Goal: Task Accomplishment & Management: Manage account settings

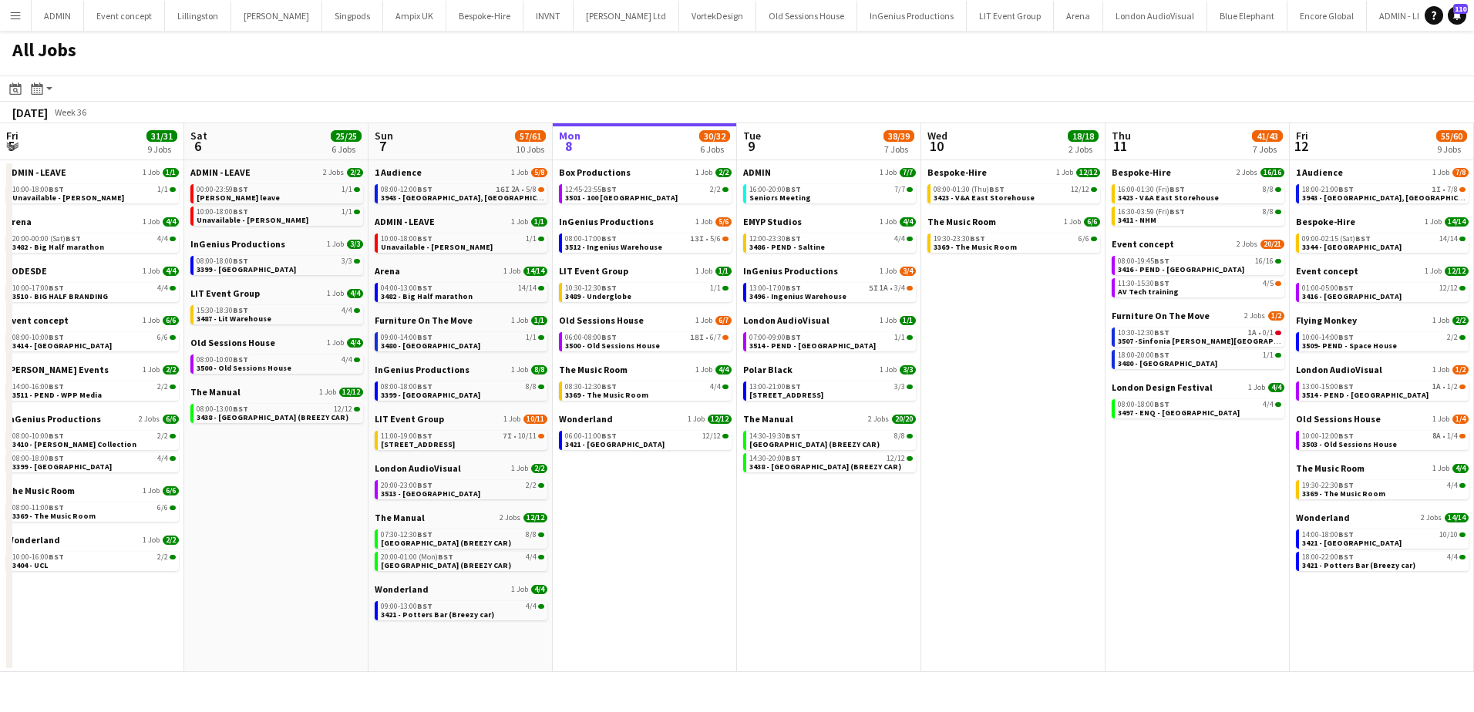
scroll to position [0, 368]
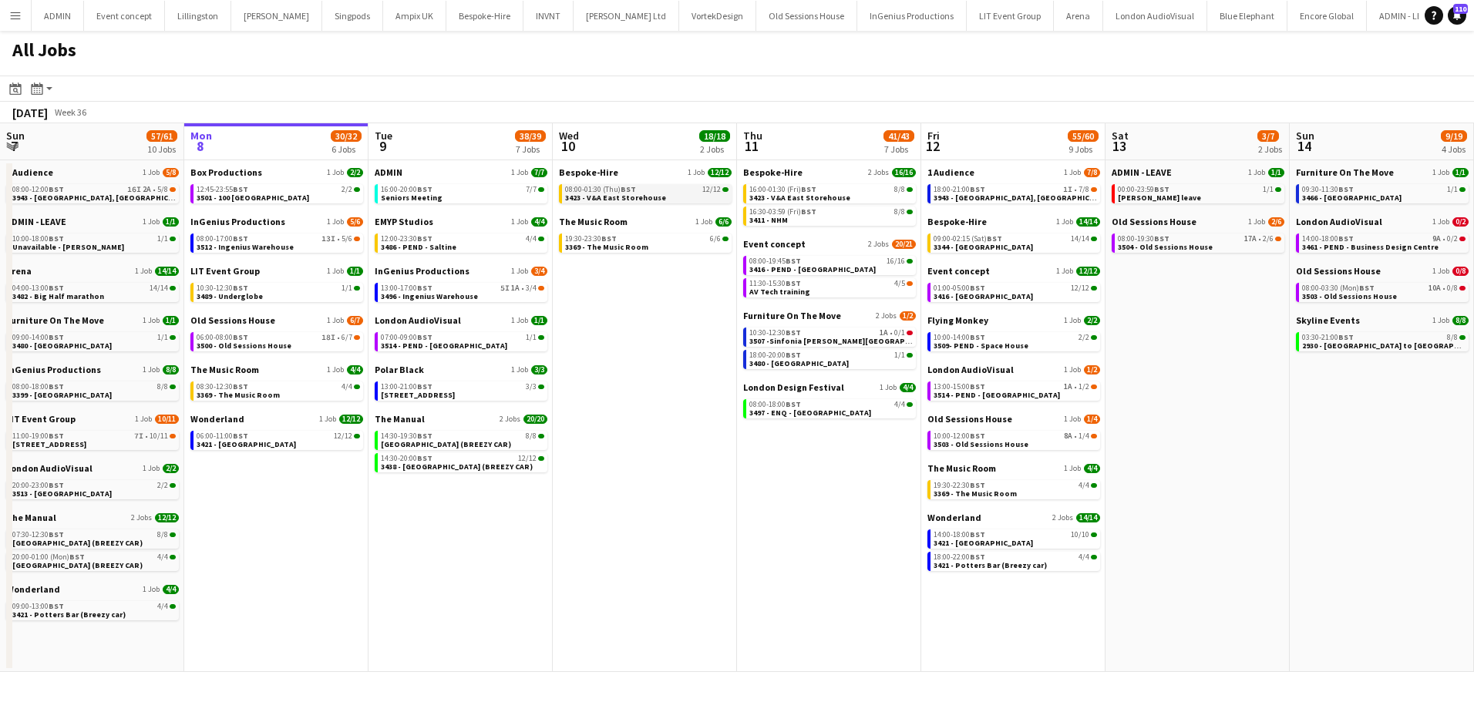
click at [698, 196] on link "08:00-01:30 (Thu) BST 12/12 3423 - V&A East Storehouse" at bounding box center [646, 193] width 163 height 18
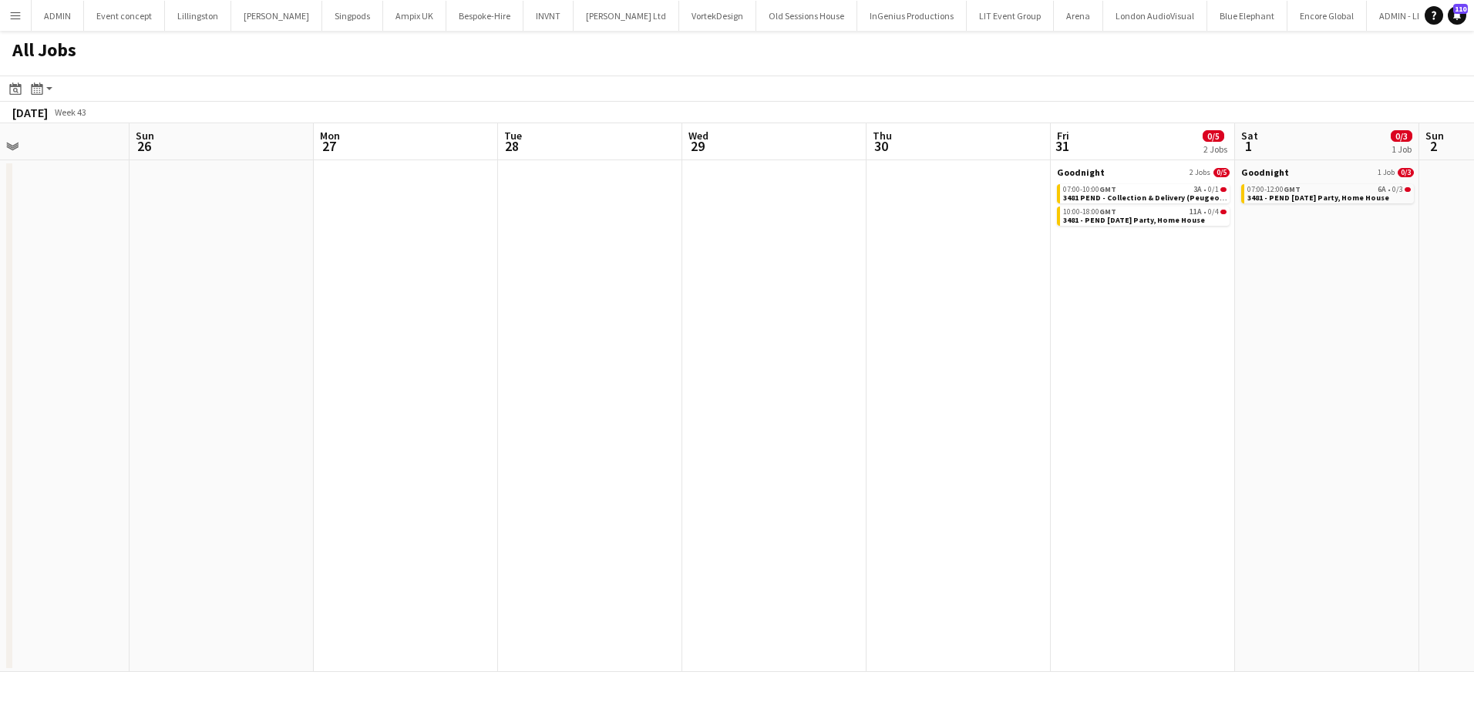
scroll to position [0, 418]
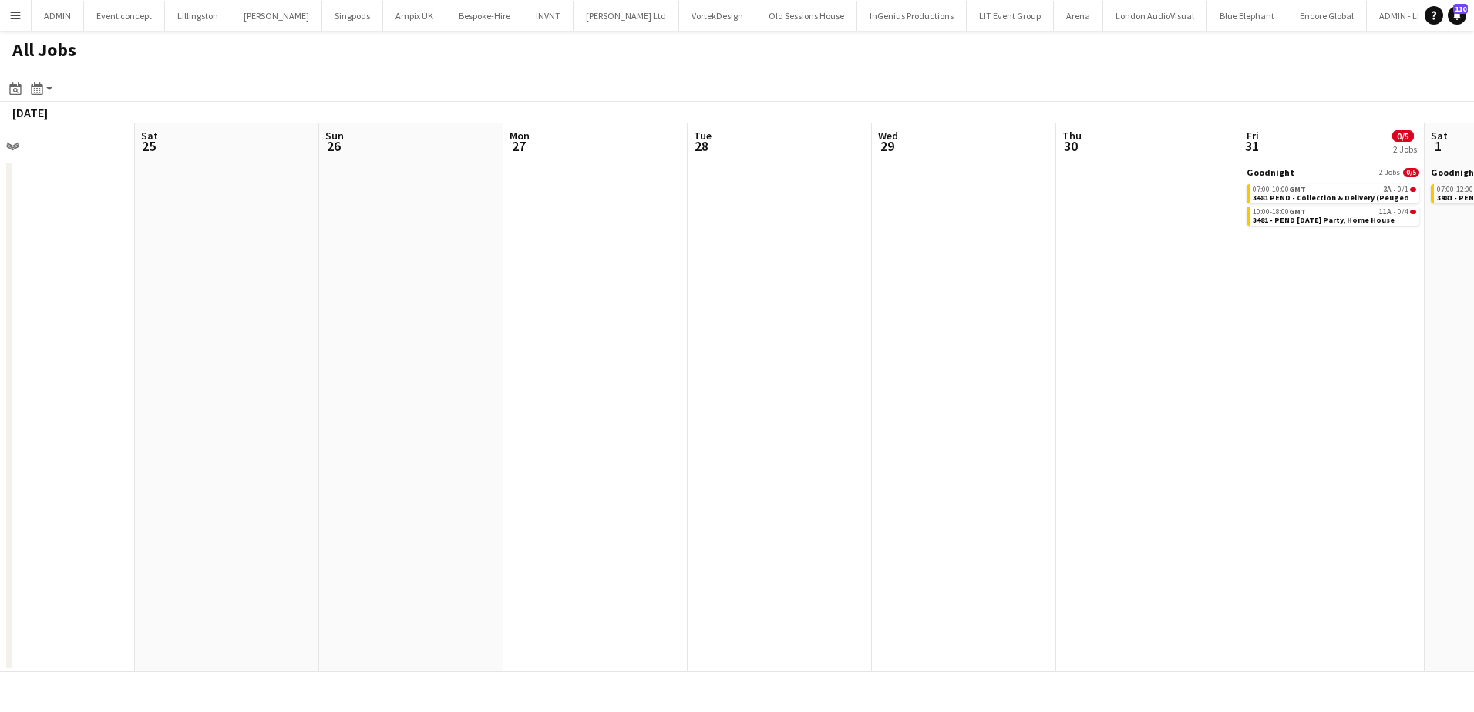
click at [214, 422] on app-all-jobs "All Jobs Date picker SEP 2025 SEP 2025 Monday M Tuesday T Wednesday W Thursday …" at bounding box center [737, 351] width 1474 height 641
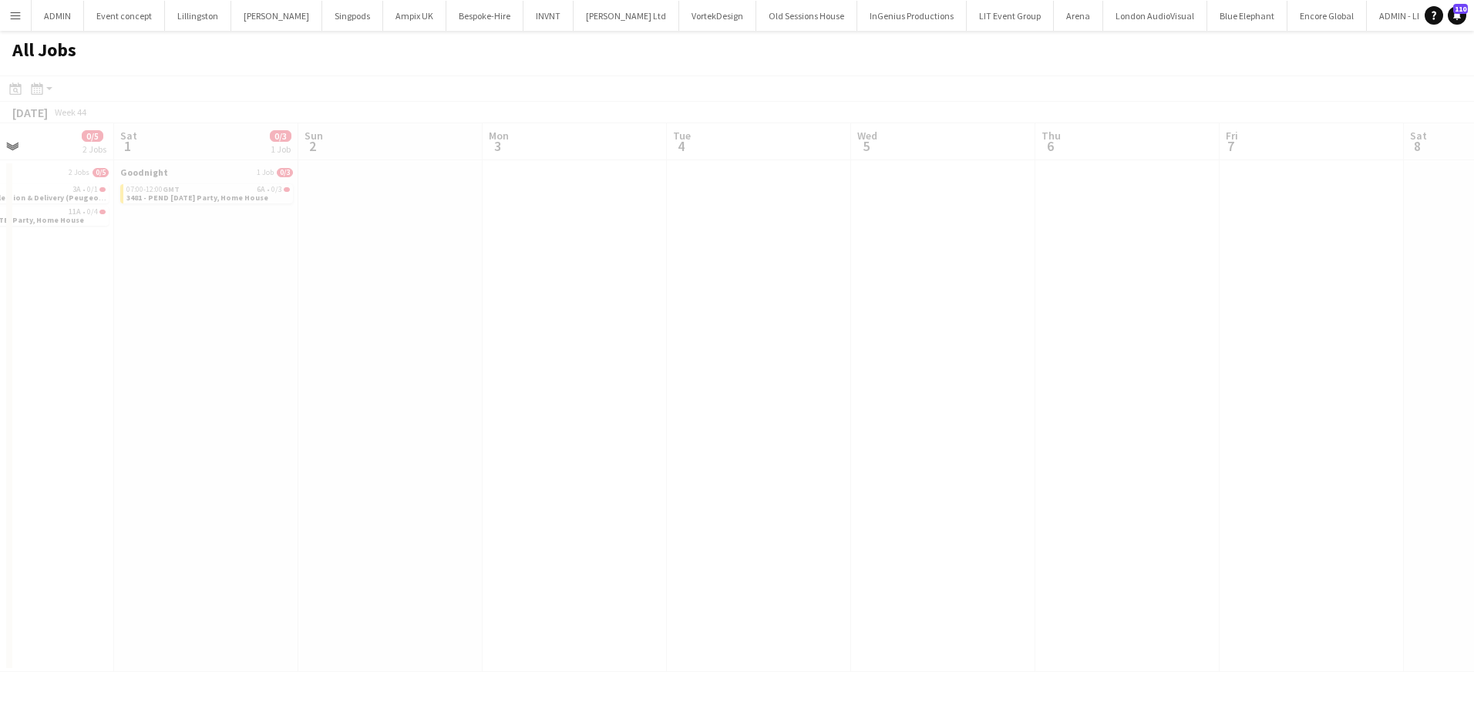
drag, startPoint x: 845, startPoint y: 428, endPoint x: 87, endPoint y: 428, distance: 757.7
click at [53, 428] on app-all-jobs "All Jobs Date picker SEP 2025 SEP 2025 Monday M Tuesday T Wednesday W Thursday …" at bounding box center [737, 351] width 1474 height 641
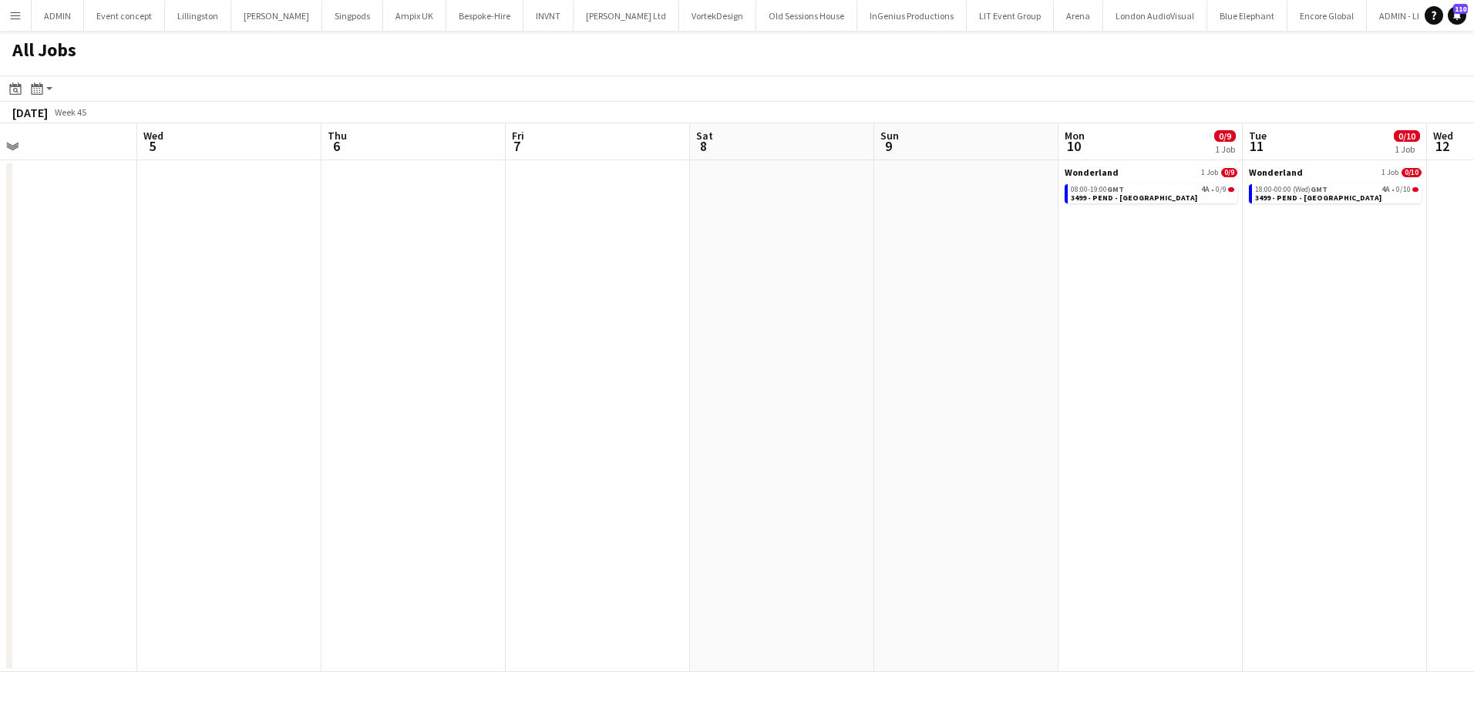
drag, startPoint x: 752, startPoint y: 428, endPoint x: 43, endPoint y: 422, distance: 708.4
click at [30, 424] on app-calendar-viewport "Sat 1 0/3 1 Job Sun 2 Mon 3 Tue 4 Wed 5 Thu 6 Fri 7 Sat 8 Sun 9 Mon 10 0/9 1 Jo…" at bounding box center [737, 397] width 1474 height 549
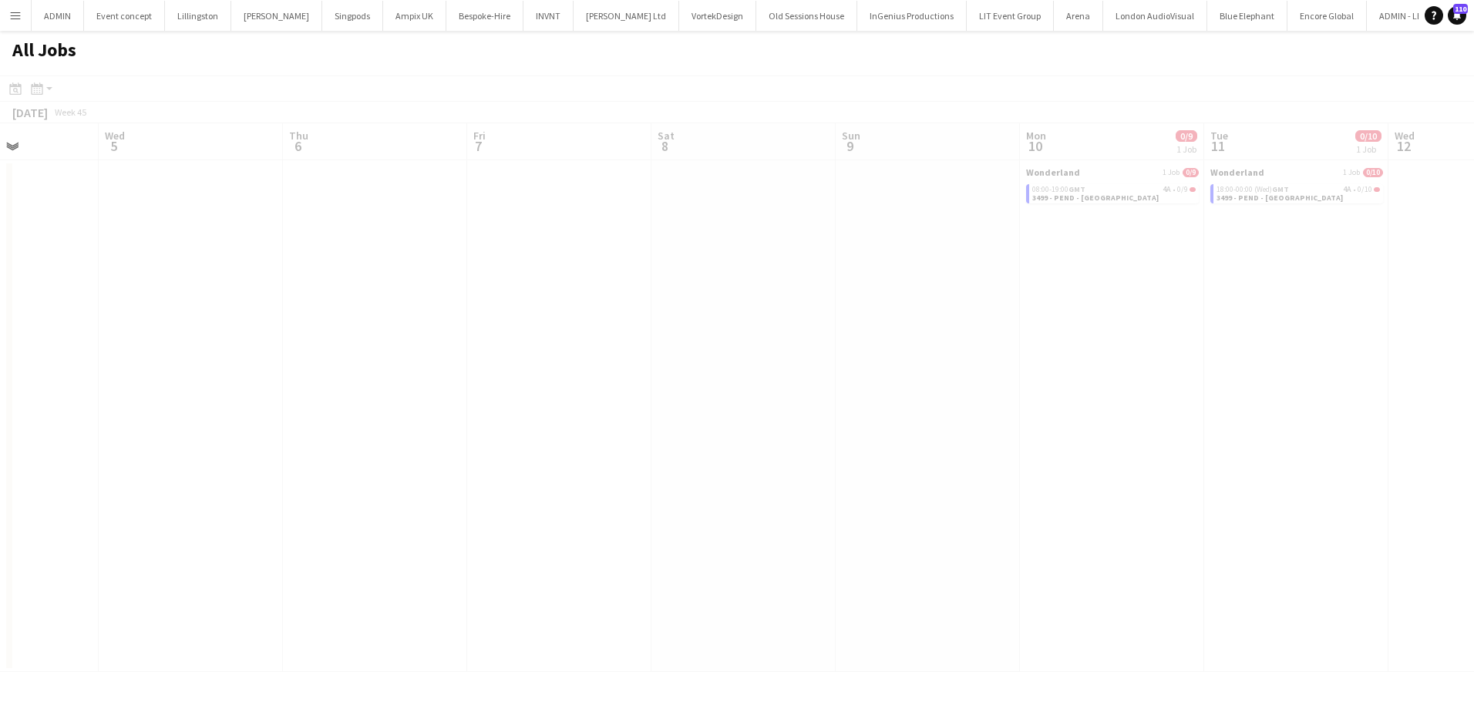
drag, startPoint x: 668, startPoint y: 422, endPoint x: 12, endPoint y: 421, distance: 655.9
click at [0, 421] on html "Menu Boards Boards Boards All jobs Status Workforce Workforce My Workforce Recr…" at bounding box center [737, 356] width 1474 height 712
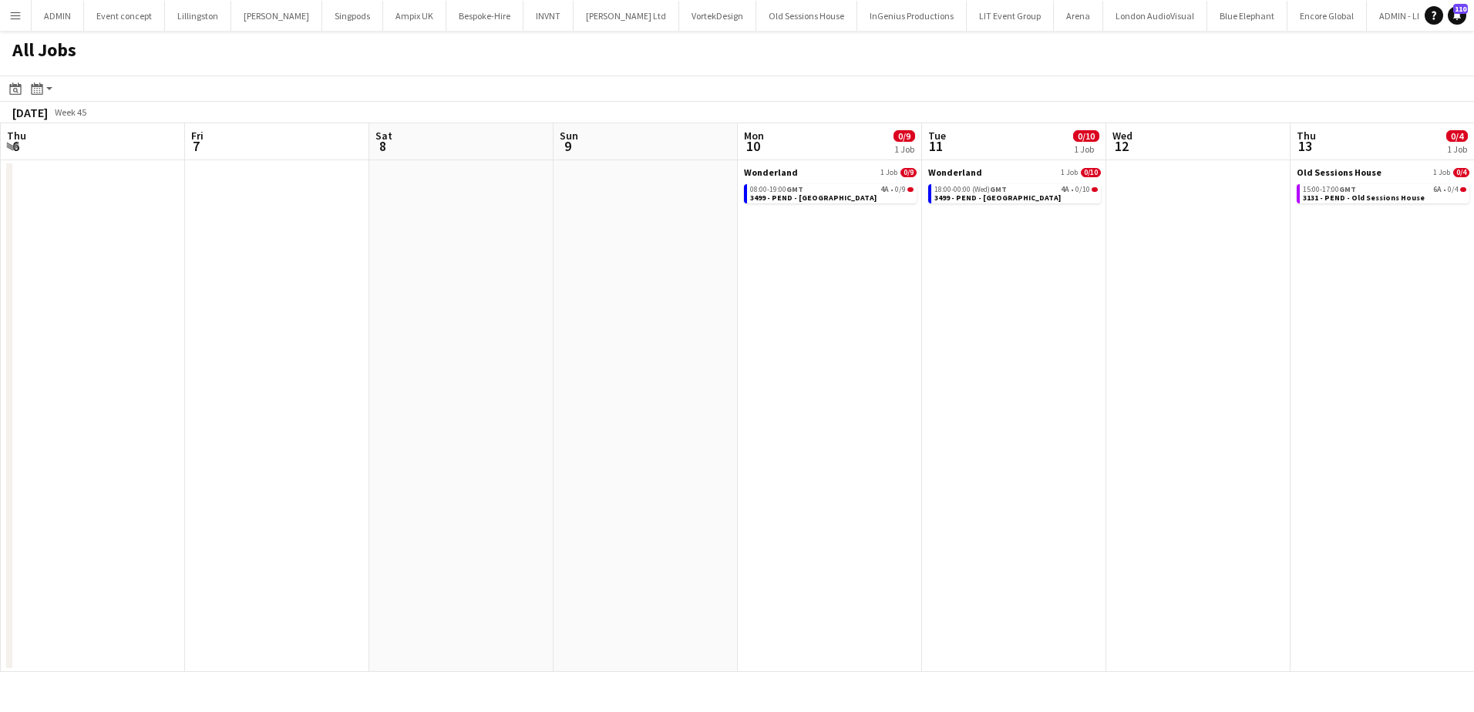
drag, startPoint x: 992, startPoint y: 422, endPoint x: 479, endPoint y: 422, distance: 512.6
click at [479, 422] on app-calendar-viewport "Mon 3 Tue 4 Wed 5 Thu 6 Fri 7 Sat 8 Sun 9 Mon 10 0/9 1 Job Tue 11 0/10 1 Job We…" at bounding box center [737, 397] width 1474 height 549
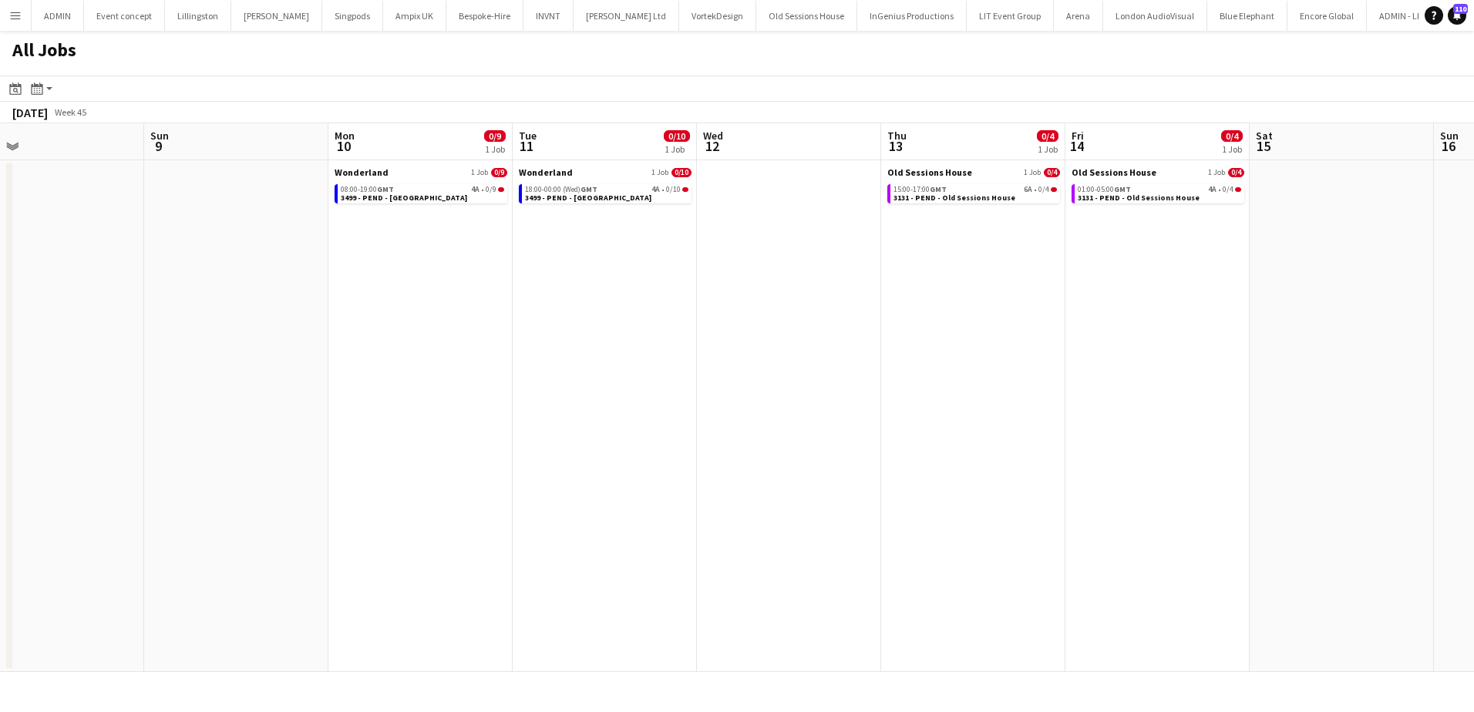
scroll to position [0, 466]
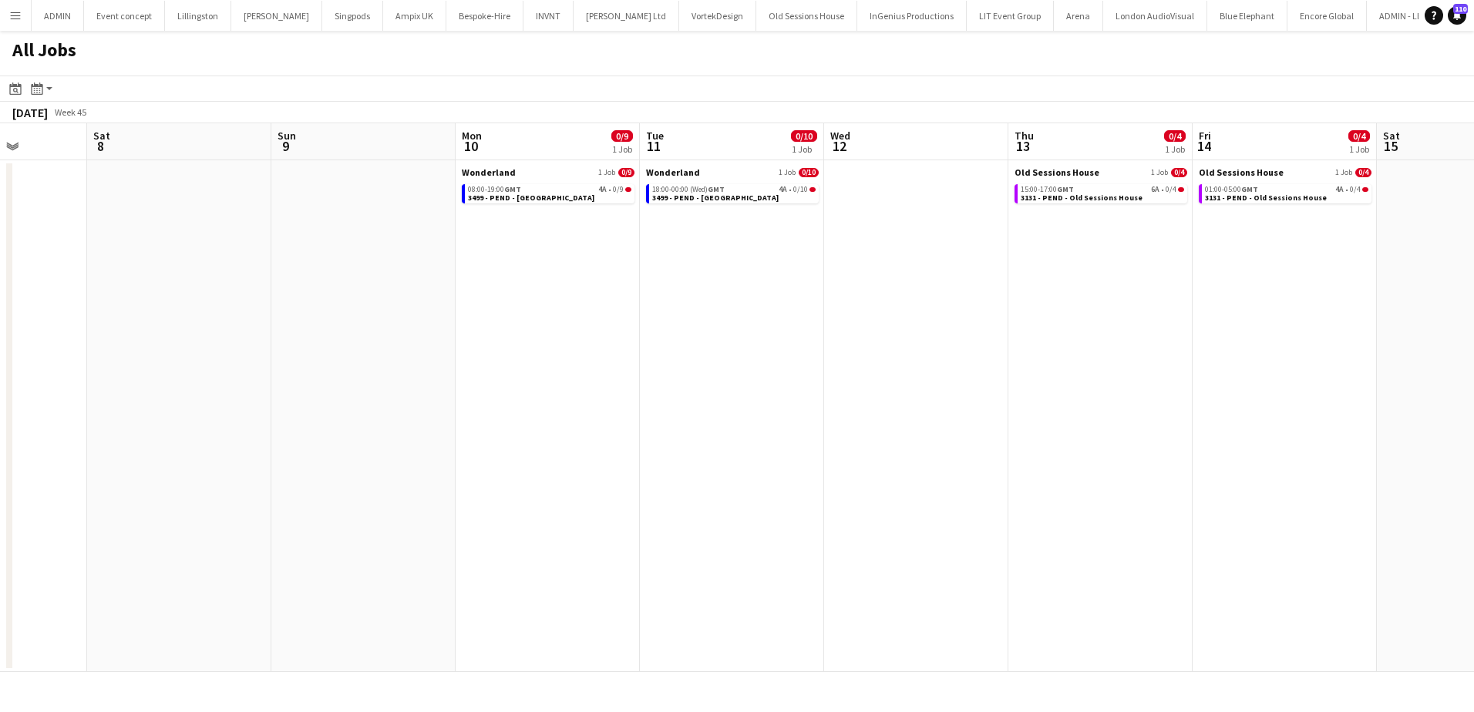
click at [237, 420] on app-all-jobs "All Jobs Date picker SEP 2025 SEP 2025 Monday M Tuesday T Wednesday W Thursday …" at bounding box center [737, 351] width 1474 height 641
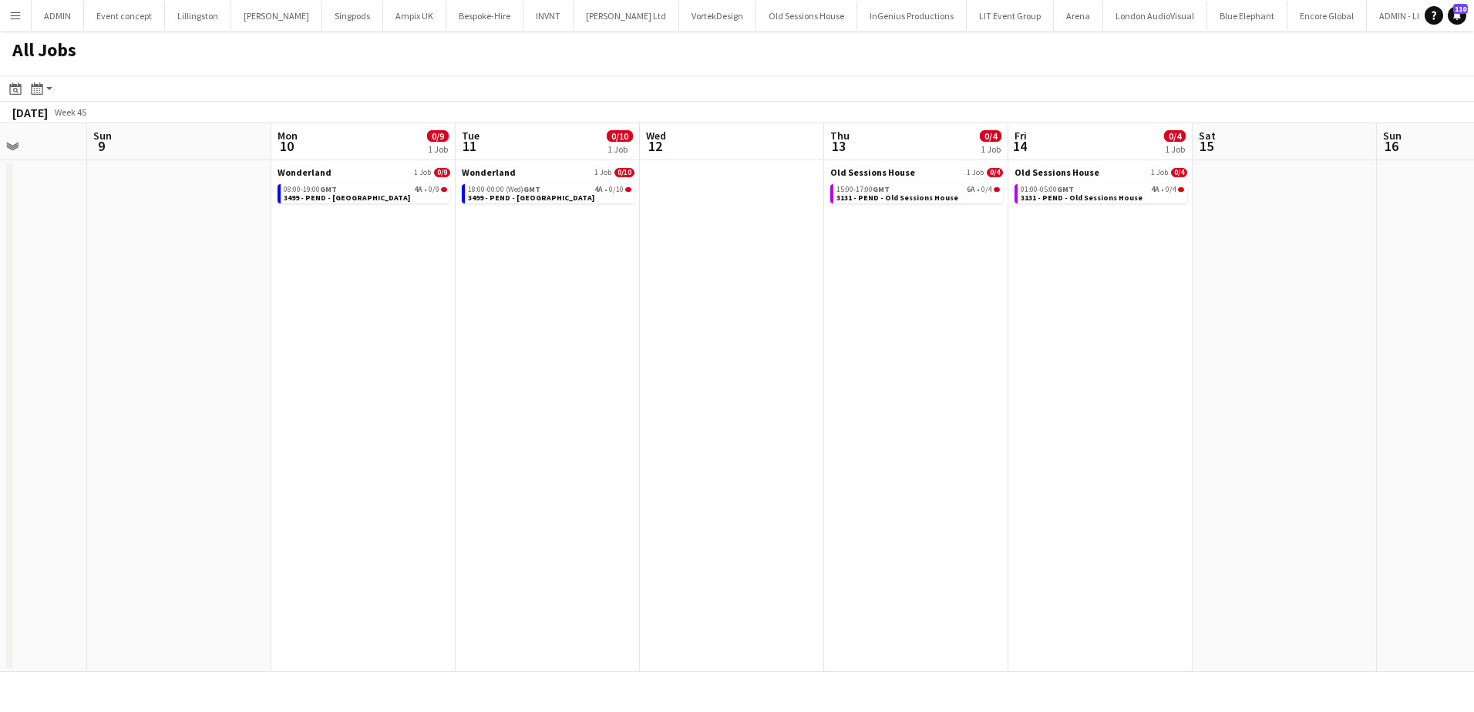
drag, startPoint x: 1192, startPoint y: 447, endPoint x: 538, endPoint y: 447, distance: 653.6
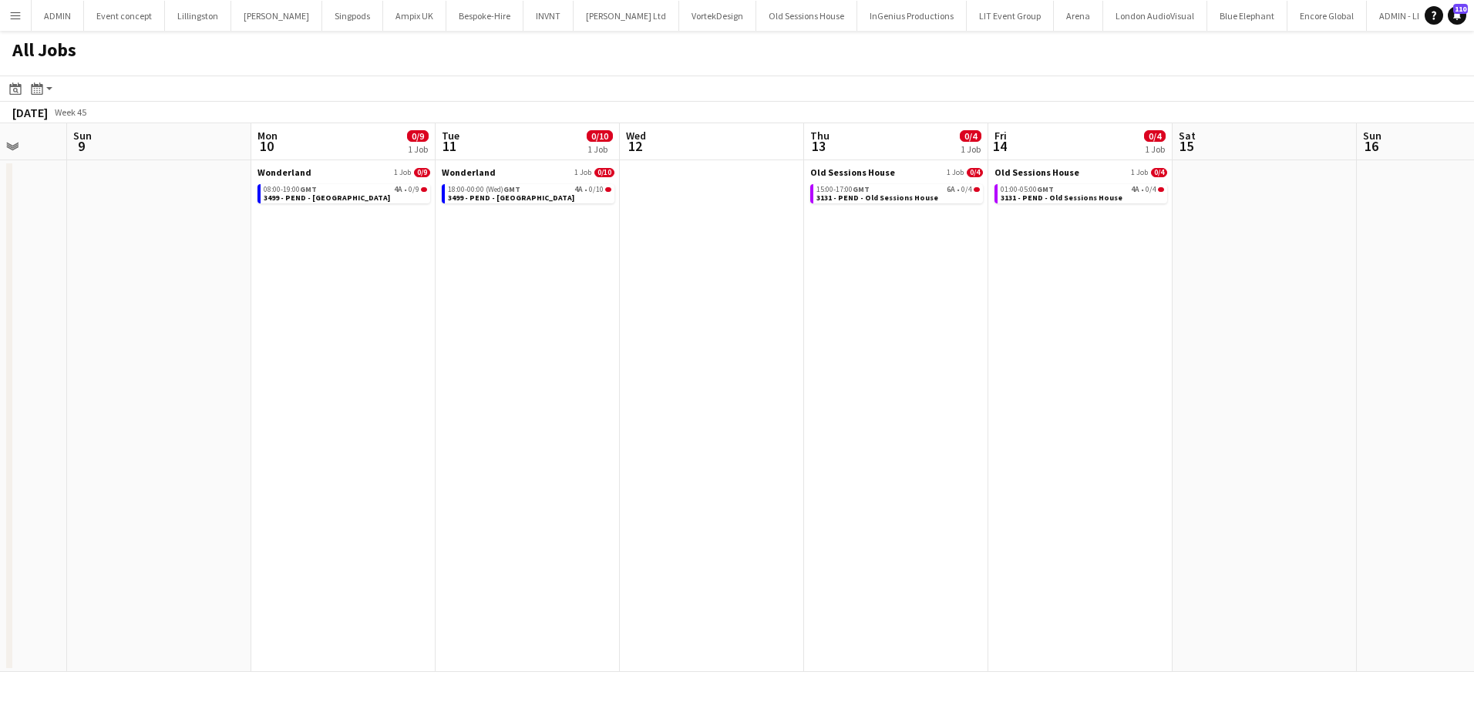
drag, startPoint x: 1182, startPoint y: 449, endPoint x: 977, endPoint y: 449, distance: 204.3
click at [977, 449] on app-calendar-viewport "Thu 6 Fri 7 Sat 8 Sun 9 Mon 10 0/9 1 Job Tue 11 0/10 1 Job Wed 12 Thu 13 0/4 1 …" at bounding box center [737, 397] width 1474 height 549
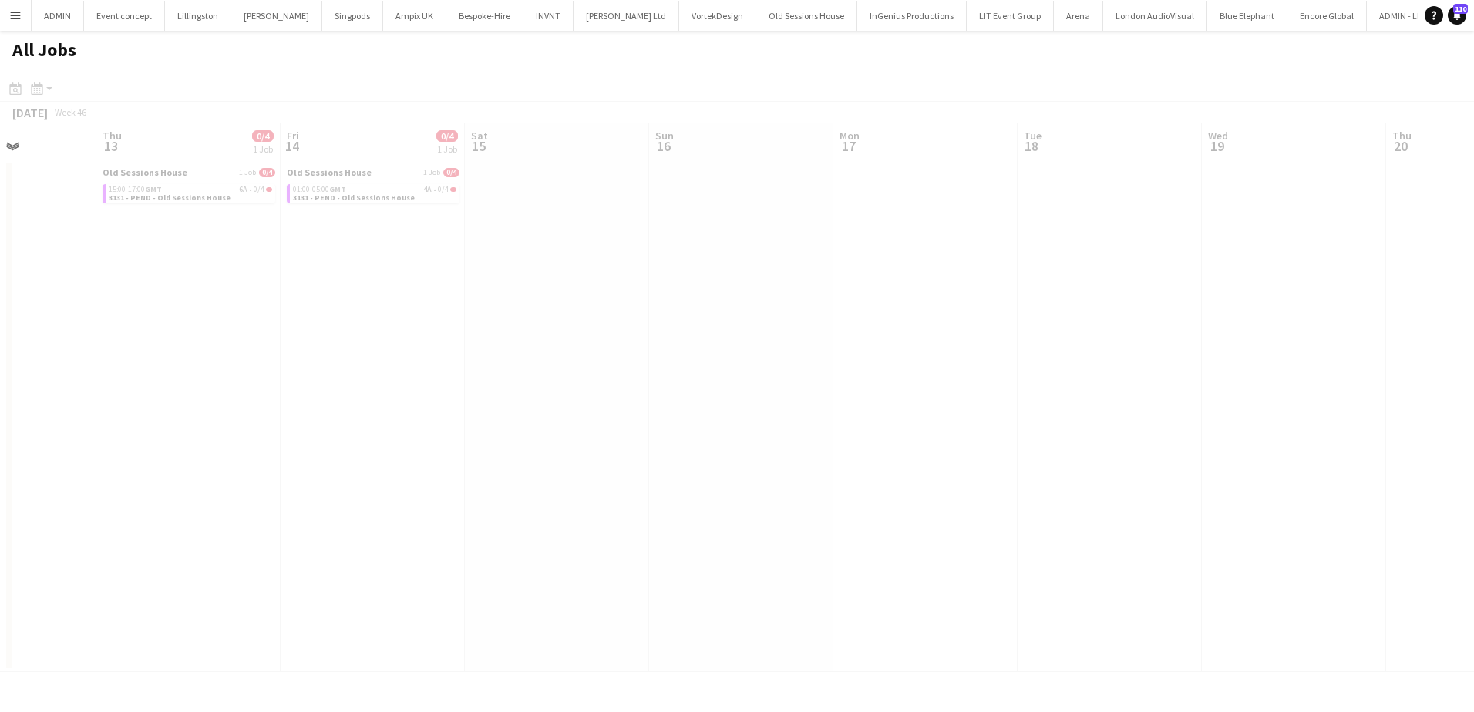
drag, startPoint x: 644, startPoint y: 447, endPoint x: 129, endPoint y: 432, distance: 514.3
click at [102, 432] on app-all-jobs "All Jobs Date picker SEP 2025 SEP 2025 Monday M Tuesday T Wednesday W Thursday …" at bounding box center [737, 351] width 1474 height 641
drag, startPoint x: 1044, startPoint y: 432, endPoint x: 325, endPoint y: 432, distance: 719.2
click at [325, 432] on div at bounding box center [737, 396] width 1474 height 641
drag, startPoint x: 372, startPoint y: 434, endPoint x: 547, endPoint y: 436, distance: 175.0
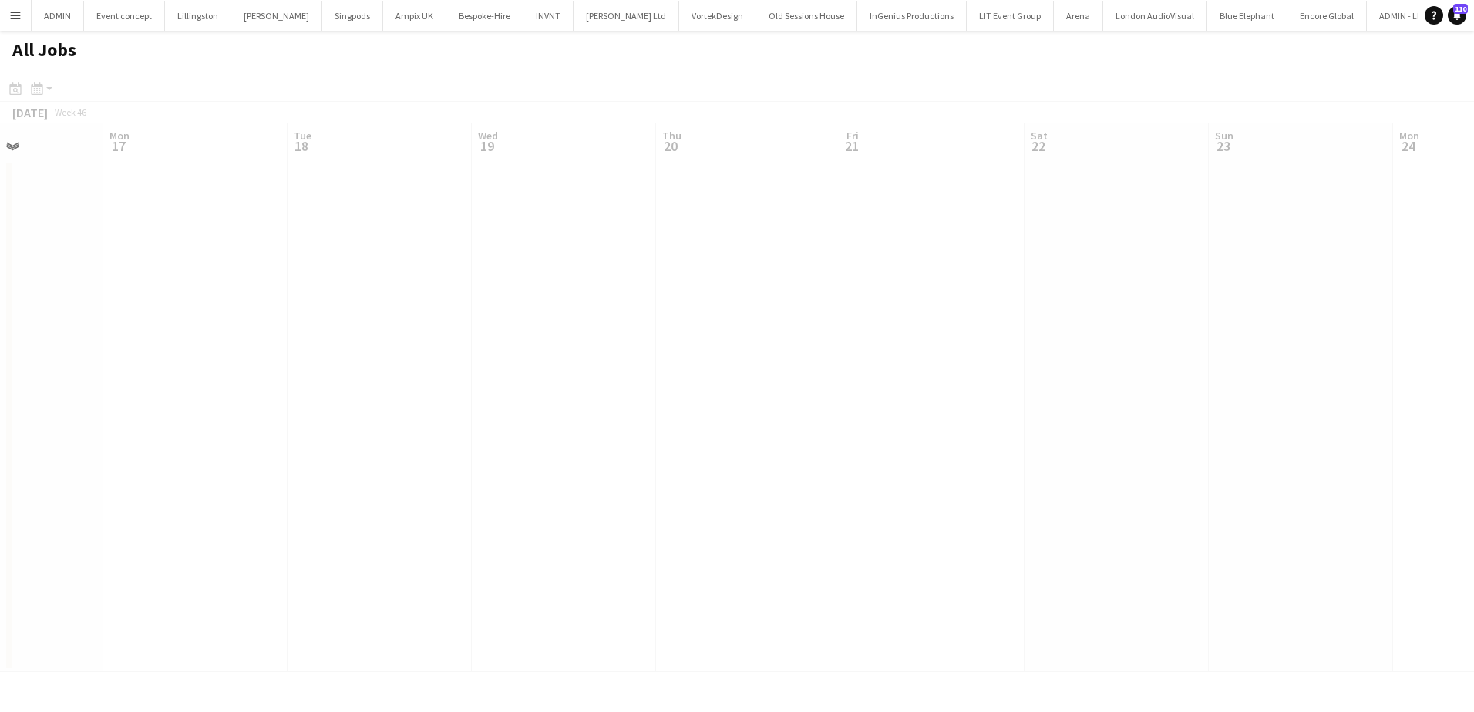
click at [331, 434] on app-all-jobs "All Jobs Date picker SEP 2025 SEP 2025 Monday M Tuesday T Wednesday W Thursday …" at bounding box center [737, 351] width 1474 height 641
drag, startPoint x: 981, startPoint y: 436, endPoint x: 150, endPoint y: 435, distance: 830.9
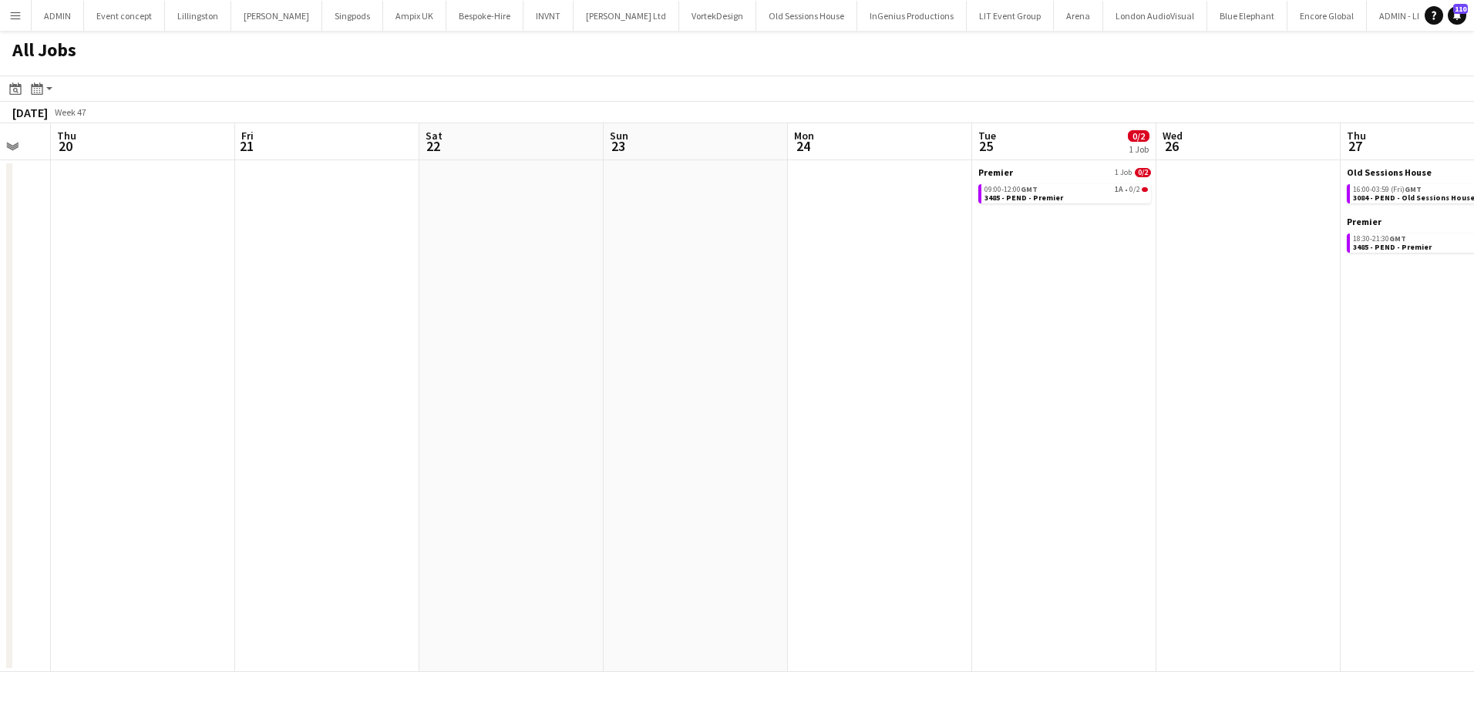
scroll to position [0, 442]
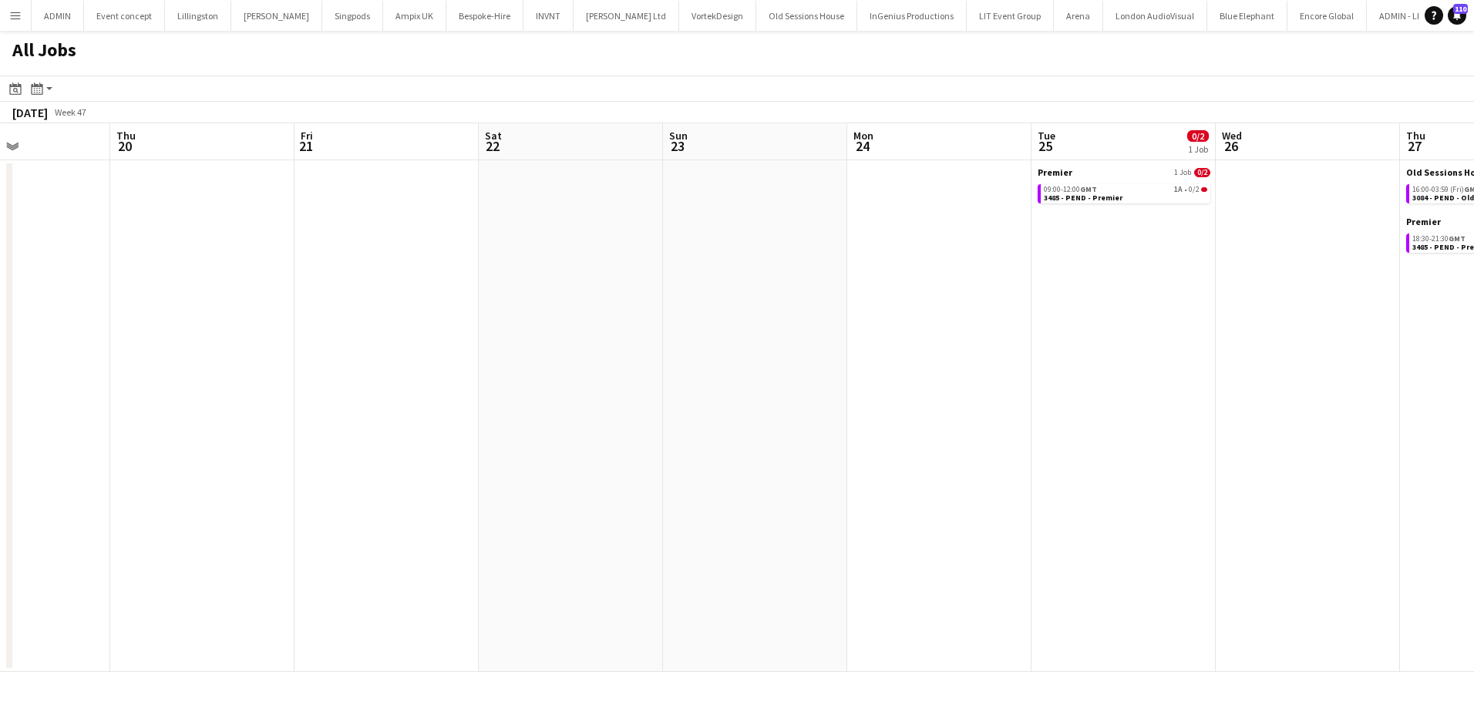
click at [311, 392] on app-all-jobs "All Jobs Date picker SEP 2025 SEP 2025 Monday M Tuesday T Wednesday W Thursday …" at bounding box center [737, 351] width 1474 height 641
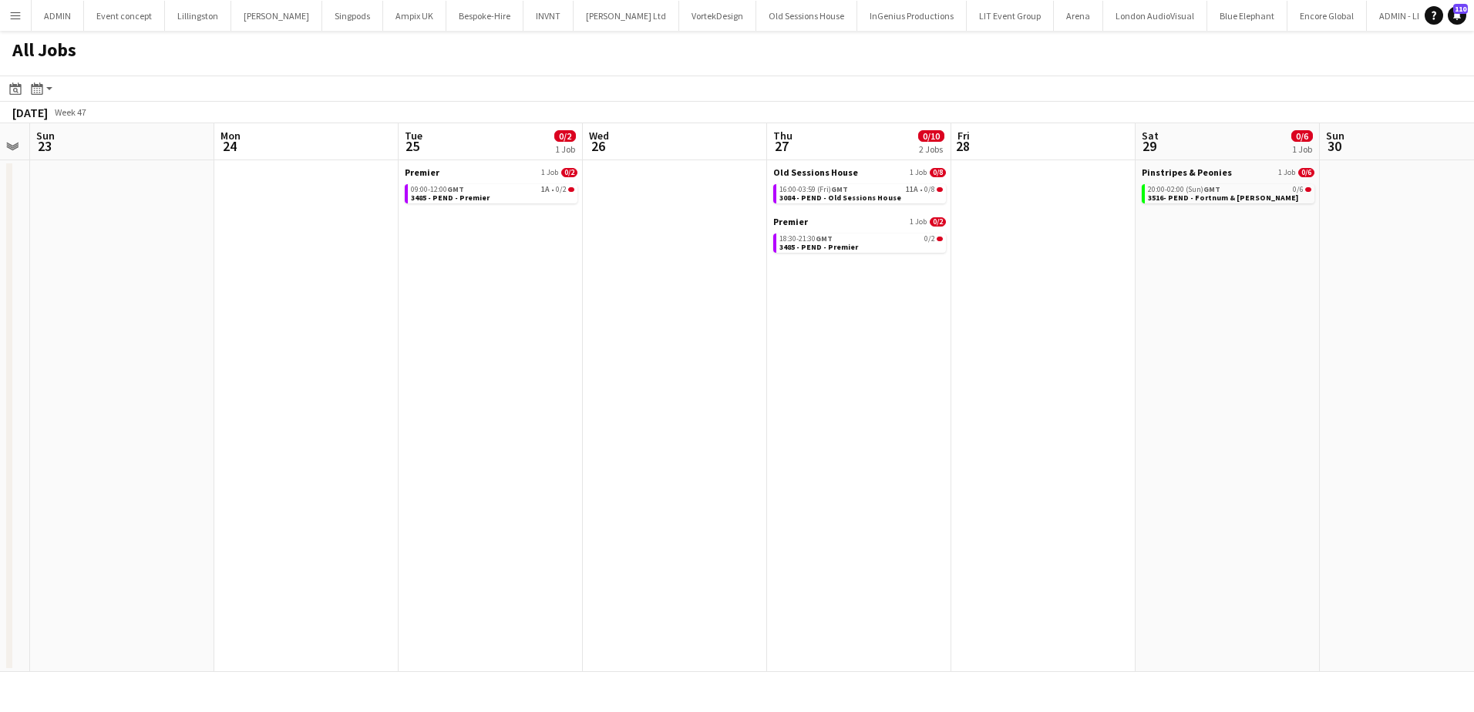
drag, startPoint x: 809, startPoint y: 402, endPoint x: 426, endPoint y: 425, distance: 383.0
click at [426, 425] on app-calendar-viewport "Thu 20 Fri 21 Sat 22 Sun 23 Mon 24 Tue 25 0/2 1 Job Wed 26 Thu 27 0/10 2 Jobs F…" at bounding box center [737, 397] width 1474 height 549
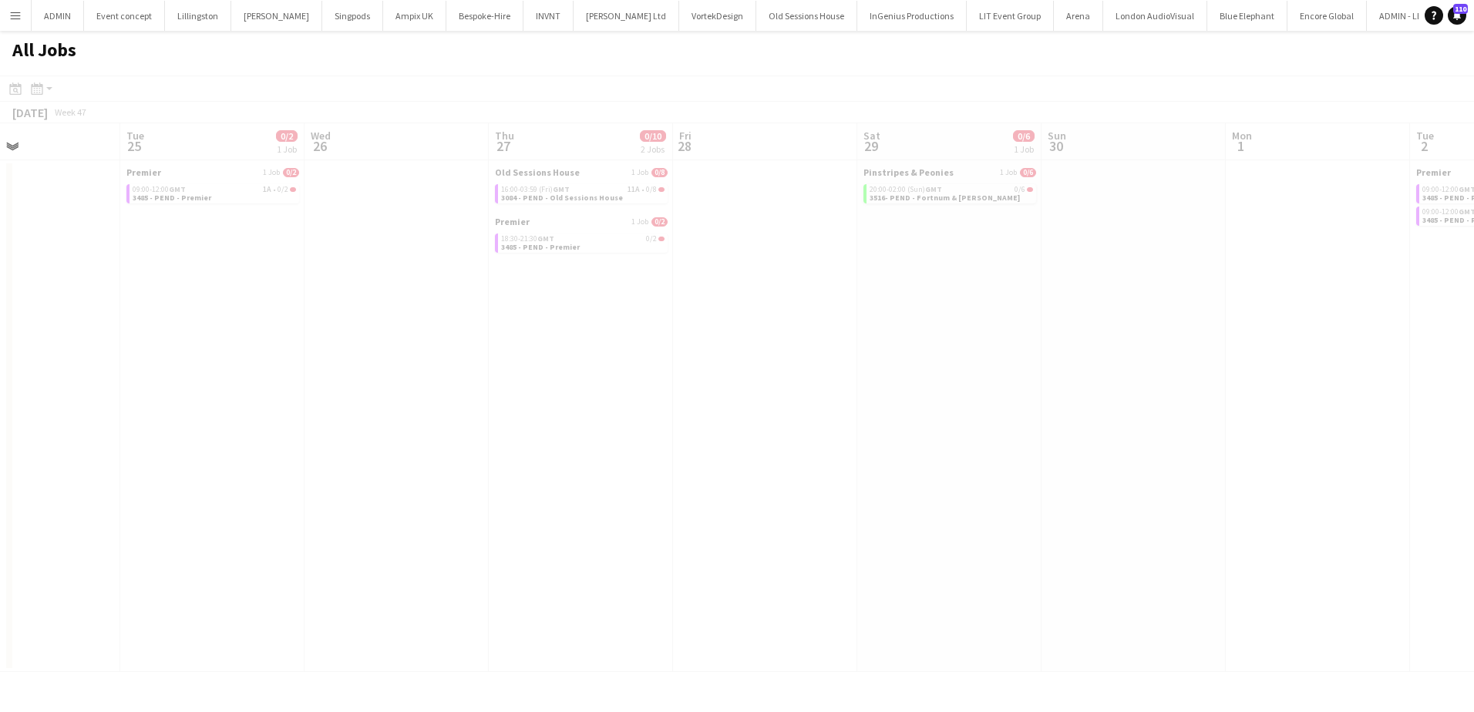
drag, startPoint x: 1009, startPoint y: 403, endPoint x: 261, endPoint y: 425, distance: 748.8
click at [261, 425] on app-calendar-viewport "Sat 22 Sun 23 Mon 24 Tue 25 0/2 1 Job Wed 26 Thu 27 0/10 2 Jobs Fri 28 Sat 29 0…" at bounding box center [737, 397] width 1474 height 549
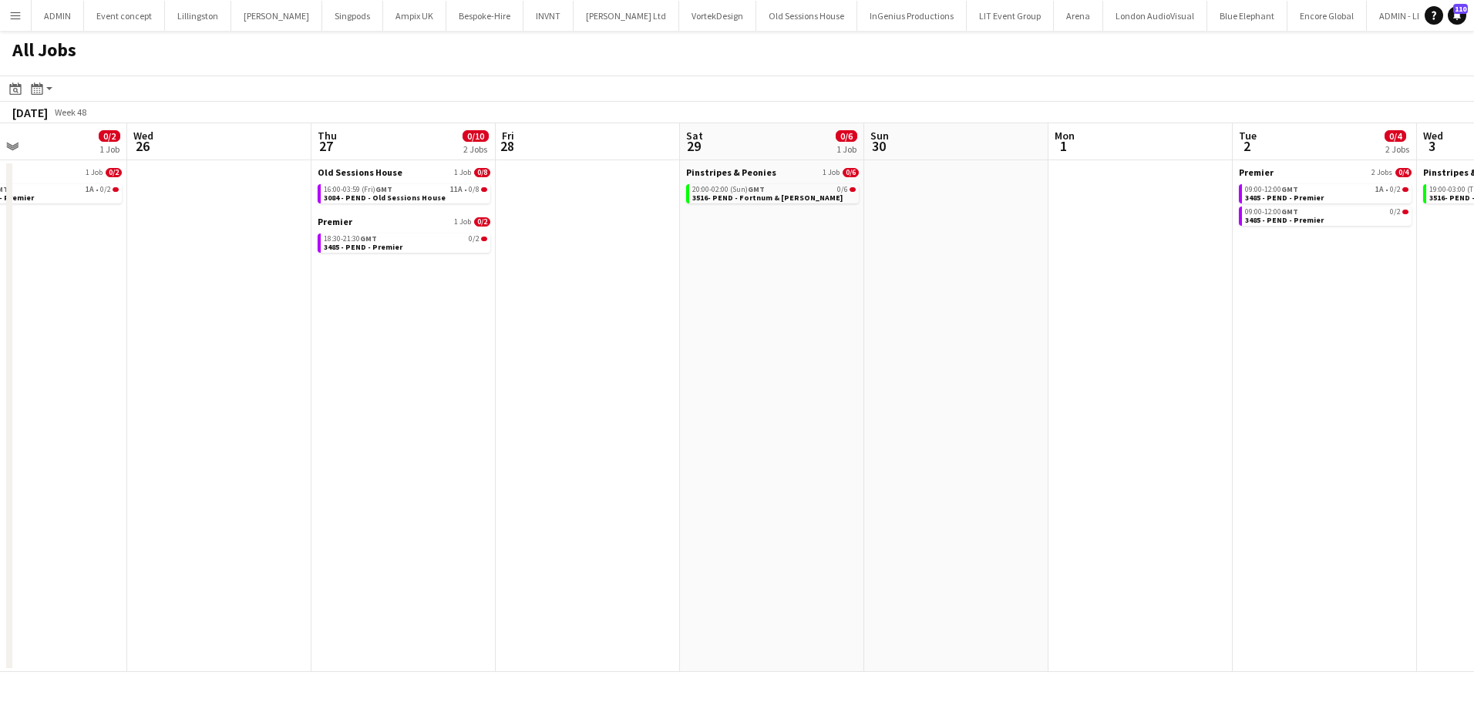
drag, startPoint x: 1055, startPoint y: 405, endPoint x: 514, endPoint y: 401, distance: 541.1
click at [514, 403] on app-calendar-viewport "Sat 22 Sun 23 Mon 24 Tue 25 0/2 1 Job Wed 26 Thu 27 0/10 2 Jobs Fri 28 Sat 29 0…" at bounding box center [737, 397] width 1474 height 549
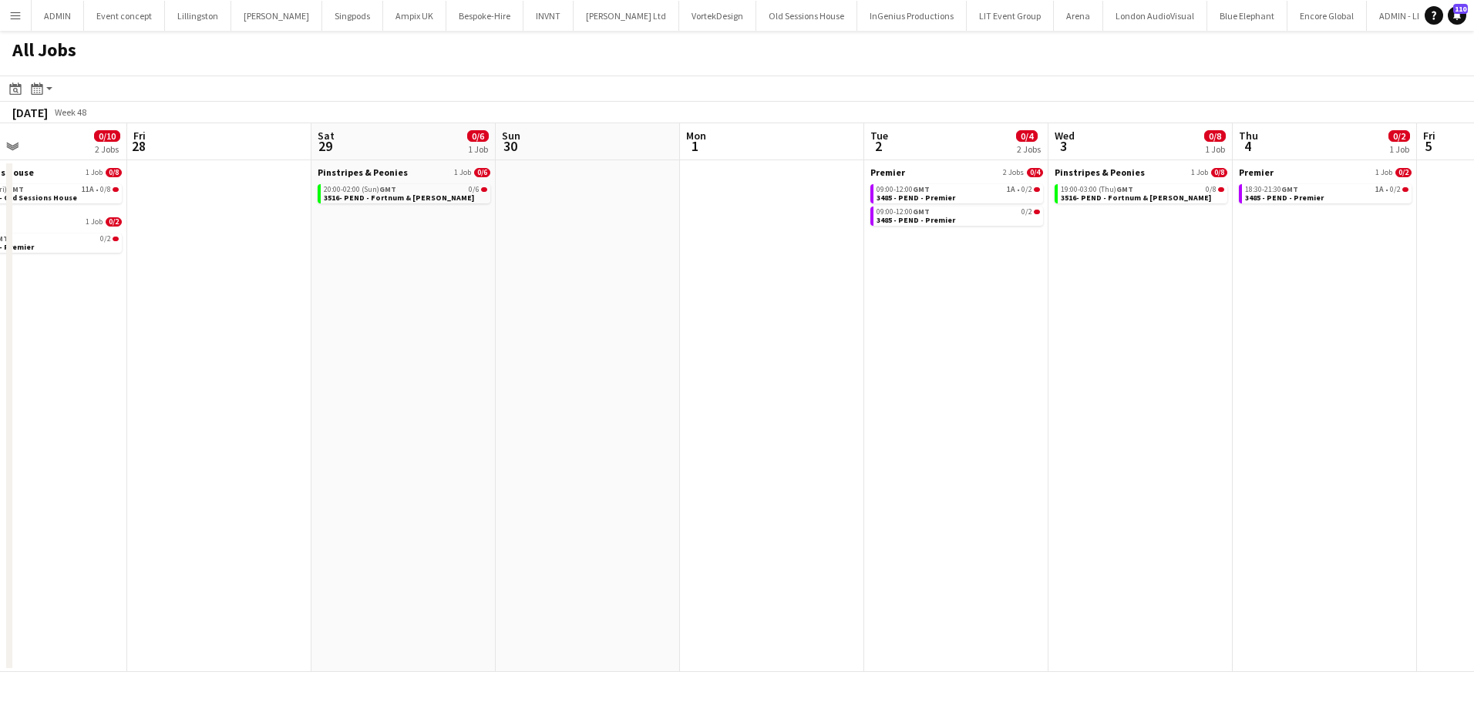
scroll to position [0, 610]
click at [399, 189] on div "20:00-02:00 (Sun) GMT 0/6" at bounding box center [404, 190] width 163 height 8
click at [95, 3] on button "Event concept Close" at bounding box center [124, 16] width 81 height 30
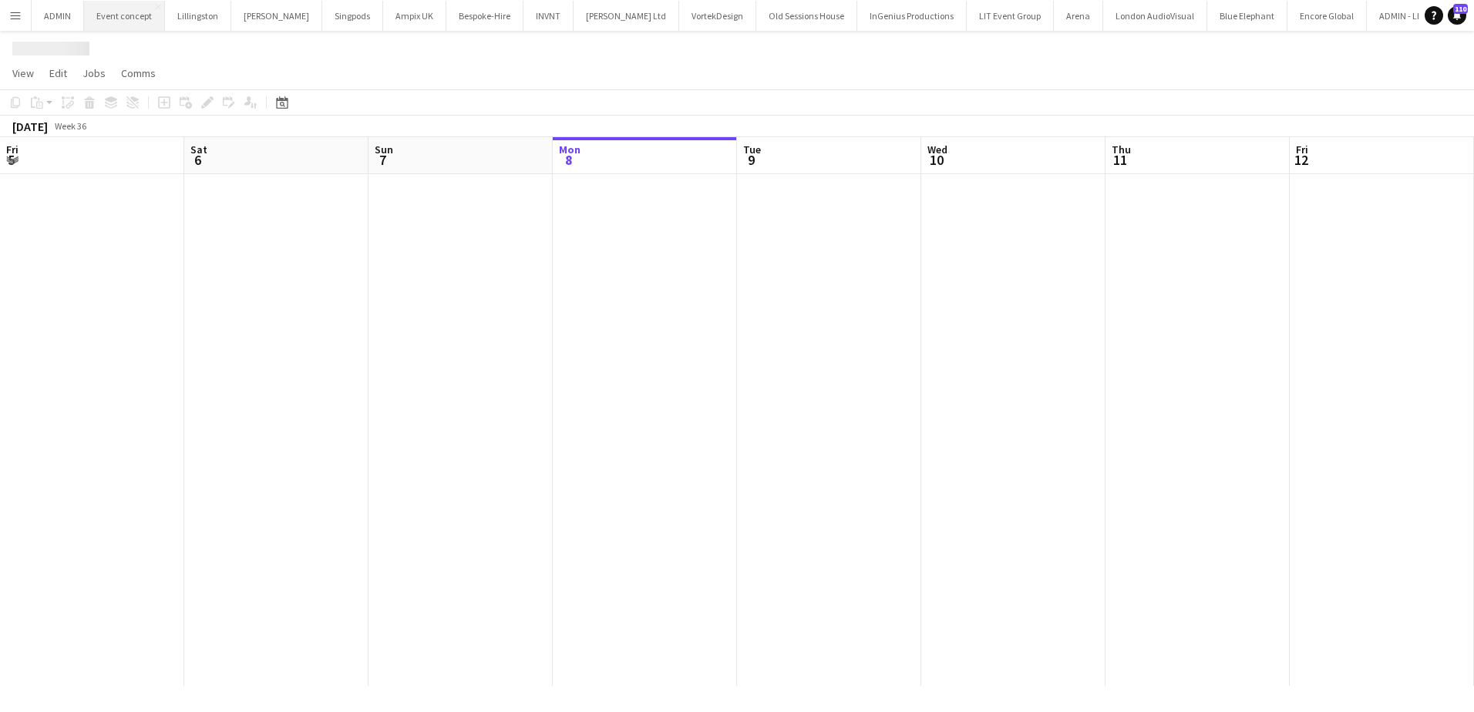
scroll to position [0, 368]
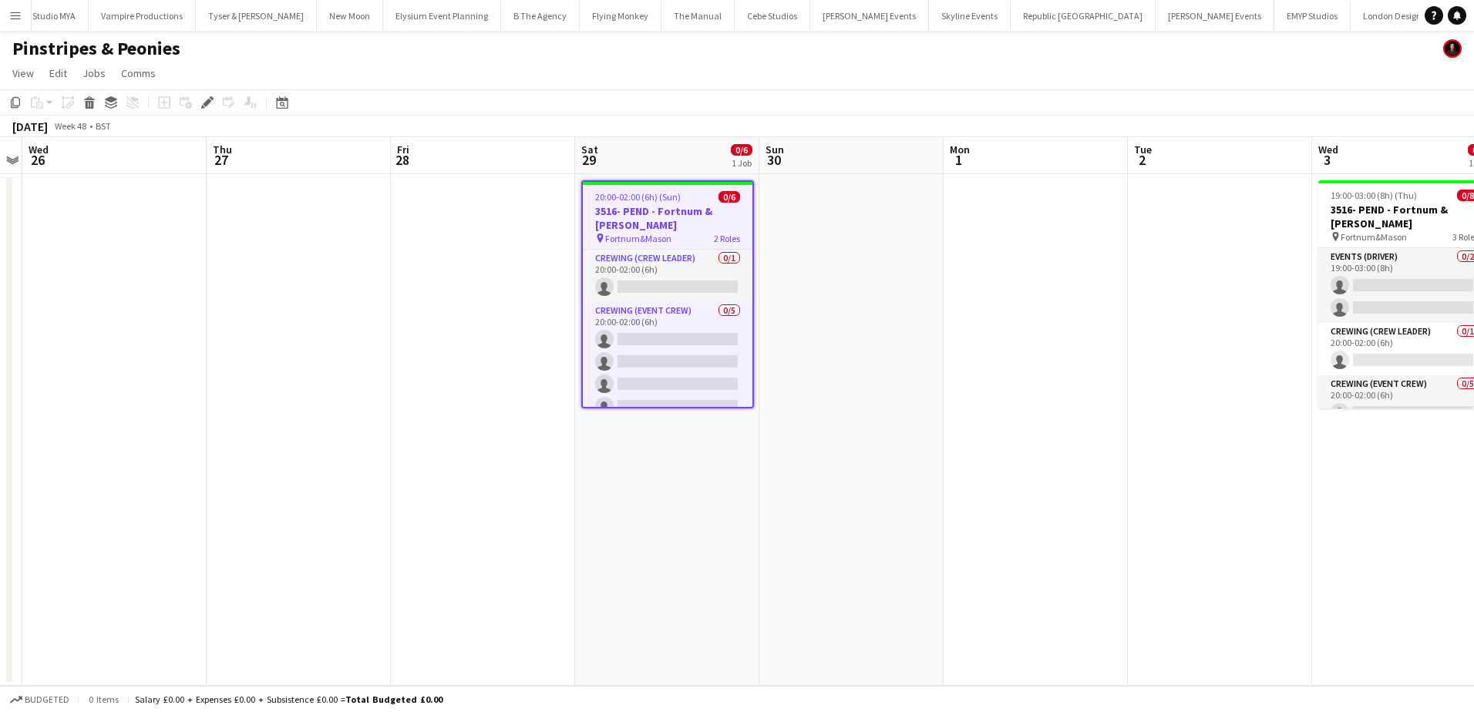
scroll to position [0, 4556]
click at [17, 105] on icon "Copy" at bounding box center [15, 102] width 12 height 12
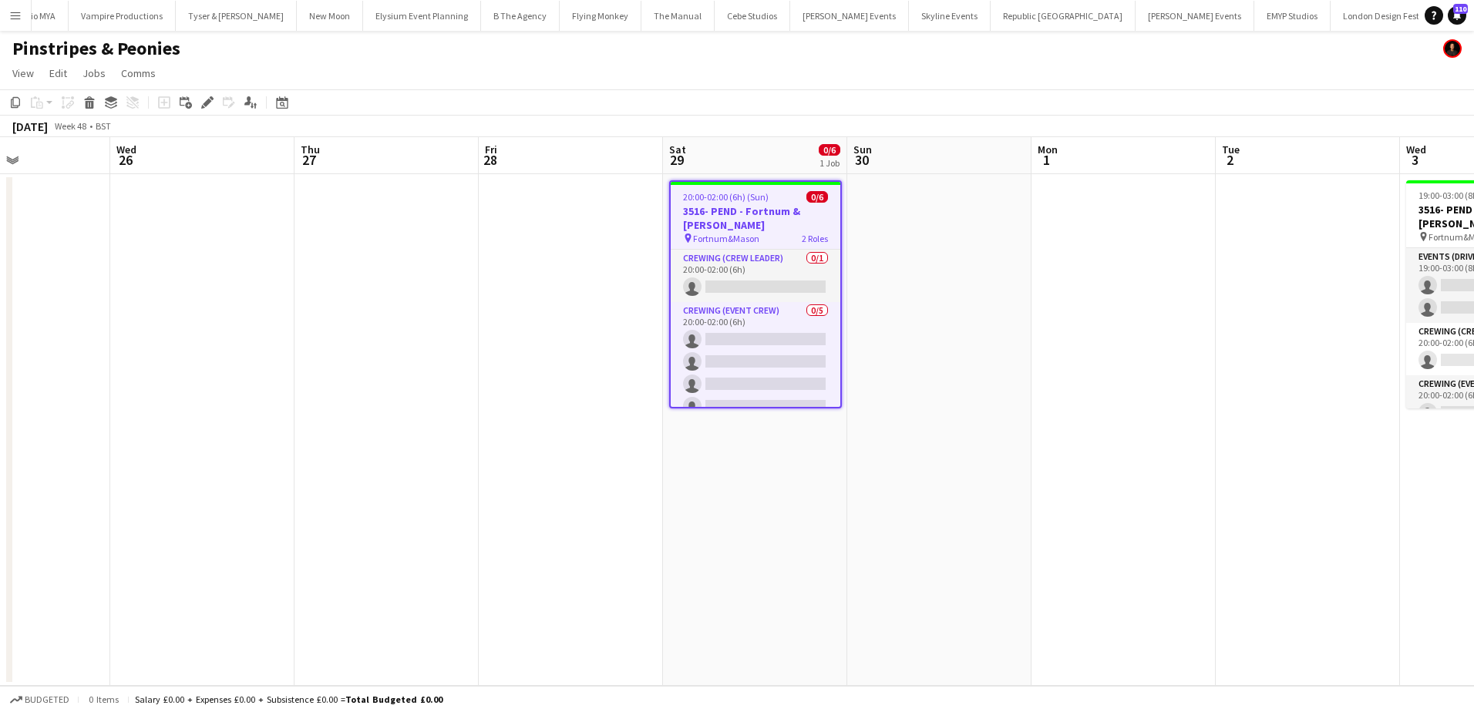
drag, startPoint x: 1011, startPoint y: 314, endPoint x: 915, endPoint y: 314, distance: 96.3
click at [915, 314] on app-calendar-viewport "Sun 23 Mon 24 Tue 25 Wed 26 Thu 27 Fri 28 Sat 29 0/6 1 Job Sun 30 Mon 1 Tue 2 W…" at bounding box center [737, 411] width 1474 height 549
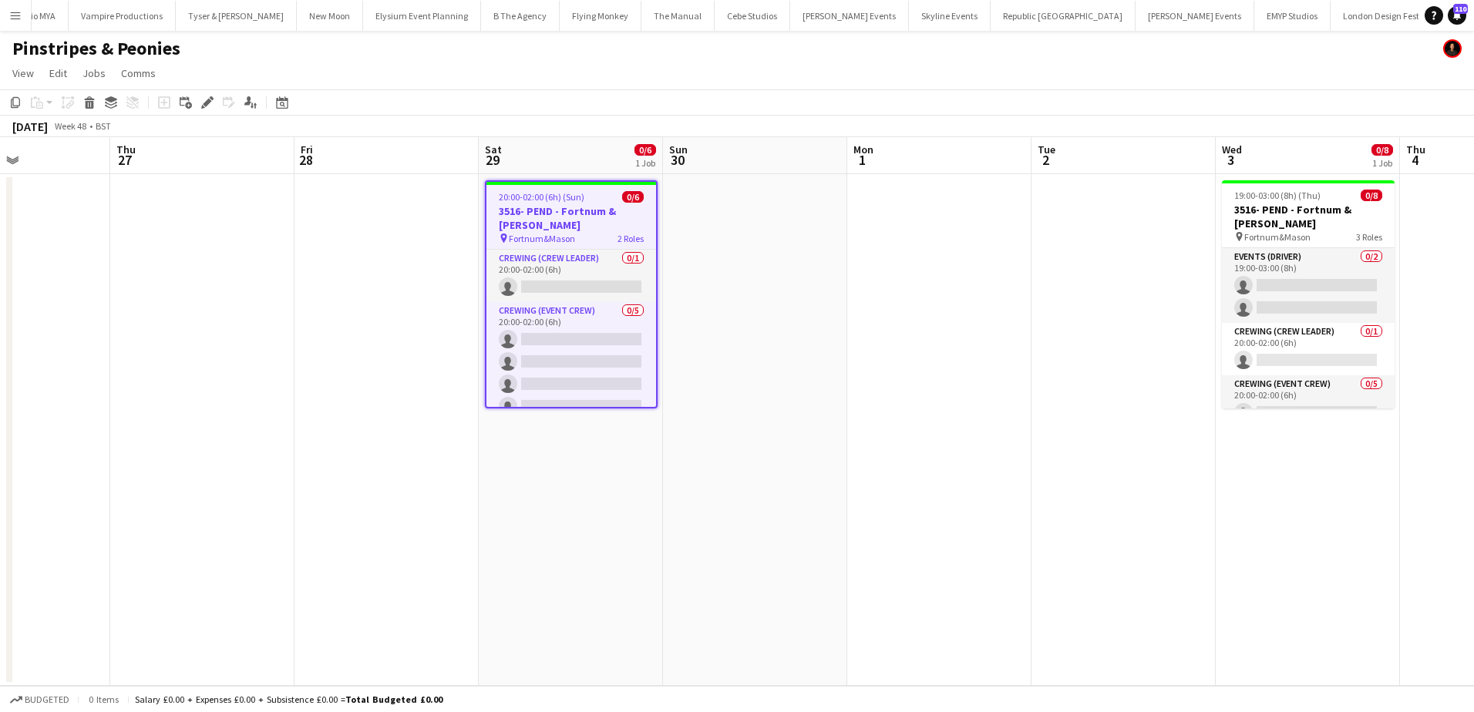
drag, startPoint x: 915, startPoint y: 314, endPoint x: 929, endPoint y: 311, distance: 14.2
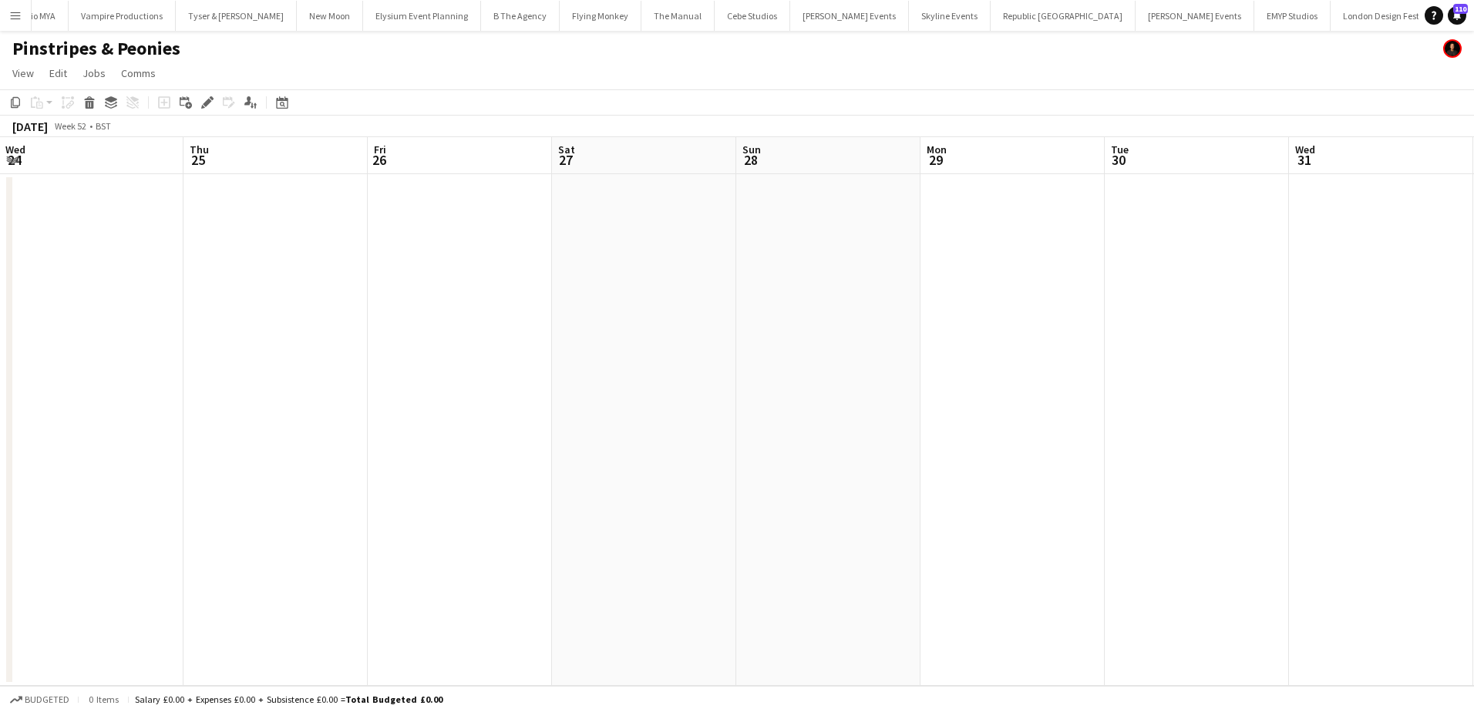
scroll to position [0, 607]
drag, startPoint x: 982, startPoint y: 262, endPoint x: 849, endPoint y: 268, distance: 133.5
click at [849, 268] on app-calendar-viewport "Sun 21 Mon 22 Tue 23 Wed 24 Thu 25 Fri 26 Sat 27 Sun 28 Mon 29 Tue 30 Wed 31 Th…" at bounding box center [737, 411] width 1474 height 549
click at [900, 236] on app-date-cell at bounding box center [959, 430] width 184 height 512
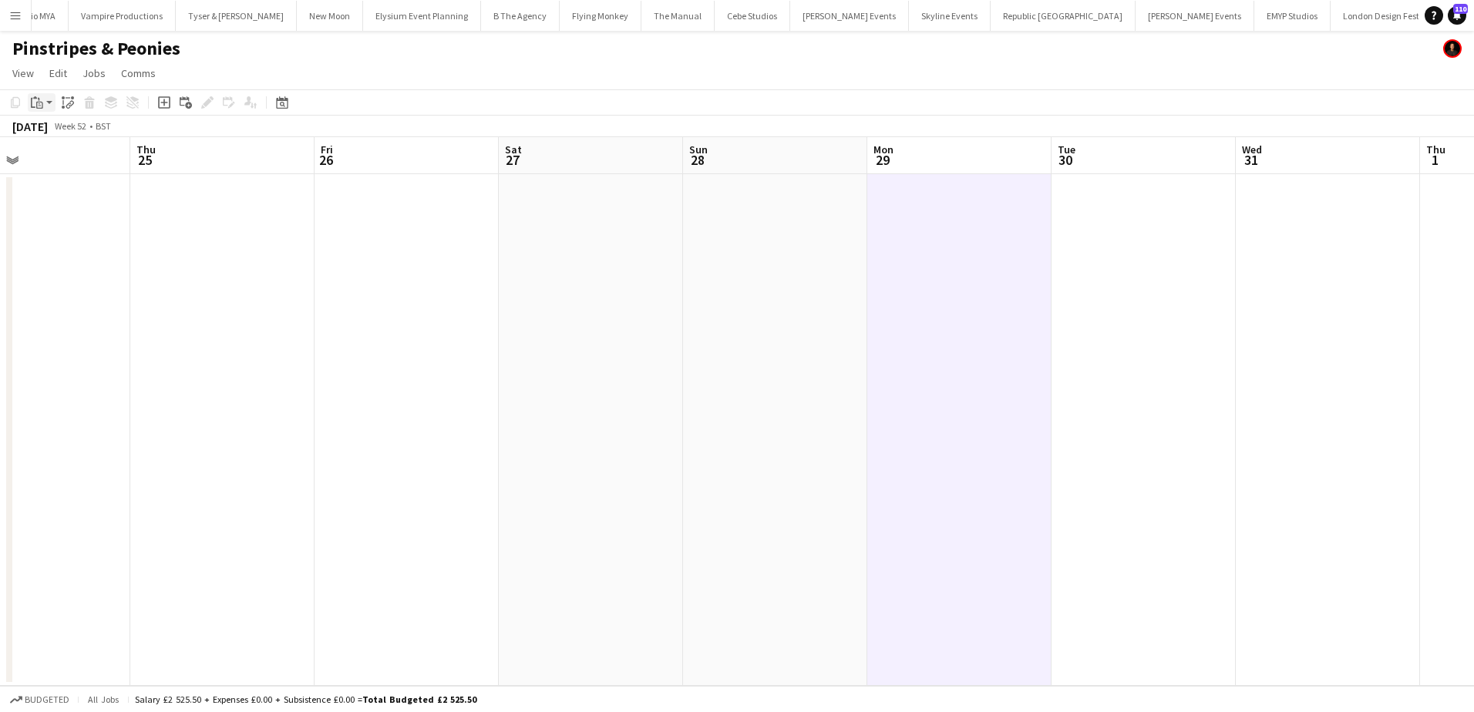
click at [39, 103] on icon "Paste" at bounding box center [37, 102] width 12 height 12
click at [76, 134] on link "Paste Ctrl+V" at bounding box center [113, 132] width 145 height 14
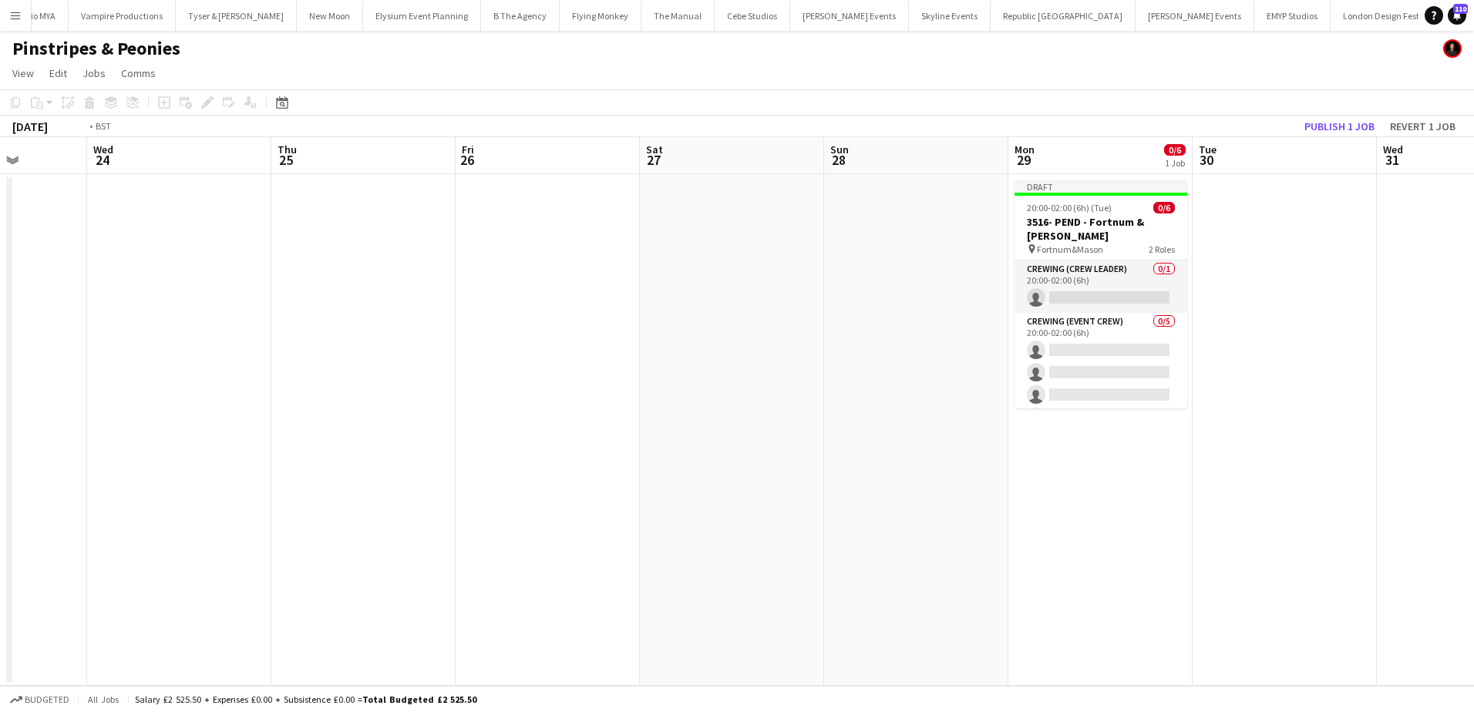
drag, startPoint x: 267, startPoint y: 351, endPoint x: 979, endPoint y: 322, distance: 712.8
click at [970, 324] on app-calendar-viewport "Sun 21 Mon 22 Tue 23 Wed 24 Thu 25 Fri 26 Sat 27 Sun 28 Mon 29 0/6 1 Job Tue 30…" at bounding box center [737, 411] width 1474 height 549
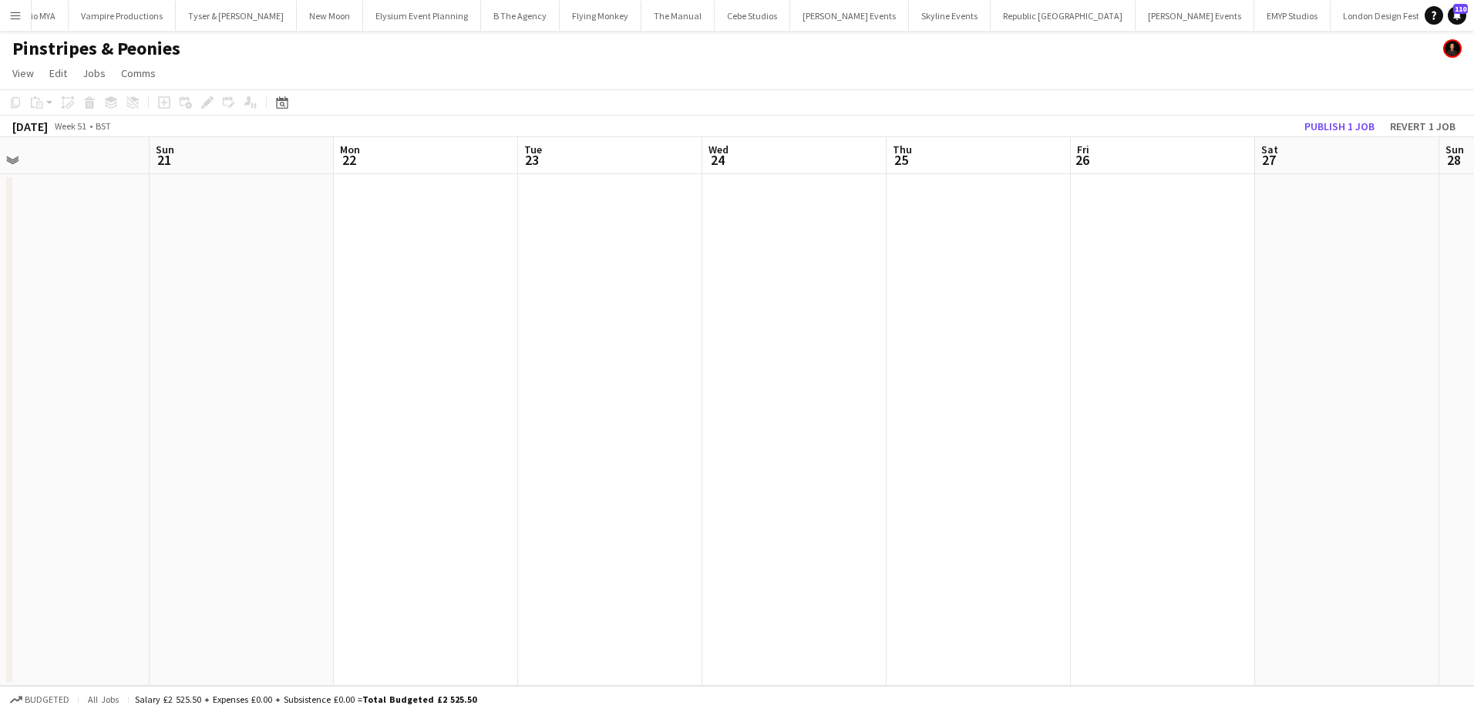
drag, startPoint x: 300, startPoint y: 344, endPoint x: 1118, endPoint y: 318, distance: 819.0
click at [1098, 320] on app-calendar-viewport "Thu 18 Fri 19 Sat 20 Sun 21 Mon 22 Tue 23 Wed 24 Thu 25 Fri 26 Sat 27 Sun 28 Mo…" at bounding box center [737, 411] width 1474 height 549
drag, startPoint x: 422, startPoint y: 363, endPoint x: 1147, endPoint y: 328, distance: 726.1
click at [1266, 325] on app-calendar-viewport "Thu 11 Fri 12 Sat 13 Sun 14 Mon 15 Tue 16 Wed 17 Thu 18 Fri 19 Sat 20 Sun 21 Mo…" at bounding box center [737, 411] width 1474 height 549
drag, startPoint x: 718, startPoint y: 373, endPoint x: 1427, endPoint y: 280, distance: 714.5
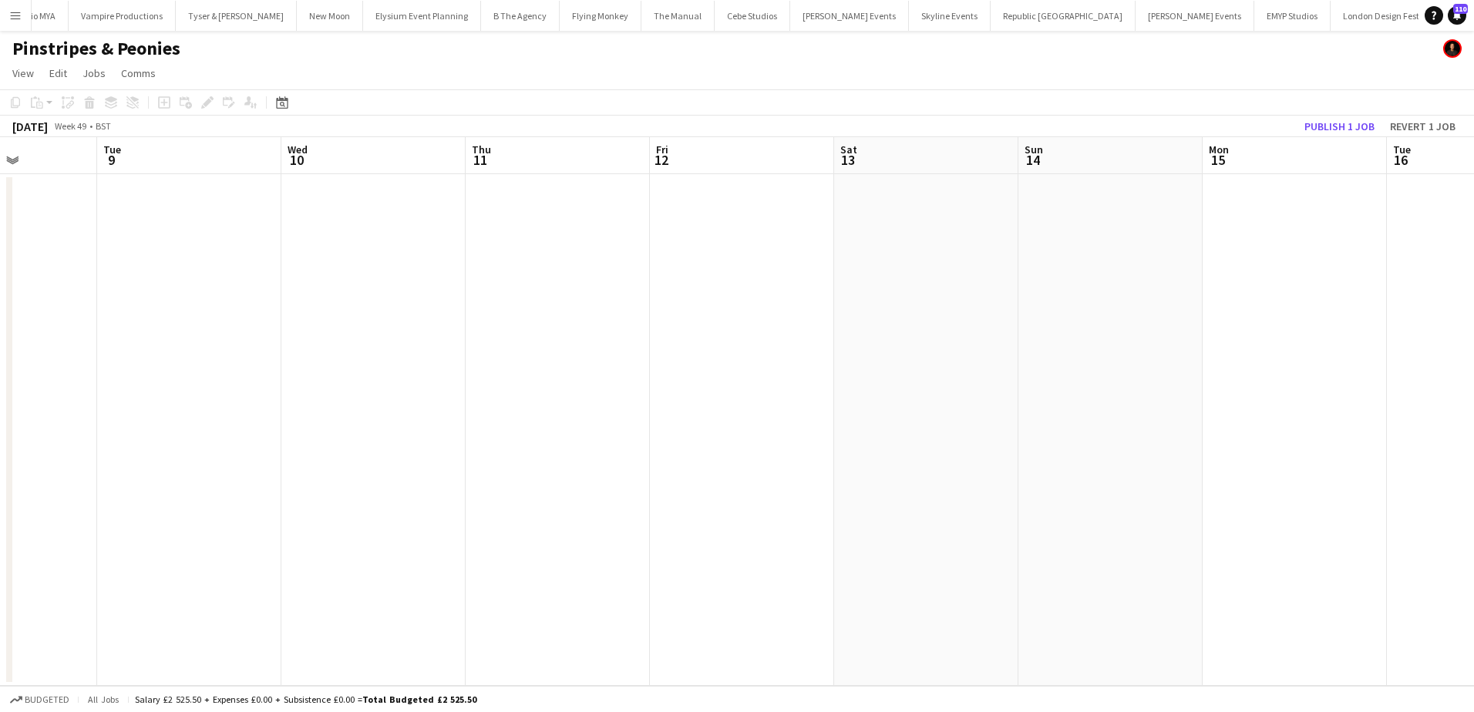
click at [1427, 280] on app-calendar-viewport "Sat 6 Sun 7 Mon 8 Tue 9 Wed 10 Thu 11 Fri 12 Sat 13 Sun 14 Mon 15 Tue 16 Wed 17…" at bounding box center [737, 411] width 1474 height 549
drag, startPoint x: 434, startPoint y: 358, endPoint x: 1047, endPoint y: 326, distance: 613.6
click at [1038, 328] on app-calendar-viewport "Fri 5 Sat 6 Sun 7 Mon 8 Tue 9 Wed 10 Thu 11 Fri 12 Sat 13 Sun 14 Mon 15 Tue 16 …" at bounding box center [737, 411] width 1474 height 549
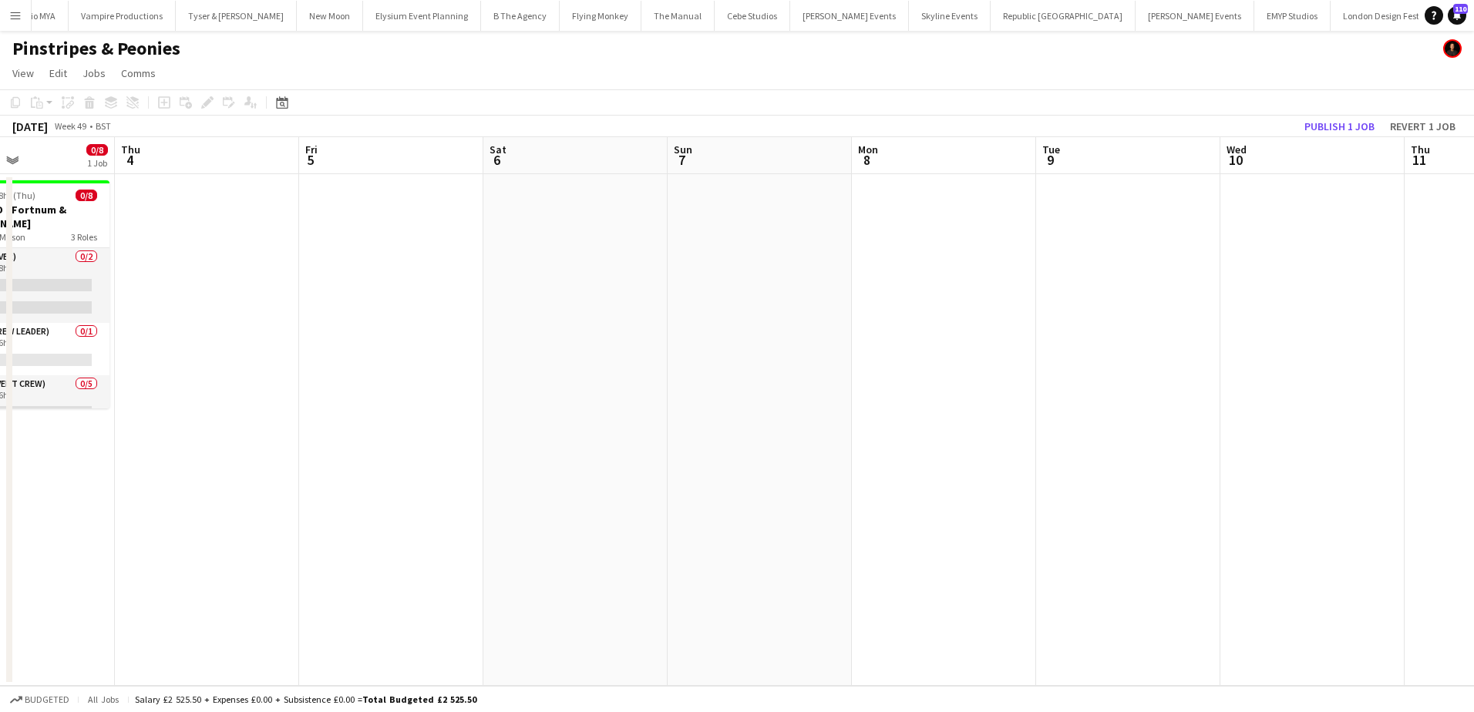
scroll to position [0, 366]
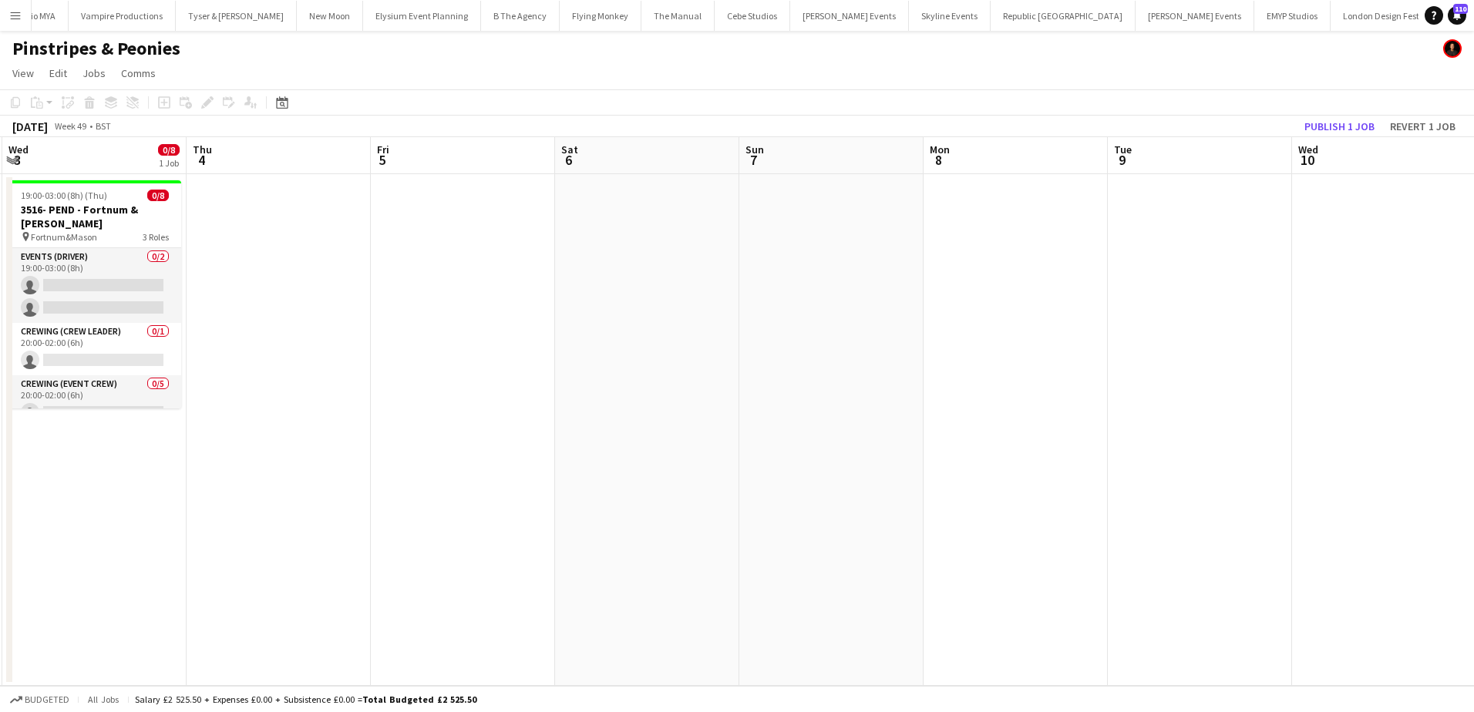
drag, startPoint x: 229, startPoint y: 370, endPoint x: 459, endPoint y: 351, distance: 230.5
click at [459, 355] on app-calendar-viewport "Mon 1 Tue 2 Wed 3 0/8 1 Job Thu 4 Fri 5 Sat 6 Sun 7 Mon 8 Tue 9 Wed 10 Thu 11 F…" at bounding box center [737, 411] width 1474 height 549
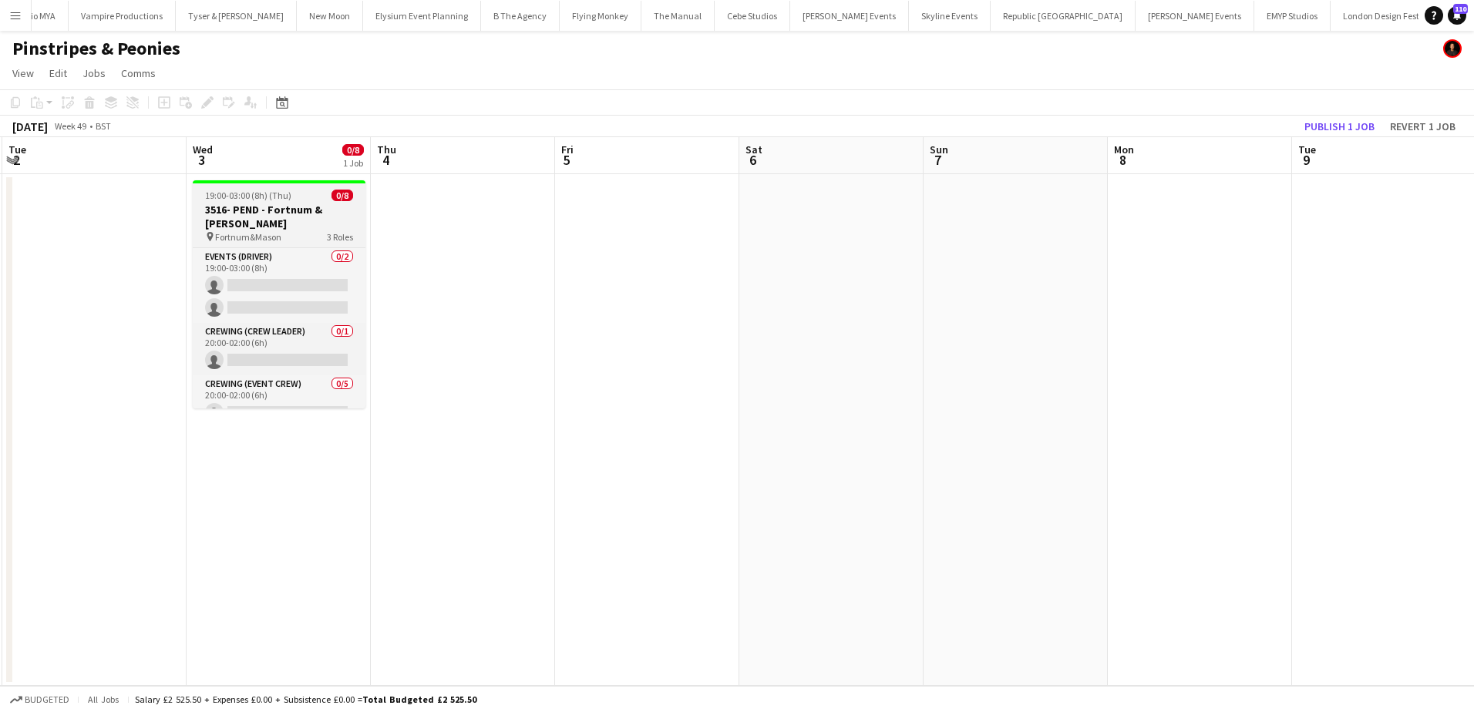
click at [246, 212] on h3 "3516- PEND - Fortnum & [PERSON_NAME]" at bounding box center [279, 217] width 173 height 28
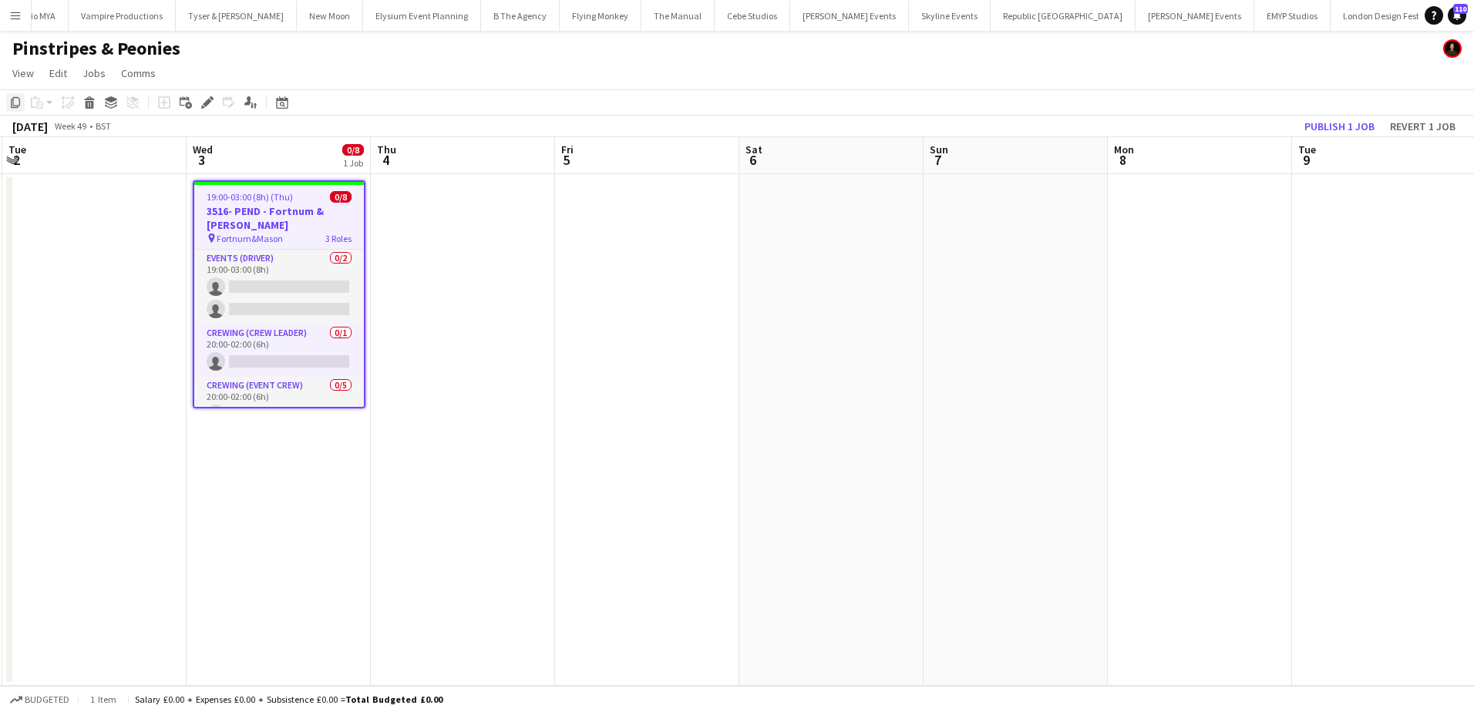
click at [11, 100] on icon "Copy" at bounding box center [15, 102] width 12 height 12
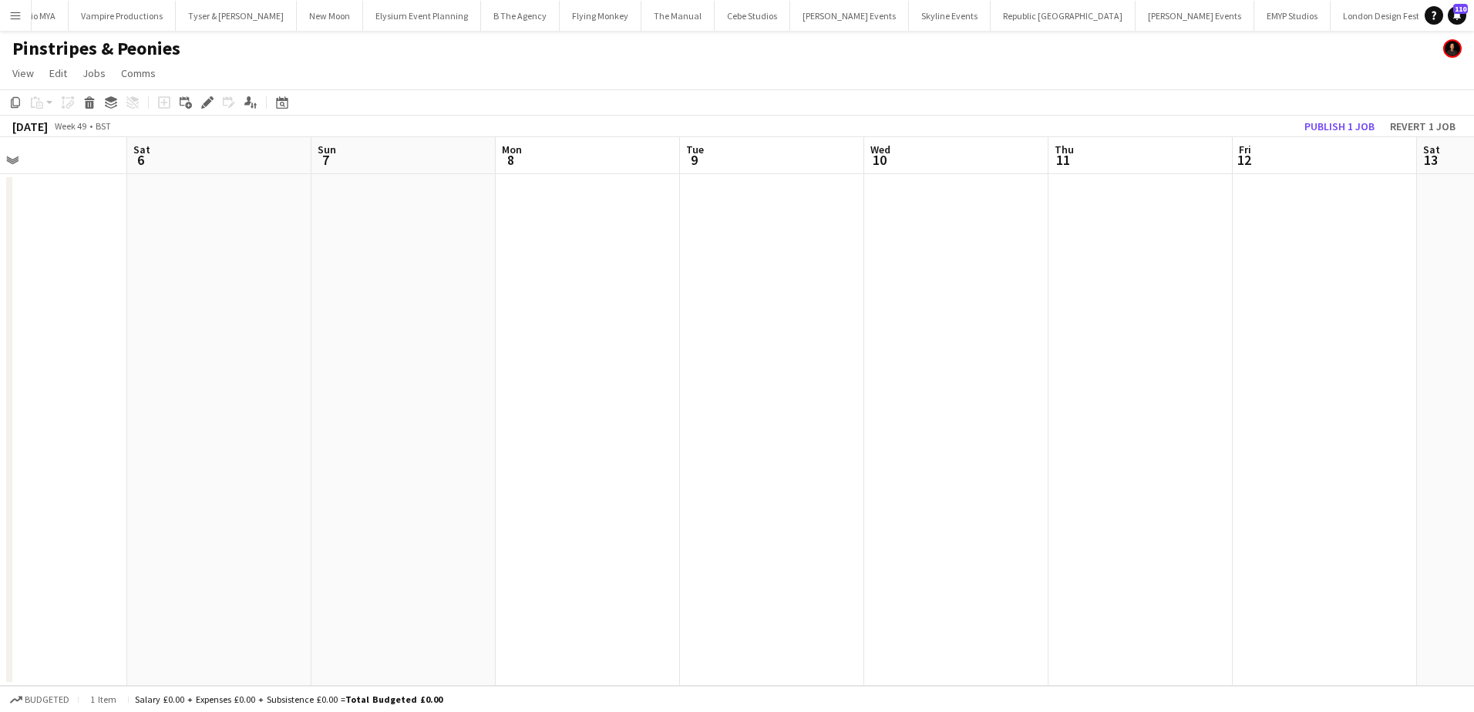
drag, startPoint x: 779, startPoint y: 294, endPoint x: 167, endPoint y: 287, distance: 611.3
click at [162, 283] on app-calendar-viewport "Tue 2 Wed 3 0/8 1 Job Thu 4 Fri 5 Sat 6 Sun 7 Mon 8 Tue 9 Wed 10 Thu 11 Fri 12 …" at bounding box center [737, 411] width 1474 height 549
drag, startPoint x: 220, startPoint y: 342, endPoint x: 351, endPoint y: 366, distance: 132.4
click at [220, 343] on app-calendar-viewport "Wed 3 0/8 1 Job Thu 4 Fri 5 Sat 6 Sun 7 Mon 8 Tue 9 Wed 10 Thu 11 Fri 12 Sat 13…" at bounding box center [737, 411] width 1474 height 549
drag, startPoint x: 416, startPoint y: 353, endPoint x: 272, endPoint y: 353, distance: 144.1
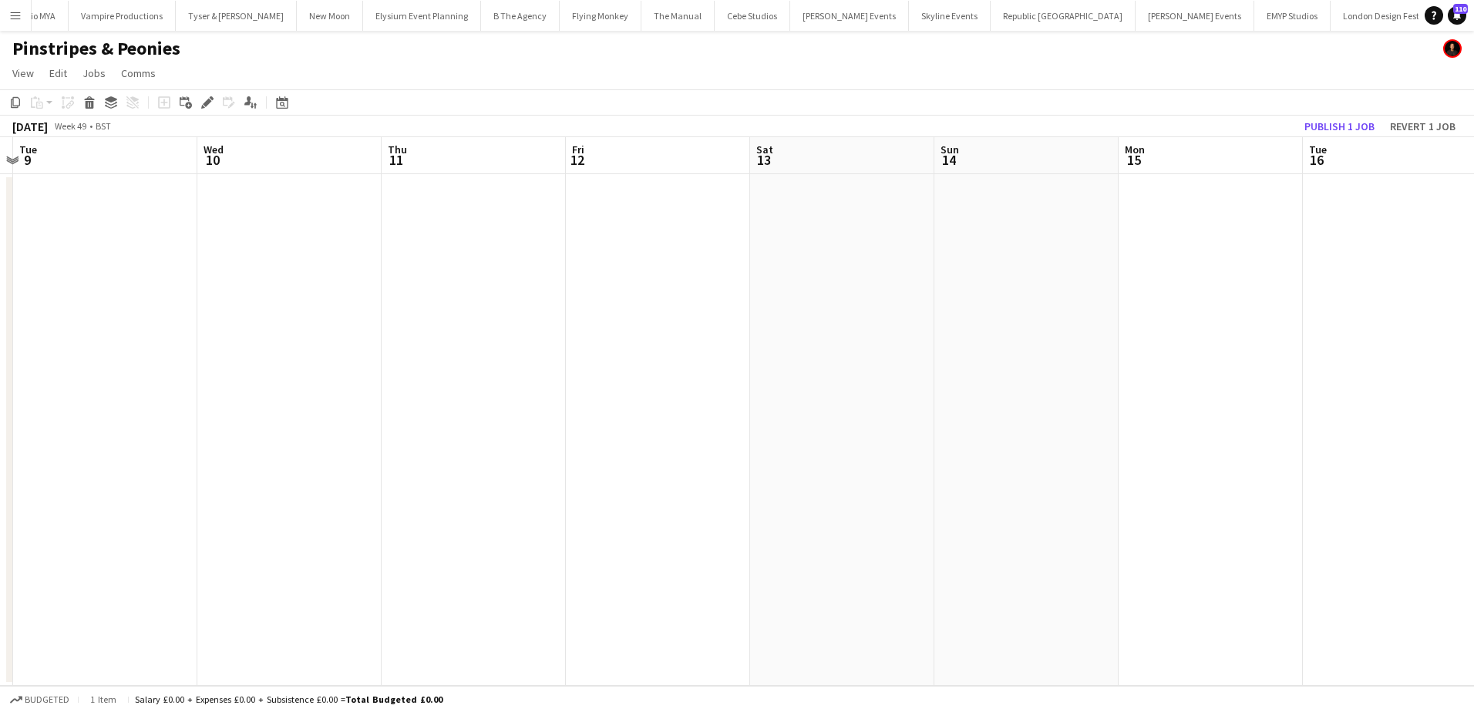
click at [272, 353] on app-calendar-viewport "Sat 6 Sun 7 Mon 8 Tue 9 Wed 10 Thu 11 Fri 12 Sat 13 Sun 14 Mon 15 Tue 16 Wed 17…" at bounding box center [737, 411] width 1474 height 549
drag, startPoint x: 1016, startPoint y: 365, endPoint x: 452, endPoint y: 409, distance: 565.9
click at [370, 390] on app-calendar-viewport "Wed 10 Thu 11 Fri 12 Sat 13 Sun 14 Mon 15 Tue 16 Wed 17 Thu 18 Fri 19 Sat 20 Su…" at bounding box center [737, 411] width 1474 height 549
drag, startPoint x: 1147, startPoint y: 435, endPoint x: 526, endPoint y: 472, distance: 622.3
click at [526, 472] on app-calendar-viewport "Sat 13 Sun 14 Mon 15 Tue 16 Wed 17 Thu 18 Fri 19 Sat 20 Sun 21 Mon 22 Tue 23 We…" at bounding box center [737, 411] width 1474 height 549
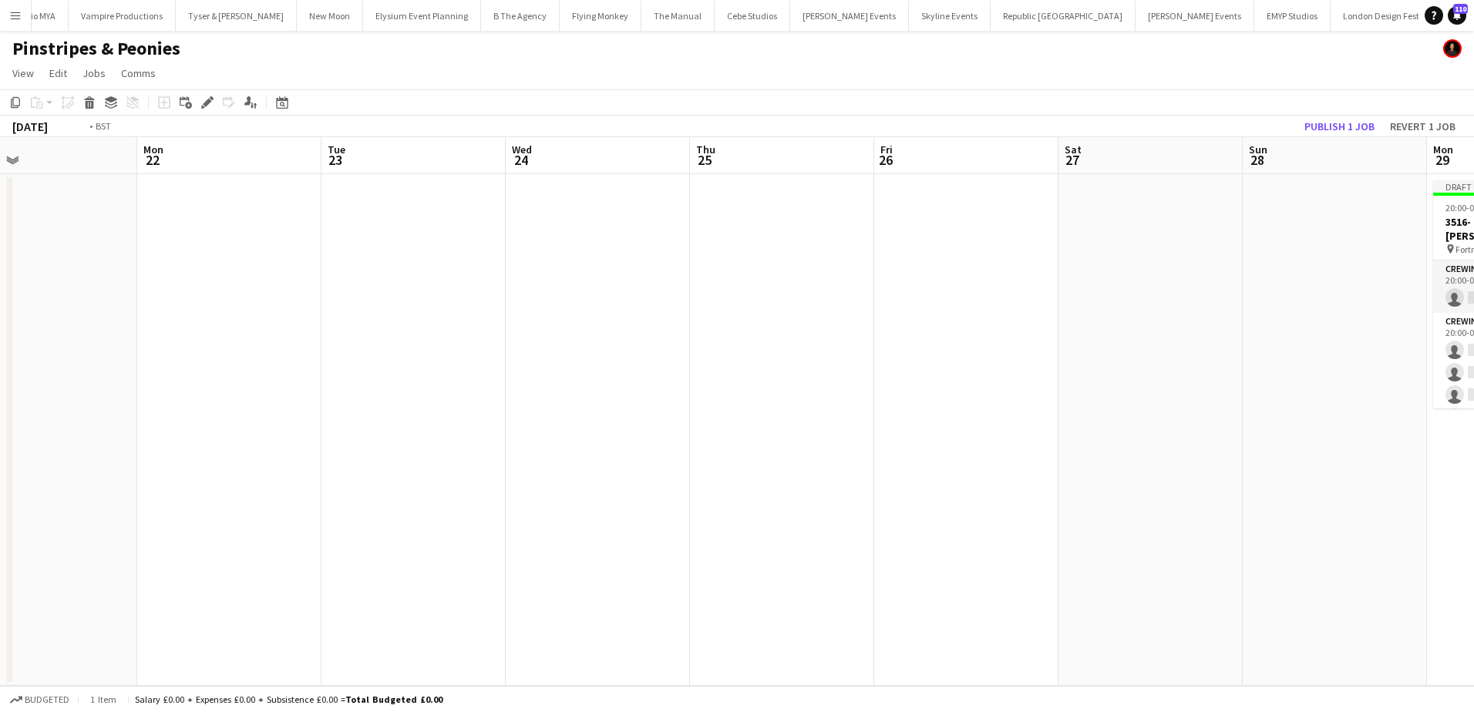
drag, startPoint x: 699, startPoint y: 487, endPoint x: 1022, endPoint y: 500, distance: 323.2
click at [432, 487] on app-calendar-viewport "Thu 18 Fri 19 Sat 20 Sun 21 Mon 22 Tue 23 Wed 24 Thu 25 Fri 26 Sat 27 Sun 28 Mo…" at bounding box center [737, 411] width 1474 height 549
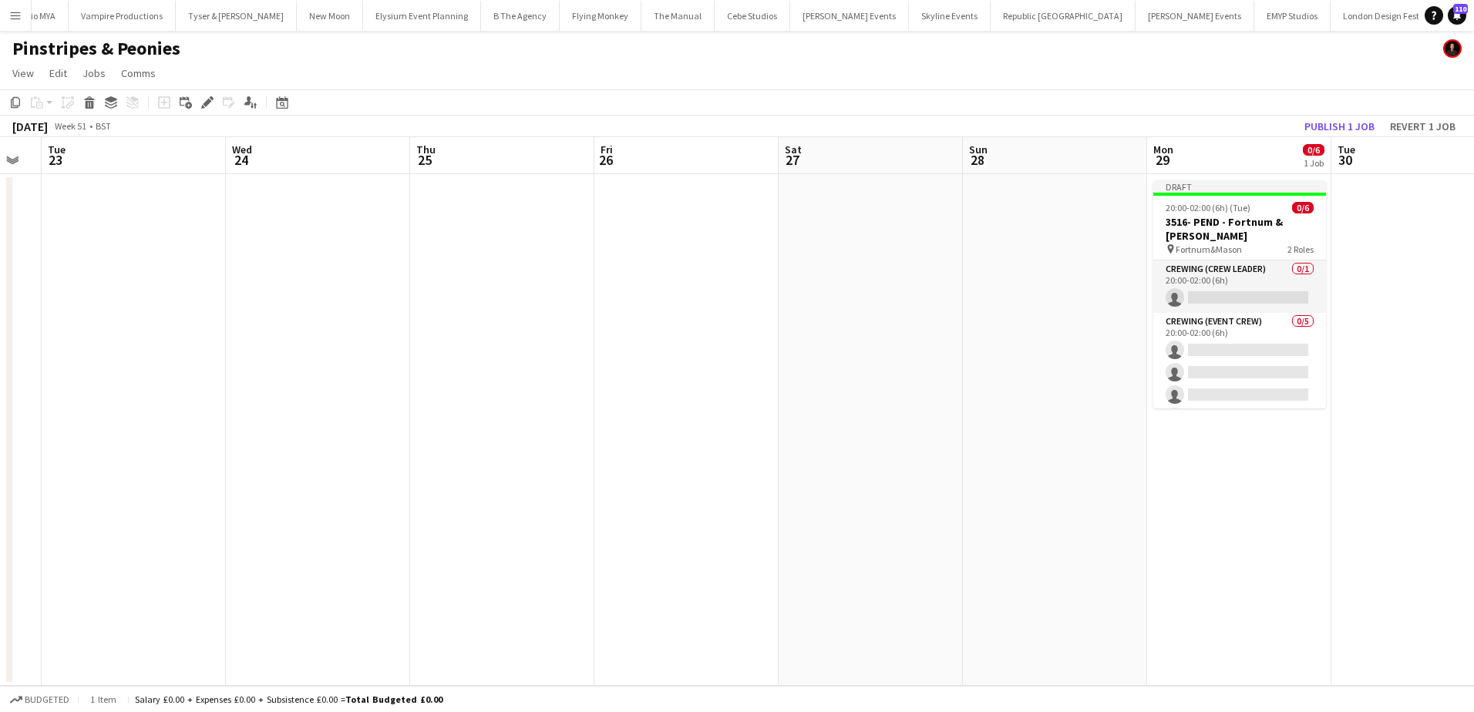
drag, startPoint x: 1207, startPoint y: 491, endPoint x: 654, endPoint y: 491, distance: 552.7
click at [599, 491] on app-calendar-viewport "Sat 20 Sun 21 Mon 22 Tue 23 Wed 24 Thu 25 Fri 26 Sat 27 Sun 28 Mon 29 0/6 1 Job…" at bounding box center [737, 411] width 1474 height 549
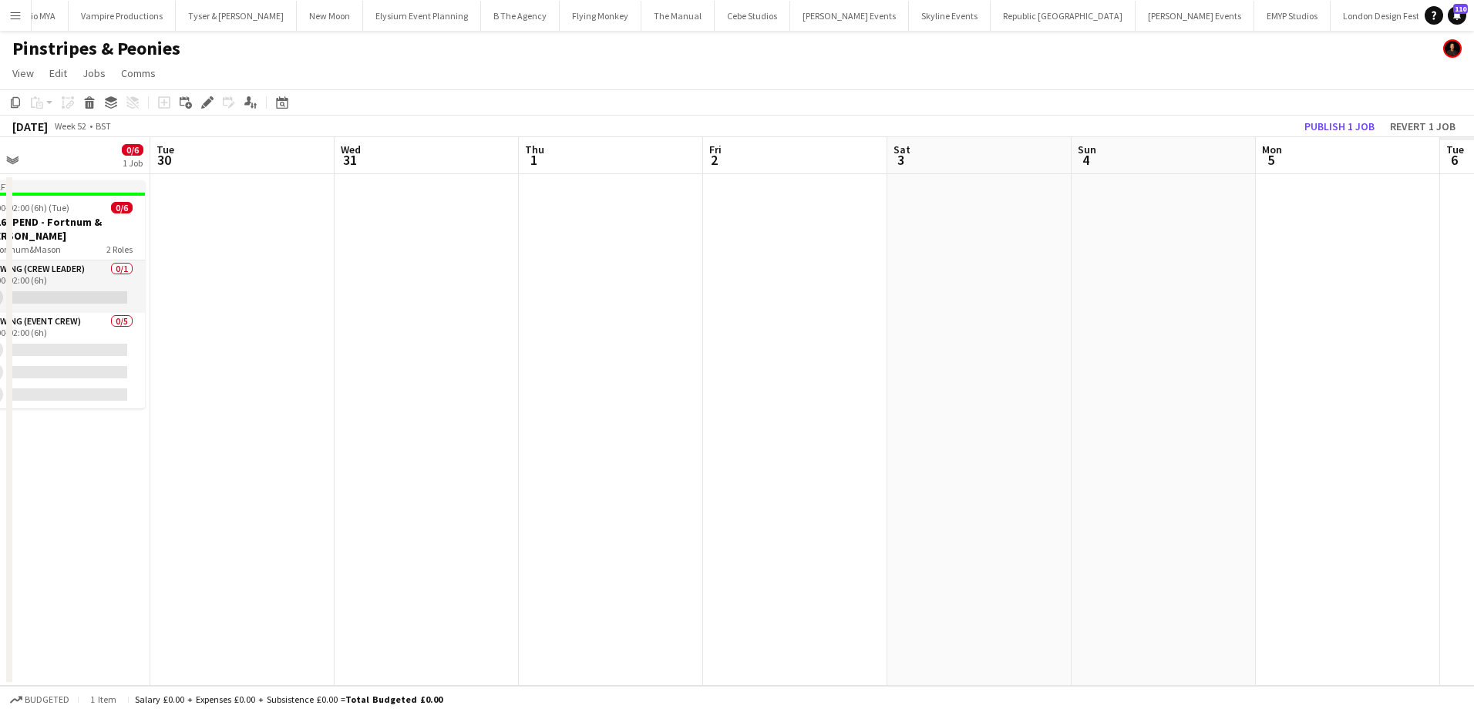
scroll to position [0, 524]
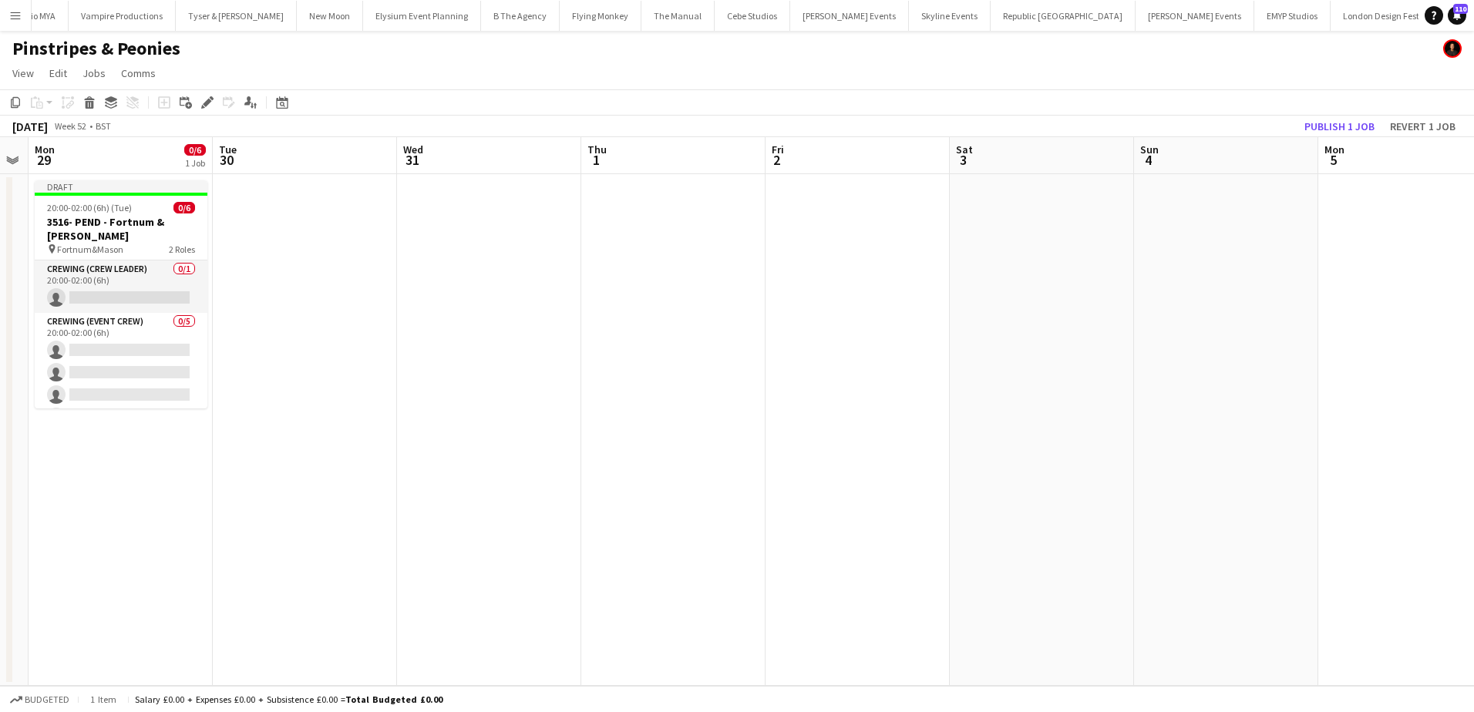
drag, startPoint x: 1117, startPoint y: 492, endPoint x: 717, endPoint y: 492, distance: 400.0
click at [717, 492] on app-calendar-viewport "Fri 26 Sat 27 Sun 28 Mon 29 0/6 1 Job Tue 30 Wed 31 Thu 1 Fri 2 Sat 3 Sun 4 Mon…" at bounding box center [737, 411] width 1474 height 549
click at [1016, 277] on app-date-cell at bounding box center [1042, 430] width 184 height 512
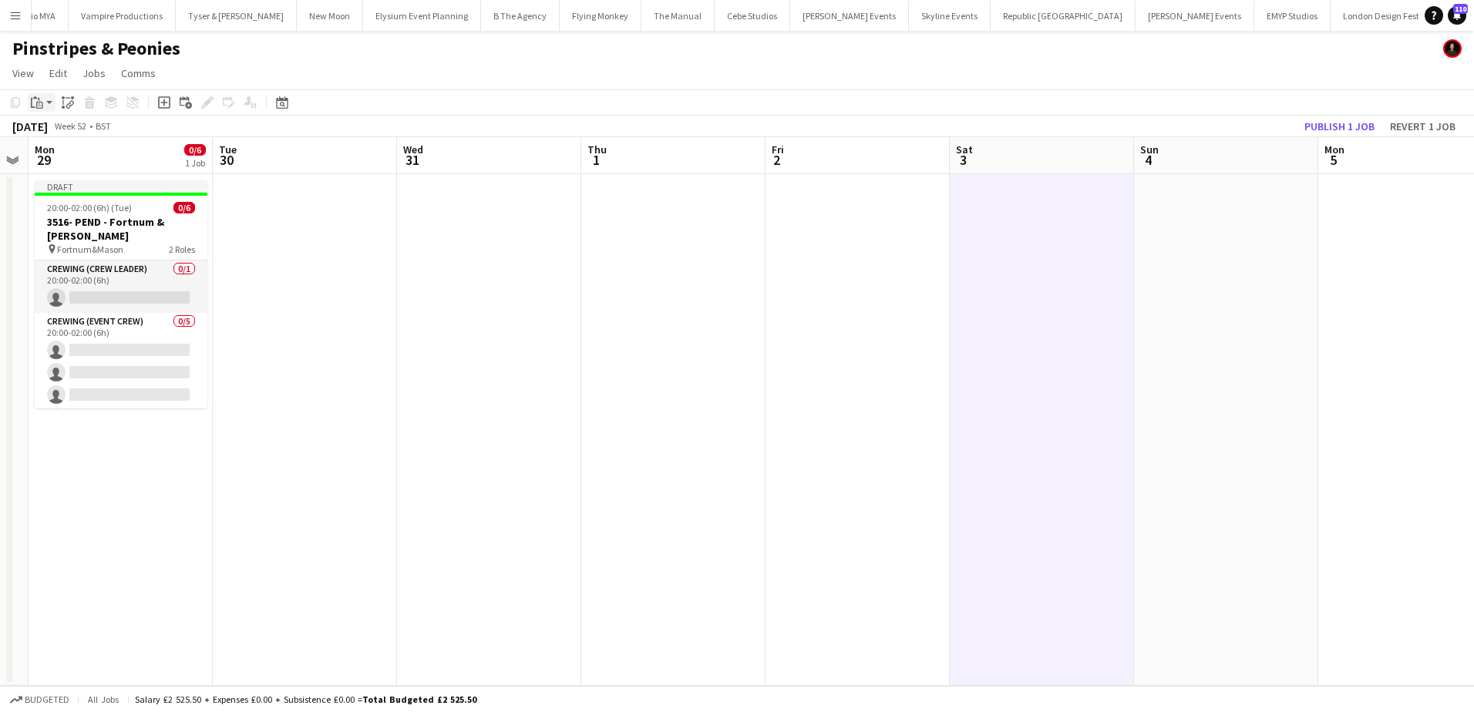
click at [40, 99] on icon "Paste" at bounding box center [37, 102] width 12 height 12
click at [50, 129] on link "Paste Ctrl+V" at bounding box center [113, 132] width 145 height 14
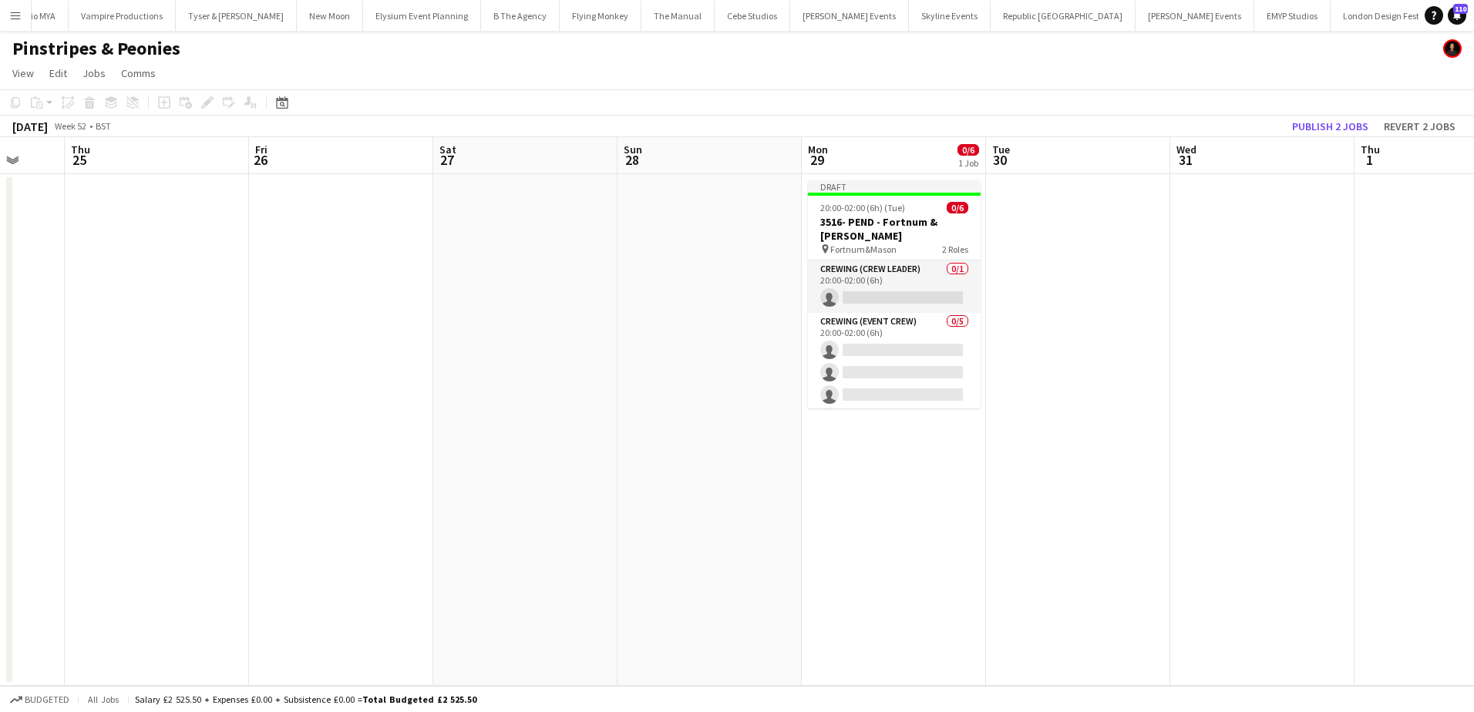
drag, startPoint x: 742, startPoint y: 419, endPoint x: 1325, endPoint y: 358, distance: 586.7
click at [1325, 361] on app-calendar-viewport "Mon 22 Tue 23 Wed 24 Thu 25 Fri 26 Sat 27 Sun 28 Mon 29 0/6 1 Job Tue 30 Wed 31…" at bounding box center [737, 411] width 1474 height 549
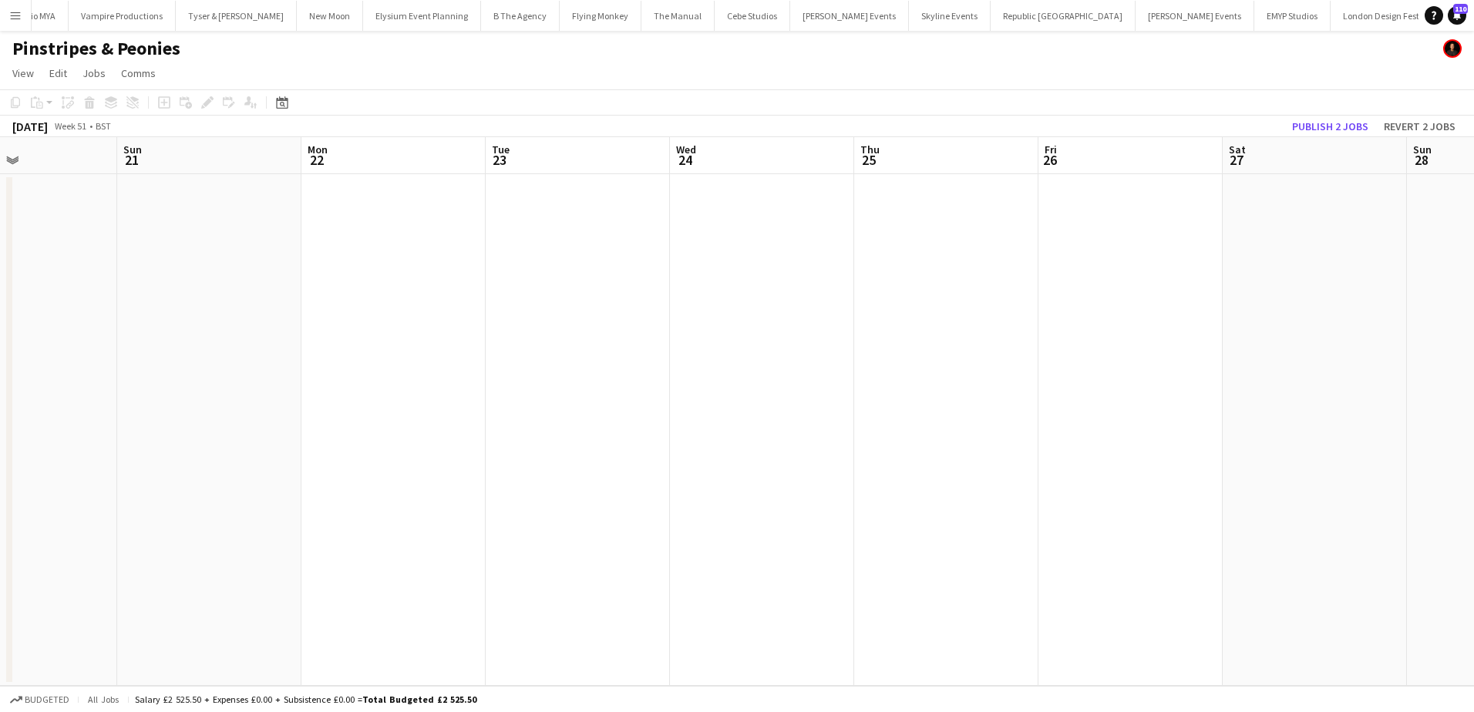
drag, startPoint x: 557, startPoint y: 366, endPoint x: 1279, endPoint y: 330, distance: 722.4
click at [1279, 330] on app-calendar-viewport "Thu 18 Fri 19 Sat 20 Sun 21 Mon 22 Tue 23 Wed 24 Thu 25 Fri 26 Sat 27 Sun 28 Mo…" at bounding box center [737, 411] width 1474 height 549
drag, startPoint x: 1166, startPoint y: 314, endPoint x: 1398, endPoint y: 298, distance: 232.6
click at [1404, 298] on app-calendar-viewport "Thu 18 Fri 19 Sat 20 Sun 21 Mon 22 Tue 23 Wed 24 Thu 25 Fri 26 Sat 27 Sun 28 Mo…" at bounding box center [737, 411] width 1474 height 549
drag, startPoint x: 629, startPoint y: 378, endPoint x: 1229, endPoint y: 349, distance: 600.4
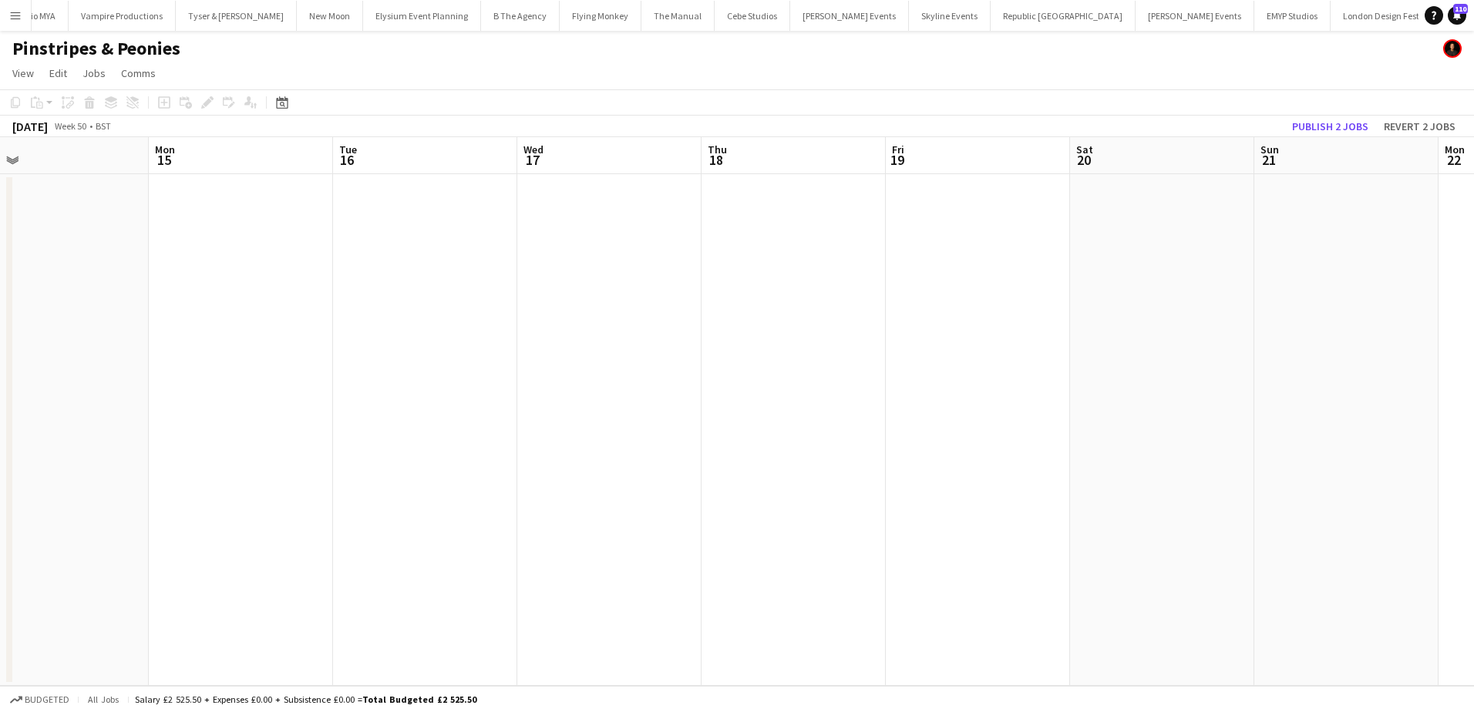
click at [1412, 340] on app-calendar-viewport "Fri 12 Sat 13 Sun 14 Mon 15 Tue 16 Wed 17 Thu 18 Fri 19 Sat 20 Sun 21 Mon 22 Tu…" at bounding box center [737, 411] width 1474 height 549
drag, startPoint x: 928, startPoint y: 348, endPoint x: 1644, endPoint y: 319, distance: 716.7
click at [1473, 319] on html "Menu Boards Boards Boards All jobs Status Workforce Workforce My Workforce Recr…" at bounding box center [737, 356] width 1474 height 712
drag, startPoint x: 696, startPoint y: 357, endPoint x: 1510, endPoint y: 330, distance: 814.4
click at [1473, 330] on html "Menu Boards Boards Boards All jobs Status Workforce Workforce My Workforce Recr…" at bounding box center [737, 356] width 1474 height 712
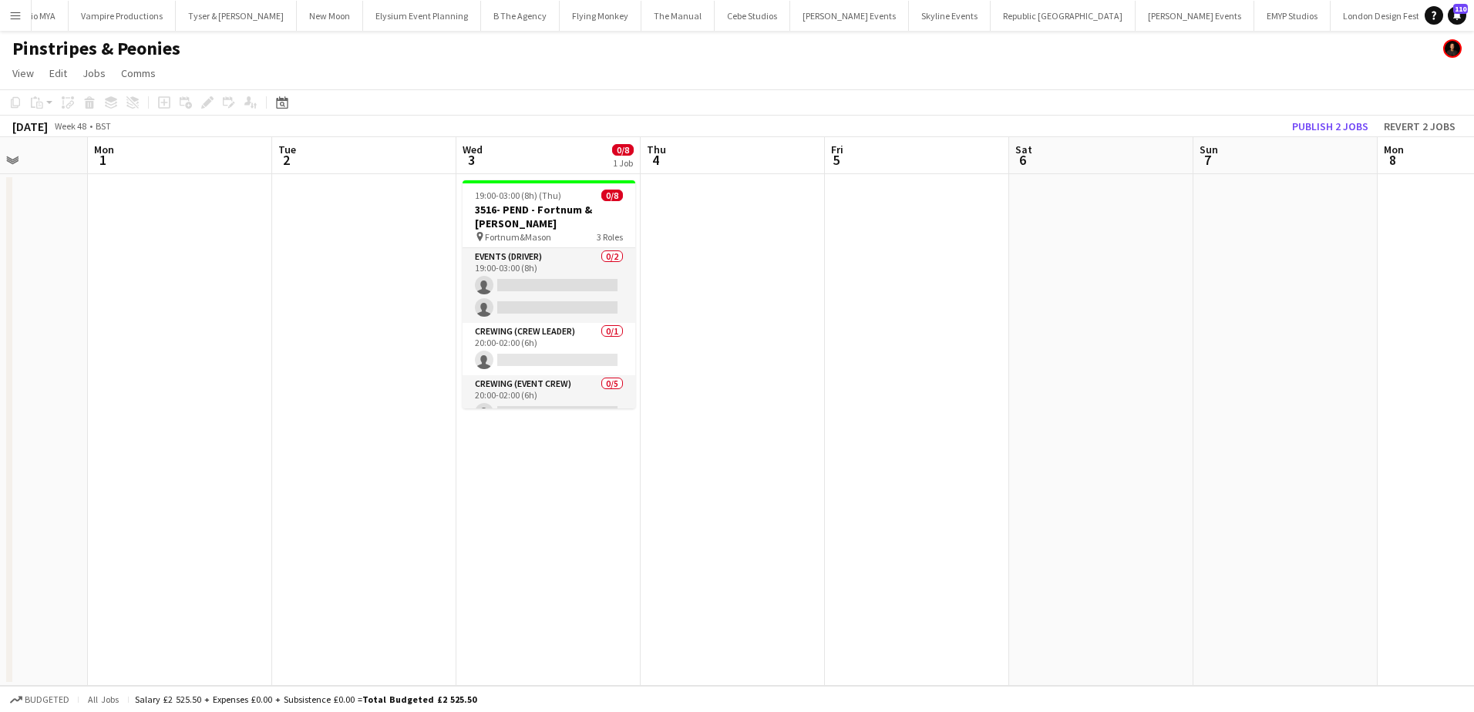
scroll to position [0, 468]
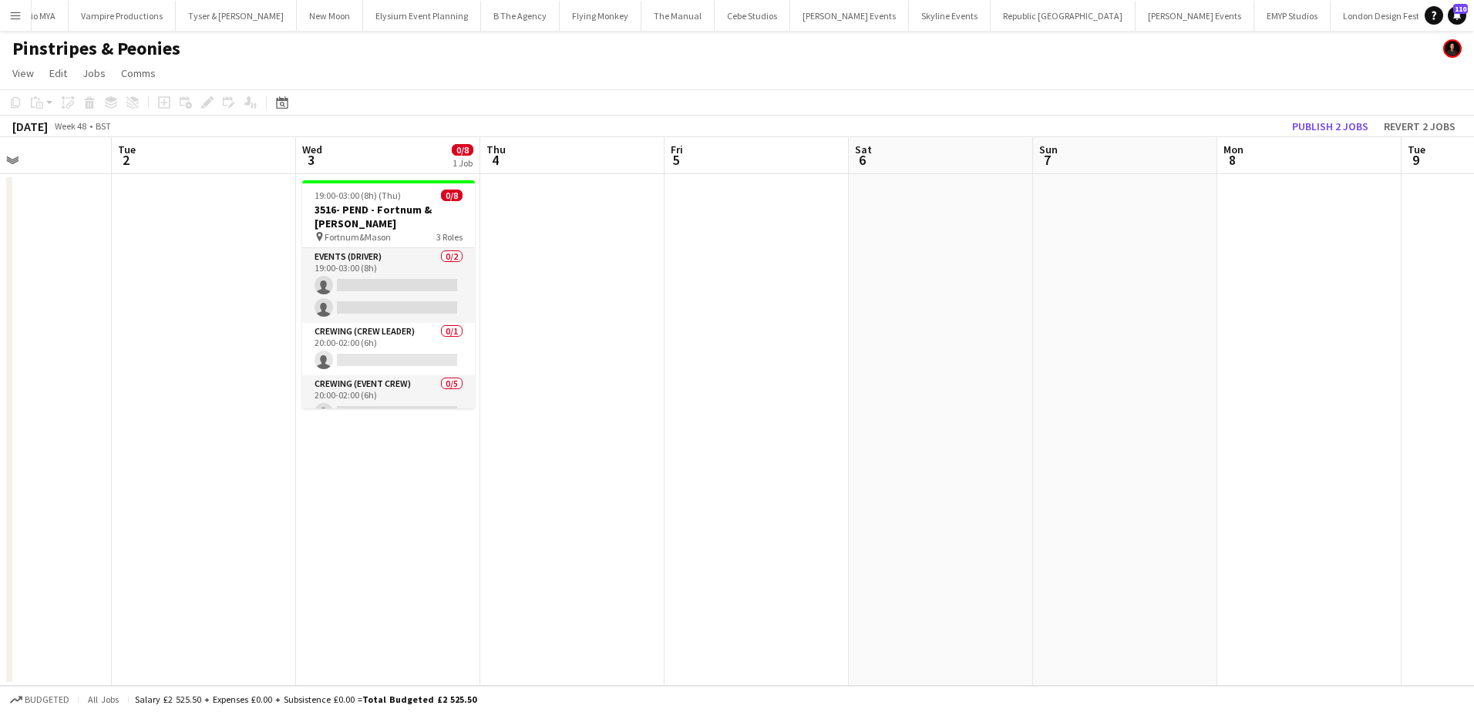
drag, startPoint x: 1021, startPoint y: 396, endPoint x: 1378, endPoint y: 393, distance: 357.7
click at [1416, 393] on app-calendar-viewport "Sat 29 0/6 1 Job Sun 30 Mon 1 Tue 2 Wed 3 0/8 1 Job Thu 4 Fri 5 Sat 6 Sun 7 Mon…" at bounding box center [737, 411] width 1474 height 549
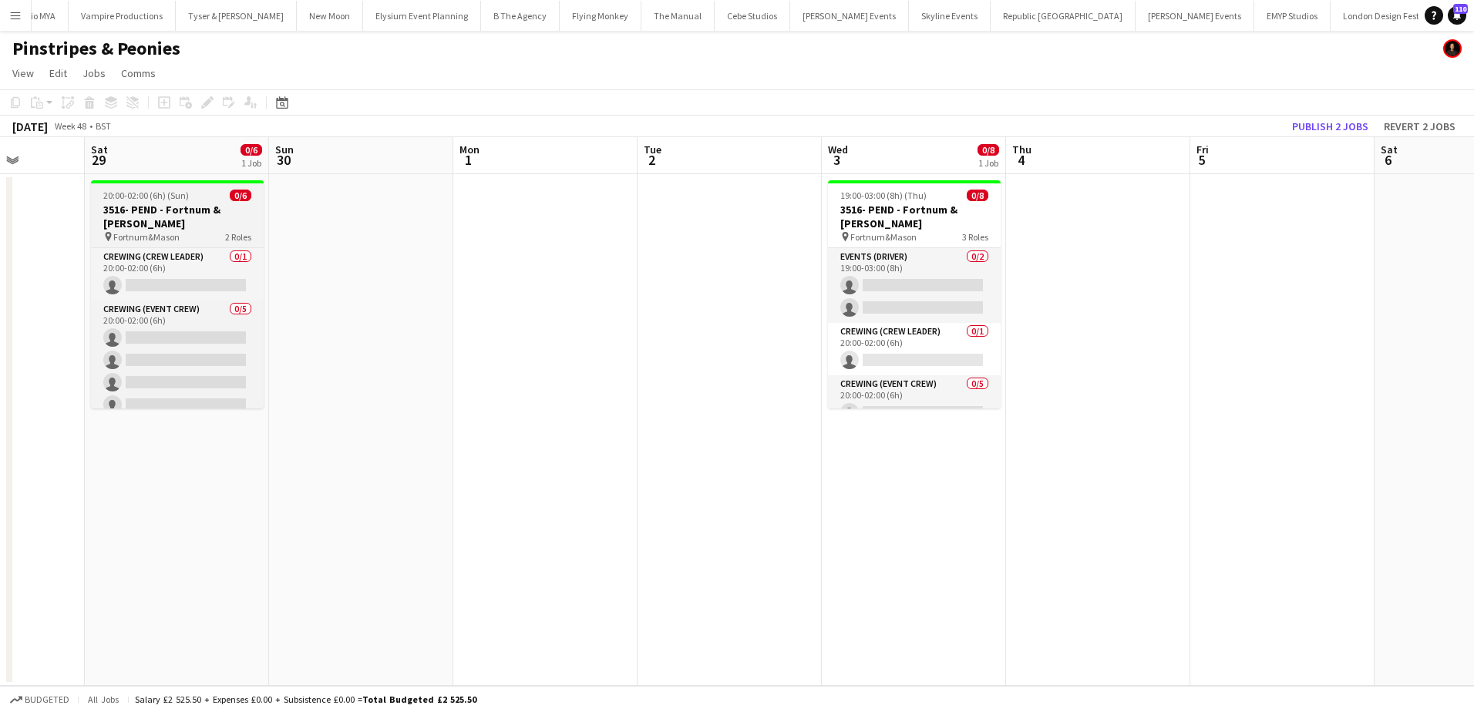
click at [140, 193] on span "20:00-02:00 (6h) (Sun)" at bounding box center [146, 196] width 86 height 12
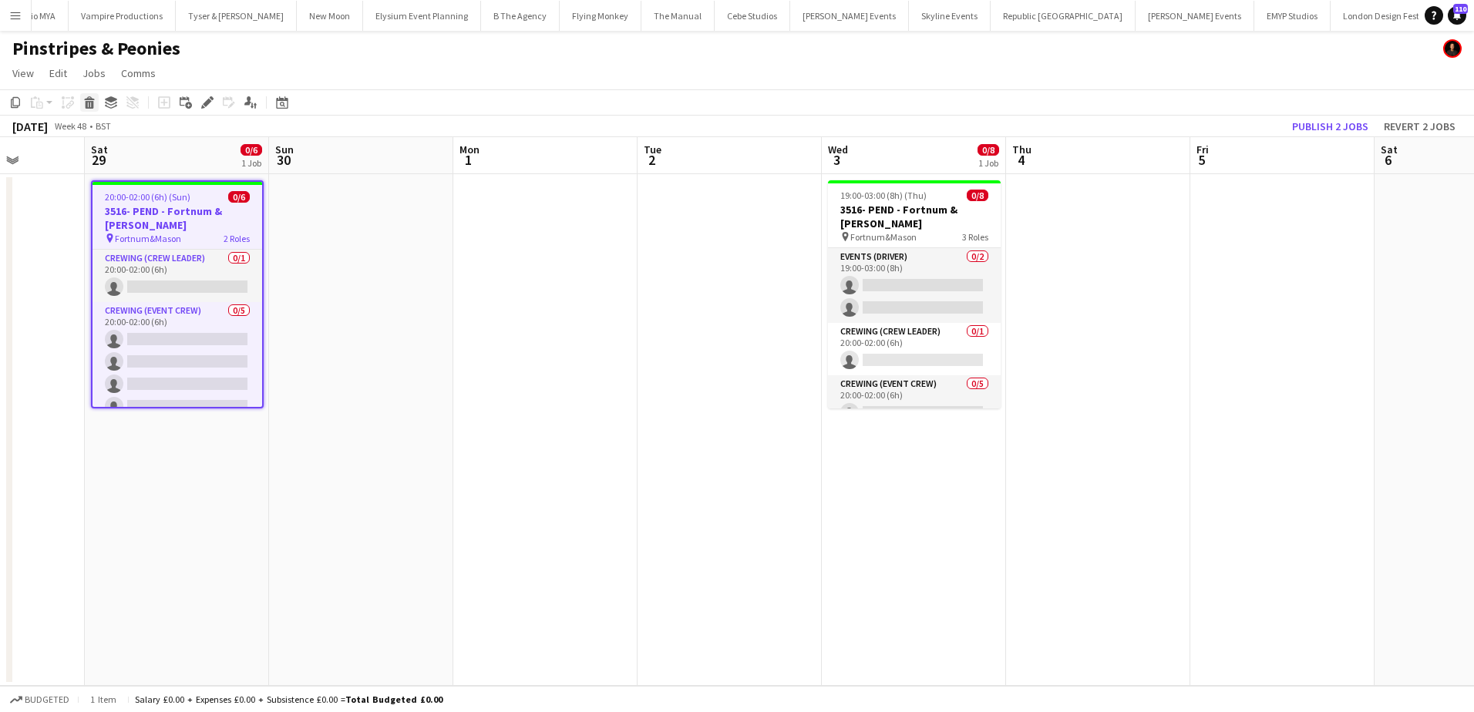
click at [88, 103] on icon "Delete" at bounding box center [89, 102] width 12 height 12
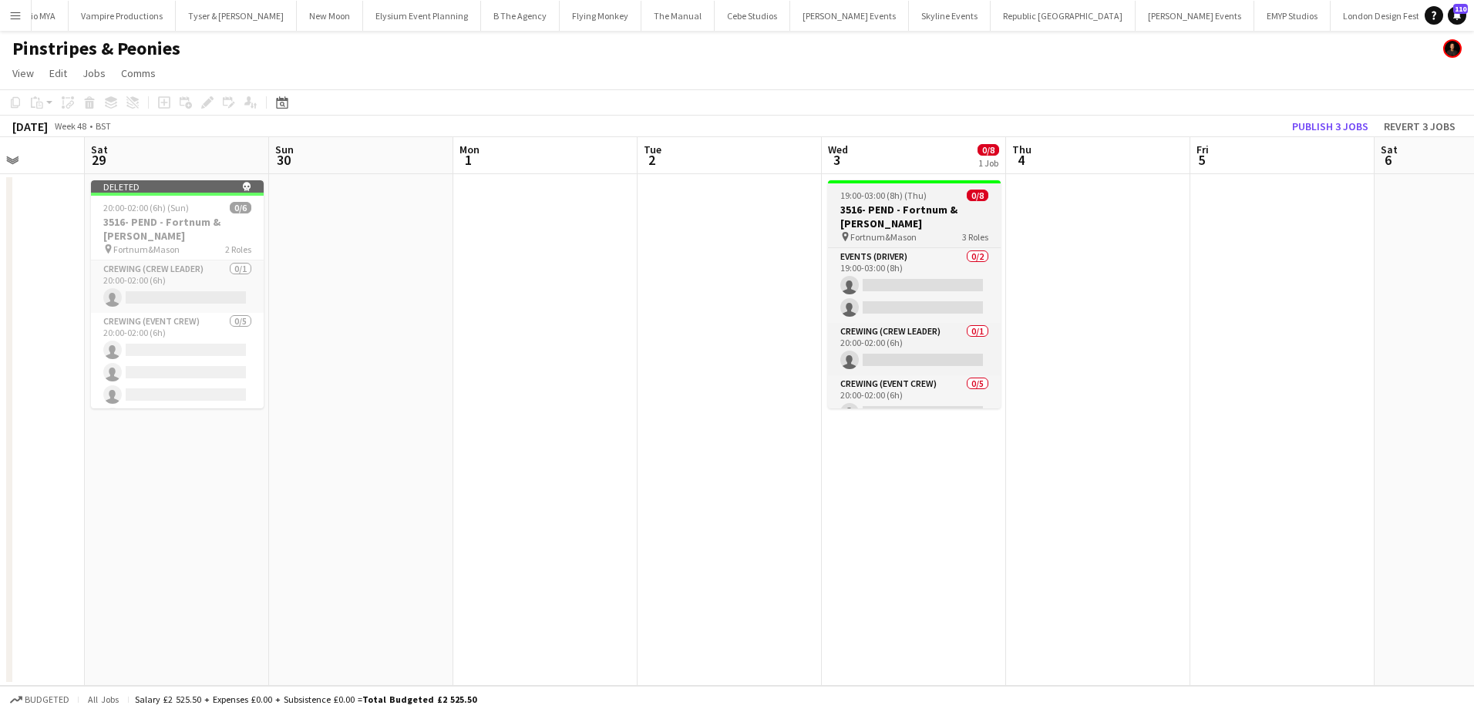
click at [876, 198] on span "19:00-03:00 (8h) (Thu)" at bounding box center [883, 196] width 86 height 12
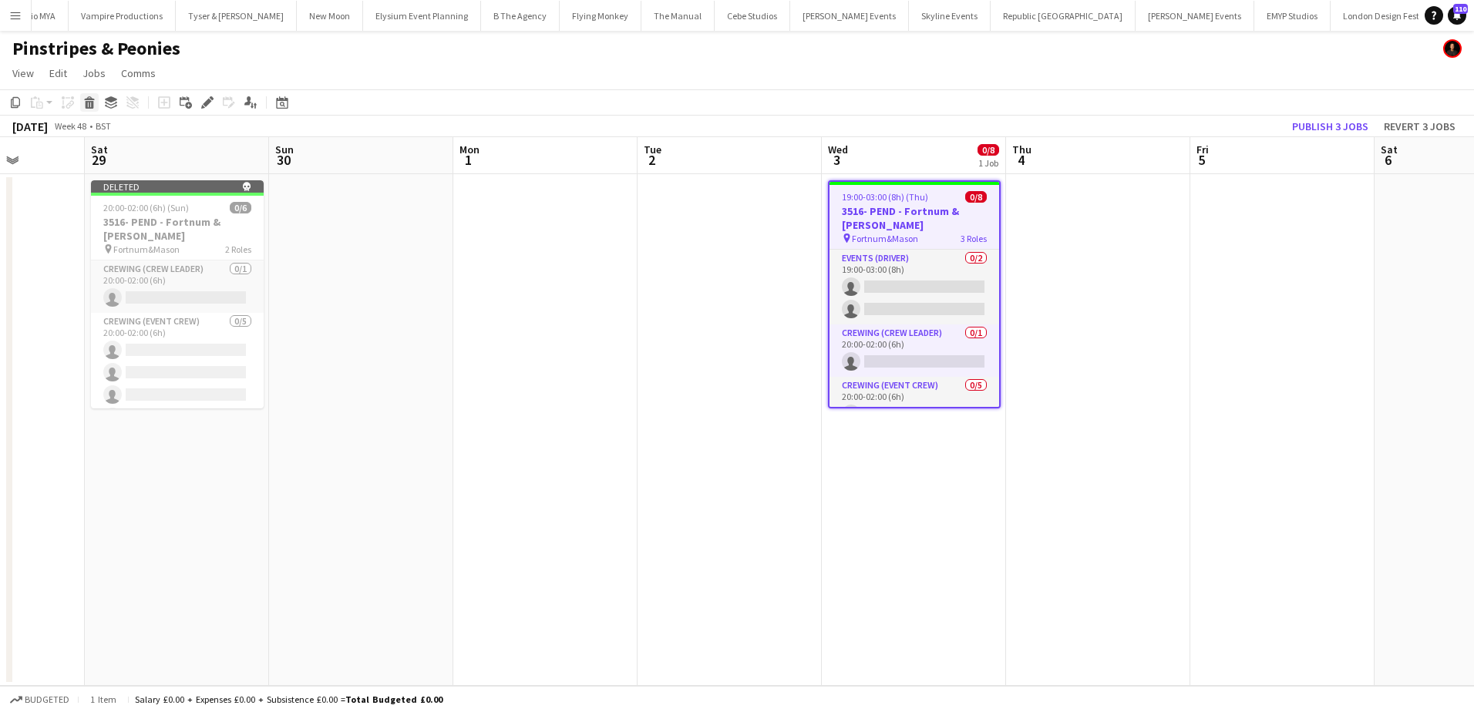
click at [86, 100] on icon at bounding box center [89, 98] width 10 height 4
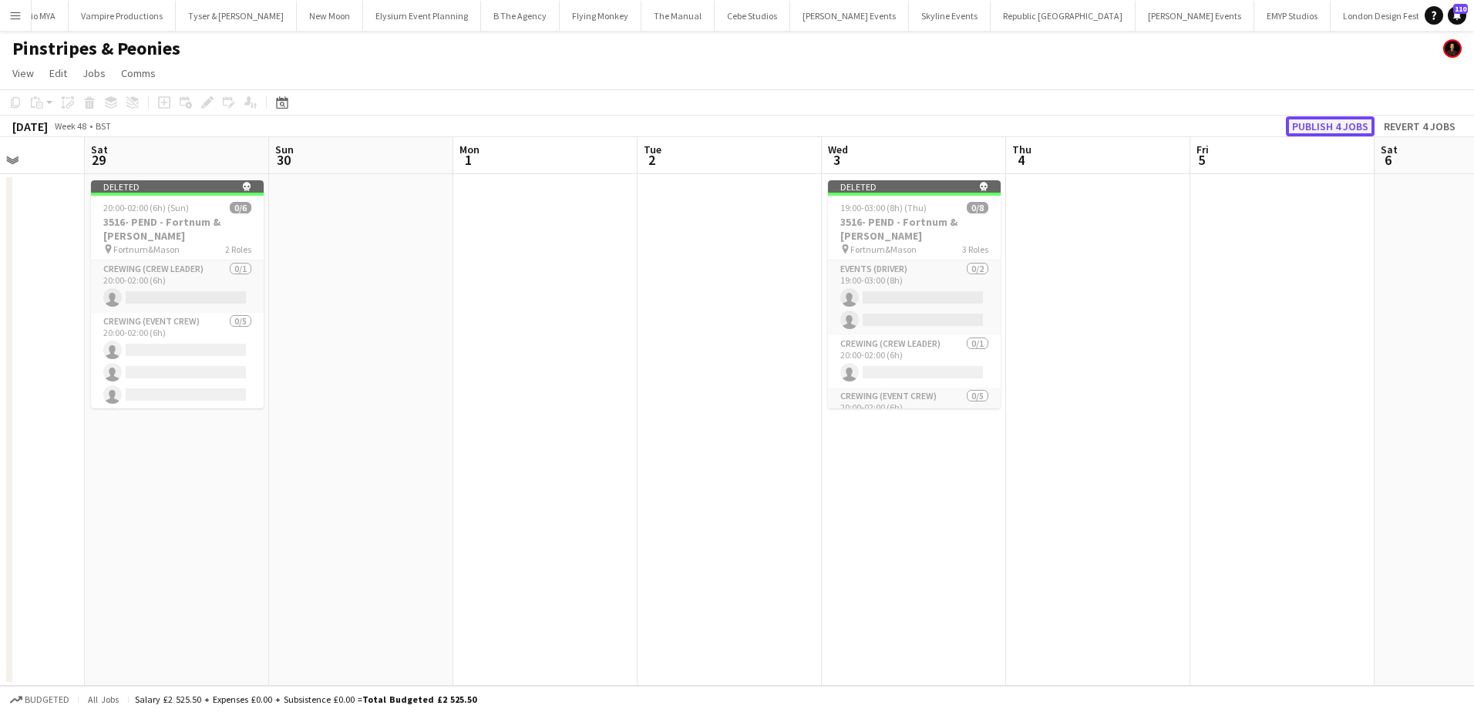
click at [1325, 126] on button "Publish 4 jobs" at bounding box center [1330, 126] width 89 height 20
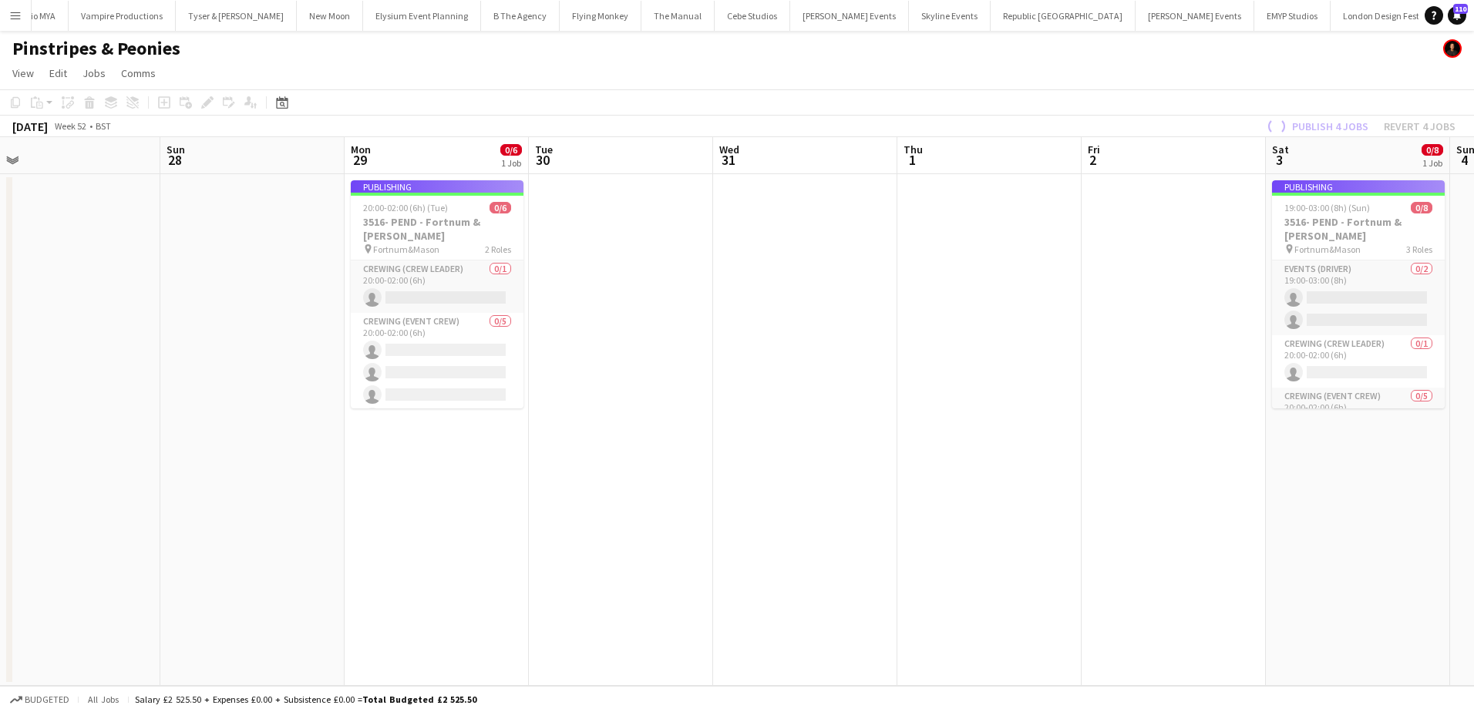
scroll to position [0, 579]
drag, startPoint x: 895, startPoint y: 455, endPoint x: 787, endPoint y: 456, distance: 107.9
click at [787, 456] on app-calendar-viewport "Wed 24 Thu 25 Fri 26 Sat 27 Sun 28 Mon 29 0/6 1 Job Tue 30 Wed 31 Thu 1 Fri 2 S…" at bounding box center [737, 411] width 1474 height 549
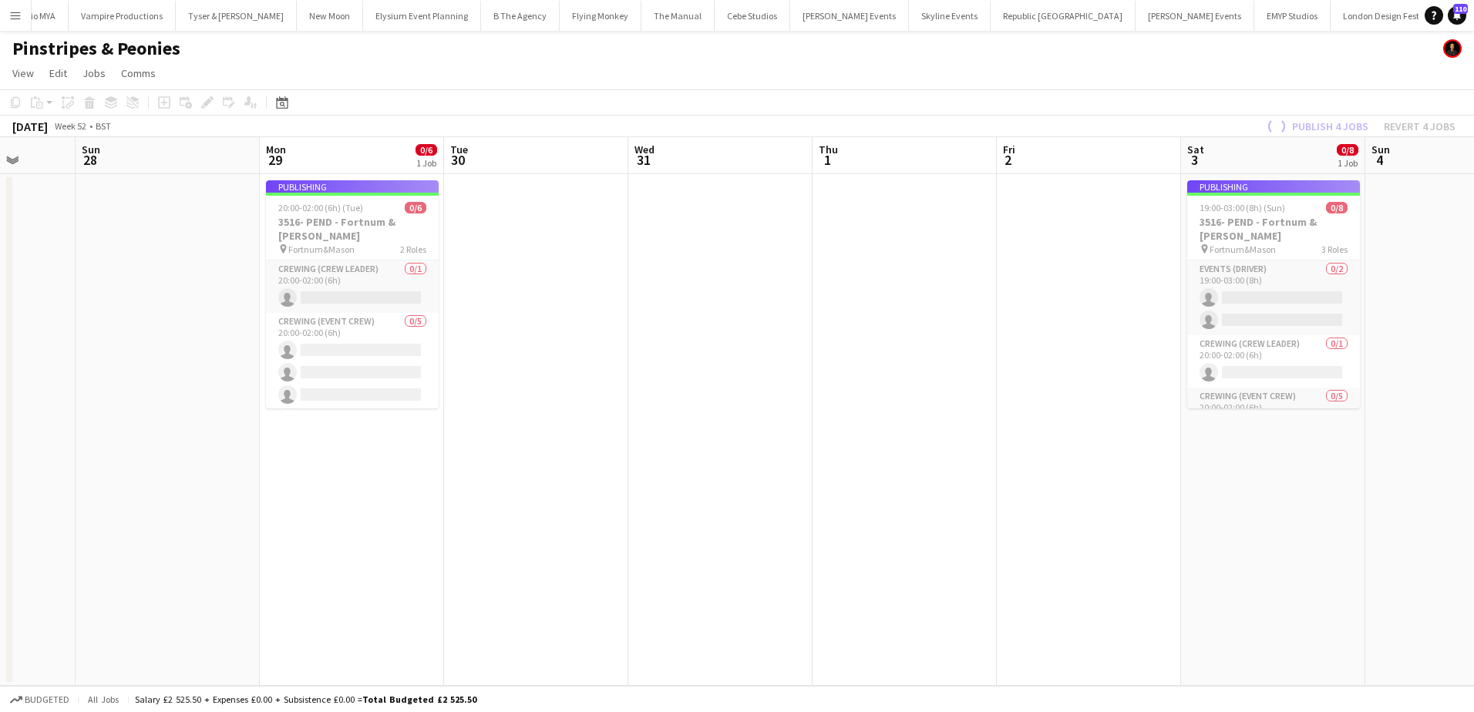
scroll to position [0, 489]
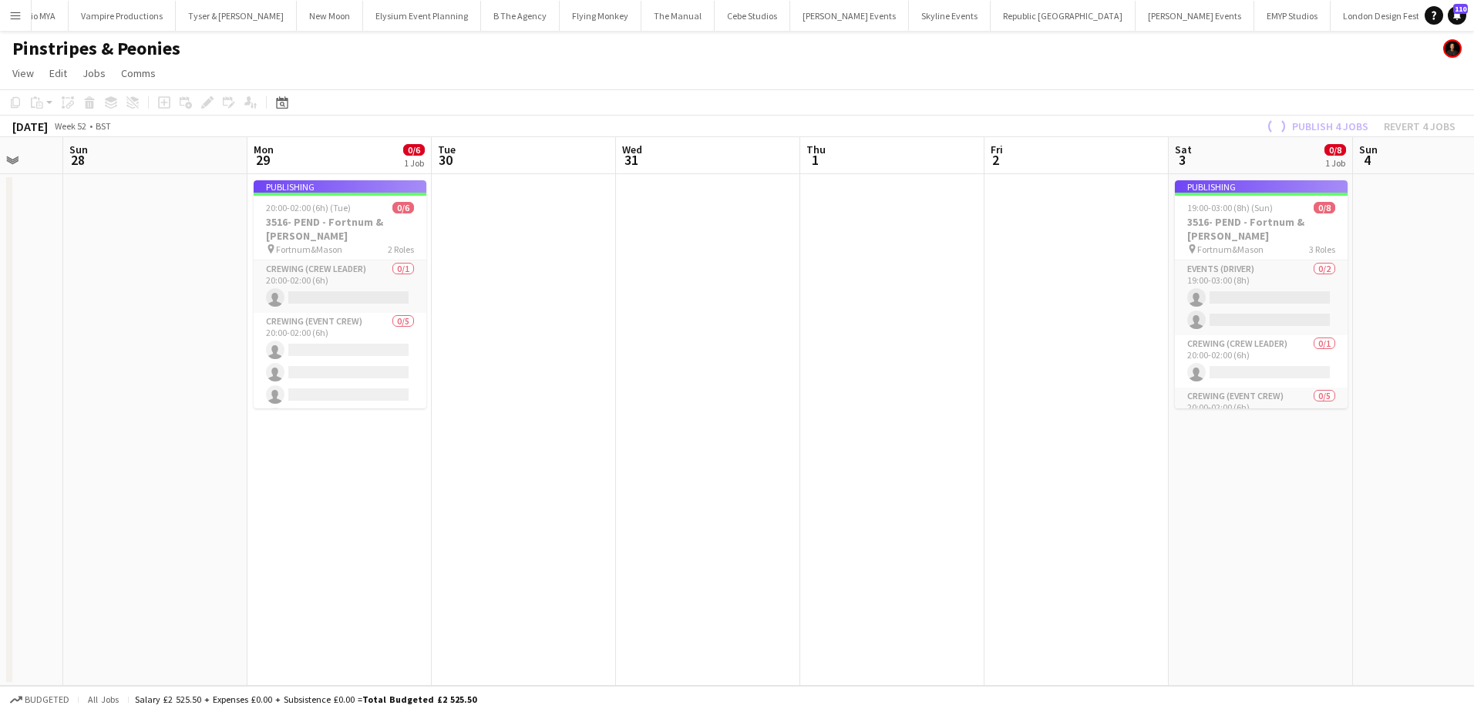
drag, startPoint x: 668, startPoint y: 274, endPoint x: 610, endPoint y: 279, distance: 58.1
click at [610, 279] on app-calendar-viewport "Thu 25 Fri 26 Sat 27 Sun 28 Mon 29 0/6 1 Job Tue 30 Wed 31 Thu 1 Fri 2 Sat 3 0/…" at bounding box center [737, 411] width 1474 height 549
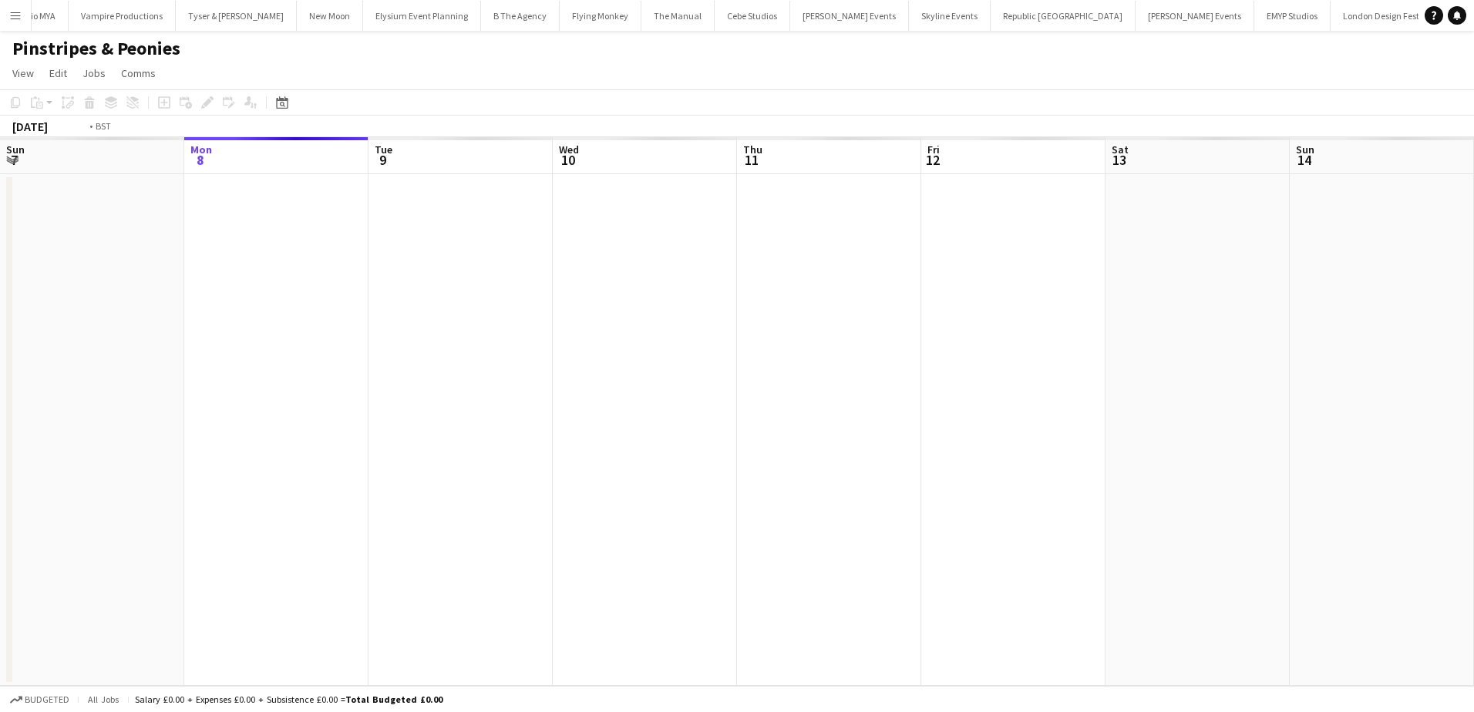
scroll to position [0, 530]
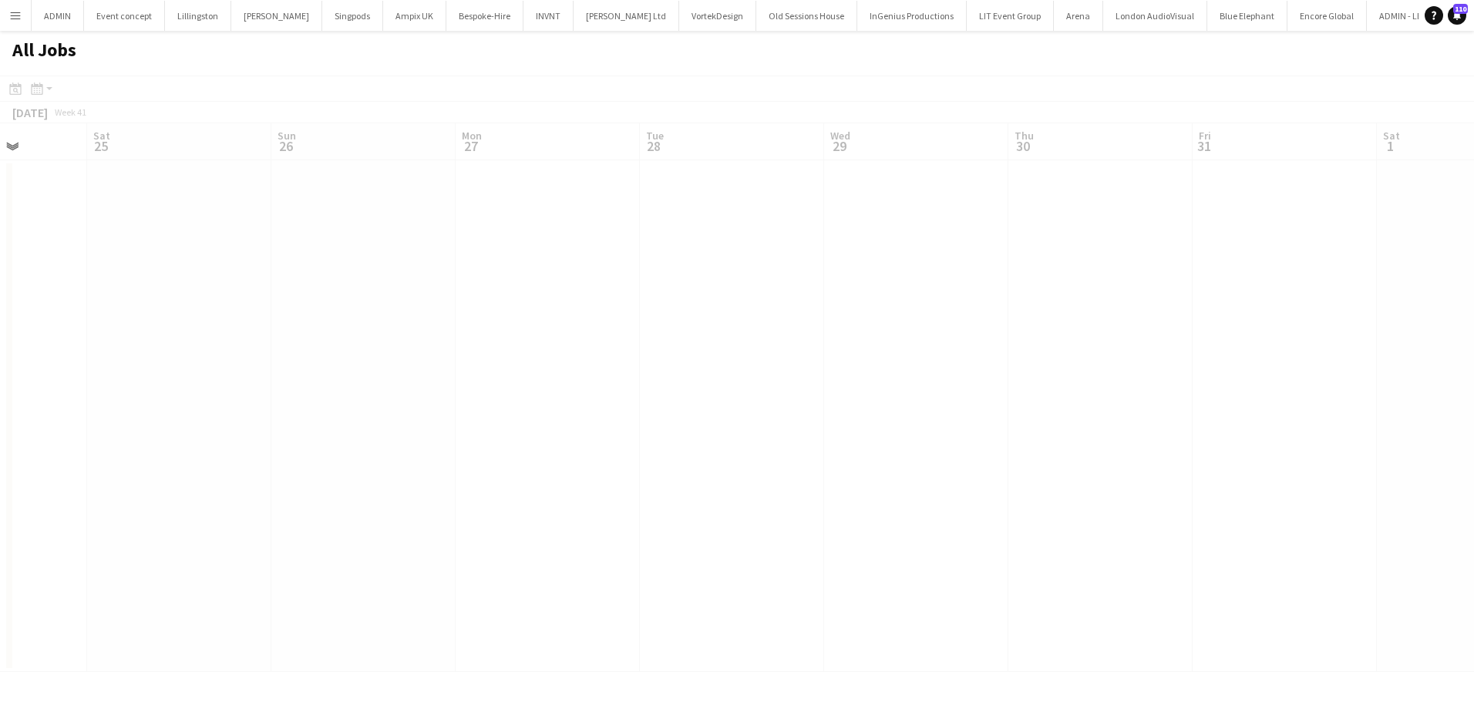
scroll to position [0, 503]
drag, startPoint x: 1054, startPoint y: 318, endPoint x: 301, endPoint y: 331, distance: 752.4
click at [264, 329] on app-all-jobs "All Jobs Date picker [DATE] [DATE] [DATE] M [DATE] T [DATE] W [DATE] T [DATE] F…" at bounding box center [737, 351] width 1474 height 641
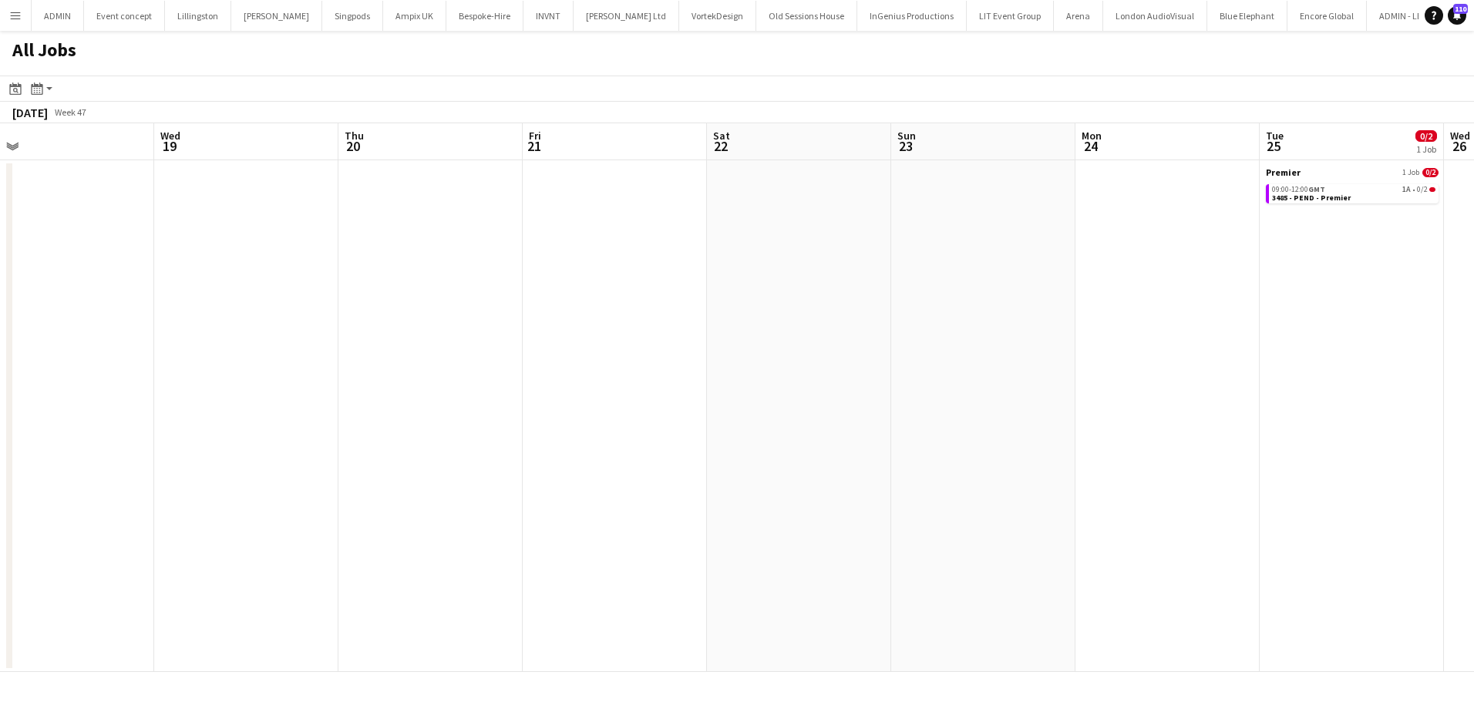
click at [202, 342] on app-all-jobs "All Jobs Date picker [DATE] [DATE] [DATE] M [DATE] T [DATE] W [DATE] T [DATE] F…" at bounding box center [737, 351] width 1474 height 641
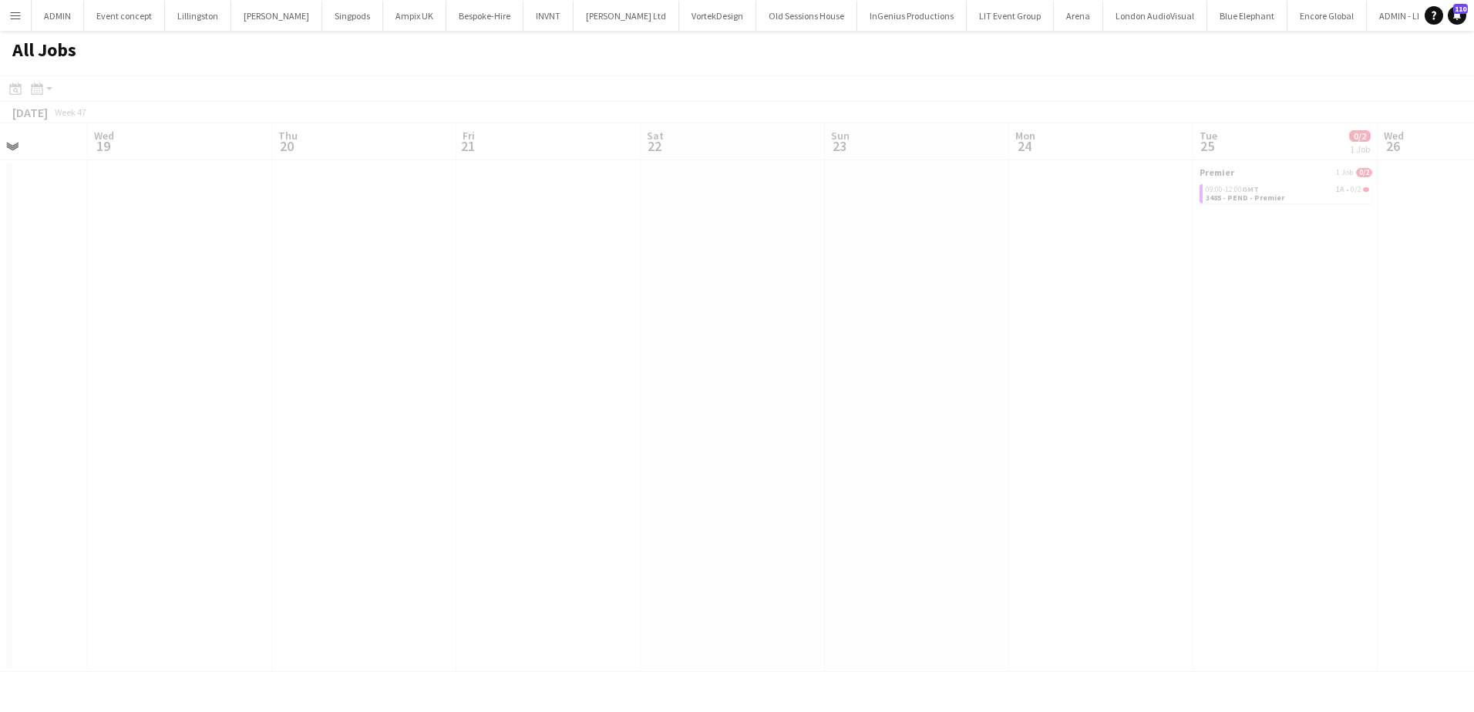
drag, startPoint x: 559, startPoint y: 341, endPoint x: 171, endPoint y: 345, distance: 387.7
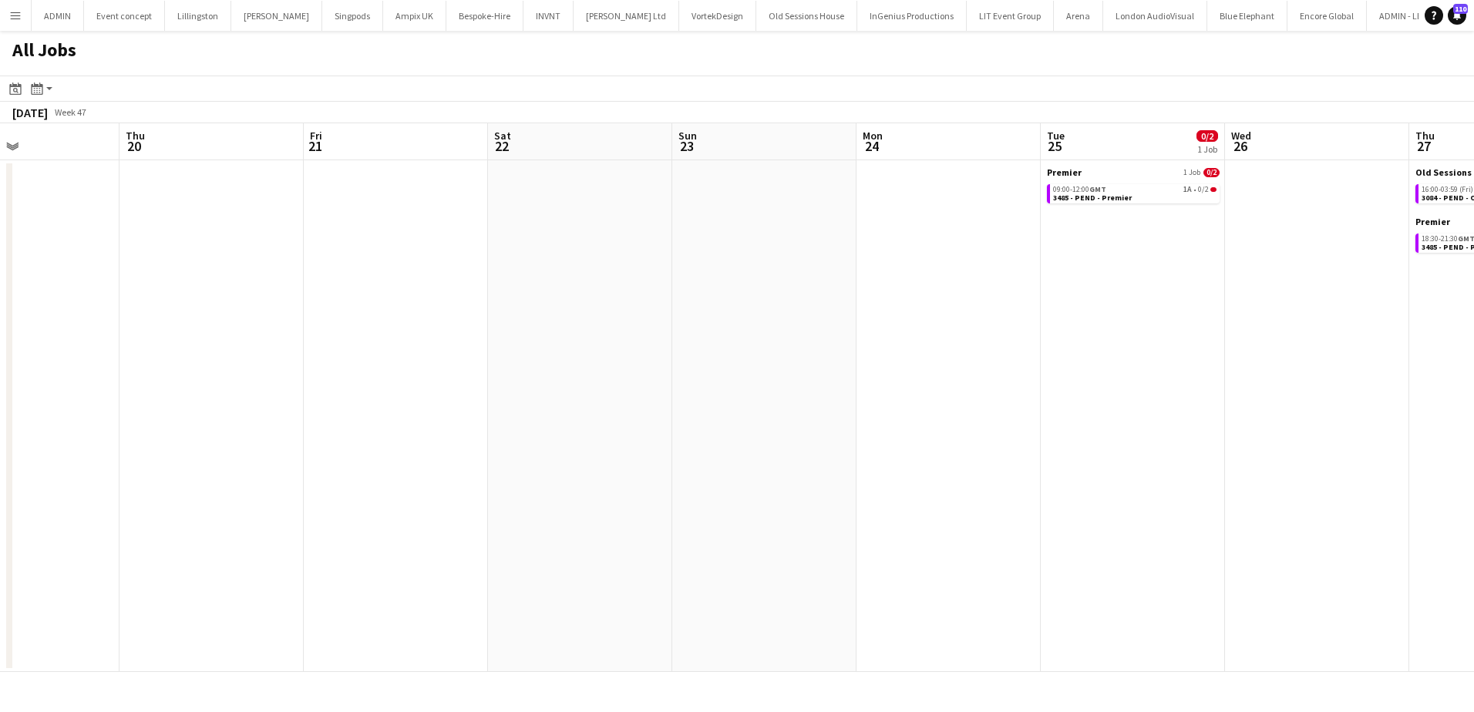
drag, startPoint x: 302, startPoint y: 335, endPoint x: -226, endPoint y: 335, distance: 528.0
click at [0, 335] on html "Menu Boards Boards Boards All jobs Status Workforce Workforce My Workforce Recr…" at bounding box center [737, 356] width 1474 height 712
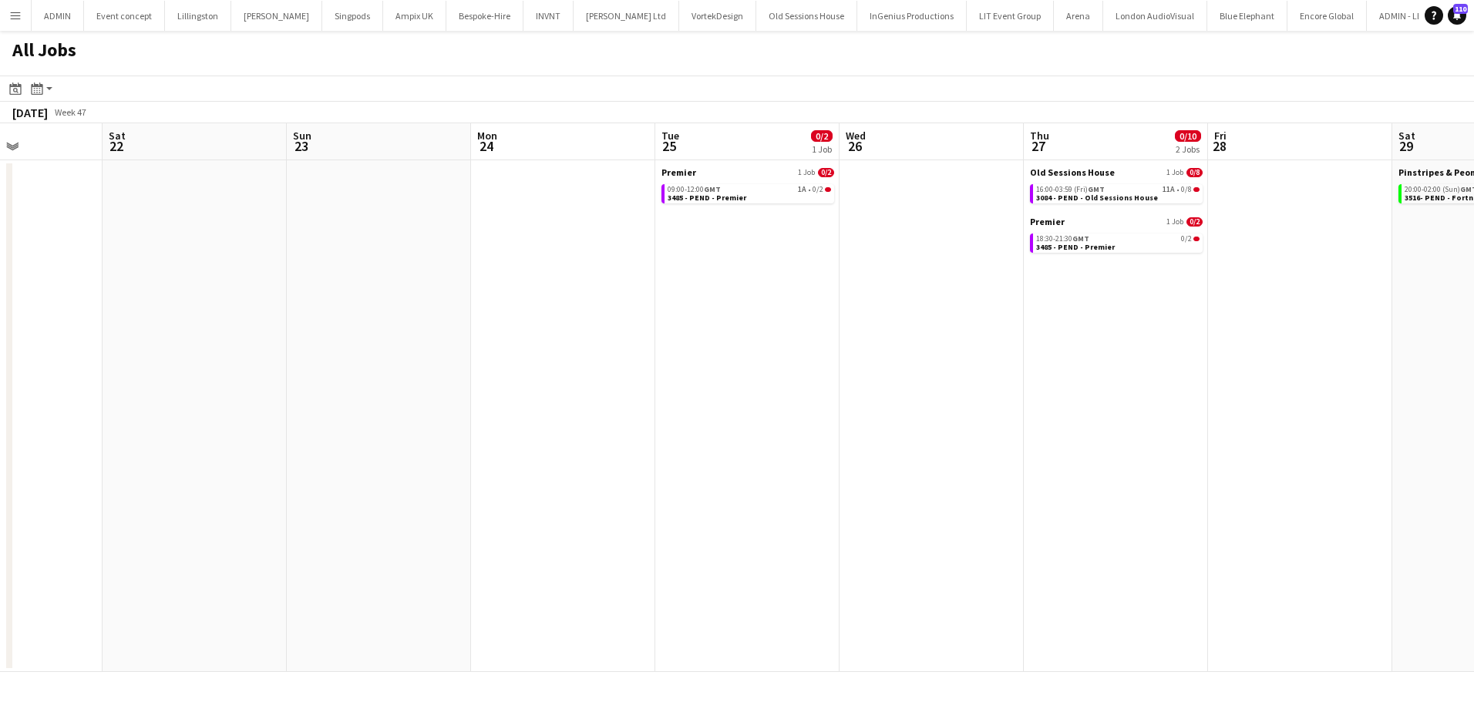
drag, startPoint x: 451, startPoint y: 346, endPoint x: -313, endPoint y: 346, distance: 763.9
click at [0, 346] on html "Menu Boards Boards Boards All jobs Status Workforce Workforce My Workforce Recr…" at bounding box center [737, 356] width 1474 height 712
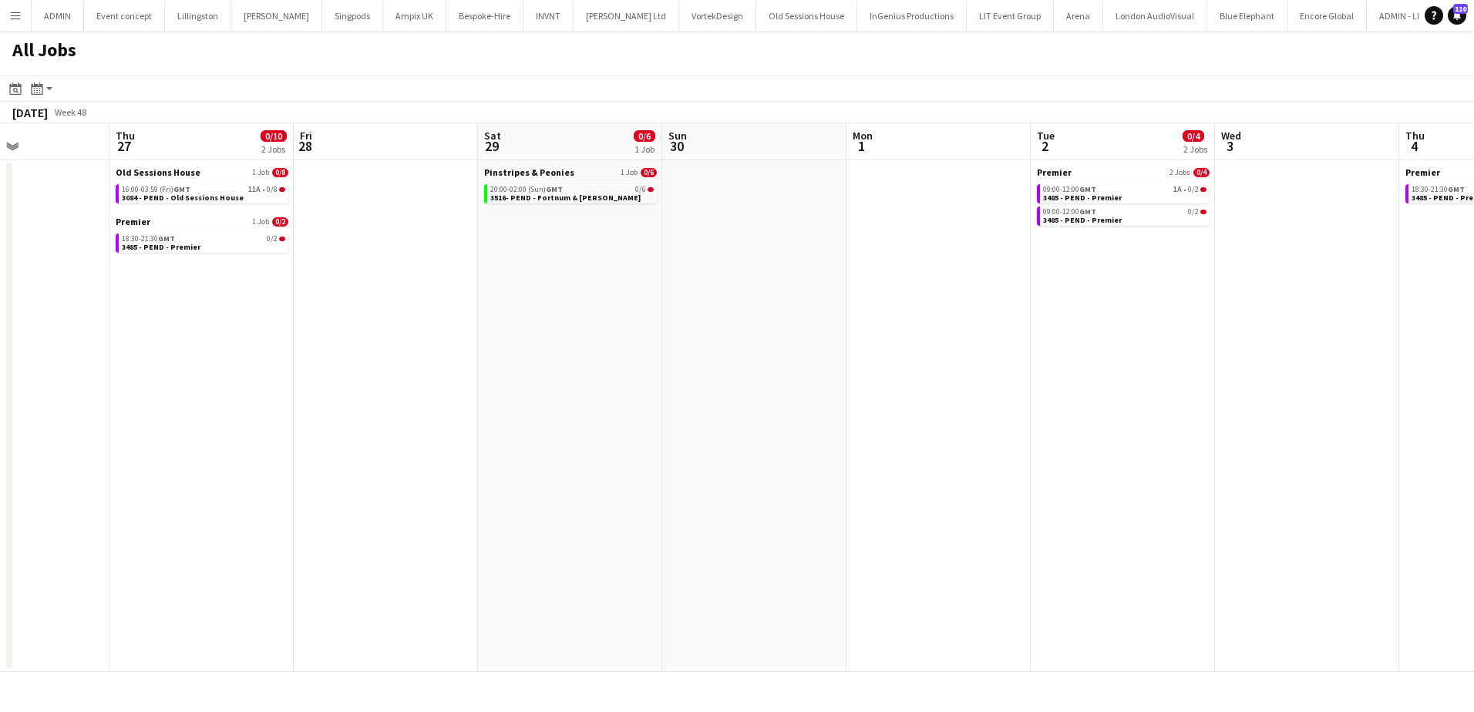
scroll to position [0, 604]
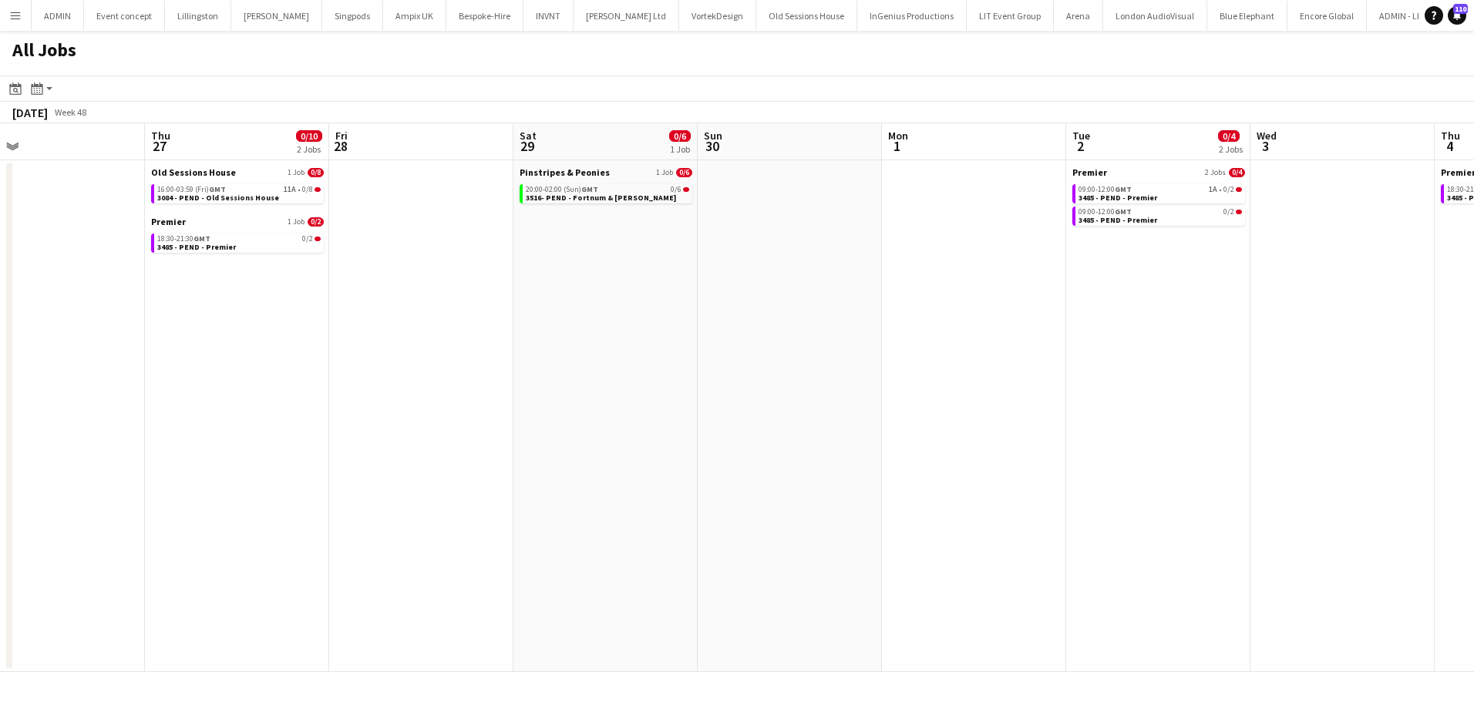
drag, startPoint x: 1062, startPoint y: 342, endPoint x: 362, endPoint y: 380, distance: 701.7
click at [355, 388] on app-calendar-viewport "Sun 23 Mon 24 Tue 25 0/2 1 Job Wed 26 Thu 27 0/10 2 Jobs Fri 28 Sat 29 0/6 1 Jo…" at bounding box center [737, 397] width 1474 height 549
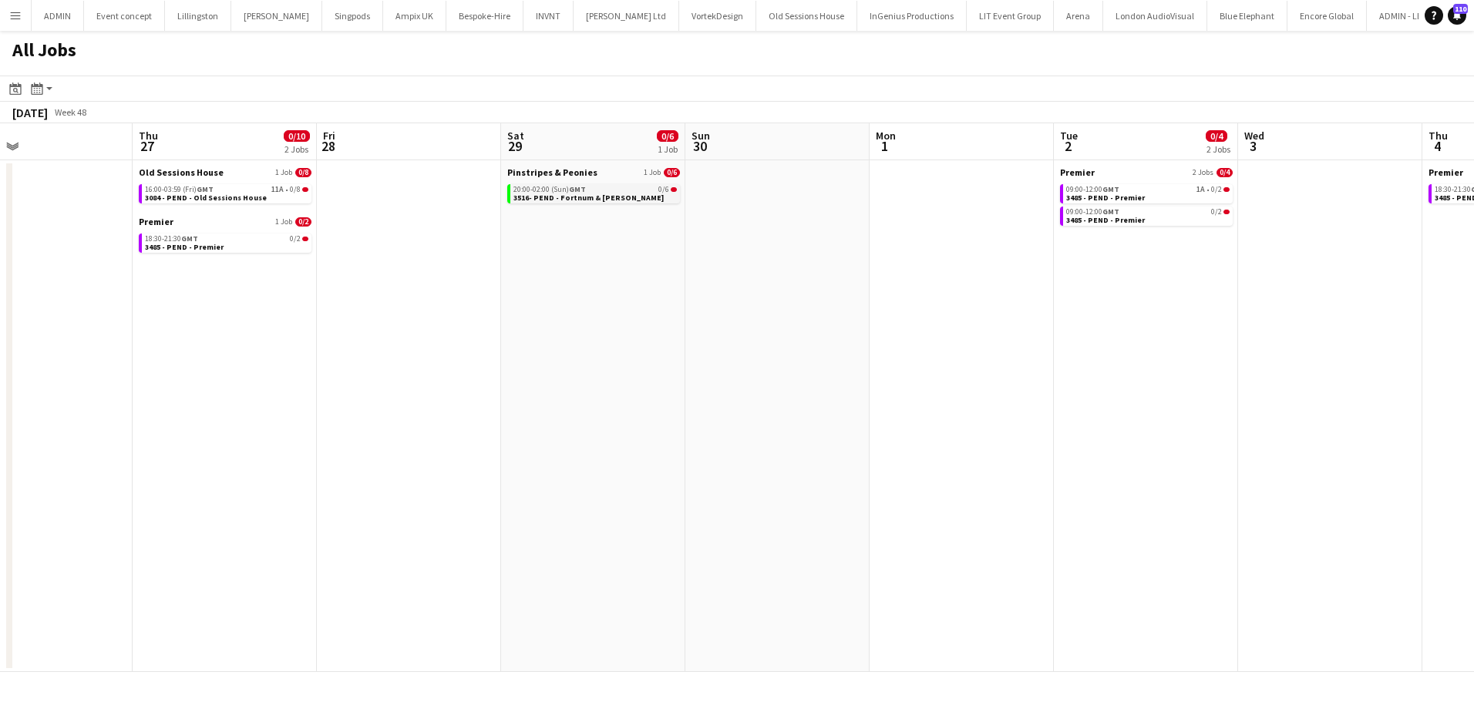
click at [577, 199] on span "3516- PEND - Fortnum & Mason" at bounding box center [588, 198] width 150 height 10
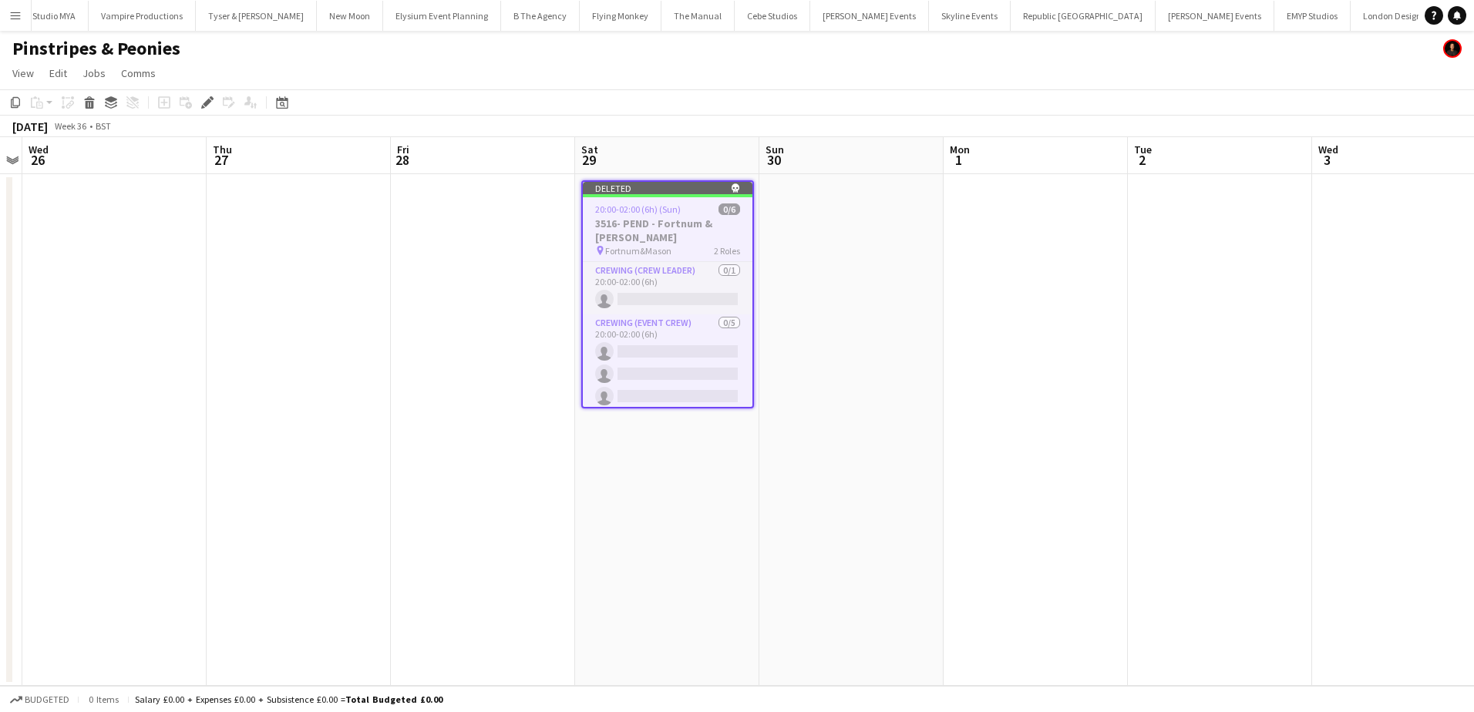
scroll to position [0, 4556]
click at [783, 242] on app-date-cell at bounding box center [851, 430] width 184 height 512
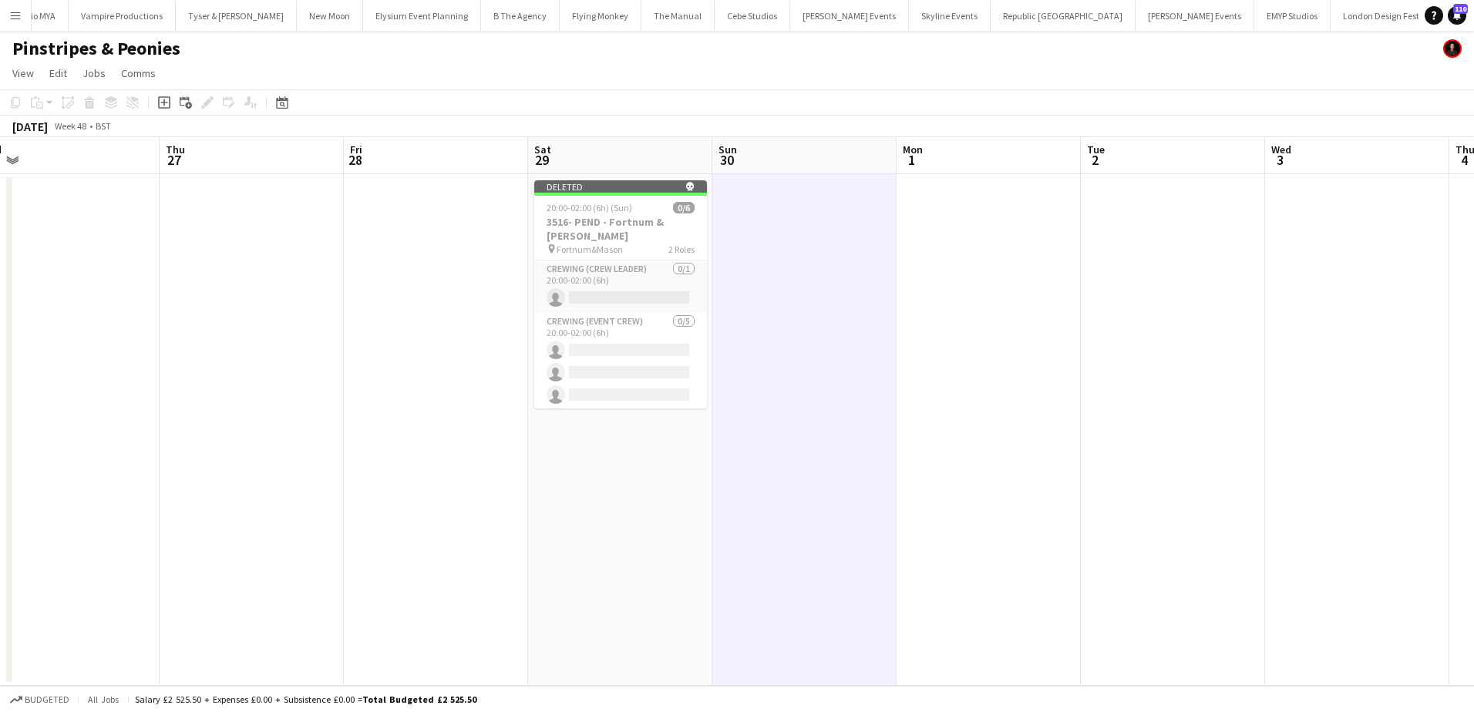
drag, startPoint x: 943, startPoint y: 299, endPoint x: 435, endPoint y: 301, distance: 508.0
click at [435, 301] on app-calendar-viewport "Sun 23 Mon 24 Tue 25 Wed 26 Thu 27 Fri 28 Sat 29 Sun 30 Mon 1 Tue 2 Wed 3 Thu 4…" at bounding box center [737, 411] width 1474 height 549
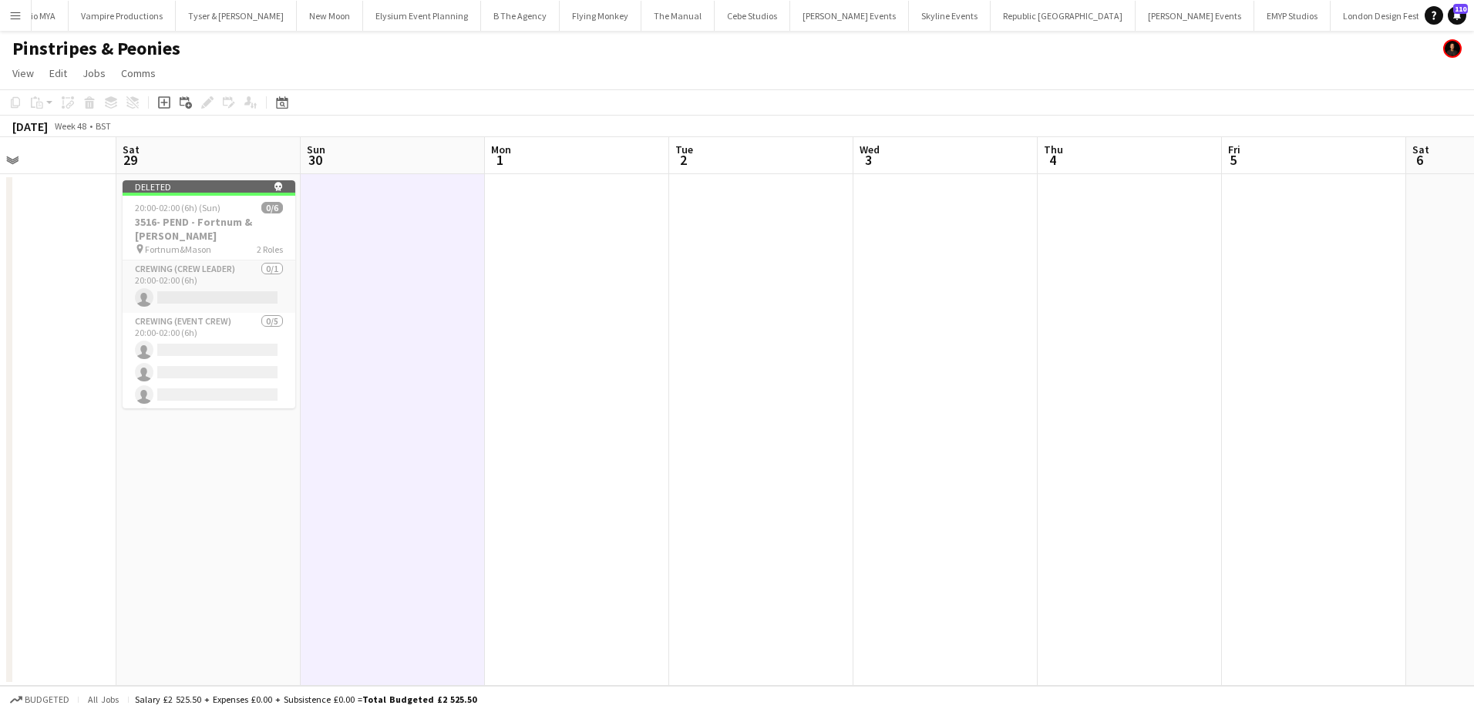
drag, startPoint x: 682, startPoint y: 304, endPoint x: 515, endPoint y: 312, distance: 167.4
click at [363, 304] on app-calendar-viewport "Wed 26 Thu 27 Fri 28 Sat 29 Sun 30 Mon 1 Tue 2 Wed 3 Thu 4 Fri 5 Sat 6 Sun 7 Mo…" at bounding box center [737, 411] width 1474 height 549
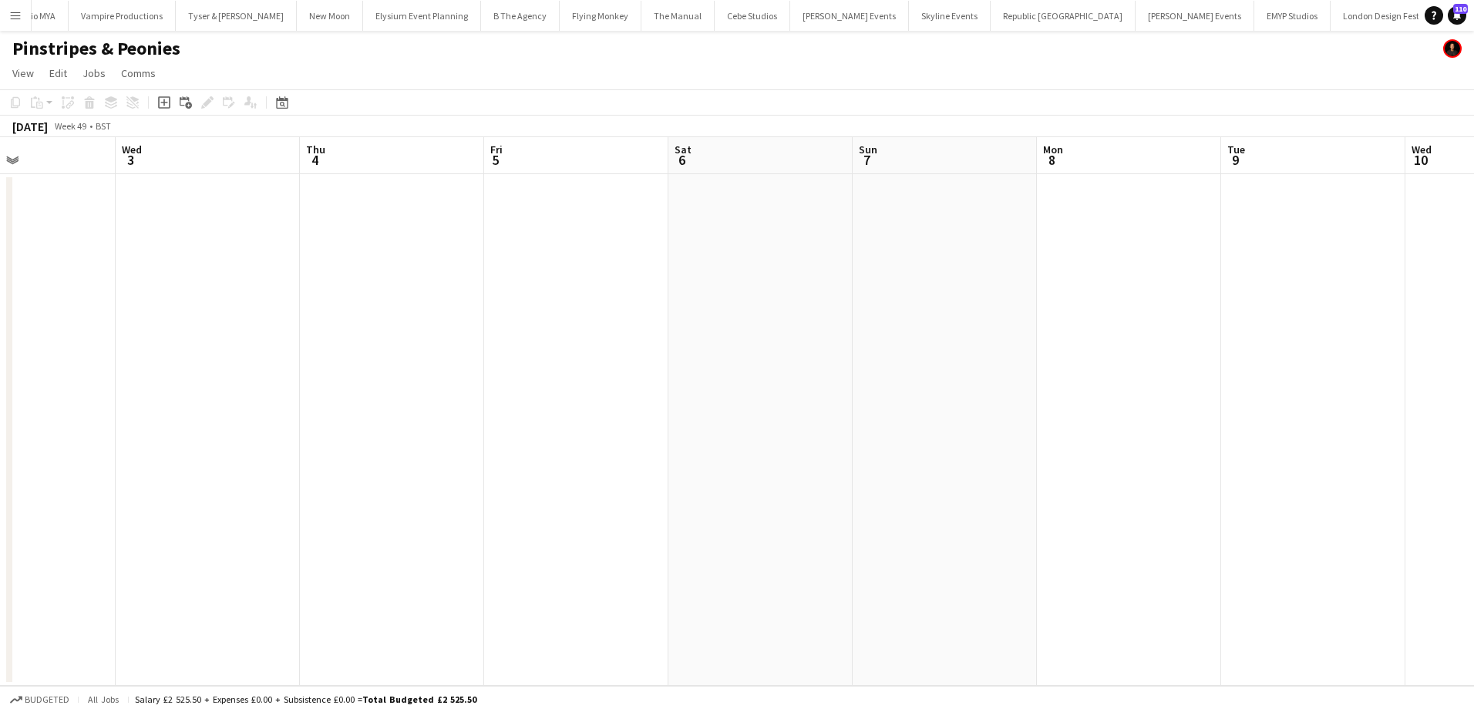
drag, startPoint x: 531, startPoint y: 322, endPoint x: 511, endPoint y: 322, distance: 20.0
click at [500, 322] on app-calendar-viewport "Sun 30 Mon 1 Tue 2 Wed 3 Thu 4 Fri 5 Sat 6 Sun 7 Mon 8 Tue 9 Wed 10 Thu 11 Fri …" at bounding box center [737, 411] width 1474 height 549
drag, startPoint x: 1051, startPoint y: 327, endPoint x: 516, endPoint y: 327, distance: 534.9
click at [442, 327] on app-calendar-viewport "Sun 30 Mon 1 Tue 2 Wed 3 Thu 4 Fri 5 Sat 6 Sun 7 Mon 8 Tue 9 Wed 10 Thu 11 Fri …" at bounding box center [737, 411] width 1474 height 549
drag, startPoint x: 990, startPoint y: 327, endPoint x: 283, endPoint y: 326, distance: 707.6
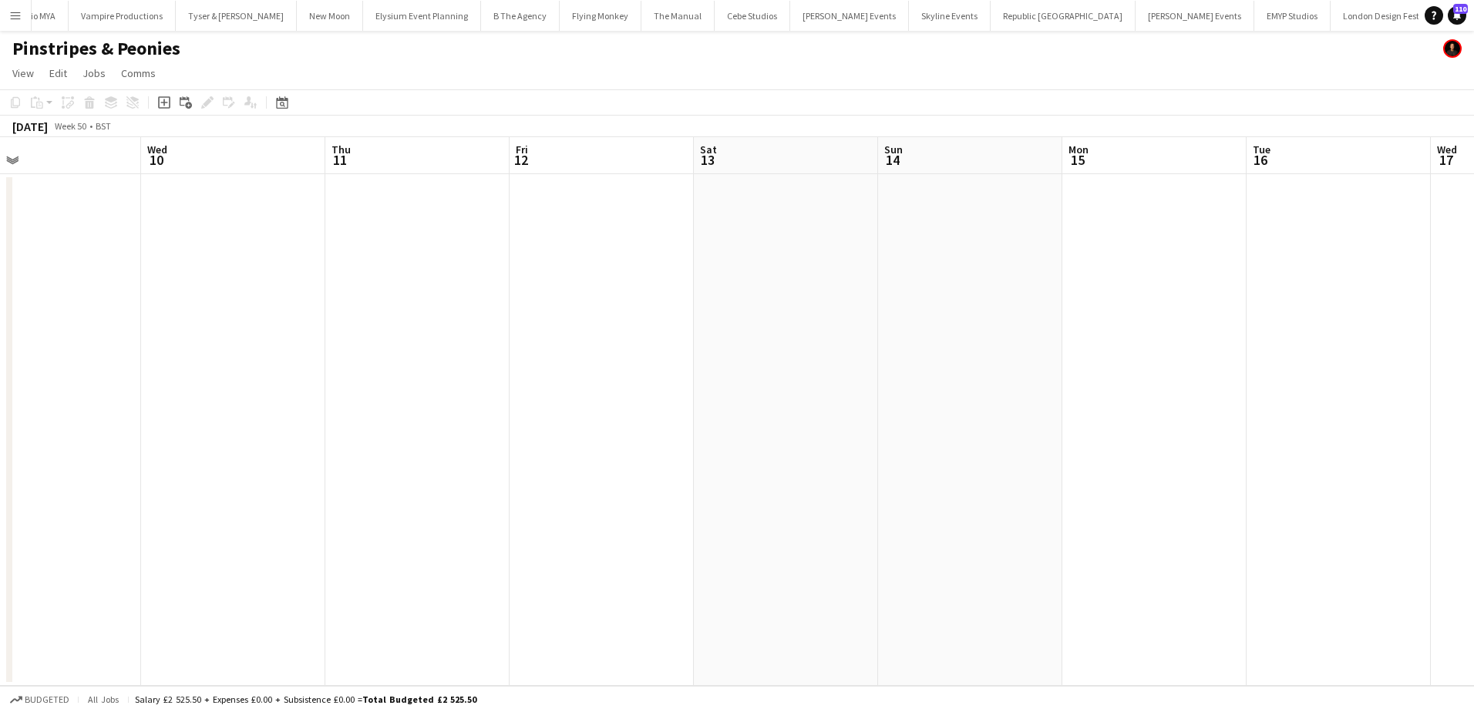
click at [284, 326] on app-calendar-viewport "Sat 6 Sun 7 Mon 8 Tue 9 Wed 10 Thu 11 Fri 12 Sat 13 Sun 14 Mon 15 Tue 16 Wed 17…" at bounding box center [737, 411] width 1474 height 549
drag, startPoint x: 385, startPoint y: 342, endPoint x: 284, endPoint y: 342, distance: 101.0
click at [249, 342] on app-calendar-viewport "Mon 8 Tue 9 Wed 10 Thu 11 Fri 12 Sat 13 Sun 14 Mon 15 Tue 16 Wed 17 Thu 18 Fri …" at bounding box center [737, 411] width 1474 height 549
drag, startPoint x: 651, startPoint y: 351, endPoint x: 108, endPoint y: 344, distance: 542.7
click at [108, 344] on app-calendar-viewport "Sun 14 Mon 15 Tue 16 Wed 17 Thu 18 Fri 19 Sat 20 Sun 21 Mon 22 Tue 23 Wed 24 Th…" at bounding box center [737, 411] width 1474 height 549
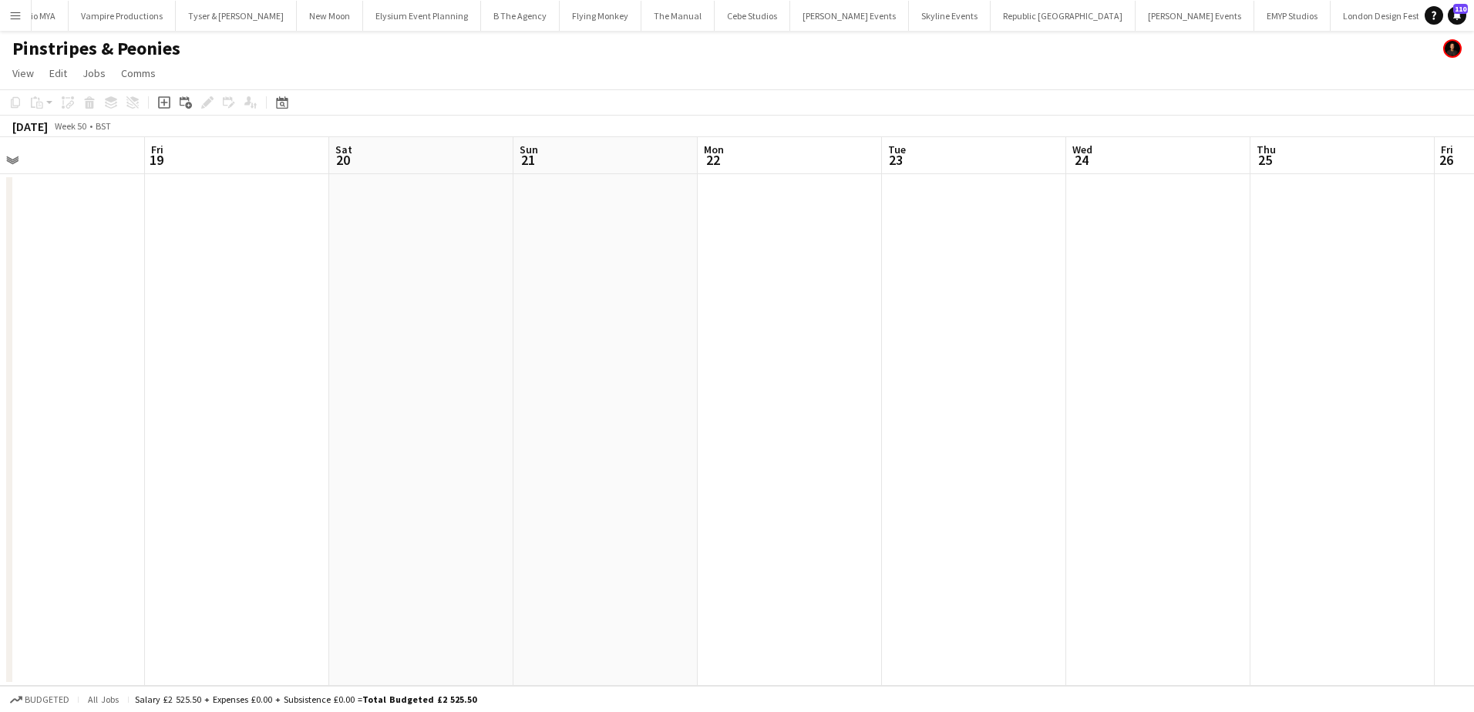
drag, startPoint x: 351, startPoint y: 342, endPoint x: -133, endPoint y: 342, distance: 484.1
click at [0, 342] on html "Menu Boards Boards Boards All jobs Status Workforce Workforce My Workforce Recr…" at bounding box center [737, 356] width 1474 height 712
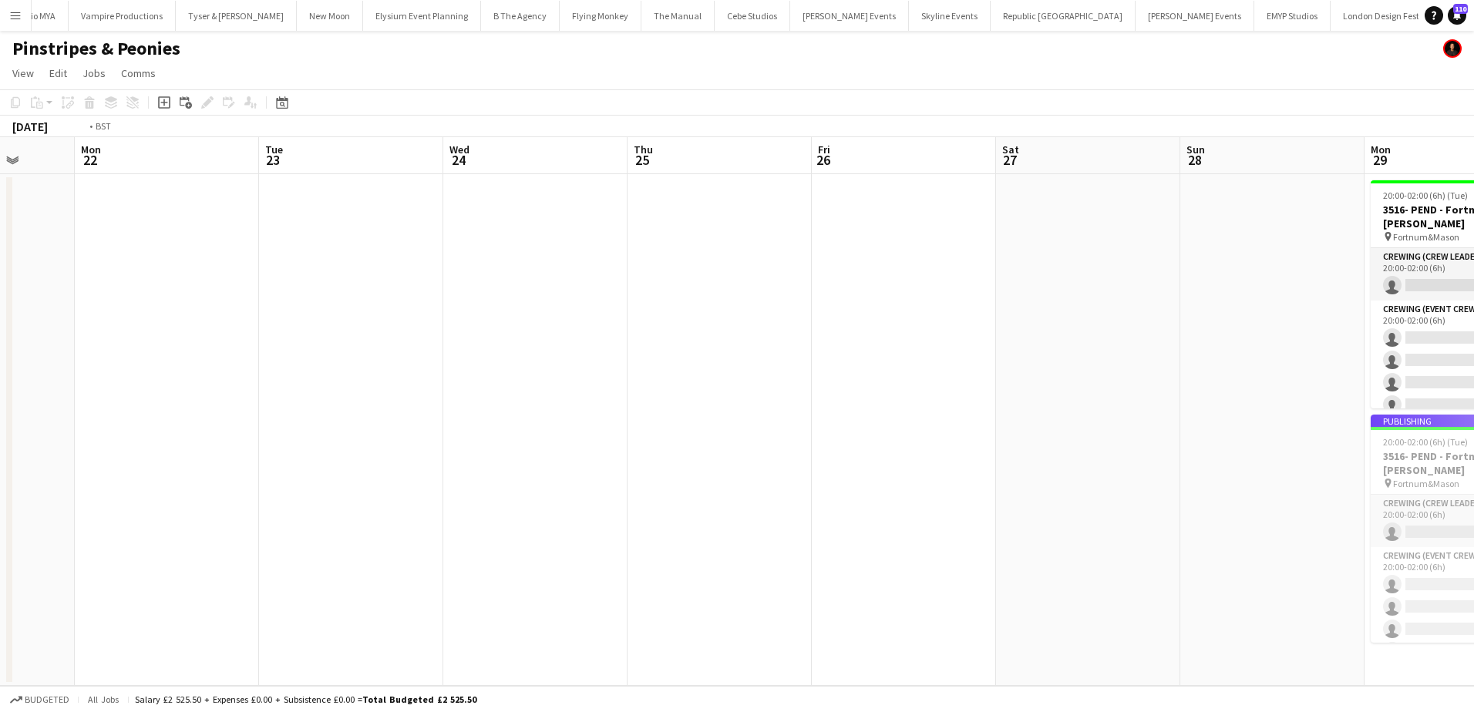
drag, startPoint x: 465, startPoint y: 355, endPoint x: -356, endPoint y: 334, distance: 821.2
click at [0, 334] on html "Menu Boards Boards Boards All jobs Status Workforce Workforce My Workforce Recr…" at bounding box center [737, 356] width 1474 height 712
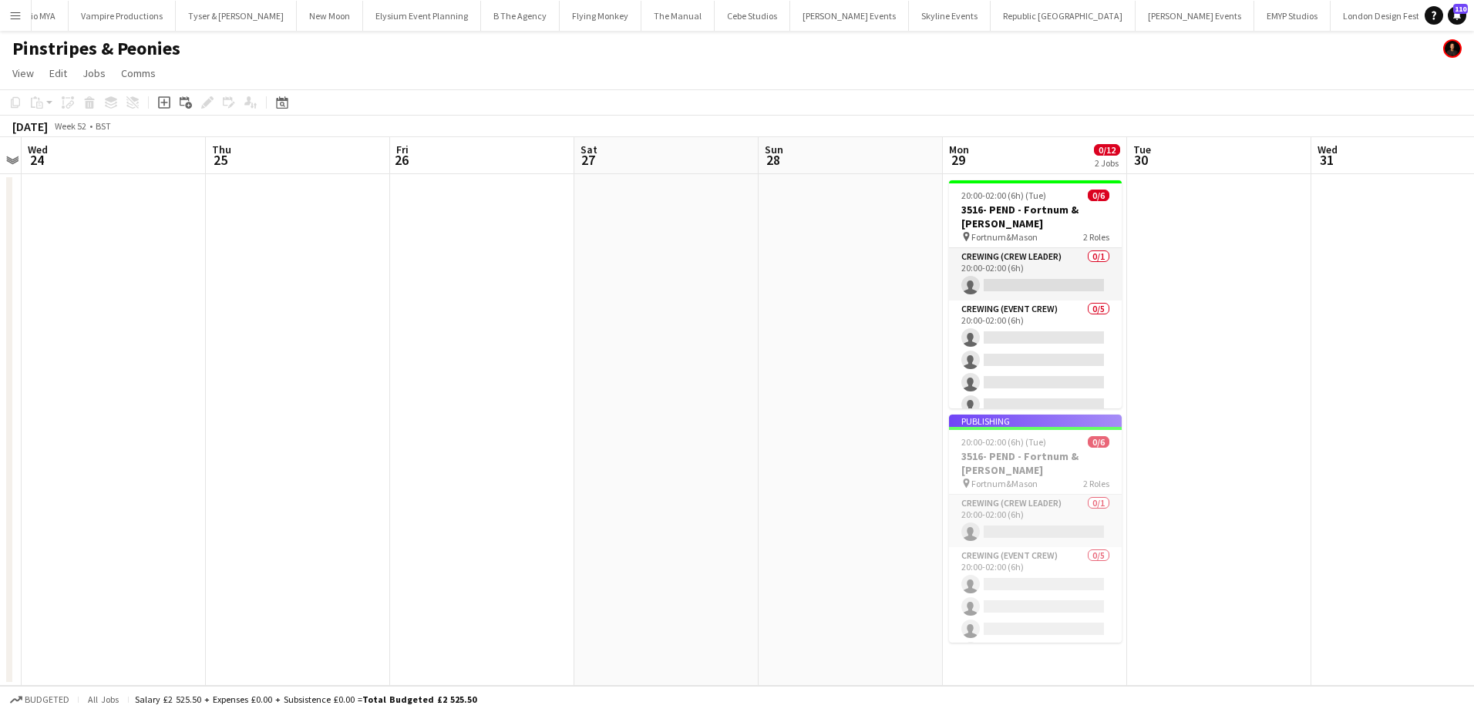
drag, startPoint x: 770, startPoint y: 395, endPoint x: 308, endPoint y: 372, distance: 463.1
click at [308, 372] on app-calendar-viewport "Sun 21 Mon 22 Tue 23 Wed 24 Thu 25 Fri 26 Sat 27 Sun 28 Mon 29 0/12 2 Jobs Tue …" at bounding box center [737, 411] width 1474 height 549
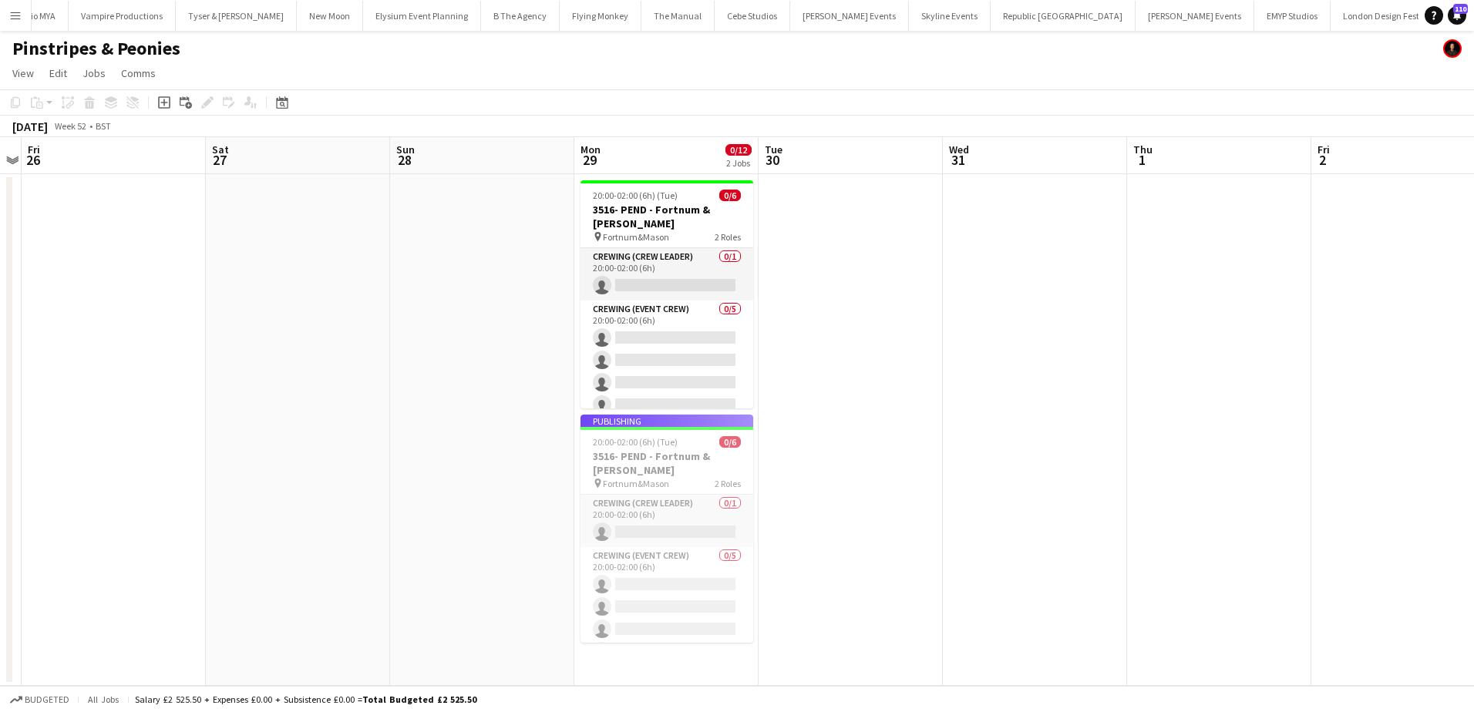
scroll to position [0, 572]
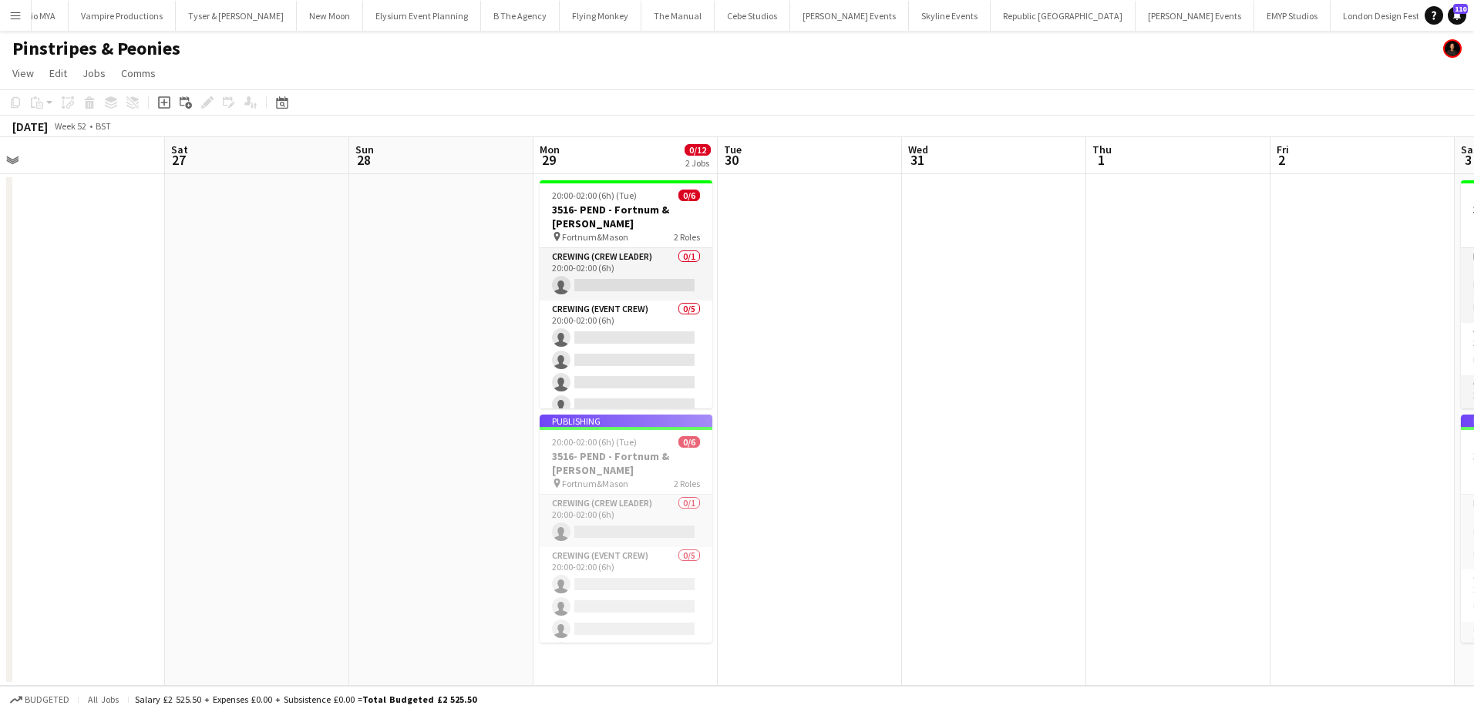
click at [899, 230] on app-date-cell at bounding box center [810, 430] width 184 height 512
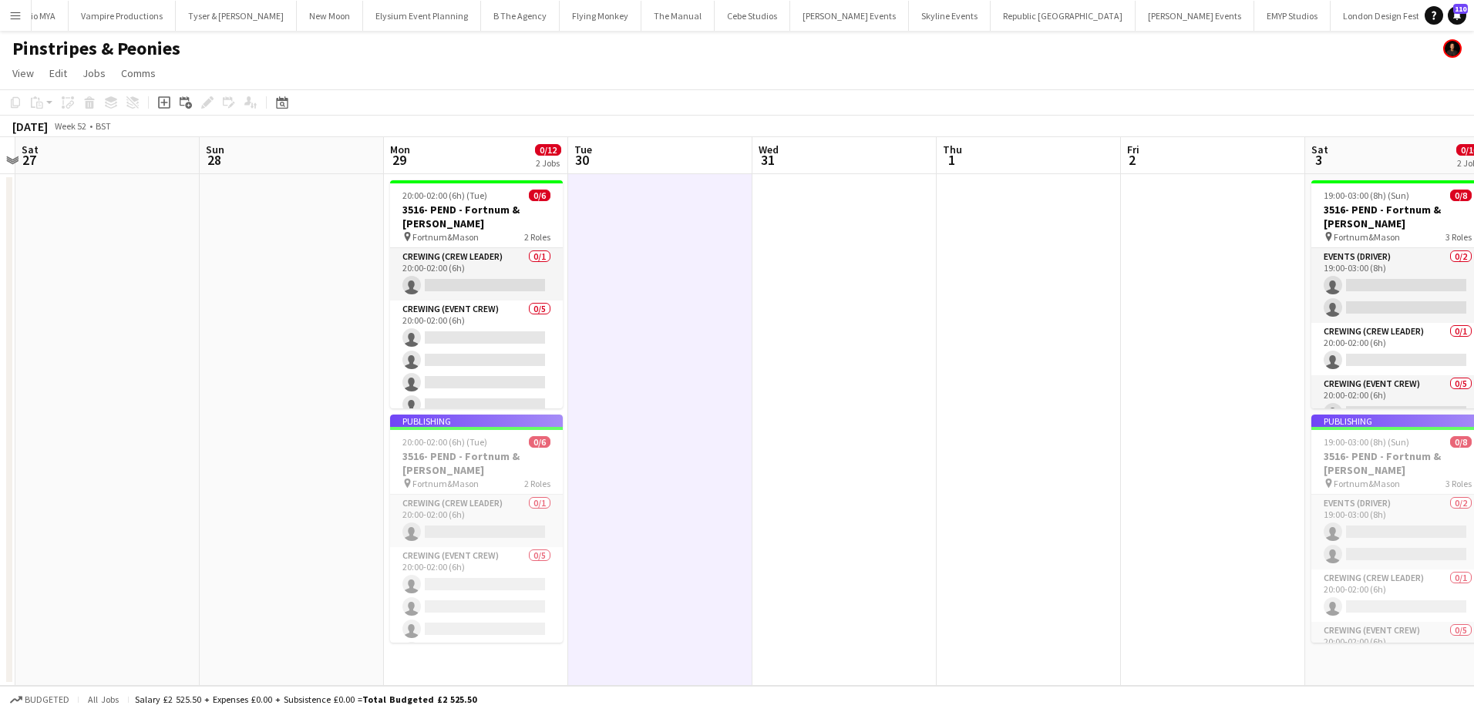
drag, startPoint x: 890, startPoint y: 282, endPoint x: 557, endPoint y: 273, distance: 333.1
click at [558, 273] on app-calendar-viewport "Wed 24 Thu 25 Fri 26 Sat 27 Sun 28 Mon 29 0/12 2 Jobs Tue 30 Wed 31 Thu 1 Fri 2…" at bounding box center [737, 411] width 1474 height 549
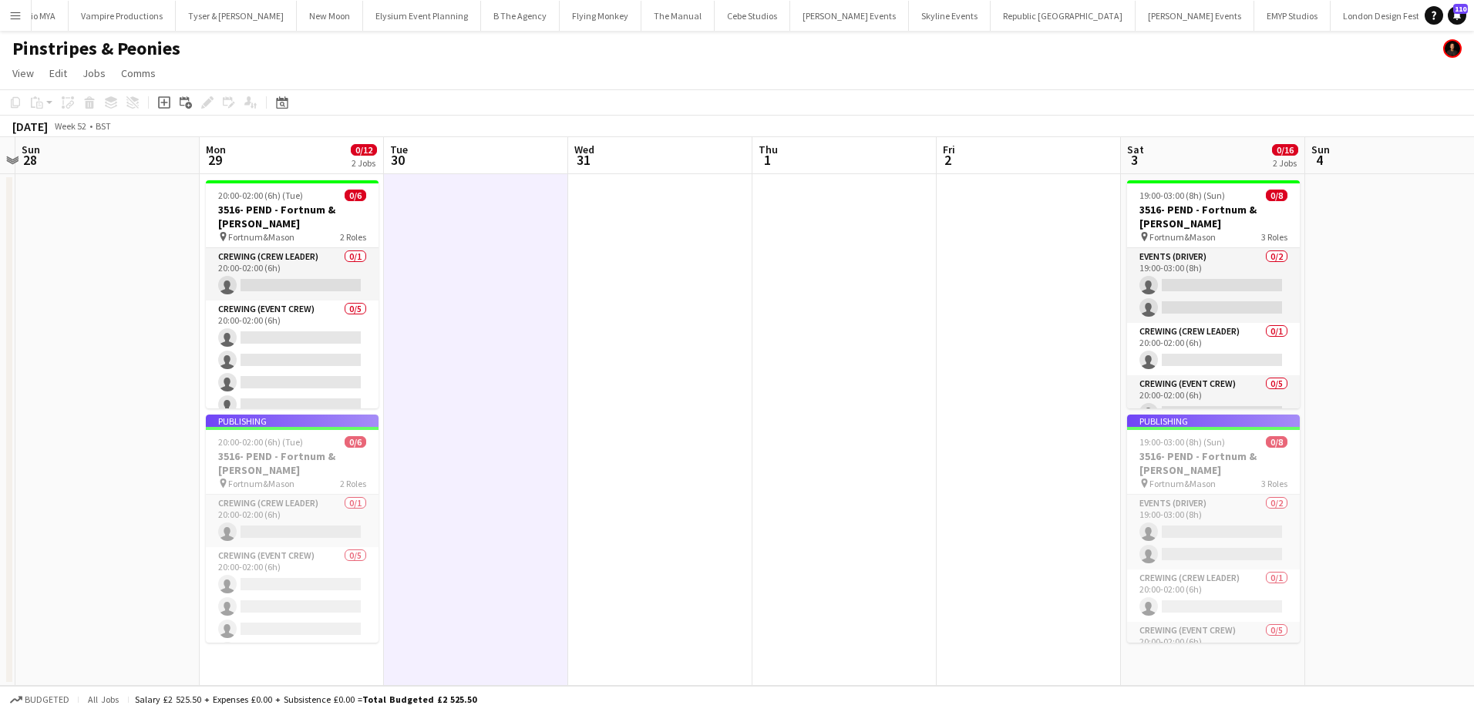
scroll to position [0, 538]
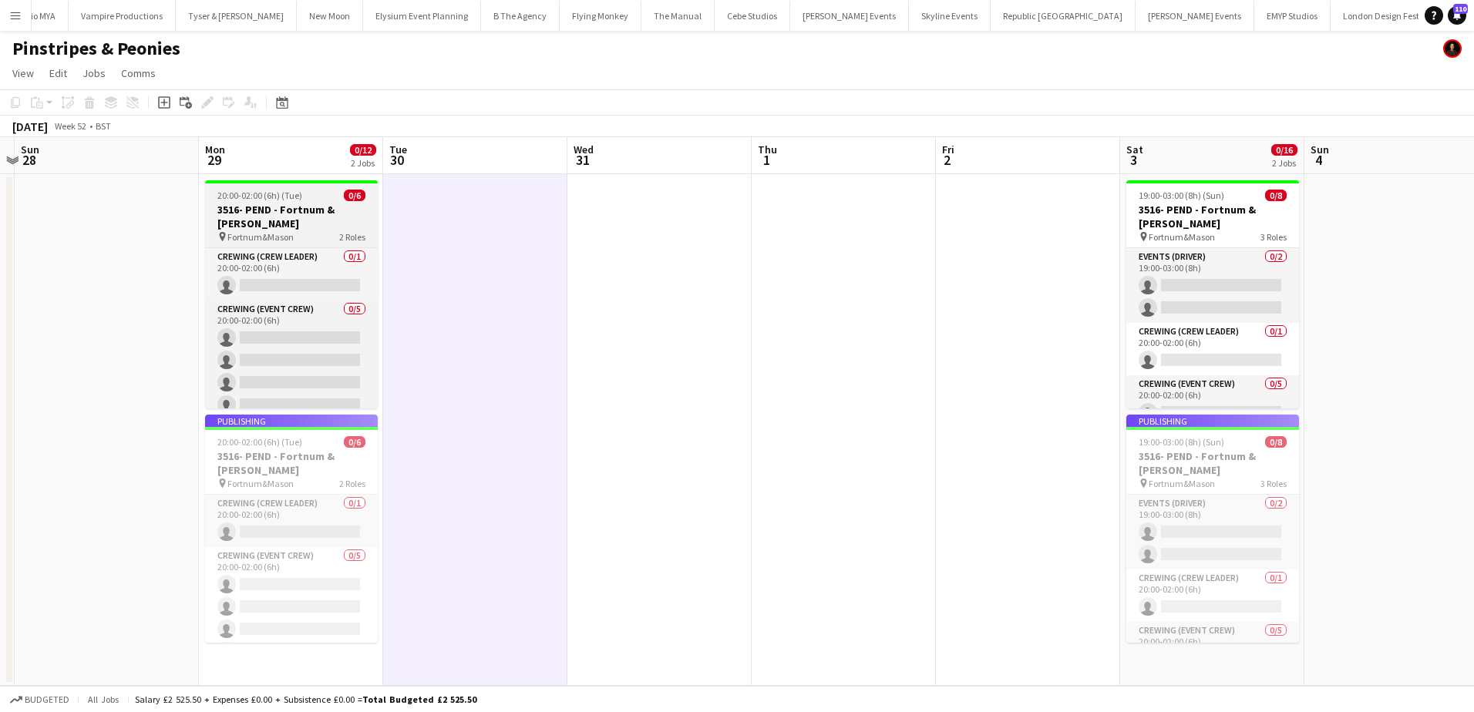
click at [261, 202] on app-job-card "20:00-02:00 (6h) (Tue) 0/6 3516- PEND - Fortnum & Mason pin Fortnum&Mason 2 Rol…" at bounding box center [291, 294] width 173 height 228
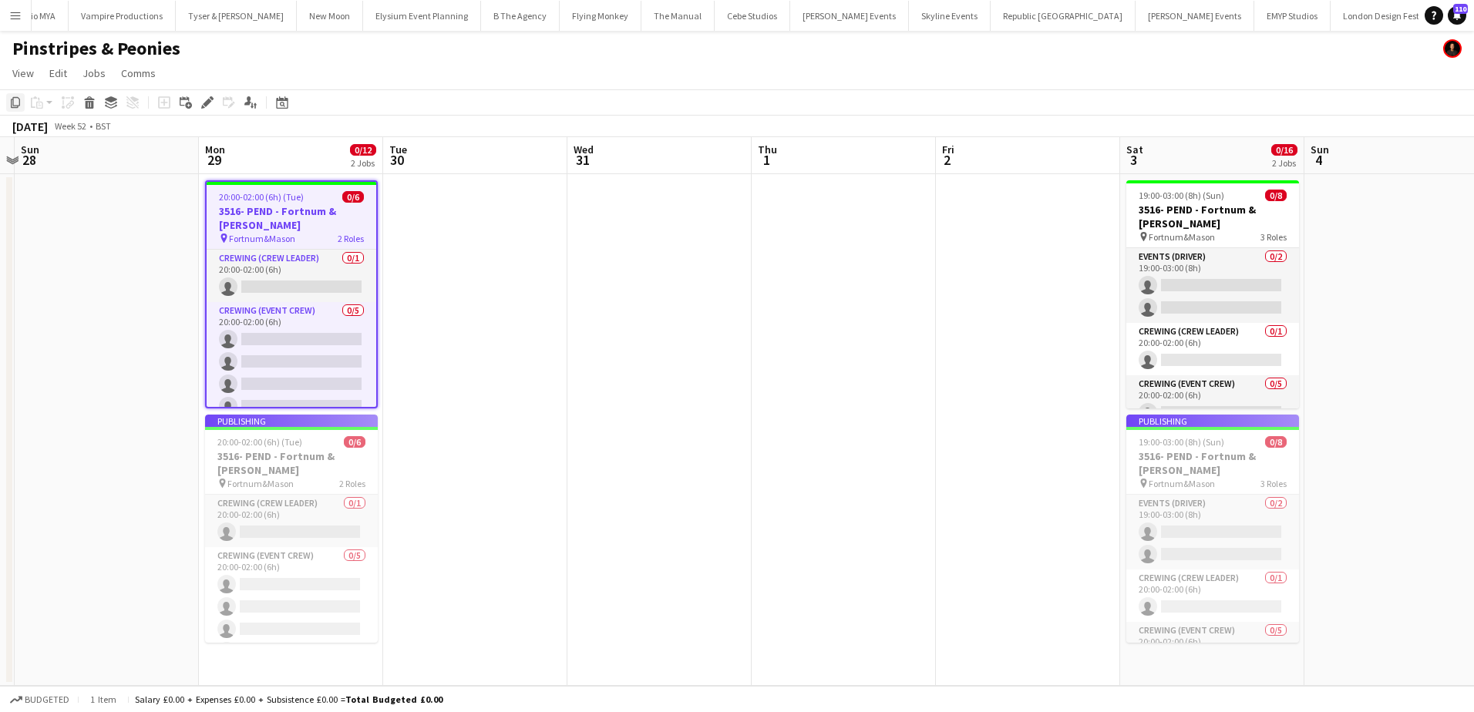
click at [12, 106] on icon "Copy" at bounding box center [15, 102] width 12 height 12
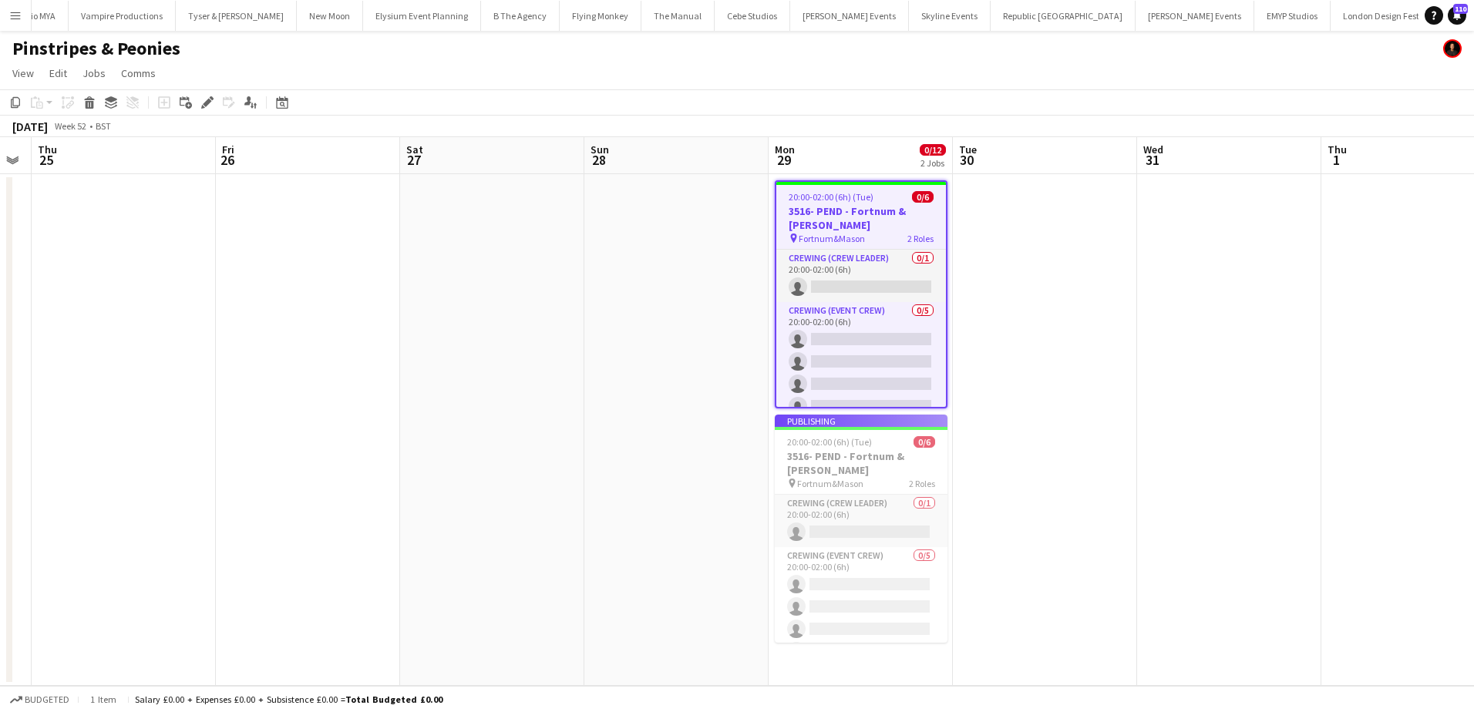
drag, startPoint x: 211, startPoint y: 259, endPoint x: 751, endPoint y: 258, distance: 539.6
click at [751, 259] on app-calendar-viewport "Tue 23 Wed 24 Thu 25 Fri 26 Sat 27 Sun 28 Mon 29 0/12 2 Jobs Tue 30 Wed 31 Thu …" at bounding box center [737, 411] width 1474 height 549
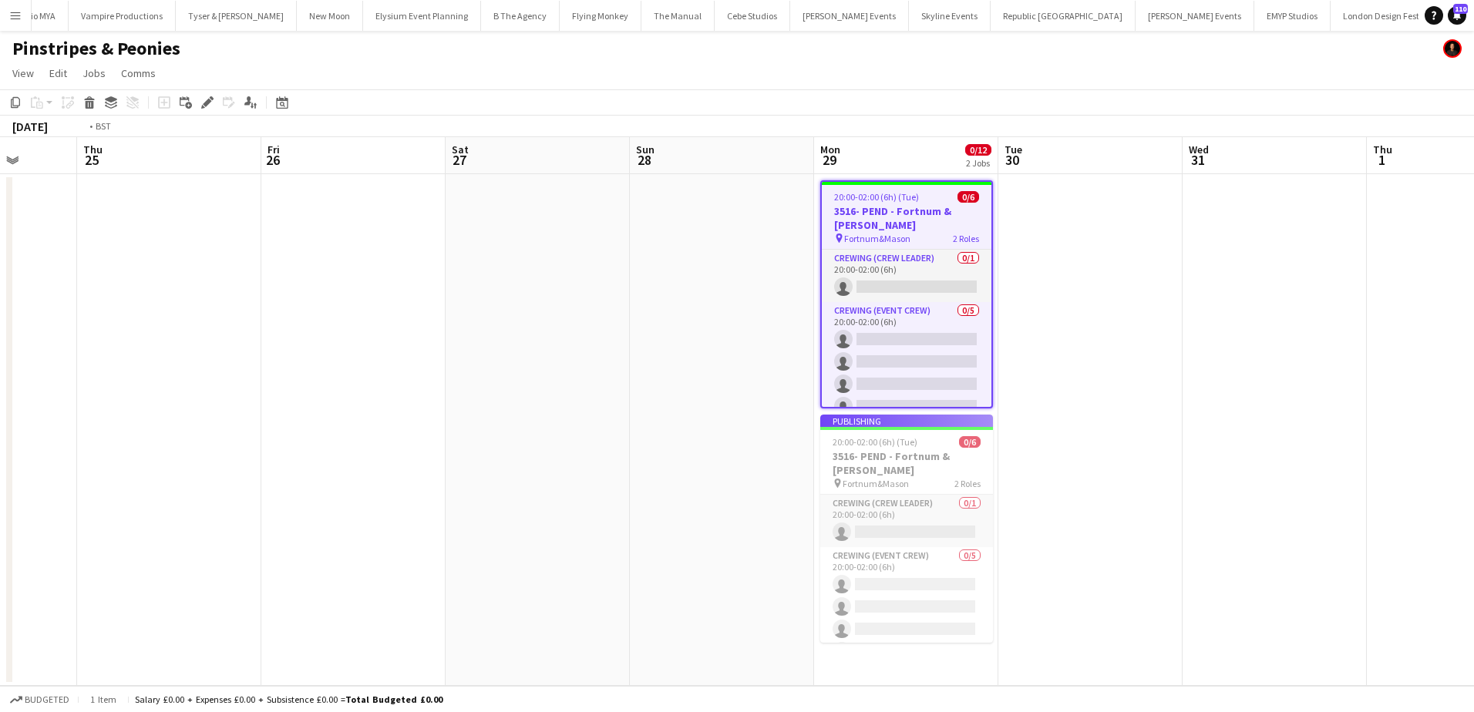
drag, startPoint x: 896, startPoint y: 297, endPoint x: 1310, endPoint y: 278, distance: 415.1
click at [1312, 279] on app-calendar-viewport "Tue 23 Wed 24 Thu 25 Fri 26 Sat 27 Sun 28 Mon 29 0/12 2 Jobs Tue 30 Wed 31 Thu …" at bounding box center [737, 411] width 1474 height 549
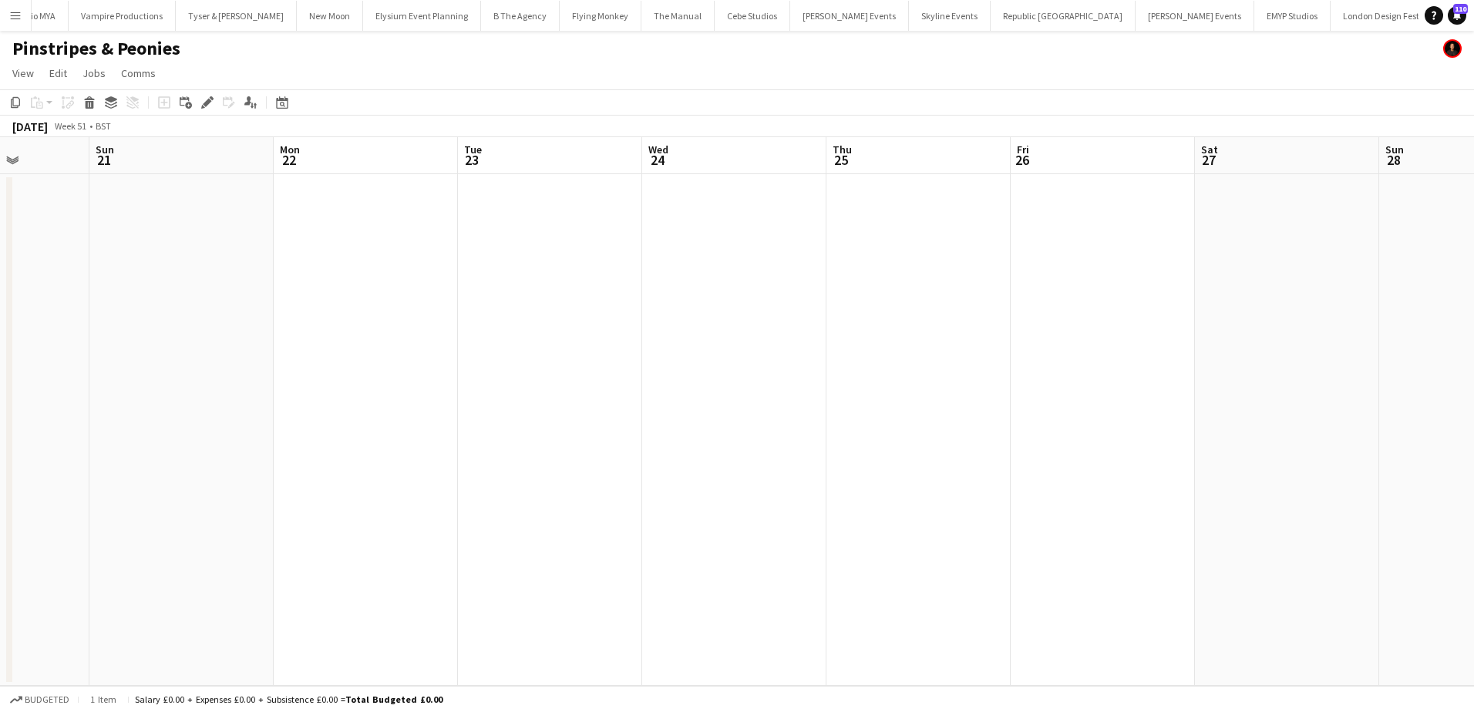
drag, startPoint x: 643, startPoint y: 321, endPoint x: 1348, endPoint y: 306, distance: 705.4
click at [1349, 307] on app-calendar-viewport "Thu 18 Fri 19 Sat 20 Sun 21 Mon 22 Tue 23 Wed 24 Thu 25 Fri 26 Sat 27 Sun 28 Mo…" at bounding box center [737, 411] width 1474 height 549
drag, startPoint x: 501, startPoint y: 312, endPoint x: 1111, endPoint y: 320, distance: 610.5
click at [1357, 313] on app-calendar-viewport "Sat 13 Sun 14 Mon 15 Tue 16 Wed 17 Thu 18 Fri 19 Sat 20 Sun 21 Mon 22 Tue 23 We…" at bounding box center [737, 411] width 1474 height 549
drag, startPoint x: 422, startPoint y: 357, endPoint x: 1037, endPoint y: 355, distance: 615.9
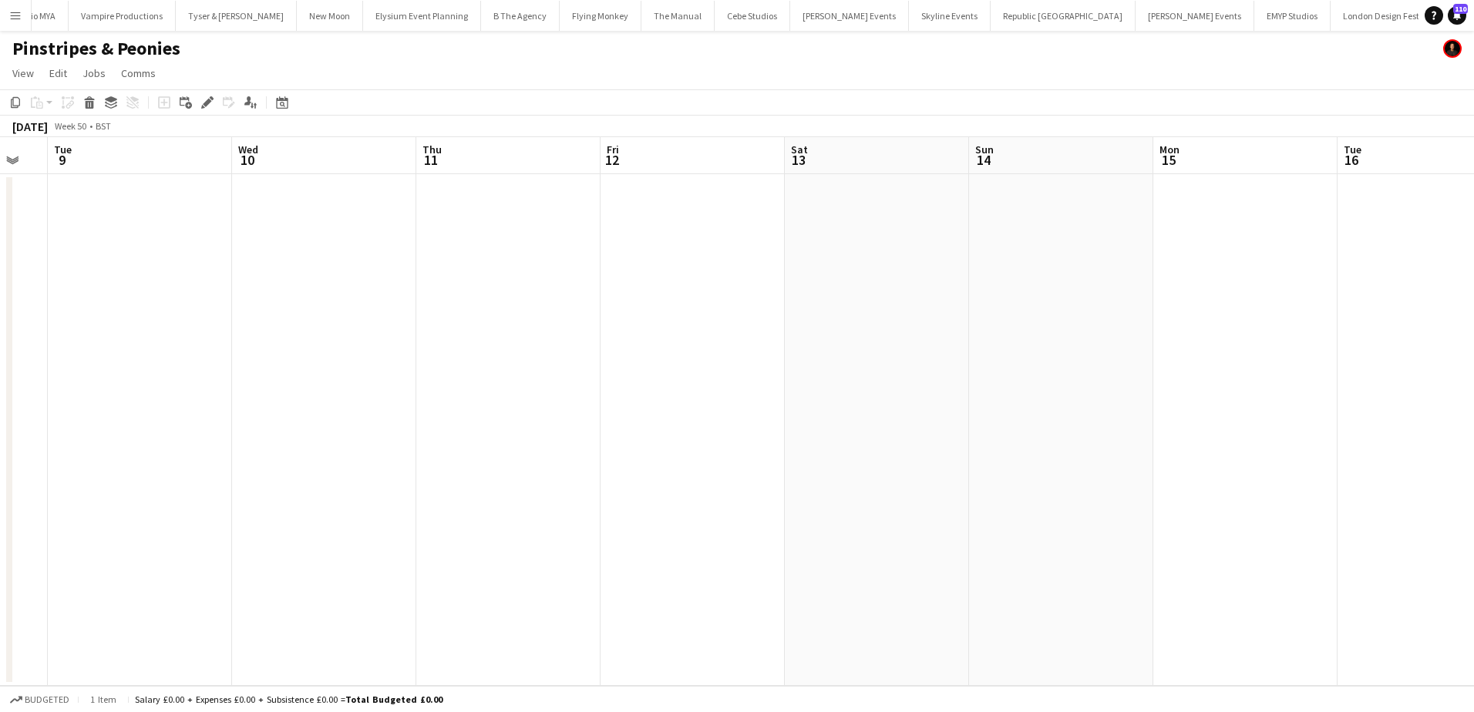
click at [1030, 356] on app-calendar-viewport "Sun 7 Mon 8 Tue 9 Wed 10 Thu 11 Fri 12 Sat 13 Sun 14 Mon 15 Tue 16 Wed 17 Thu 1…" at bounding box center [737, 411] width 1474 height 549
drag, startPoint x: 276, startPoint y: 380, endPoint x: 935, endPoint y: 366, distance: 659.2
click at [930, 369] on app-calendar-viewport "Sat 6 Sun 7 Mon 8 Tue 9 Wed 10 Thu 11 Fri 12 Sat 13 Sun 14 Mon 15 Tue 16 Wed 17…" at bounding box center [737, 411] width 1474 height 549
drag, startPoint x: 161, startPoint y: 370, endPoint x: 766, endPoint y: 367, distance: 605.1
click at [868, 368] on app-calendar-viewport "Tue 2 Wed 3 Thu 4 Fri 5 Sat 6 Sun 7 Mon 8 Tue 9 Wed 10 Thu 11 Fri 12 Sat 13 Sun…" at bounding box center [737, 411] width 1474 height 549
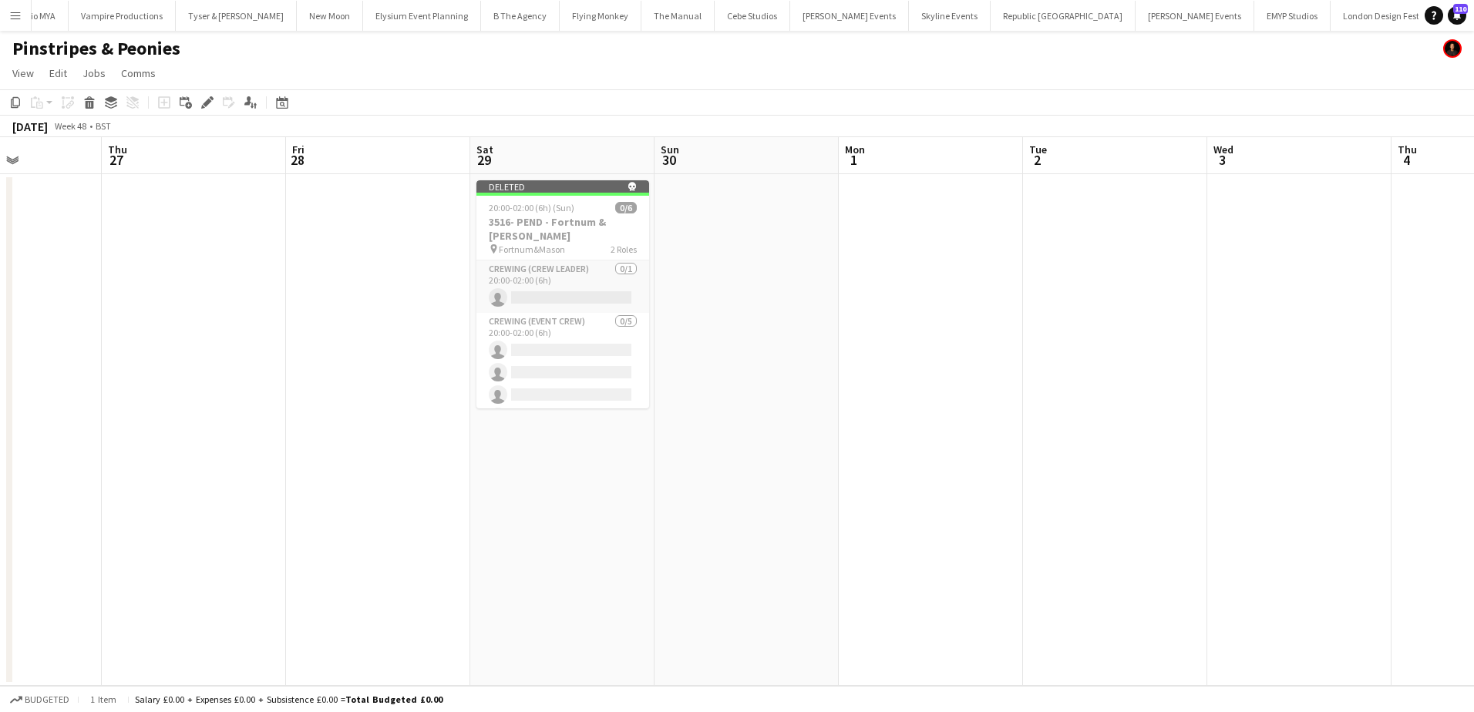
drag, startPoint x: 357, startPoint y: 384, endPoint x: 977, endPoint y: 351, distance: 621.3
click at [977, 351] on app-calendar-viewport "Tue 25 Wed 26 Thu 27 Fri 28 Sat 29 Sun 30 Mon 1 Tue 2 Wed 3 Thu 4 Fri 5 Sat 6 S…" at bounding box center [737, 411] width 1474 height 549
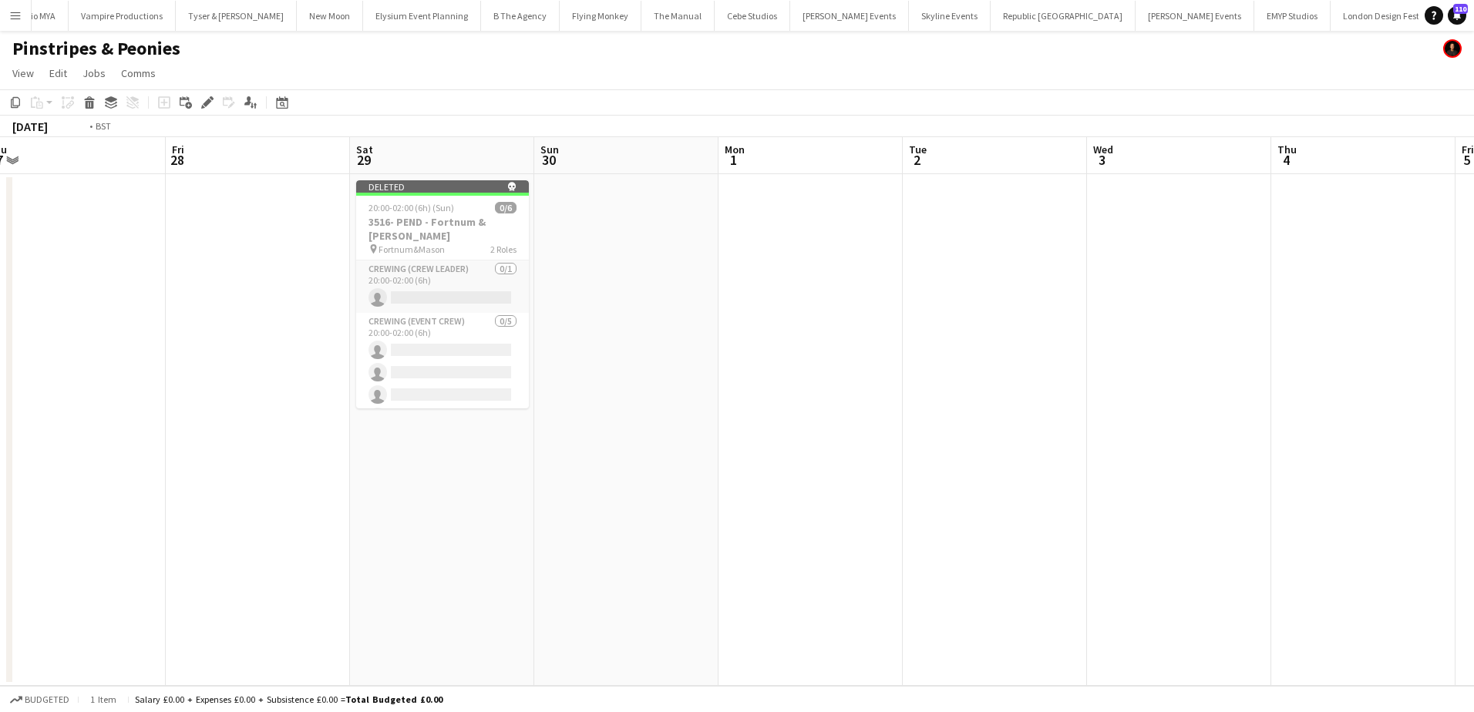
drag, startPoint x: 190, startPoint y: 345, endPoint x: 1022, endPoint y: 309, distance: 832.5
click at [1023, 310] on app-calendar-viewport "Tue 25 Wed 26 Thu 27 Fri 28 Sat 29 Sun 30 Mon 1 Tue 2 Wed 3 Thu 4 Fri 5 Sat 6 S…" at bounding box center [737, 411] width 1474 height 549
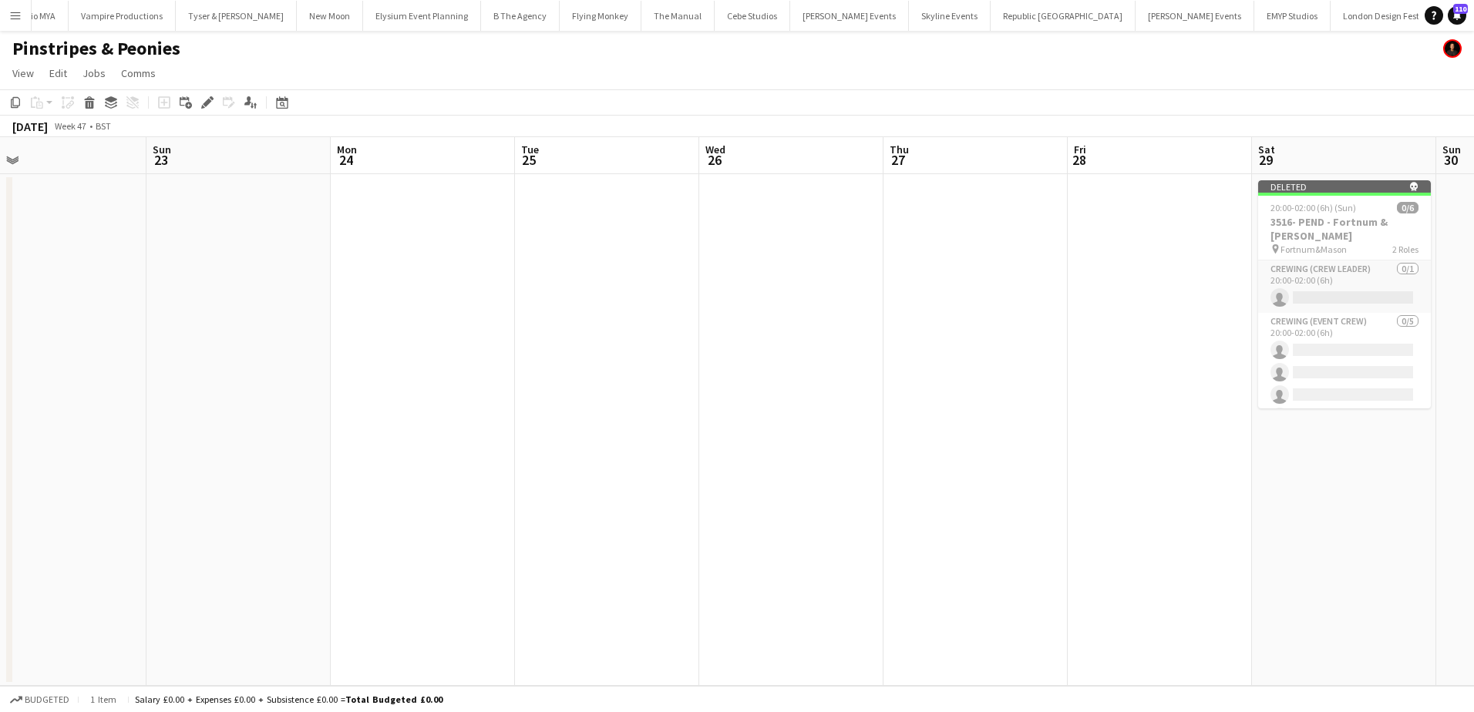
drag, startPoint x: 402, startPoint y: 300, endPoint x: 1074, endPoint y: 294, distance: 671.4
click at [1074, 294] on app-calendar-viewport "Thu 20 Fri 21 Sat 22 Sun 23 Mon 24 Tue 25 Wed 26 Thu 27 Fri 28 Sat 29 Sun 30 Mo…" at bounding box center [737, 411] width 1474 height 549
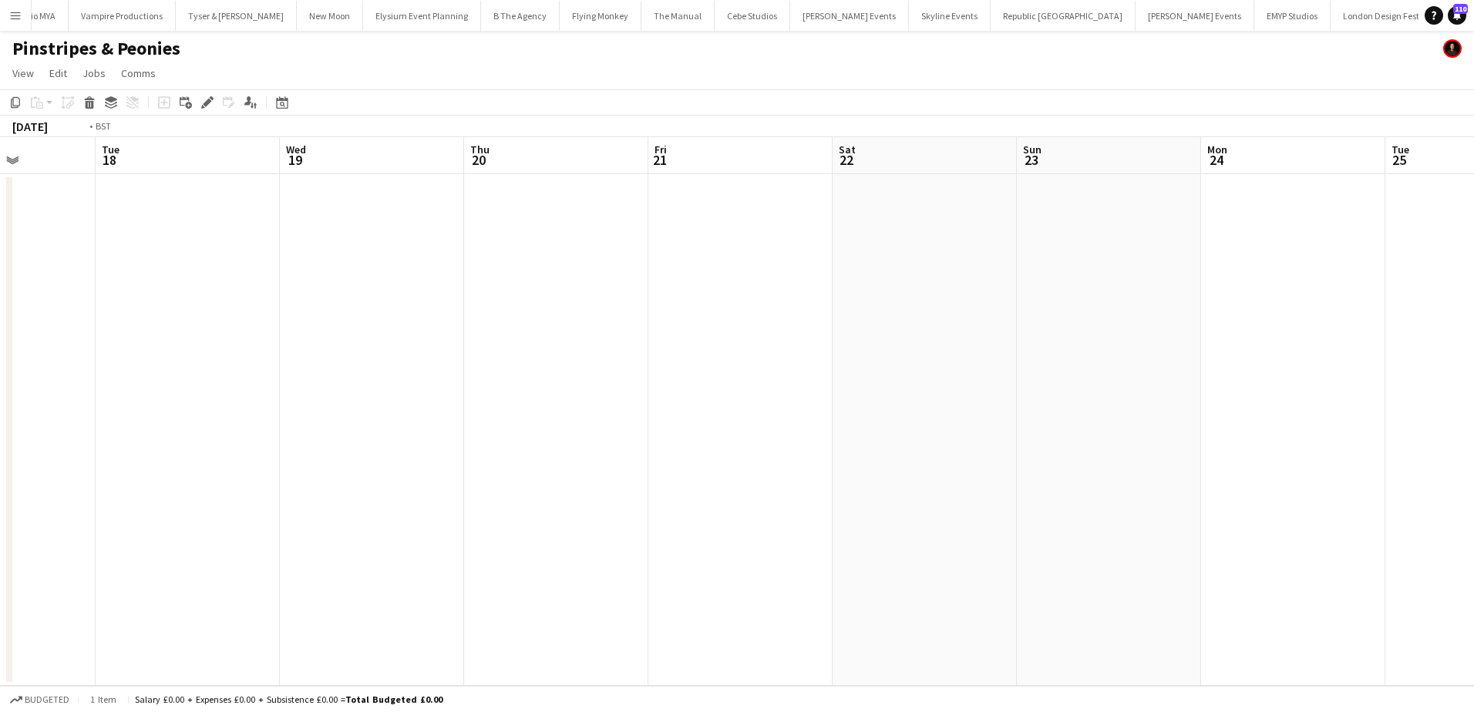
drag, startPoint x: 496, startPoint y: 383, endPoint x: 863, endPoint y: 349, distance: 368.5
click at [869, 351] on app-calendar-viewport "Sun 16 Mon 17 Tue 18 Wed 19 Thu 20 Fri 21 Sat 22 Sun 23 Mon 24 Tue 25 Wed 26 Th…" at bounding box center [737, 411] width 1474 height 549
drag, startPoint x: 298, startPoint y: 399, endPoint x: 730, endPoint y: 352, distance: 434.2
click at [731, 354] on div "Thu 13 Fri 14 Sat 15 Sun 16 Mon 17 Tue 18 Wed 19 Thu 20 Fri 21 Sat 22 Sun 23 Mo…" at bounding box center [737, 411] width 1474 height 549
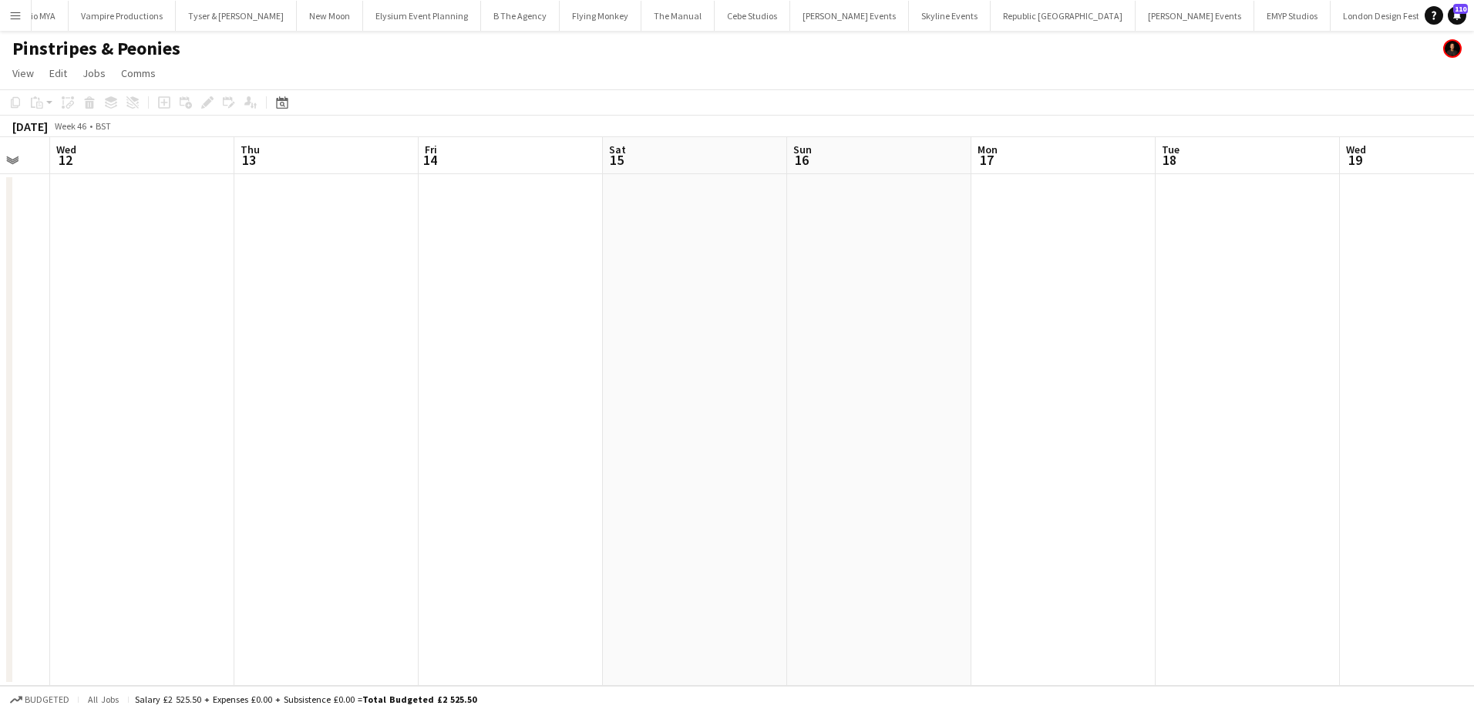
drag, startPoint x: 343, startPoint y: 362, endPoint x: 893, endPoint y: 301, distance: 553.0
click at [892, 301] on app-calendar-viewport "Mon 10 Tue 11 Wed 12 Thu 13 Fri 14 Sat 15 Sun 16 Mon 17 Tue 18 Wed 19 Thu 20 Fr…" at bounding box center [737, 411] width 1474 height 549
drag, startPoint x: 220, startPoint y: 334, endPoint x: 918, endPoint y: 310, distance: 698.7
click at [947, 312] on app-calendar-viewport "Wed 5 Thu 6 Fri 7 Sat 8 Sun 9 Mon 10 Tue 11 Wed 12 Thu 13 Fri 14 Sat 15 Sun 16 …" at bounding box center [737, 411] width 1474 height 549
drag, startPoint x: 277, startPoint y: 348, endPoint x: 718, endPoint y: 317, distance: 442.0
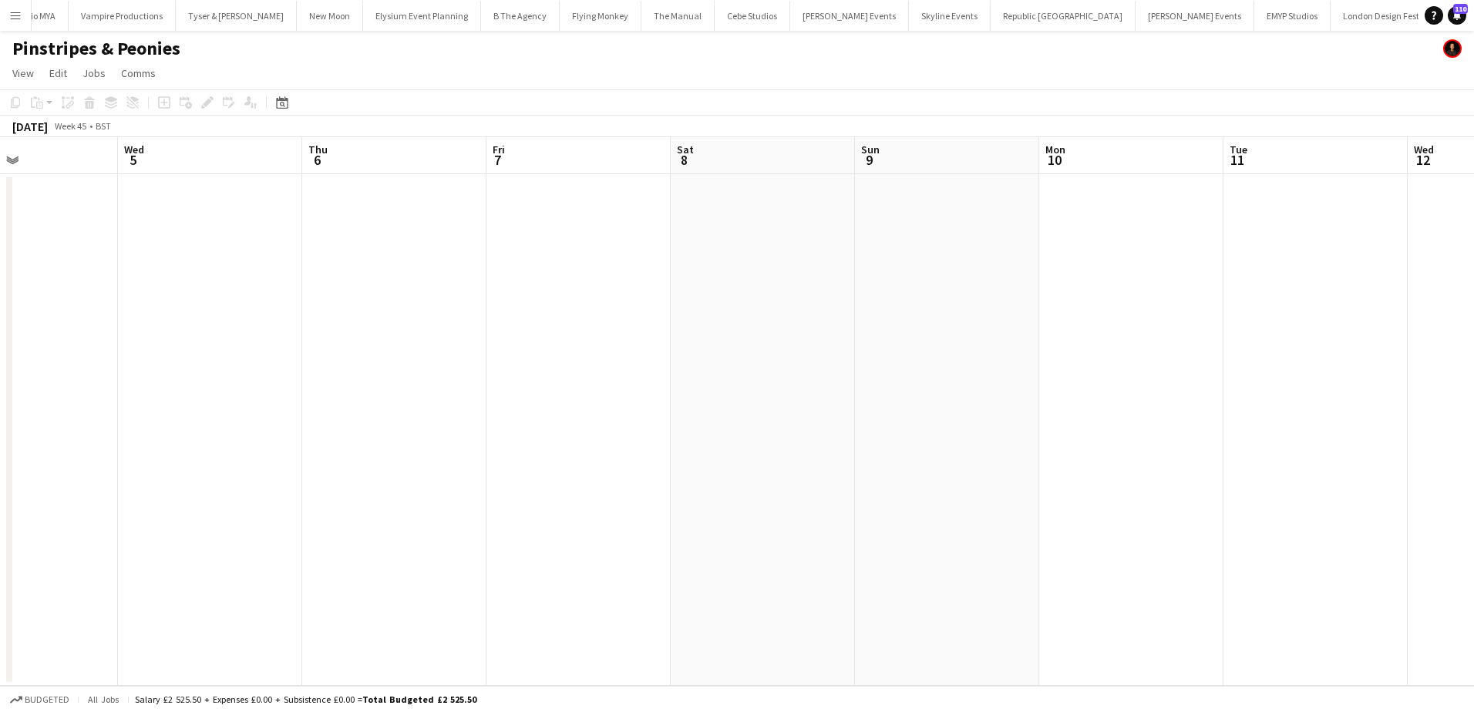
click at [718, 317] on app-calendar-viewport "Sun 2 Mon 3 Tue 4 Wed 5 Thu 6 Fri 7 Sat 8 Sun 9 Mon 10 Tue 11 Wed 12 Thu 13 Fri…" at bounding box center [737, 411] width 1474 height 549
drag, startPoint x: 282, startPoint y: 321, endPoint x: 967, endPoint y: 276, distance: 686.0
click at [967, 276] on app-calendar-viewport "Fri 31 Sat 1 Sun 2 Mon 3 Tue 4 Wed 5 Thu 6 Fri 7 Sat 8 Sun 9 Mon 10 Tue 11 Wed …" at bounding box center [737, 411] width 1474 height 549
drag, startPoint x: 310, startPoint y: 322, endPoint x: 787, endPoint y: 295, distance: 477.9
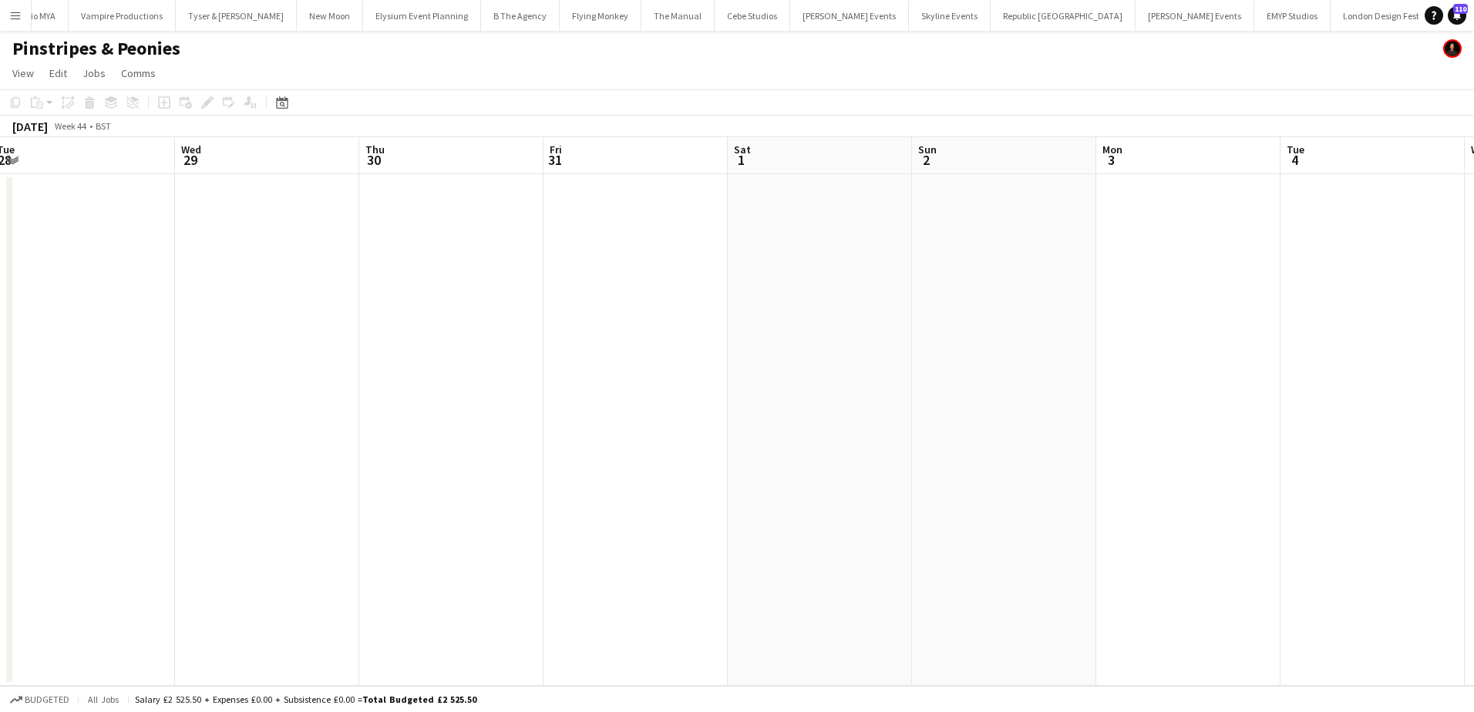
click at [951, 286] on app-calendar-viewport "Sun 26 Mon 27 Tue 28 Wed 29 Thu 30 Fri 31 Sat 1 Sun 2 Mon 3 Tue 4 Wed 5 Thu 6 F…" at bounding box center [737, 411] width 1474 height 549
drag, startPoint x: 235, startPoint y: 325, endPoint x: 372, endPoint y: 325, distance: 137.2
click at [372, 325] on app-calendar-viewport "Fri 24 Sat 25 Sun 26 Mon 27 Tue 28 Wed 29 Thu 30 Fri 31 Sat 1 Sun 2 Mon 3 Tue 4…" at bounding box center [737, 411] width 1474 height 549
click at [544, 206] on app-date-cell at bounding box center [589, 430] width 184 height 512
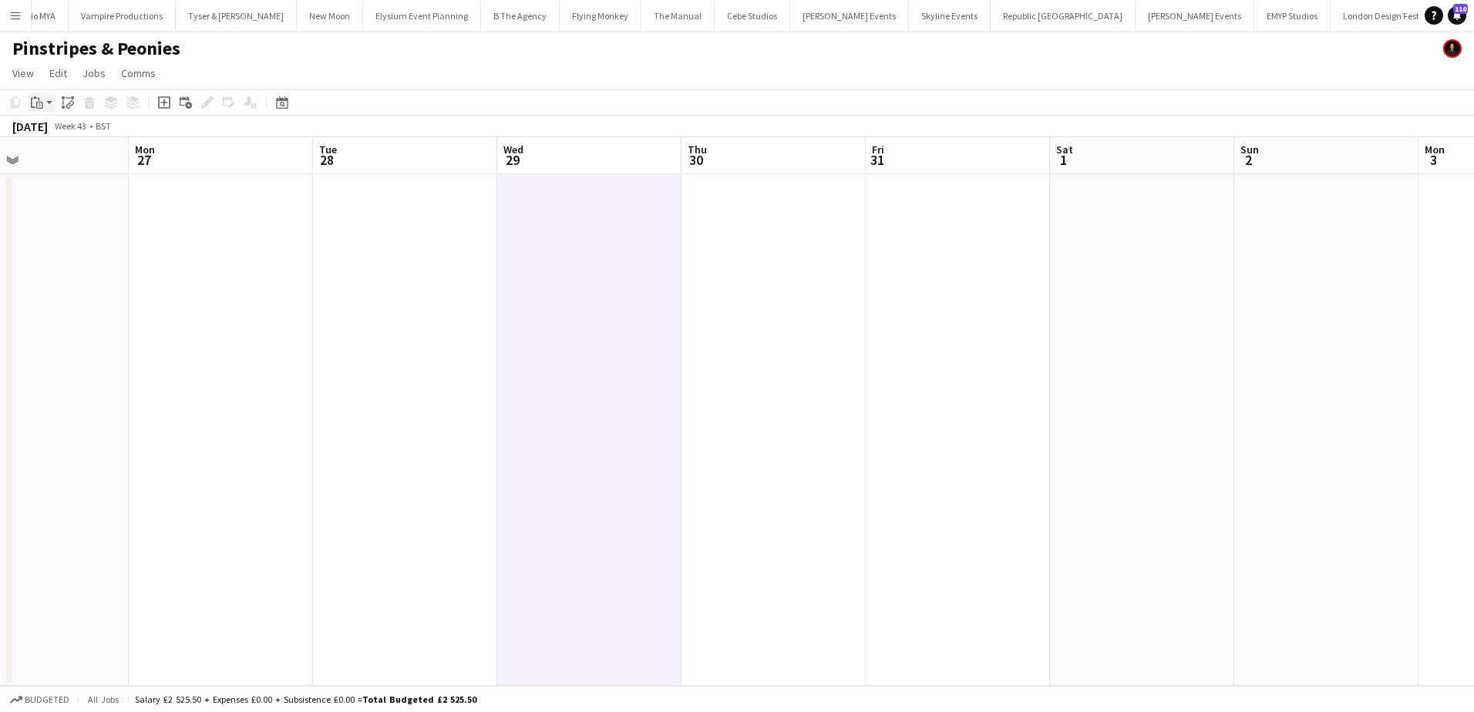
click at [41, 103] on icon "Paste" at bounding box center [37, 102] width 12 height 12
click at [45, 133] on link "Paste Ctrl+V" at bounding box center [113, 132] width 145 height 14
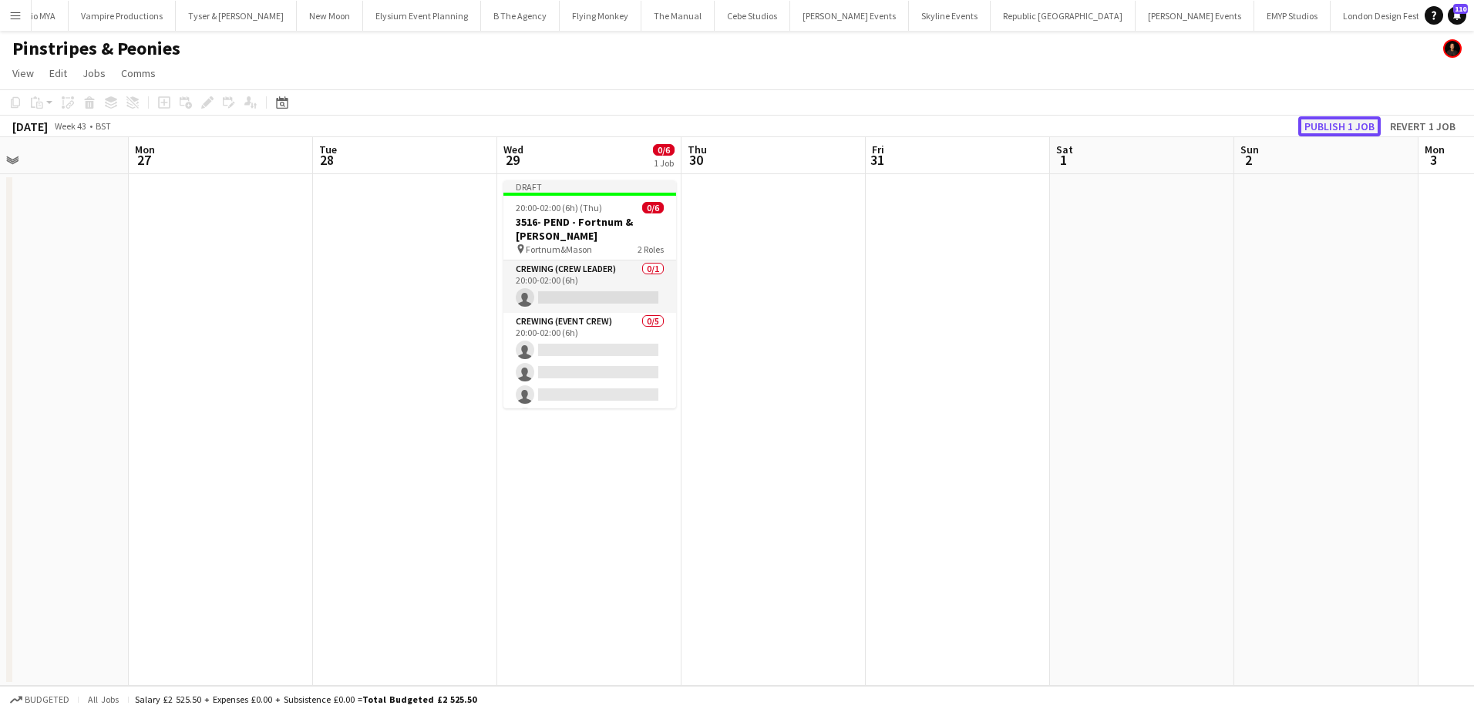
click at [1319, 129] on button "Publish 1 job" at bounding box center [1339, 126] width 82 height 20
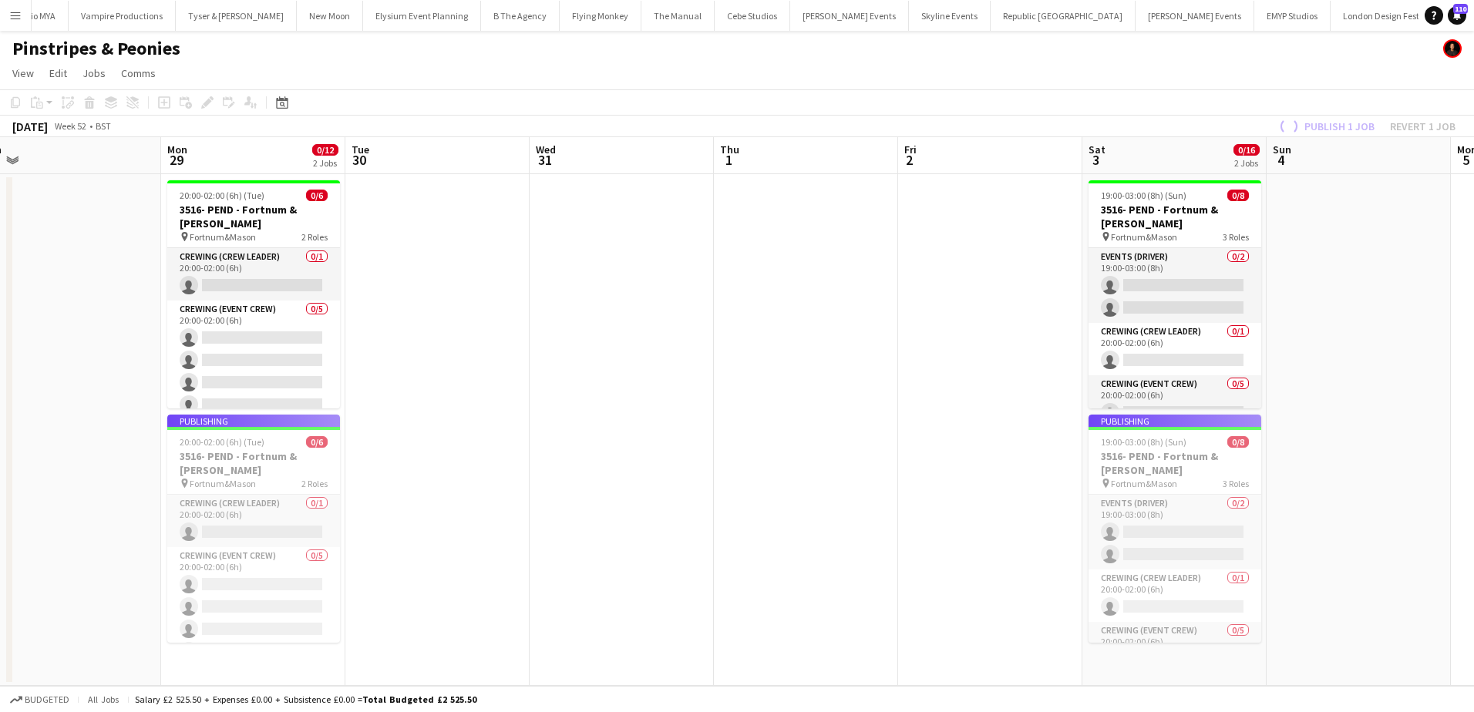
drag, startPoint x: 1202, startPoint y: 277, endPoint x: 632, endPoint y: 283, distance: 569.7
click at [632, 283] on app-calendar-viewport "Thu 25 Fri 26 Sat 27 Sun 28 Mon 29 0/12 2 Jobs Tue 30 Wed 31 Thu 1 Fri 2 Sat 3 …" at bounding box center [737, 411] width 1474 height 549
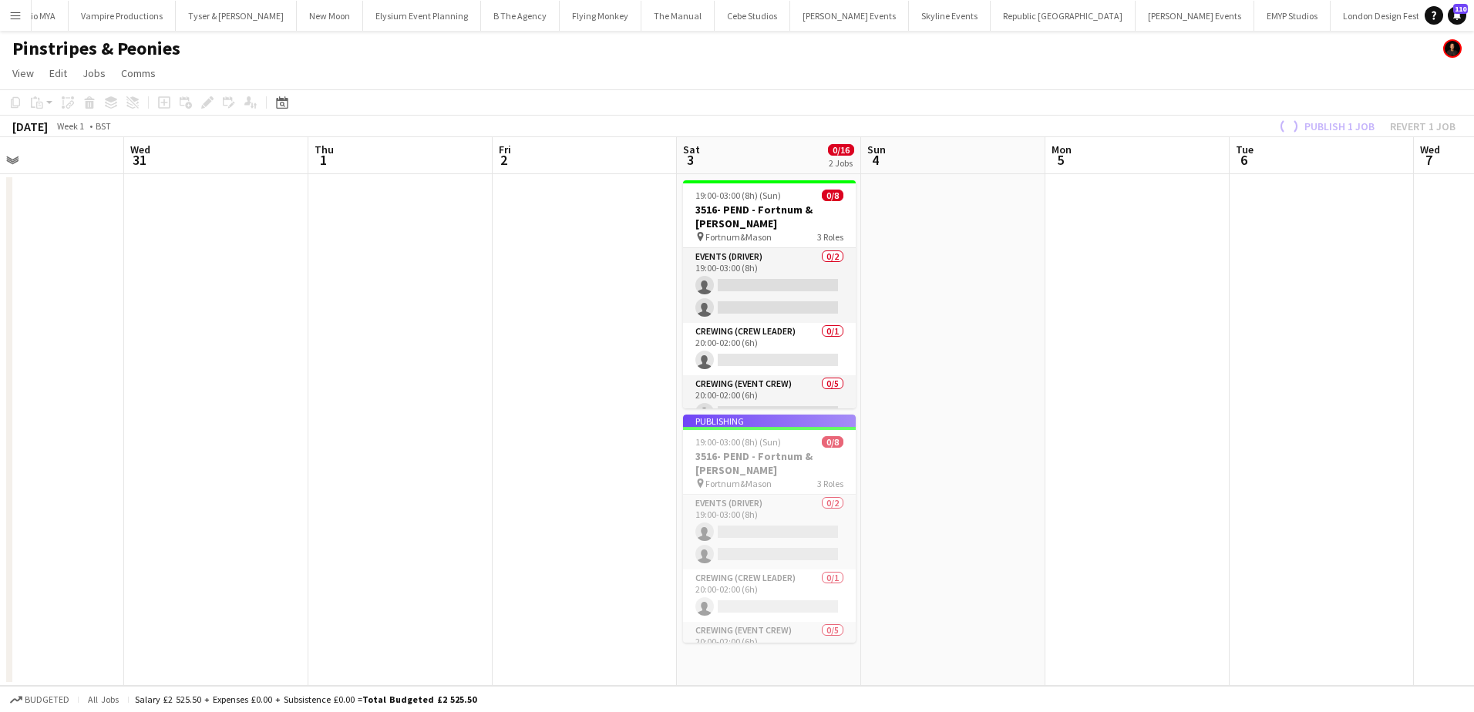
drag, startPoint x: 827, startPoint y: 287, endPoint x: 422, endPoint y: 287, distance: 405.4
click at [422, 287] on app-calendar-viewport "Sun 28 Mon 29 0/12 2 Jobs Tue 30 Wed 31 Thu 1 Fri 2 Sat 3 0/16 2 Jobs Sun 4 Mon…" at bounding box center [737, 411] width 1474 height 549
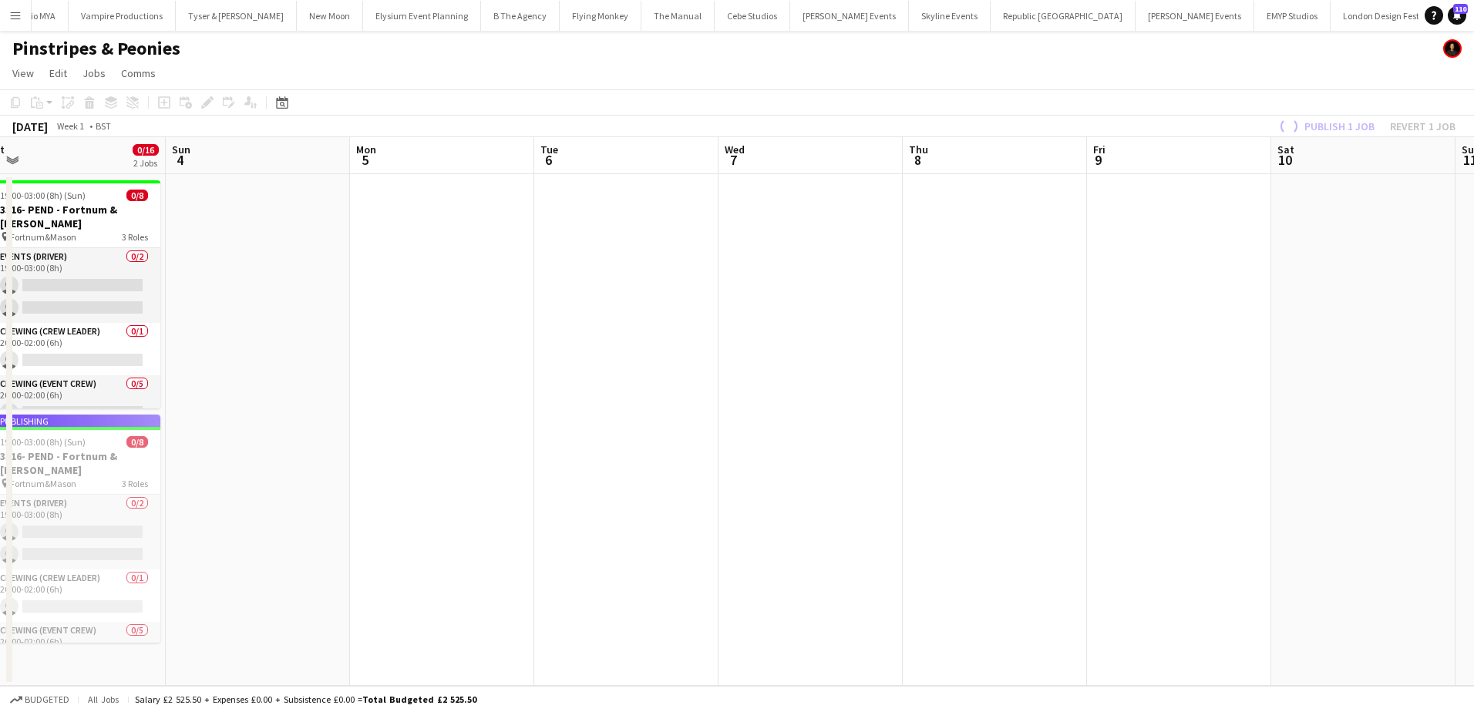
drag, startPoint x: 1004, startPoint y: 274, endPoint x: 443, endPoint y: 271, distance: 560.4
click at [409, 268] on app-calendar-viewport "Wed 31 Thu 1 Fri 2 Sat 3 0/16 2 Jobs Sun 4 Mon 5 Tue 6 Wed 7 Thu 8 Fri 9 Sat 10…" at bounding box center [737, 411] width 1474 height 549
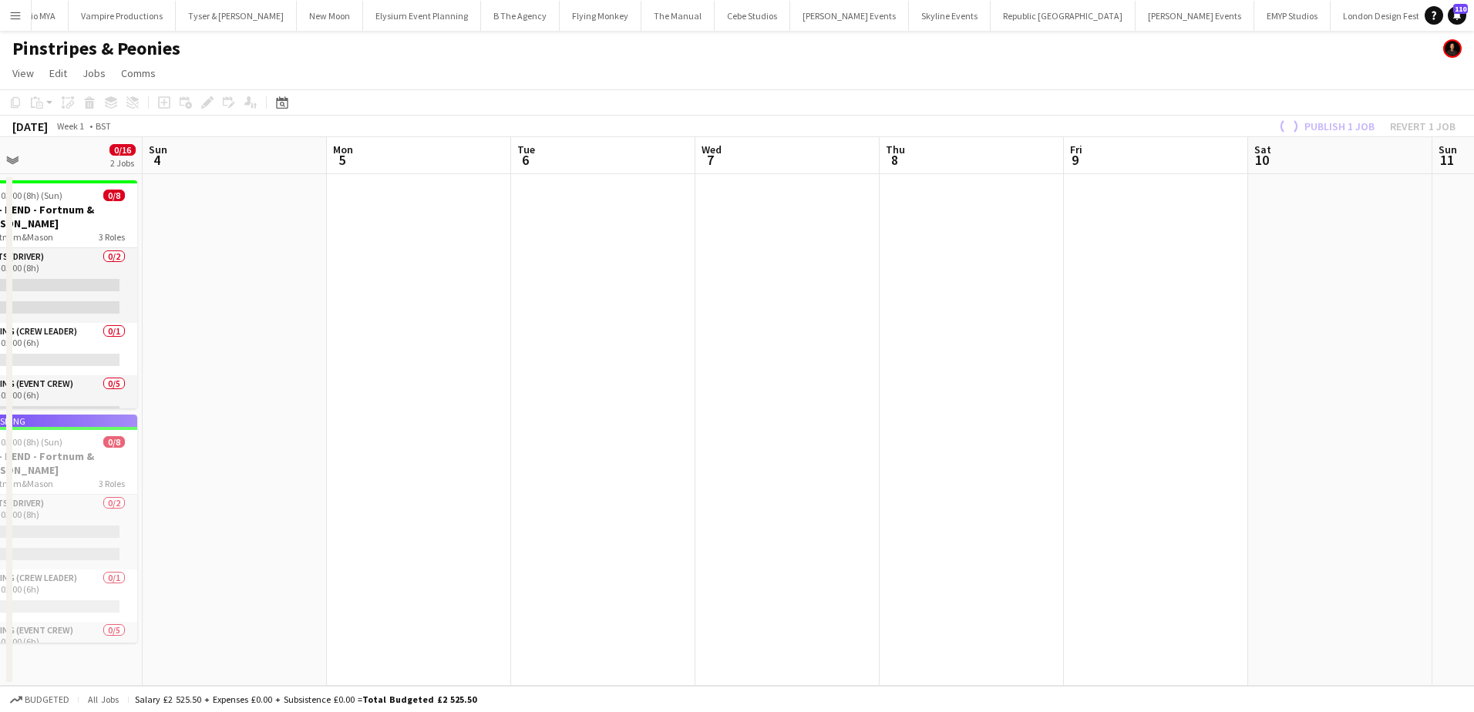
scroll to position [0, 333]
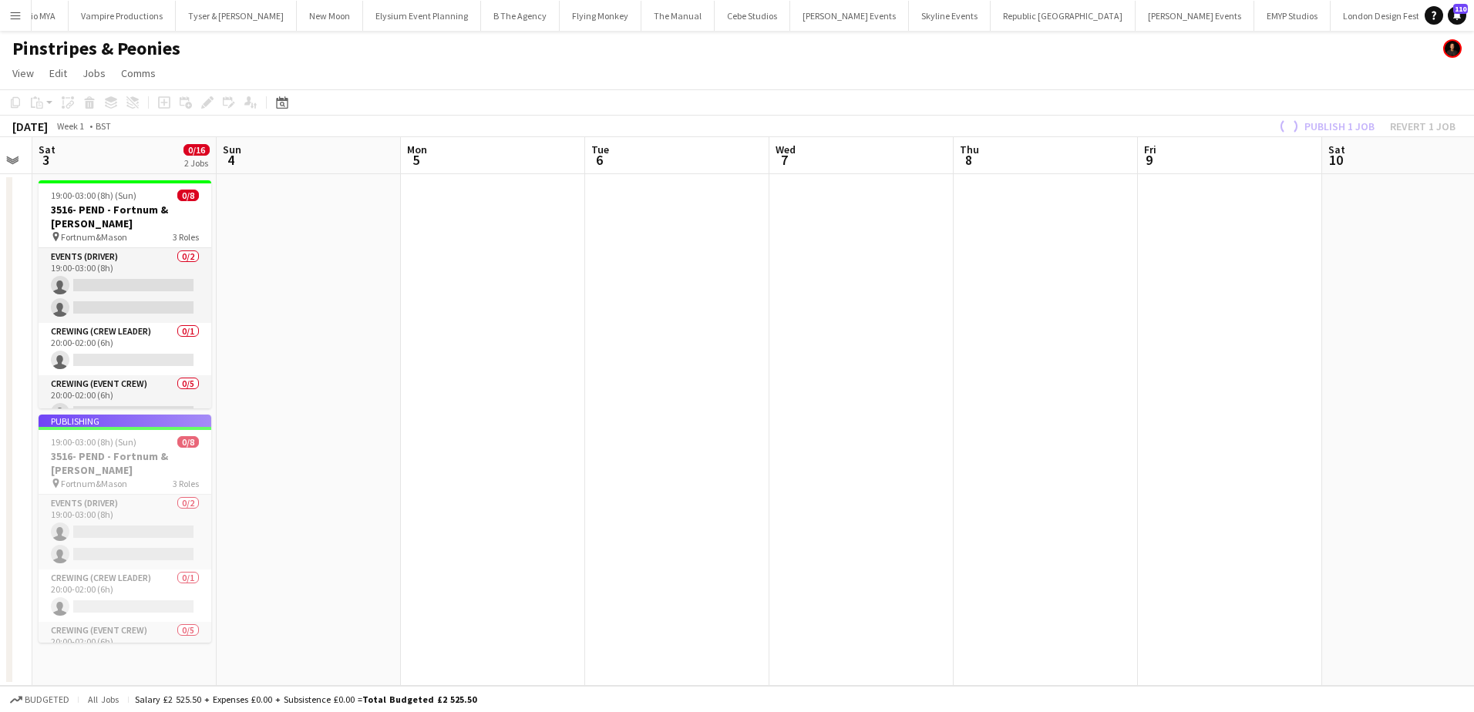
drag, startPoint x: 910, startPoint y: 282, endPoint x: 876, endPoint y: 283, distance: 33.9
click at [863, 283] on app-calendar-viewport "Thu 1 Fri 2 Sat 3 0/16 2 Jobs Sun 4 Mon 5 Tue 6 Wed 7 Thu 8 Fri 9 Sat 10 Sun 11…" at bounding box center [737, 411] width 1474 height 549
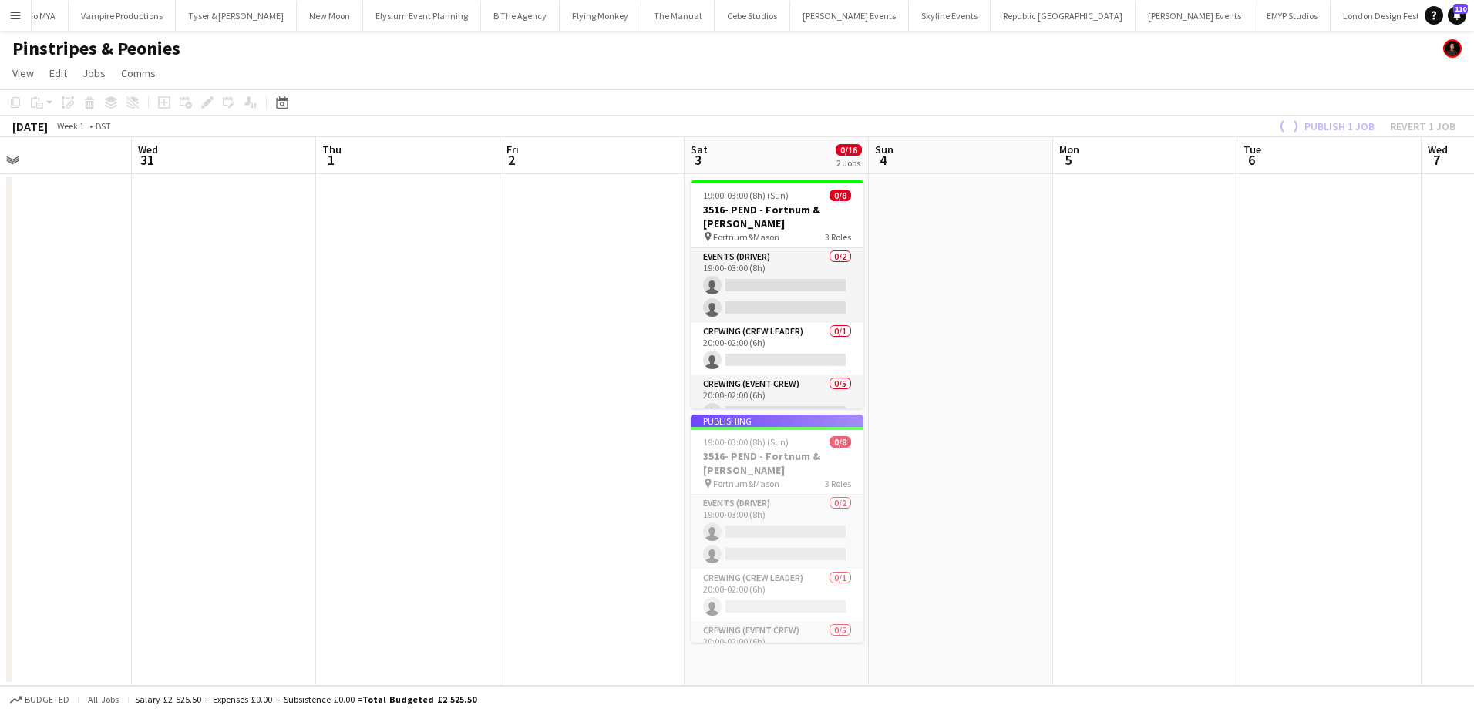
drag, startPoint x: 437, startPoint y: 291, endPoint x: 1061, endPoint y: 298, distance: 623.6
click at [1068, 298] on app-calendar-viewport "Sun 28 Mon 29 0/12 2 Jobs Tue 30 Wed 31 Thu 1 Fri 2 Sat 3 0/16 2 Jobs Sun 4 Mon…" at bounding box center [737, 411] width 1474 height 549
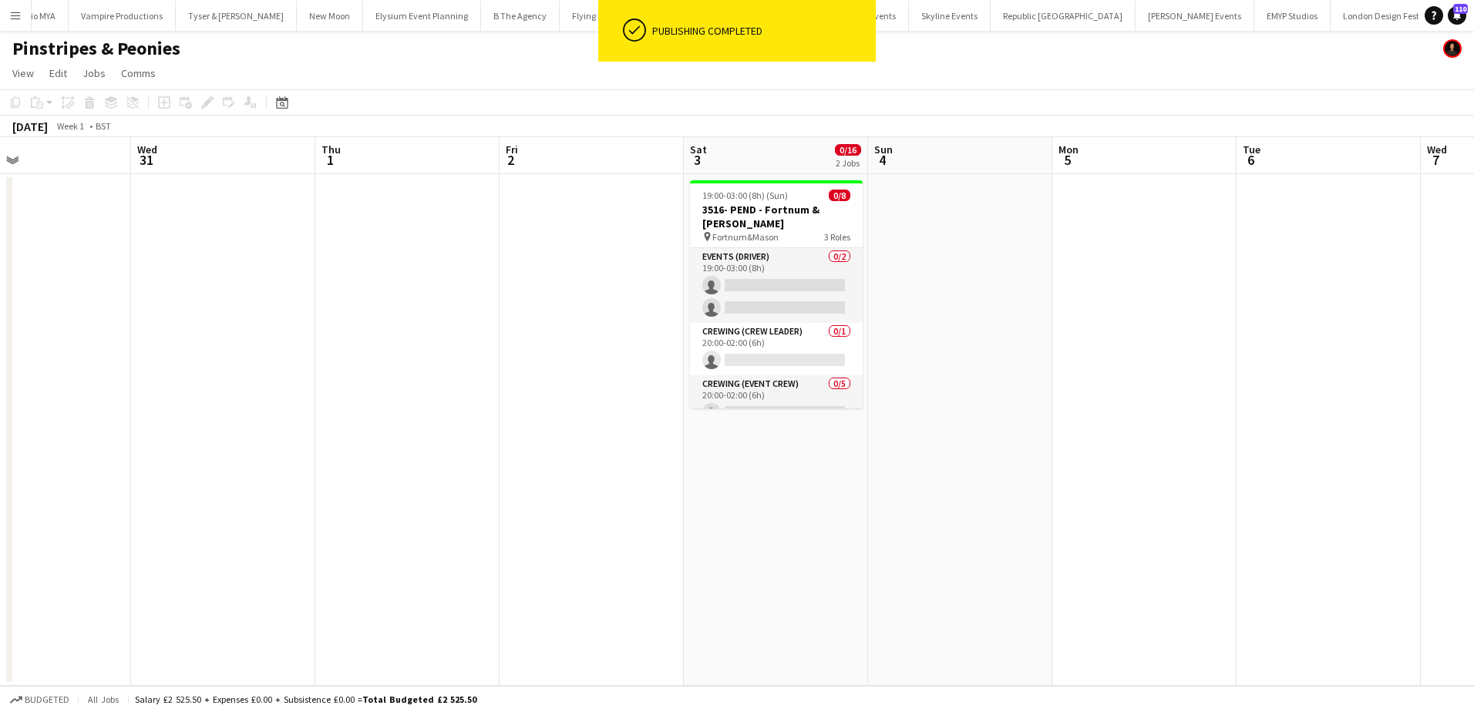
click at [543, 311] on app-date-cell at bounding box center [591, 430] width 184 height 512
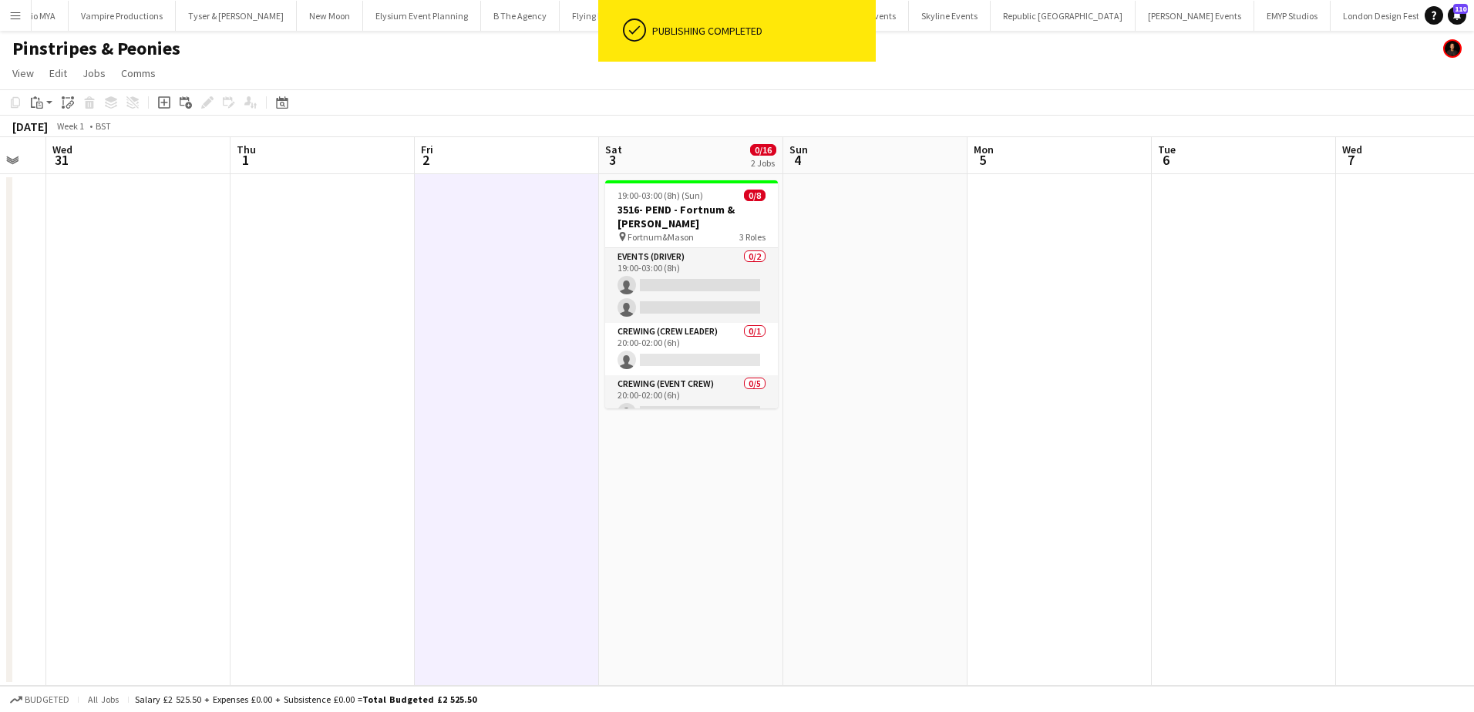
scroll to position [0, 506]
drag, startPoint x: 528, startPoint y: 372, endPoint x: 444, endPoint y: 367, distance: 84.1
click at [444, 367] on app-calendar-viewport "Sun 28 Mon 29 0/12 2 Jobs Tue 30 Wed 31 Thu 1 Fri 2 Sat 3 0/16 2 Jobs Sun 4 Mon…" at bounding box center [737, 411] width 1474 height 549
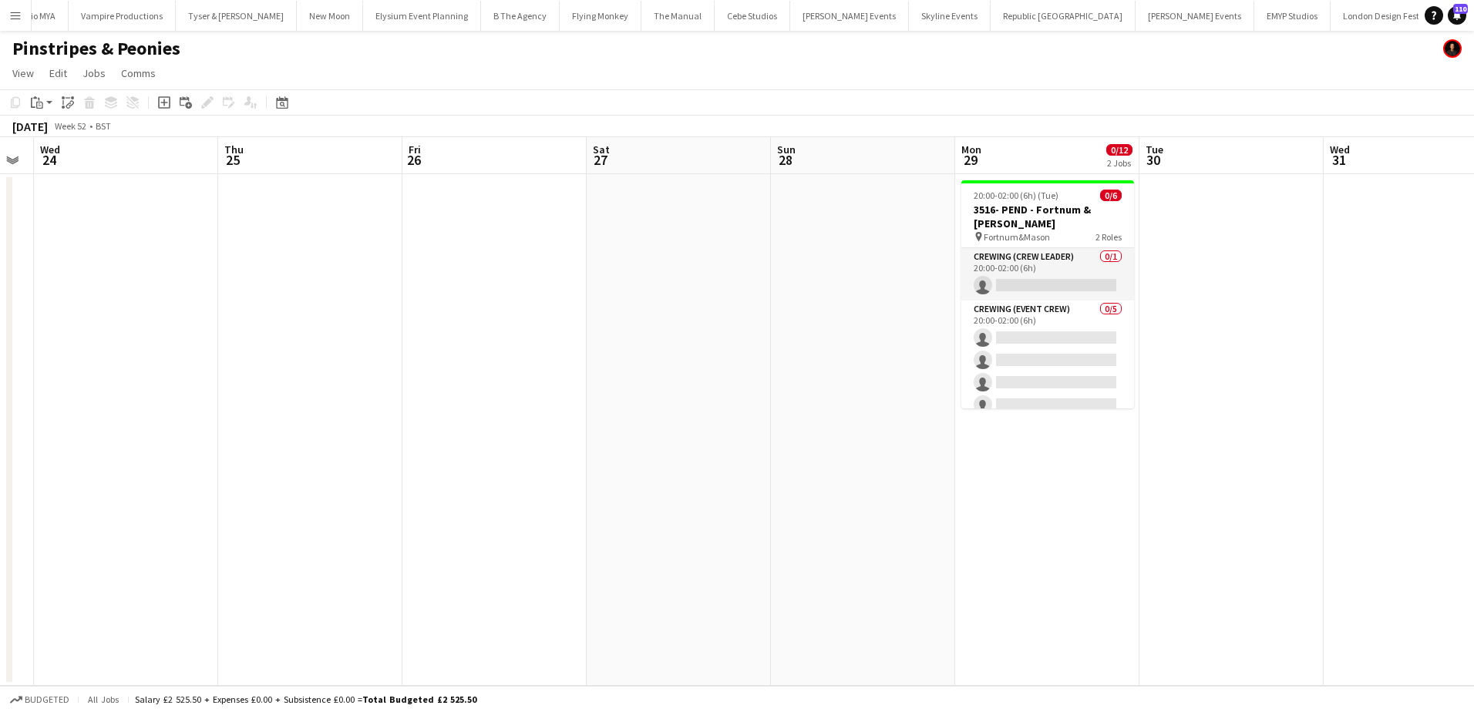
scroll to position [0, 398]
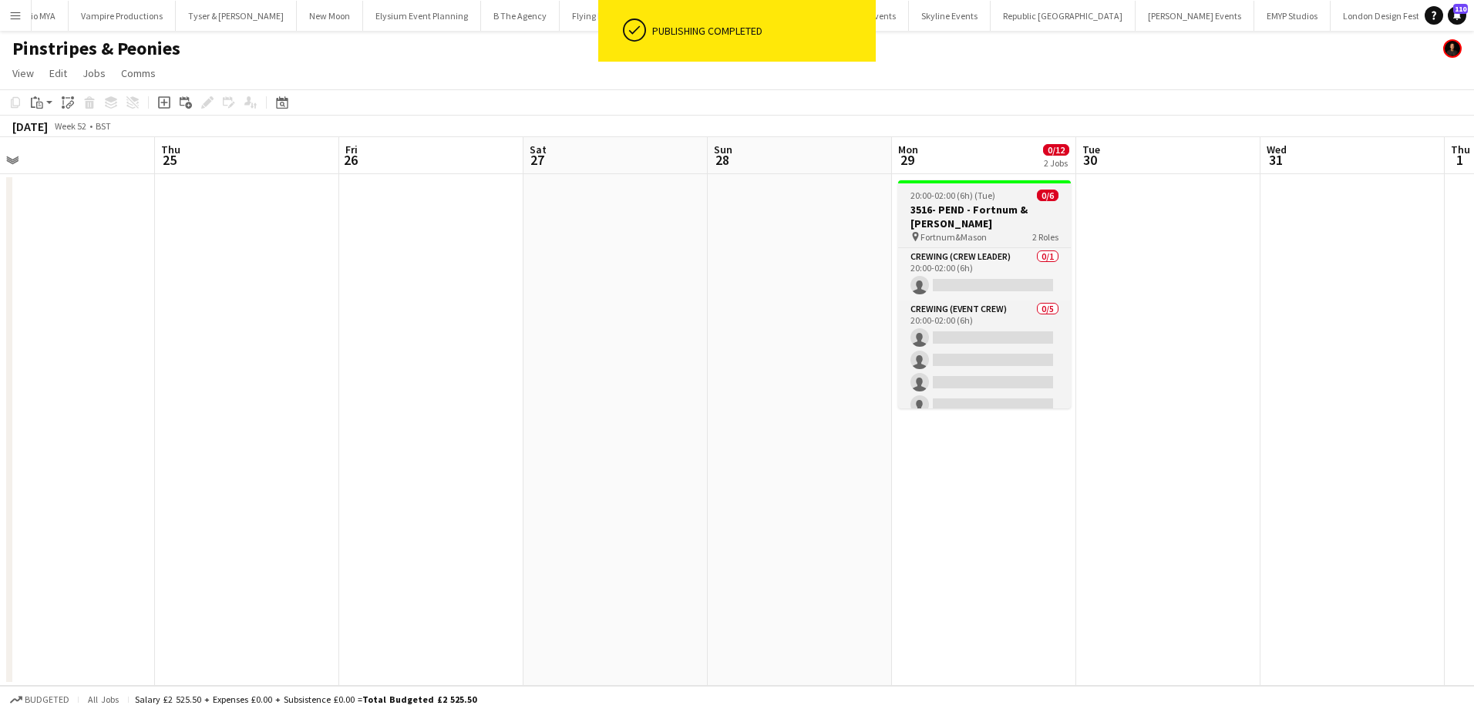
click at [936, 200] on span "20:00-02:00 (6h) (Tue)" at bounding box center [952, 196] width 85 height 12
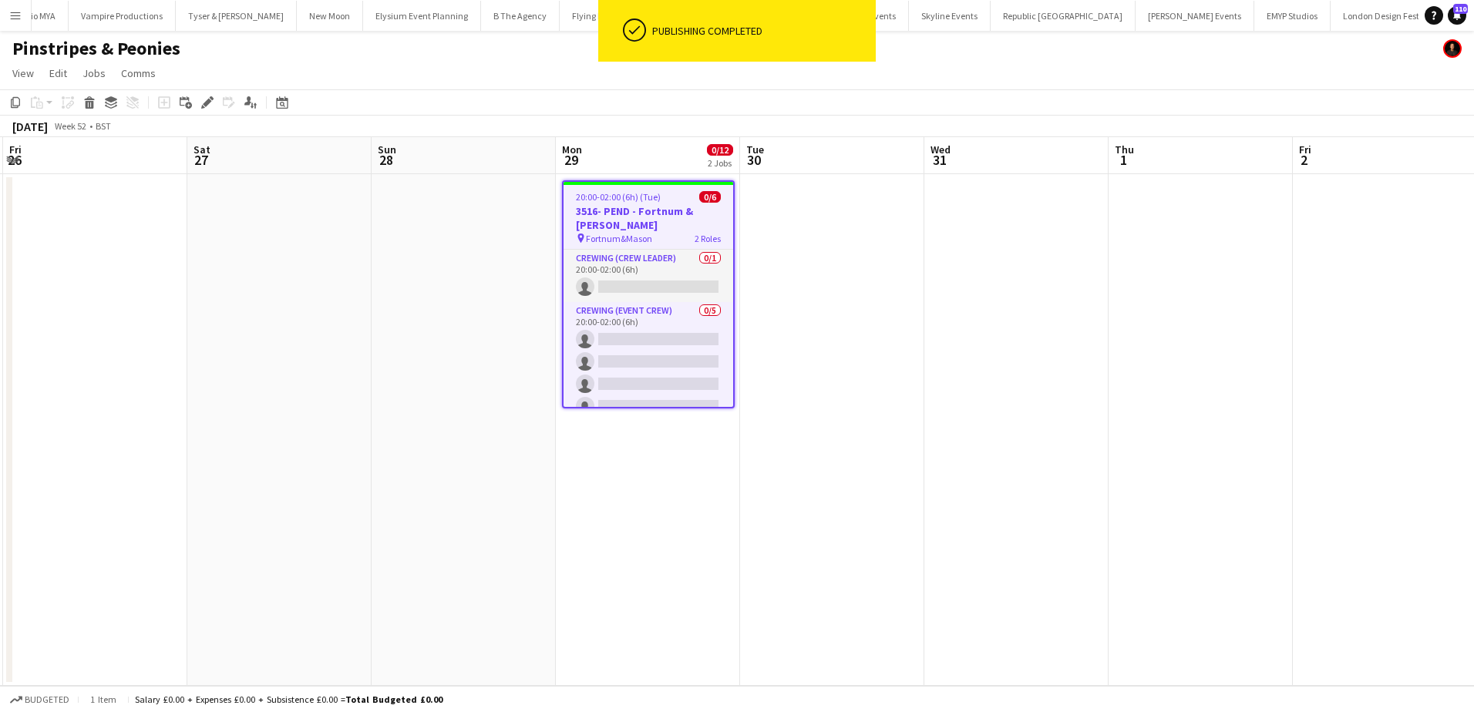
scroll to position [0, 582]
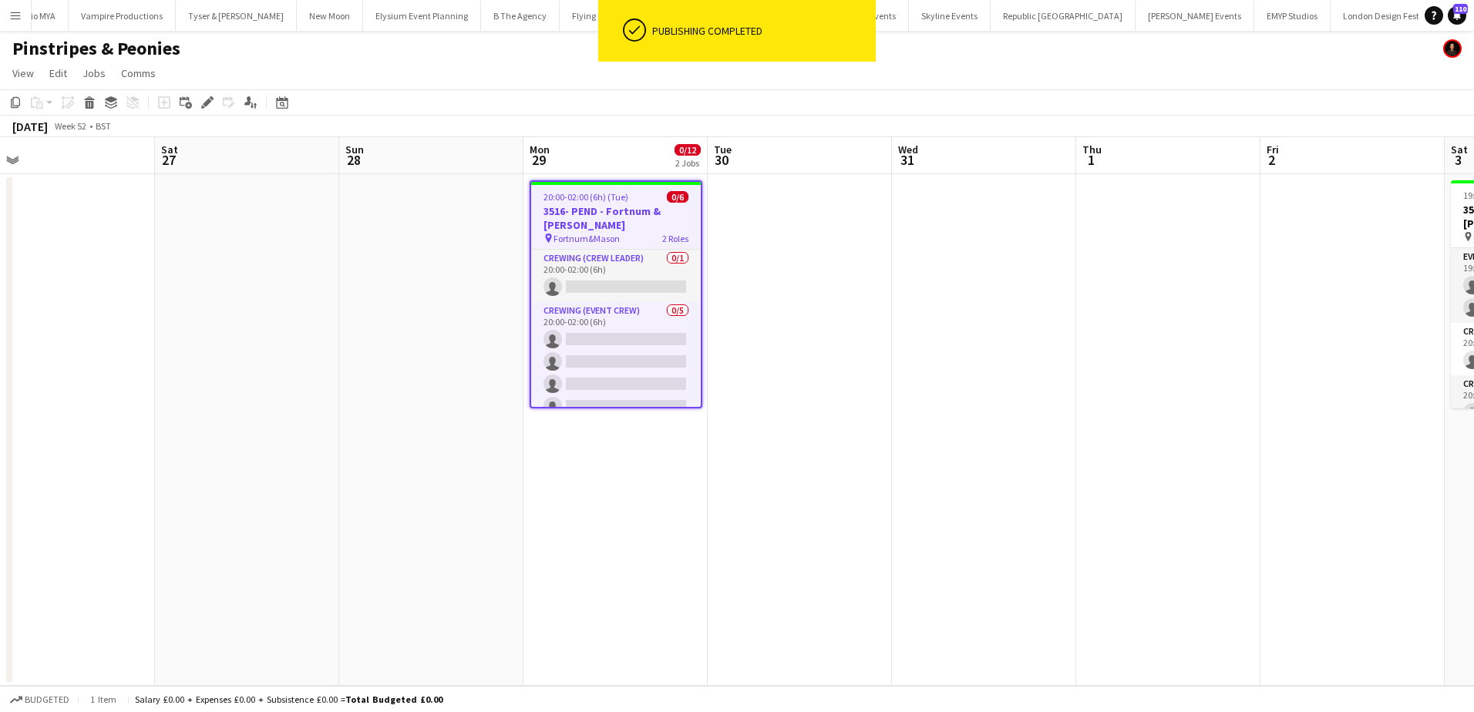
drag, startPoint x: 765, startPoint y: 235, endPoint x: 398, endPoint y: 234, distance: 366.9
click at [398, 234] on app-calendar-viewport "Tue 23 Wed 24 Thu 25 Fri 26 Sat 27 Sun 28 Mon 29 0/12 2 Jobs Tue 30 Wed 31 Thu …" at bounding box center [737, 411] width 1474 height 549
click at [847, 224] on app-date-cell at bounding box center [800, 430] width 184 height 512
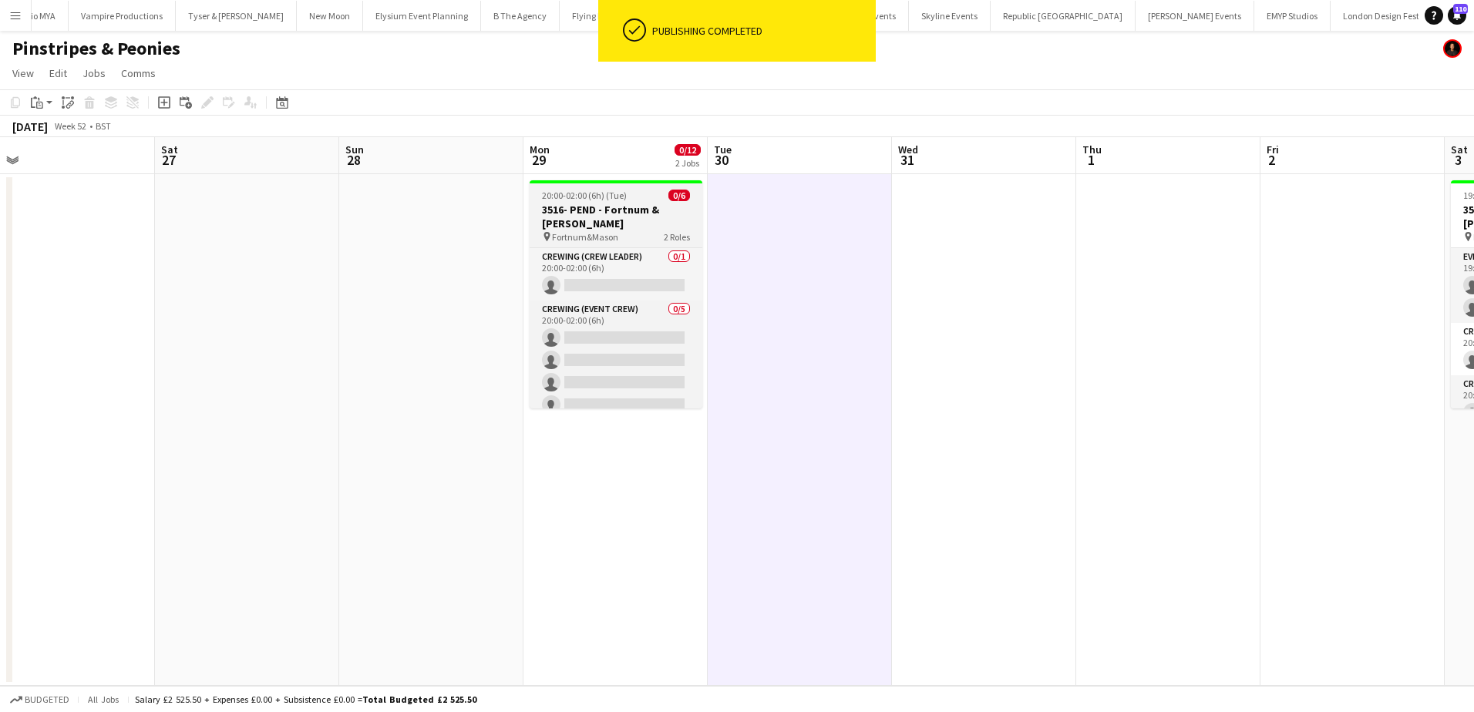
click at [627, 230] on div "pin Fortnum&Mason 2 Roles" at bounding box center [616, 236] width 173 height 12
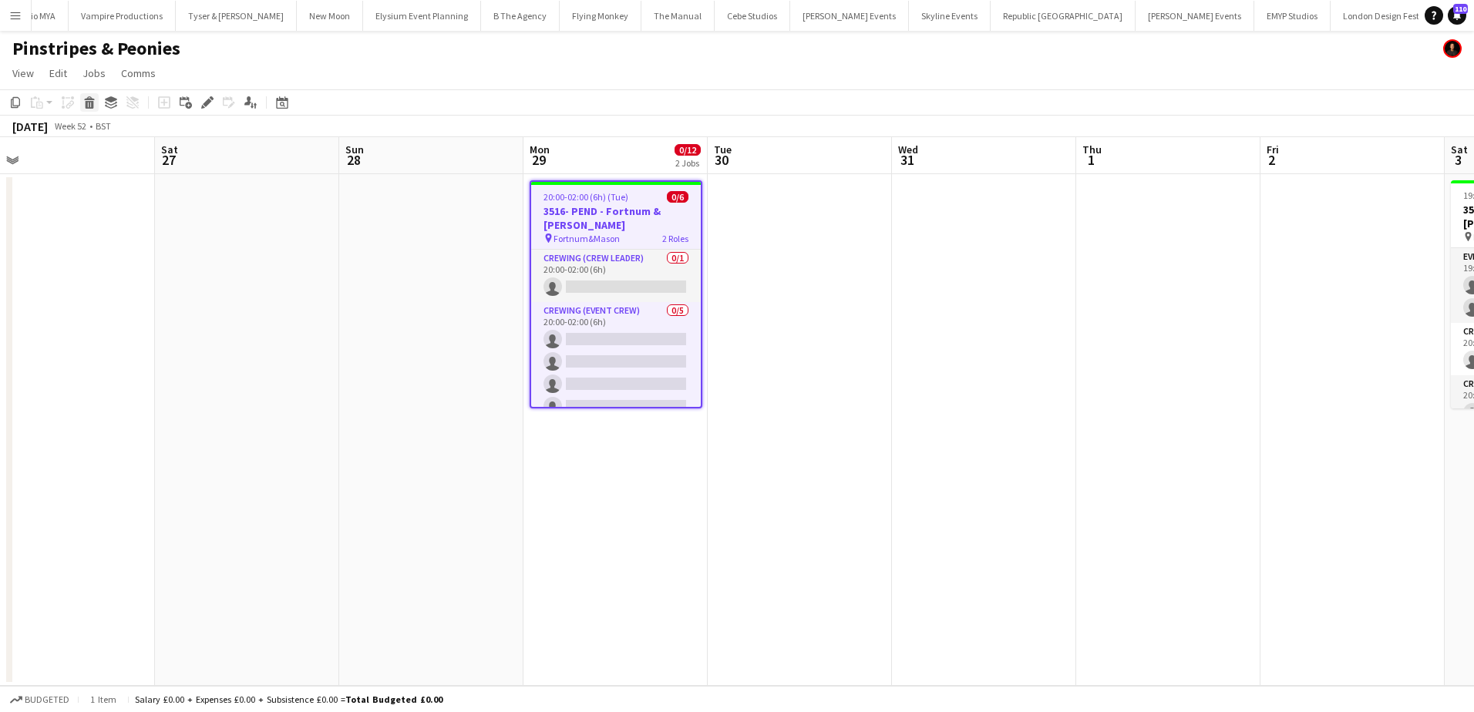
click at [89, 106] on icon at bounding box center [90, 105] width 8 height 8
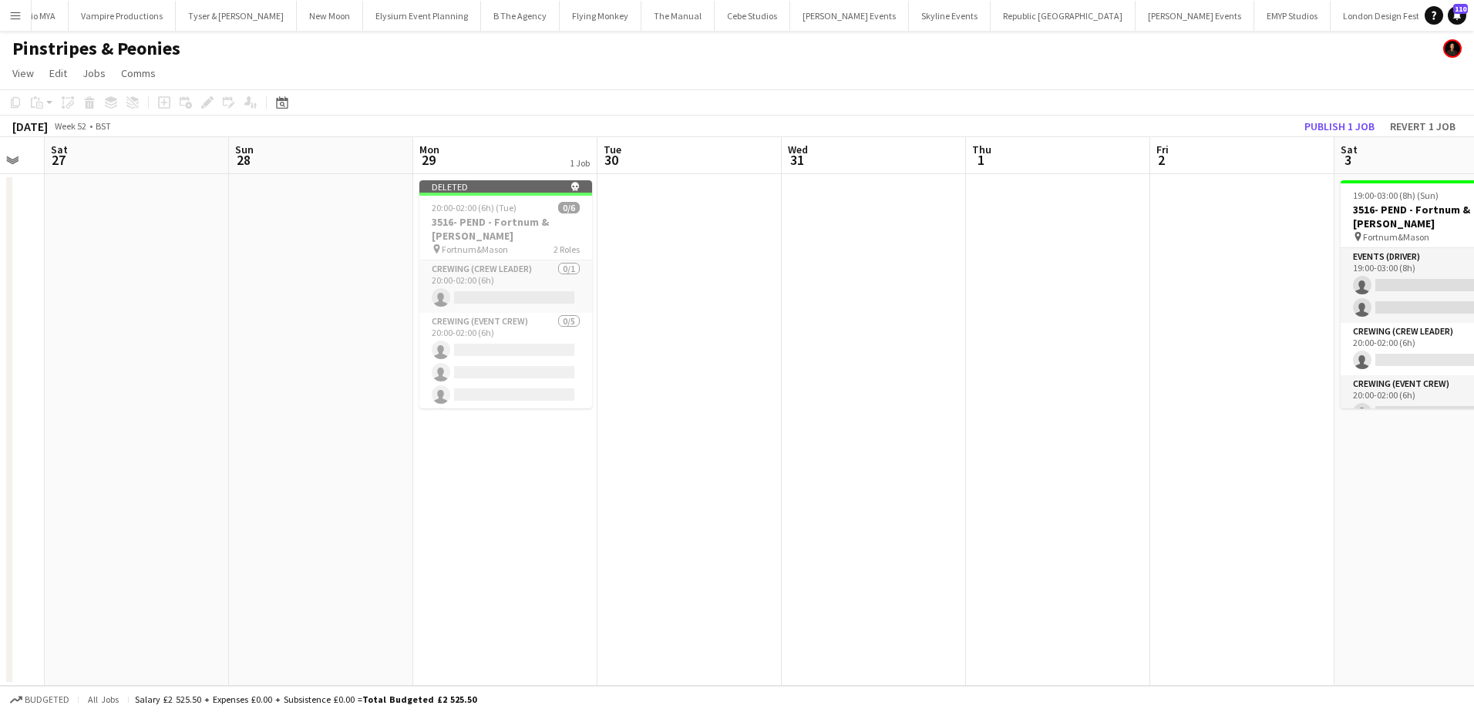
drag, startPoint x: 923, startPoint y: 275, endPoint x: 1383, endPoint y: 274, distance: 460.2
click at [1381, 274] on app-calendar-viewport "Thu 25 Fri 26 Sat 27 Sun 28 Mon 29 1 Job Tue 30 Wed 31 Thu 1 Fri 2 Sat 3 0/16 2…" at bounding box center [737, 411] width 1474 height 549
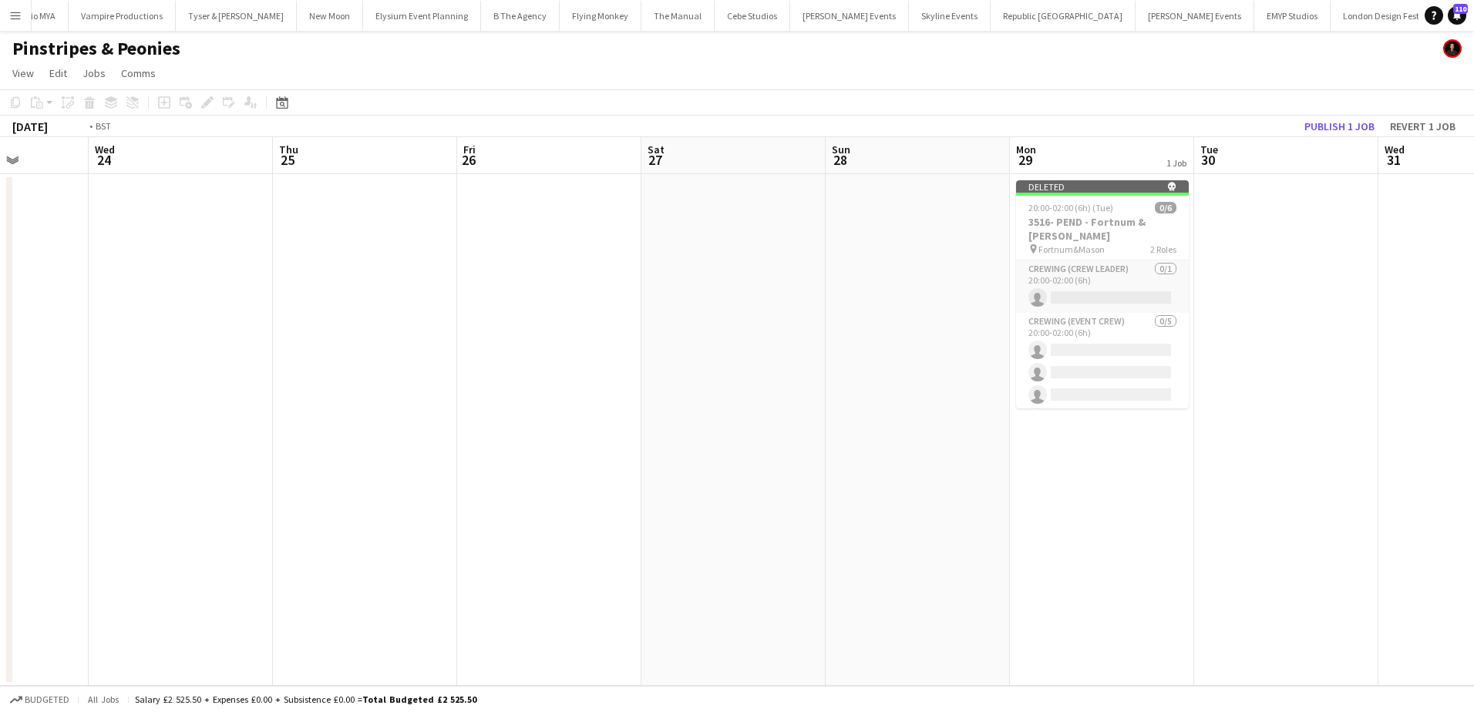
drag, startPoint x: 900, startPoint y: 272, endPoint x: 1495, endPoint y: 270, distance: 594.3
click at [1473, 270] on html "Menu Boards Boards Boards All jobs Status Workforce Workforce My Workforce Recr…" at bounding box center [737, 356] width 1474 height 712
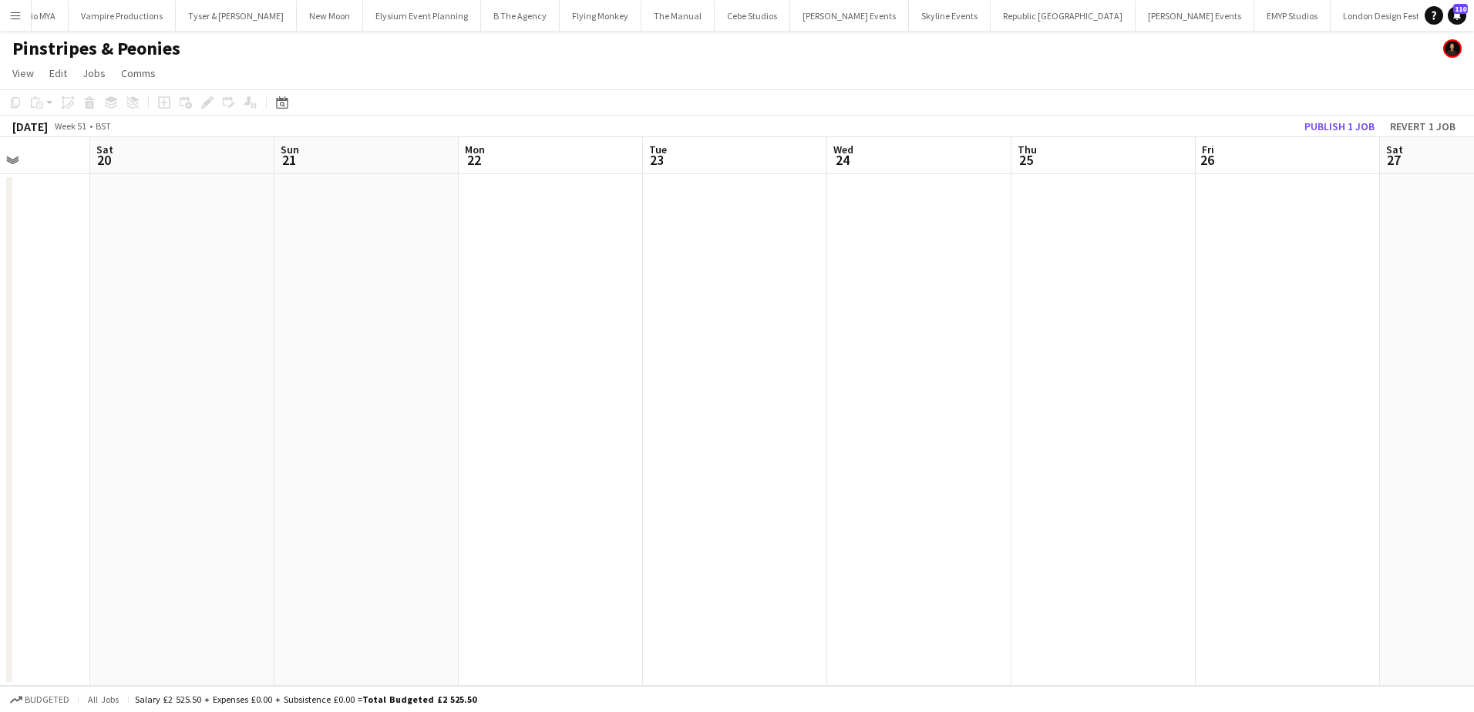
drag, startPoint x: 698, startPoint y: 271, endPoint x: 930, endPoint y: 281, distance: 232.3
click at [1274, 254] on app-calendar-viewport "Wed 17 Thu 18 Fri 19 Sat 20 Sun 21 Mon 22 Tue 23 Wed 24 Thu 25 Fri 26 Sat 27 Su…" at bounding box center [737, 411] width 1474 height 549
drag, startPoint x: 550, startPoint y: 301, endPoint x: 1251, endPoint y: 310, distance: 700.7
click at [1250, 310] on app-calendar-viewport "Mon 15 Tue 16 Wed 17 Thu 18 Fri 19 Sat 20 Sun 21 Mon 22 Tue 23 Wed 24 Thu 25 Fr…" at bounding box center [737, 411] width 1474 height 549
drag, startPoint x: 742, startPoint y: 333, endPoint x: 1340, endPoint y: 339, distance: 598.9
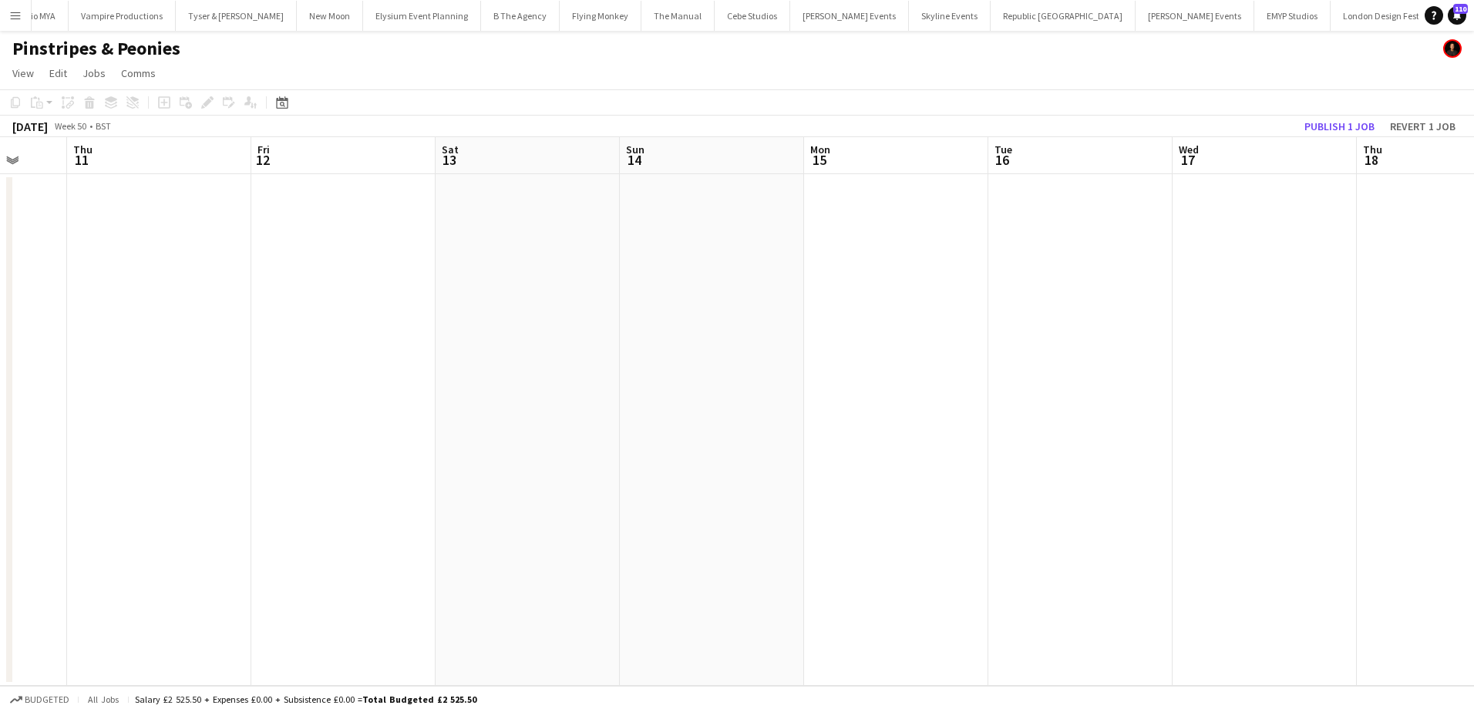
click at [1334, 339] on app-calendar-viewport "Tue 9 Wed 10 Thu 11 Fri 12 Sat 13 Sun 14 Mon 15 Tue 16 Wed 17 Thu 18 Fri 19 Sat…" at bounding box center [737, 411] width 1474 height 549
drag, startPoint x: 711, startPoint y: 363, endPoint x: 1334, endPoint y: 352, distance: 622.9
click at [1418, 353] on app-calendar-viewport "Mon 8 Tue 9 Wed 10 Thu 11 Fri 12 Sat 13 Sun 14 Mon 15 Tue 16 Wed 17 Thu 18 Fri …" at bounding box center [737, 411] width 1474 height 549
drag, startPoint x: 1175, startPoint y: 356, endPoint x: 1491, endPoint y: 348, distance: 316.9
click at [1473, 348] on html "Menu Boards Boards Boards All jobs Status Workforce Workforce My Workforce Recr…" at bounding box center [737, 356] width 1474 height 712
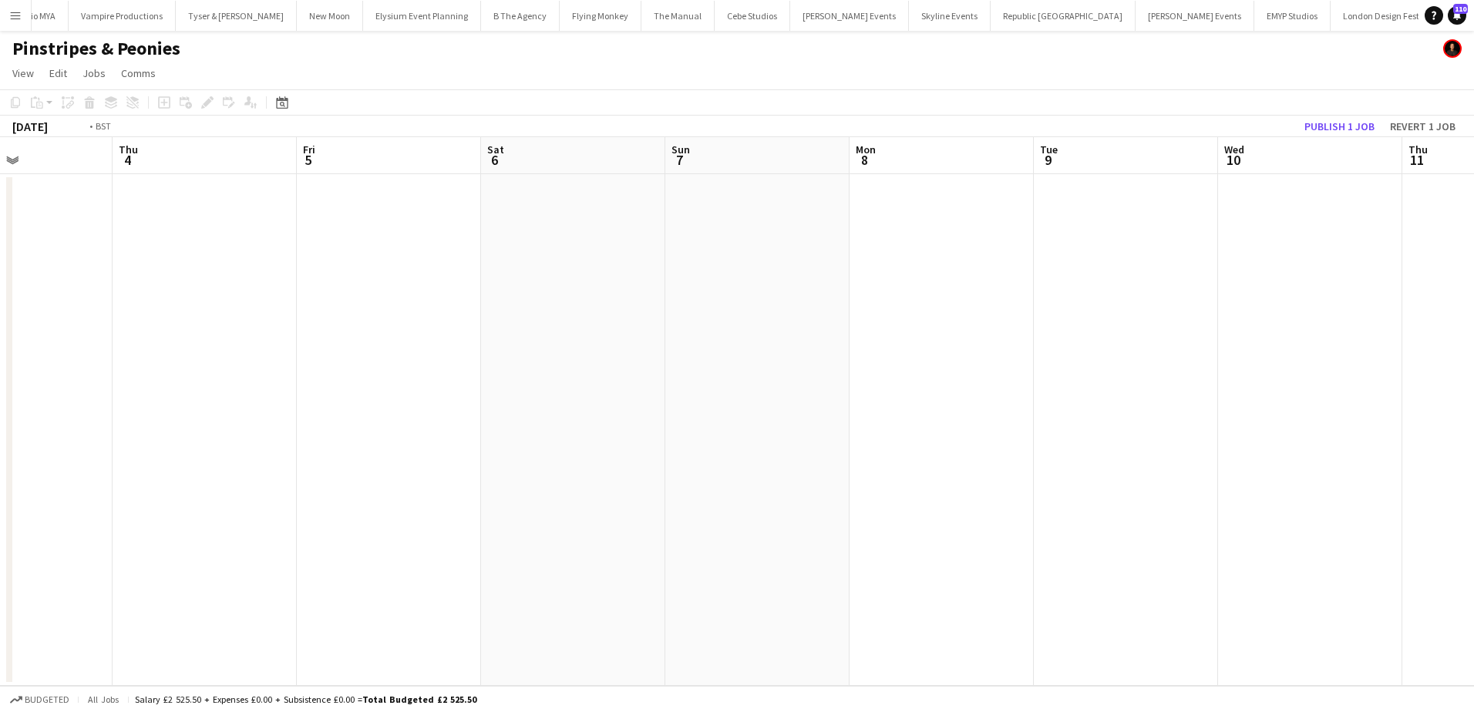
drag, startPoint x: 963, startPoint y: 348, endPoint x: 1771, endPoint y: 343, distance: 807.8
click at [1473, 343] on html "Menu Boards Boards Boards All jobs Status Workforce Workforce My Workforce Recr…" at bounding box center [737, 356] width 1474 height 712
drag, startPoint x: 1052, startPoint y: 338, endPoint x: 1643, endPoint y: 294, distance: 592.8
click at [1473, 294] on html "Menu Boards Boards Boards All jobs Status Workforce Workforce My Workforce Recr…" at bounding box center [737, 356] width 1474 height 712
drag, startPoint x: 645, startPoint y: 308, endPoint x: 1615, endPoint y: 273, distance: 970.3
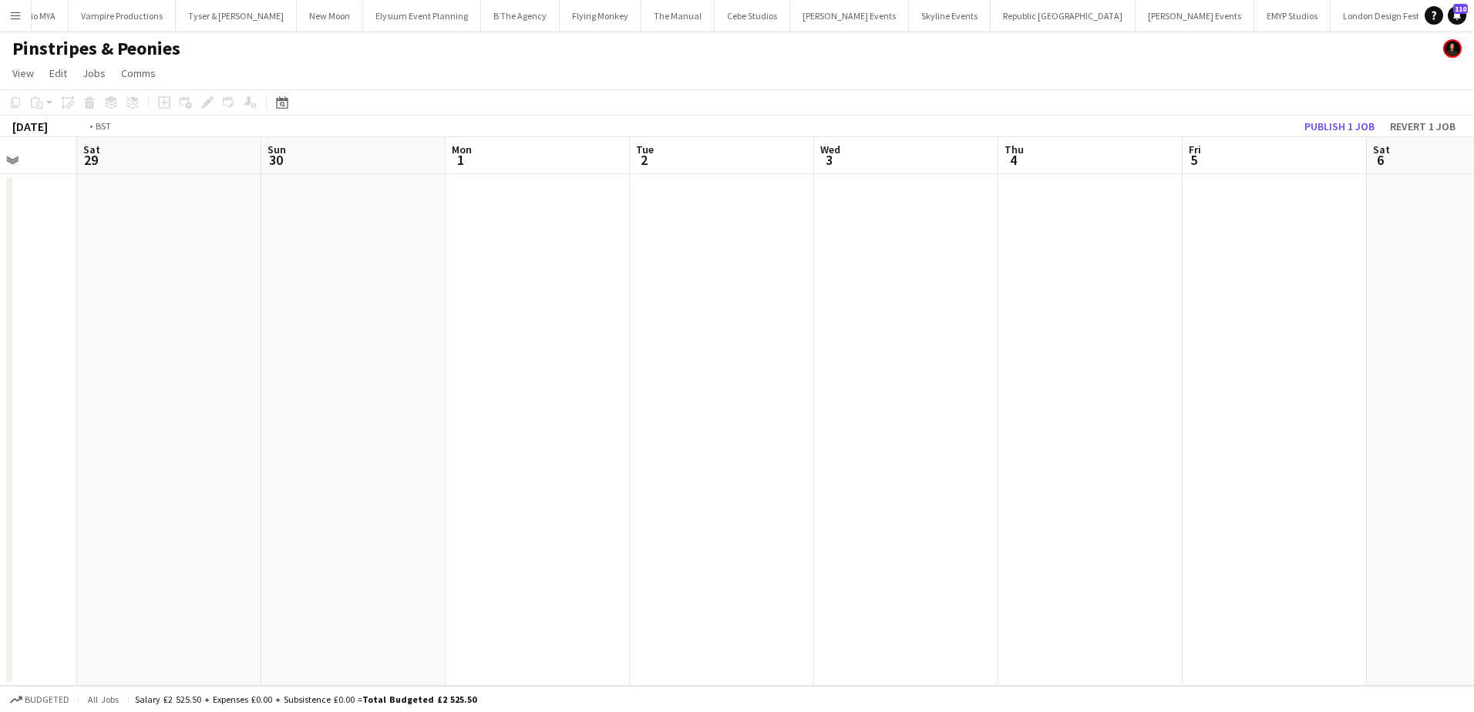
click at [1473, 273] on html "Menu Boards Boards Boards All jobs Status Workforce Workforce My Workforce Recr…" at bounding box center [737, 356] width 1474 height 712
drag, startPoint x: 586, startPoint y: 333, endPoint x: 1091, endPoint y: 321, distance: 505.0
click at [1091, 321] on app-calendar-viewport "Mon 17 Tue 18 Wed 19 Thu 20 Fri 21 Sat 22 Sun 23 Mon 24 Tue 25 Wed 26 Thu 27 Fr…" at bounding box center [737, 411] width 1474 height 549
drag, startPoint x: 441, startPoint y: 338, endPoint x: 1051, endPoint y: 339, distance: 610.5
click at [1463, 318] on app-calendar-viewport "Wed 12 Thu 13 Fri 14 Sat 15 Sun 16 Mon 17 Tue 18 Wed 19 Thu 20 Fri 21 Sat 22 Su…" at bounding box center [737, 411] width 1474 height 549
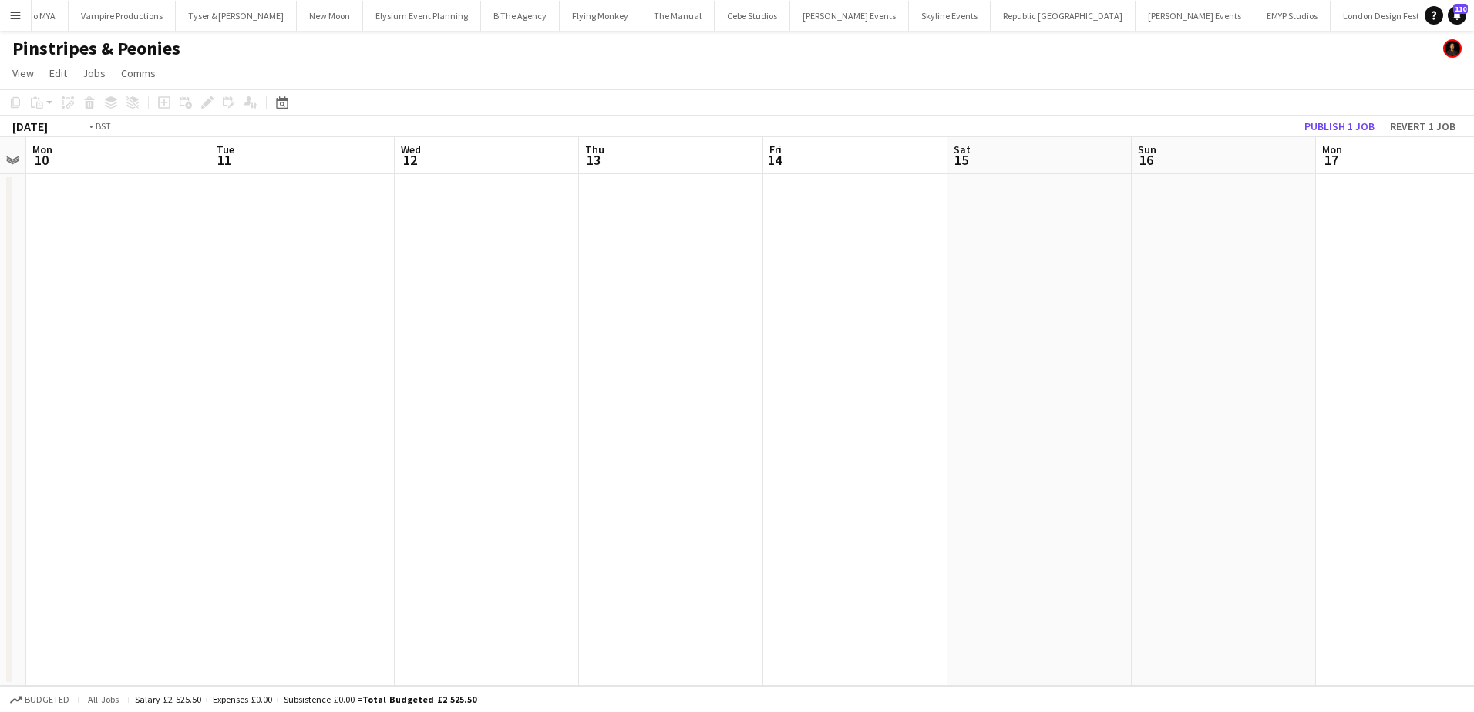
drag, startPoint x: 338, startPoint y: 348, endPoint x: 1038, endPoint y: 351, distance: 699.9
click at [1303, 346] on app-calendar-viewport "Sat 8 Sun 9 Mon 10 Tue 11 Wed 12 Thu 13 Fri 14 Sat 15 Sun 16 Mon 17 Tue 18 Wed …" at bounding box center [737, 411] width 1474 height 549
drag, startPoint x: 456, startPoint y: 356, endPoint x: 1243, endPoint y: 350, distance: 787.8
click at [1246, 350] on app-calendar-viewport "Wed 5 Thu 6 Fri 7 Sat 8 Sun 9 Mon 10 Tue 11 Wed 12 Thu 13 Fri 14 Sat 15 Sun 16 …" at bounding box center [737, 411] width 1474 height 549
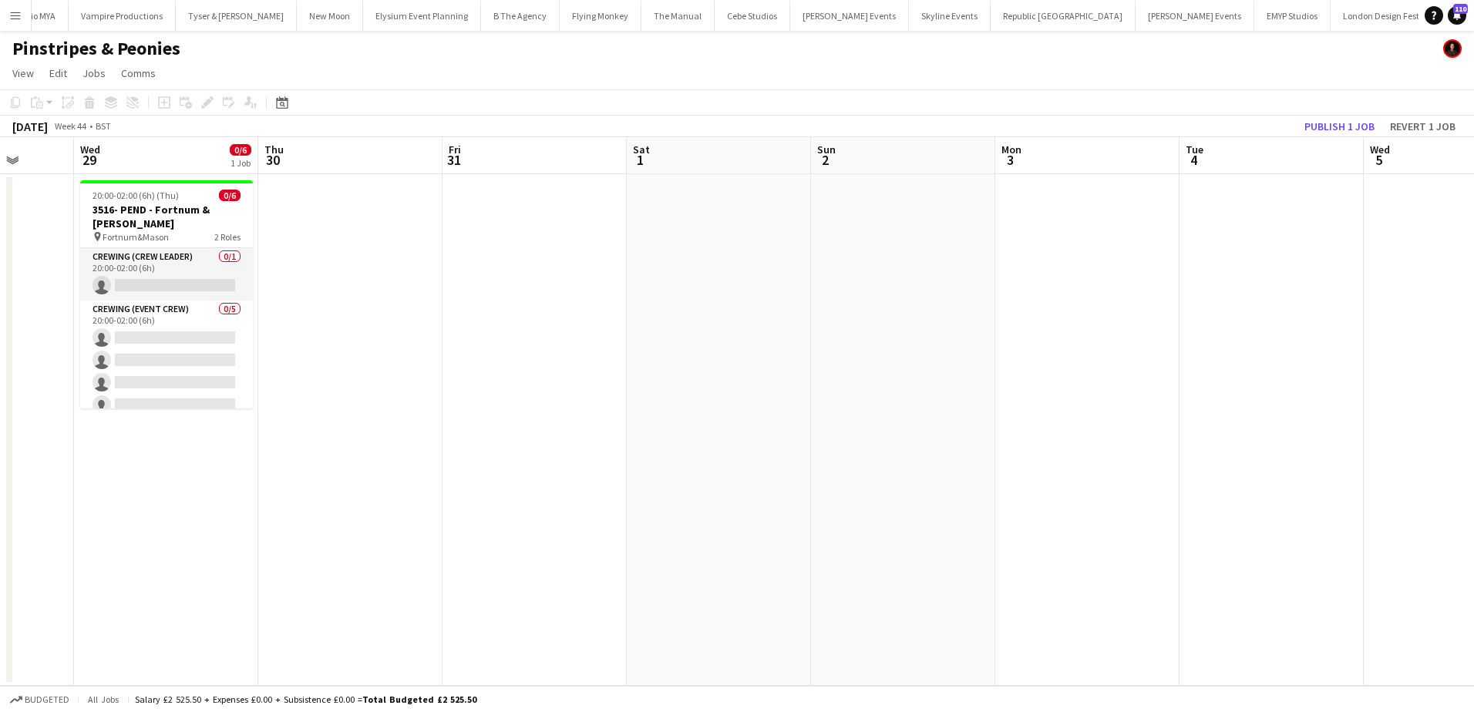
drag, startPoint x: 220, startPoint y: 357, endPoint x: 1185, endPoint y: 351, distance: 965.0
click at [1185, 351] on app-calendar-viewport "Sun 26 Mon 27 Tue 28 Wed 29 0/6 1 Job Thu 30 Fri 31 Sat 1 Sun 2 Mon 3 Tue 4 Wed…" at bounding box center [737, 411] width 1474 height 549
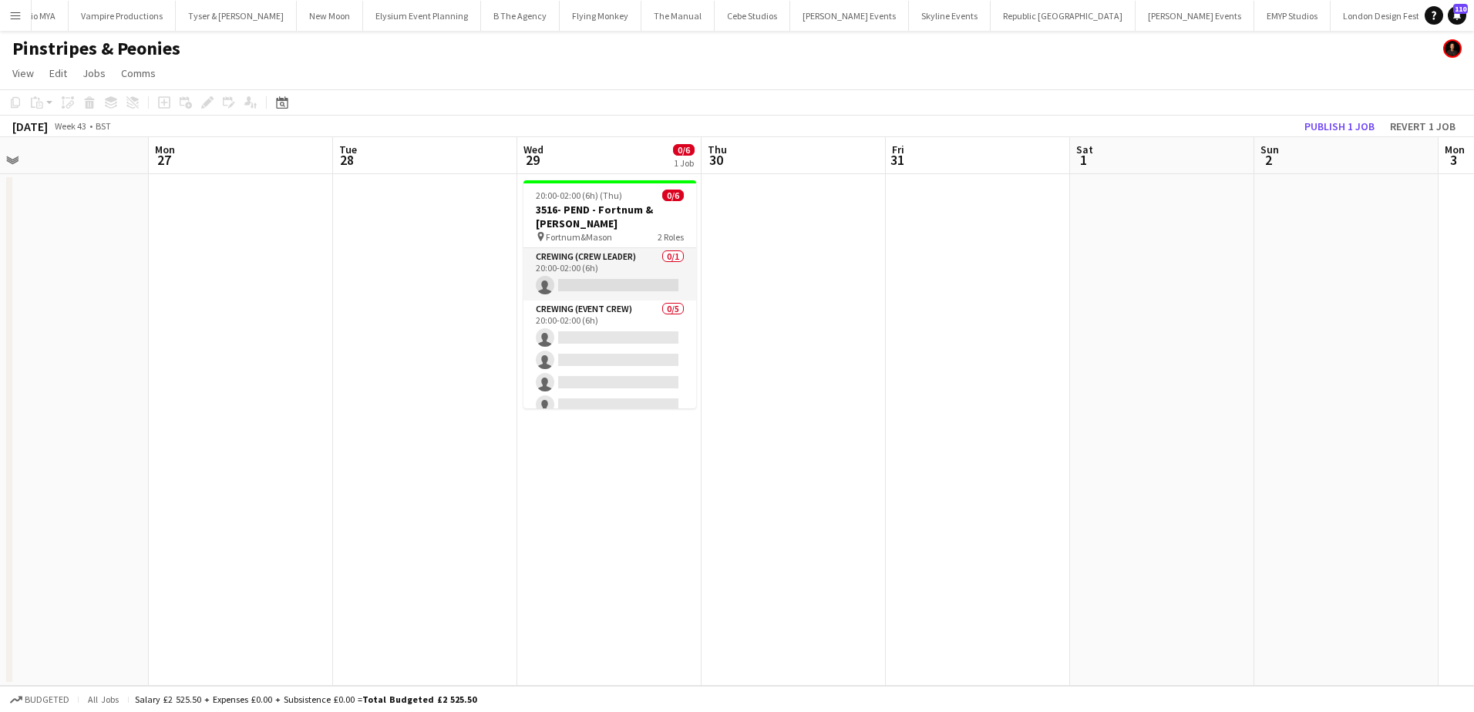
scroll to position [0, 392]
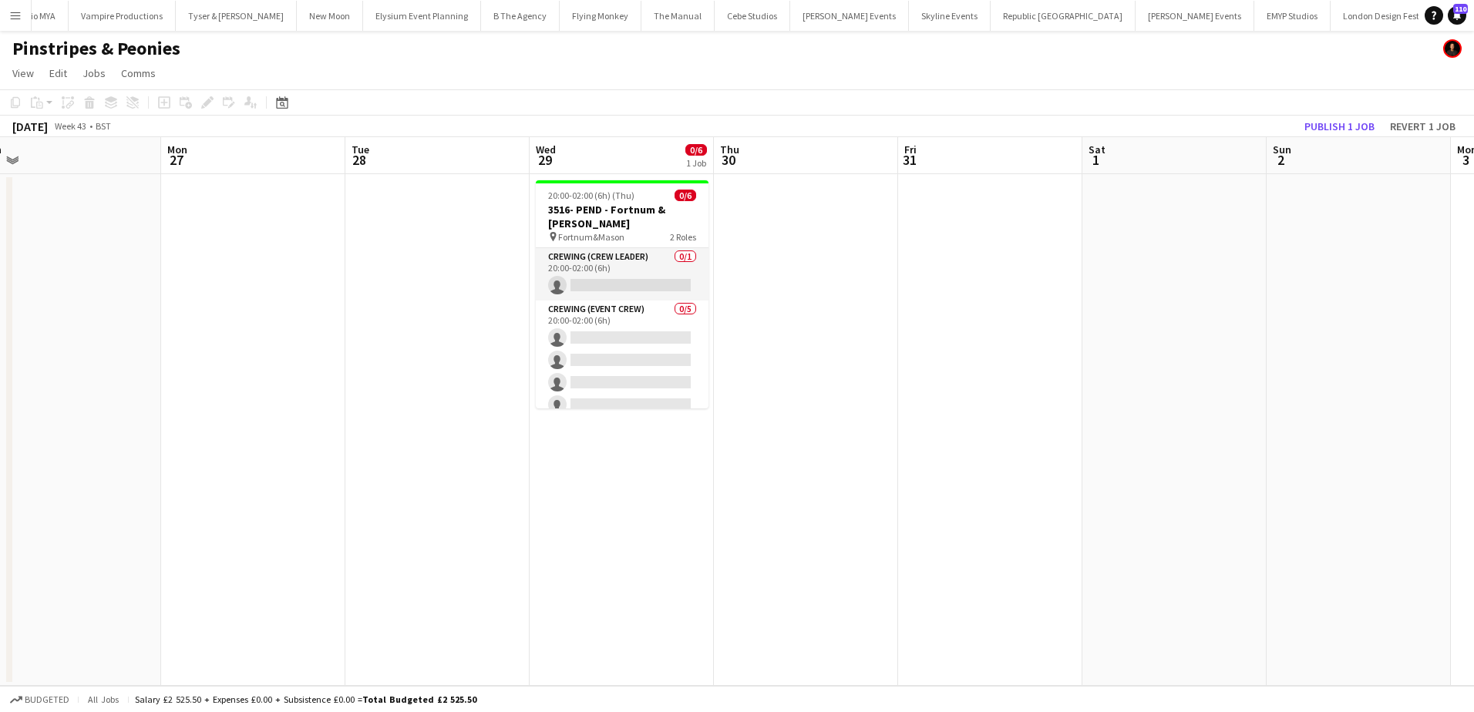
drag, startPoint x: 629, startPoint y: 360, endPoint x: 1085, endPoint y: 360, distance: 455.5
click at [1085, 360] on app-calendar-viewport "Fri 24 Sat 25 Sun 26 Mon 27 Tue 28 Wed 29 0/6 1 Job Thu 30 Fri 31 Sat 1 Sun 2 M…" at bounding box center [737, 411] width 1474 height 549
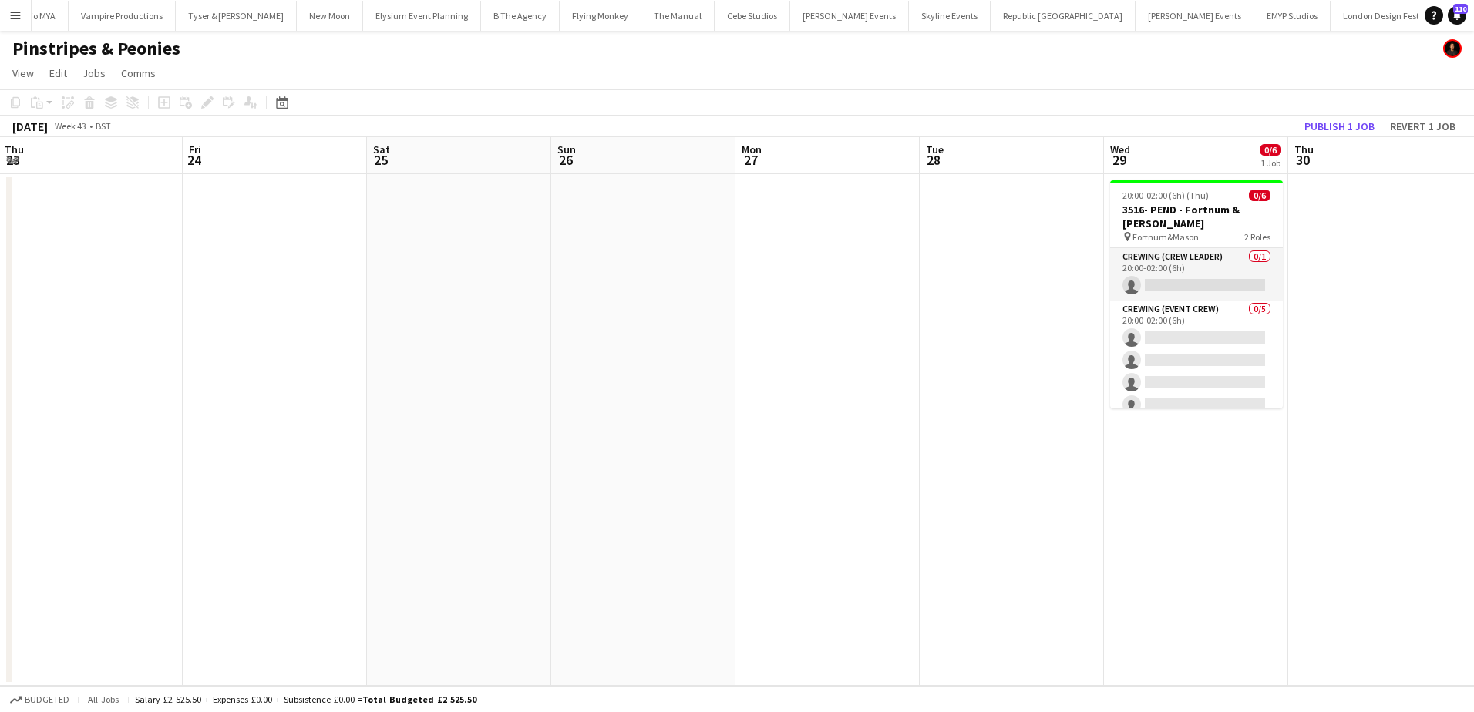
scroll to position [0, 400]
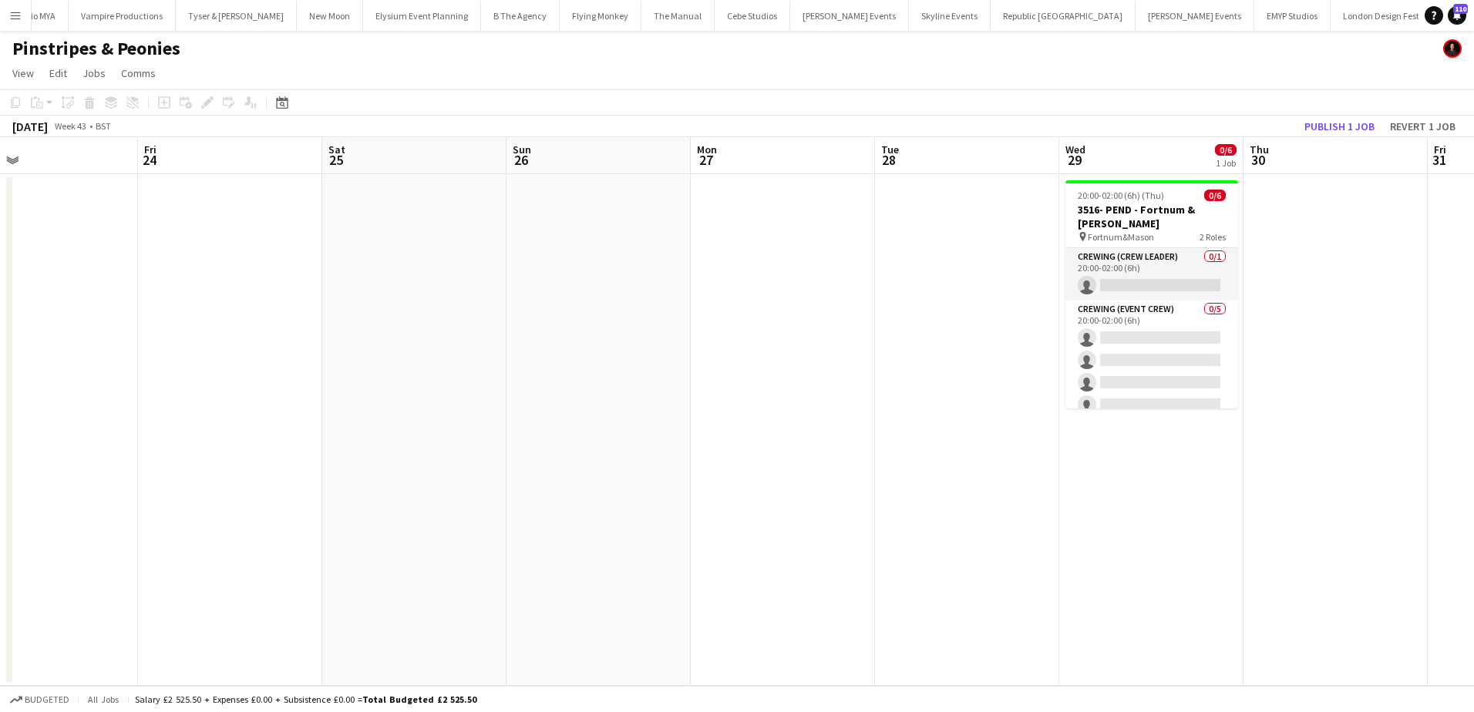
drag, startPoint x: 378, startPoint y: 267, endPoint x: 1214, endPoint y: 183, distance: 839.8
click at [1108, 255] on app-calendar-viewport "Tue 21 Wed 22 Thu 23 Fri 24 Sat 25 Sun 26 Mon 27 Tue 28 Wed 29 0/6 1 Job Thu 30…" at bounding box center [737, 411] width 1474 height 549
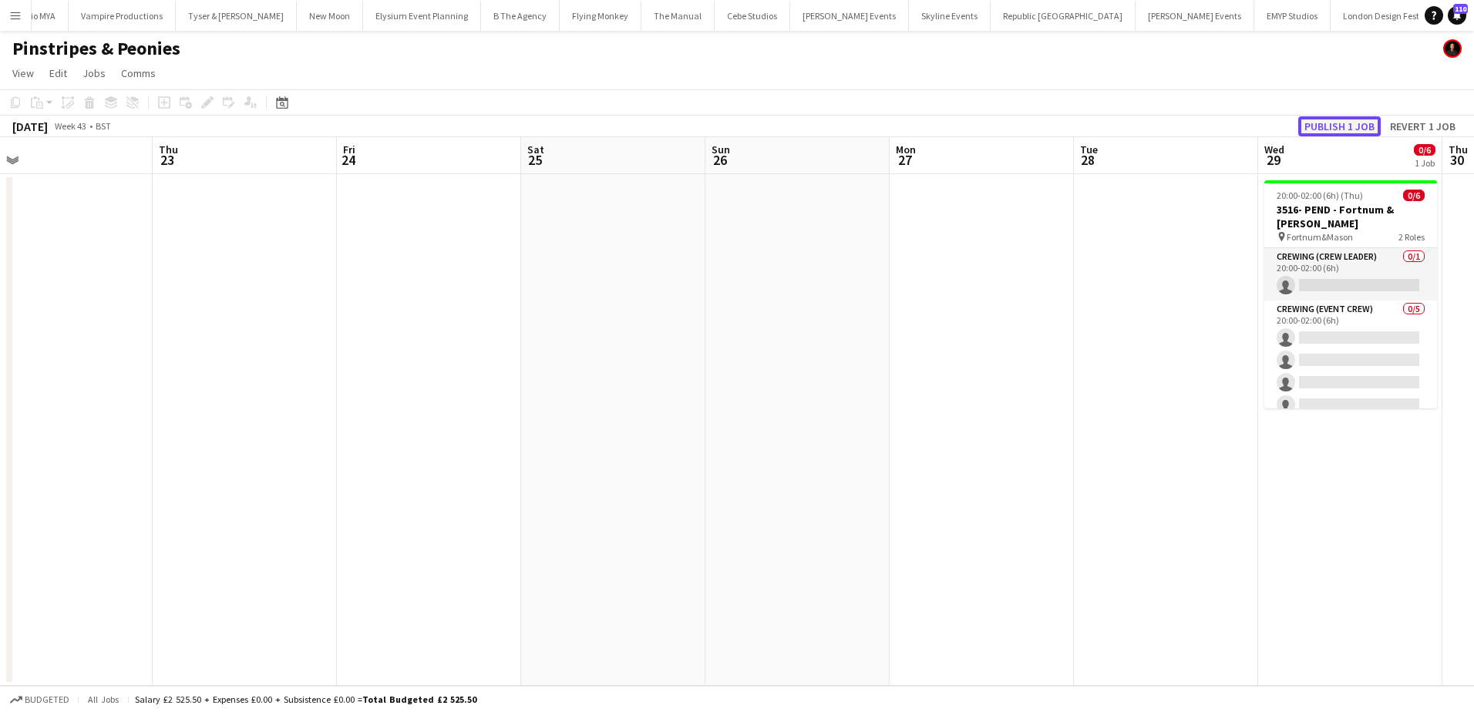
click at [1317, 129] on button "Publish 1 job" at bounding box center [1339, 126] width 82 height 20
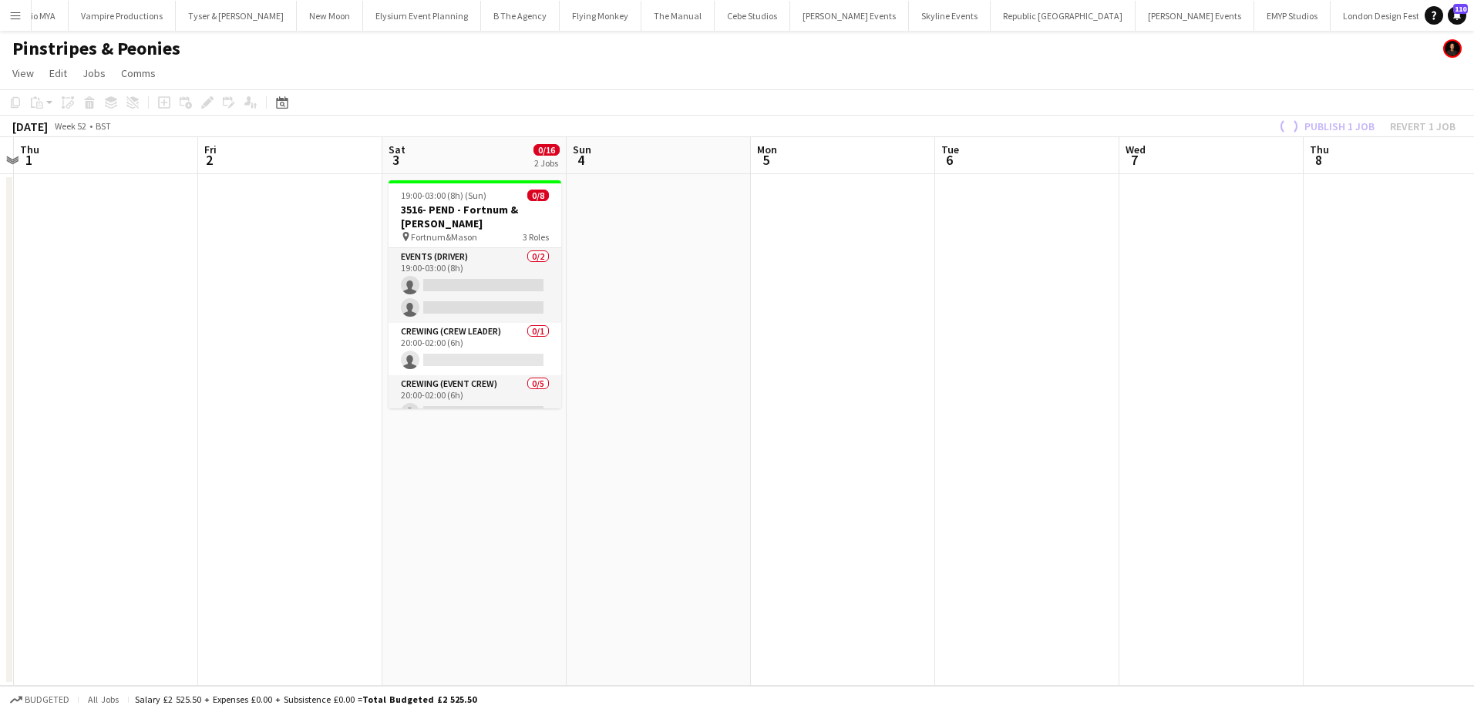
drag, startPoint x: 758, startPoint y: 301, endPoint x: 140, endPoint y: 306, distance: 619.0
click at [141, 306] on app-calendar-viewport "Mon 29 1 Job Tue 30 Wed 31 Thu 1 Fri 2 Sat 3 0/16 2 Jobs Sun 4 Mon 5 Tue 6 Wed …" at bounding box center [737, 411] width 1474 height 549
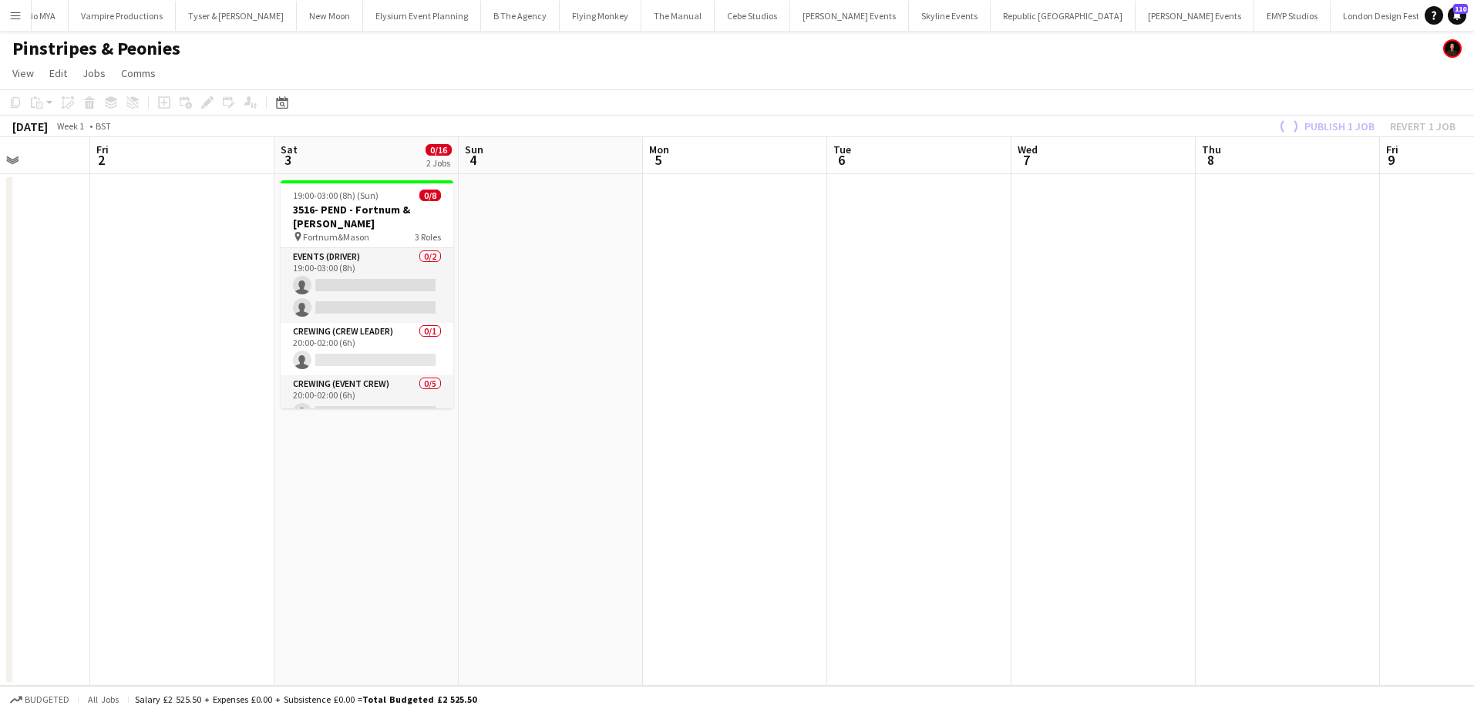
drag, startPoint x: 920, startPoint y: 316, endPoint x: 454, endPoint y: 318, distance: 465.6
click at [454, 318] on app-calendar-viewport "Tue 30 Wed 31 Thu 1 Fri 2 Sat 3 0/16 2 Jobs Sun 4 Mon 5 Tue 6 Wed 7 Thu 8 Fri 9…" at bounding box center [737, 411] width 1474 height 549
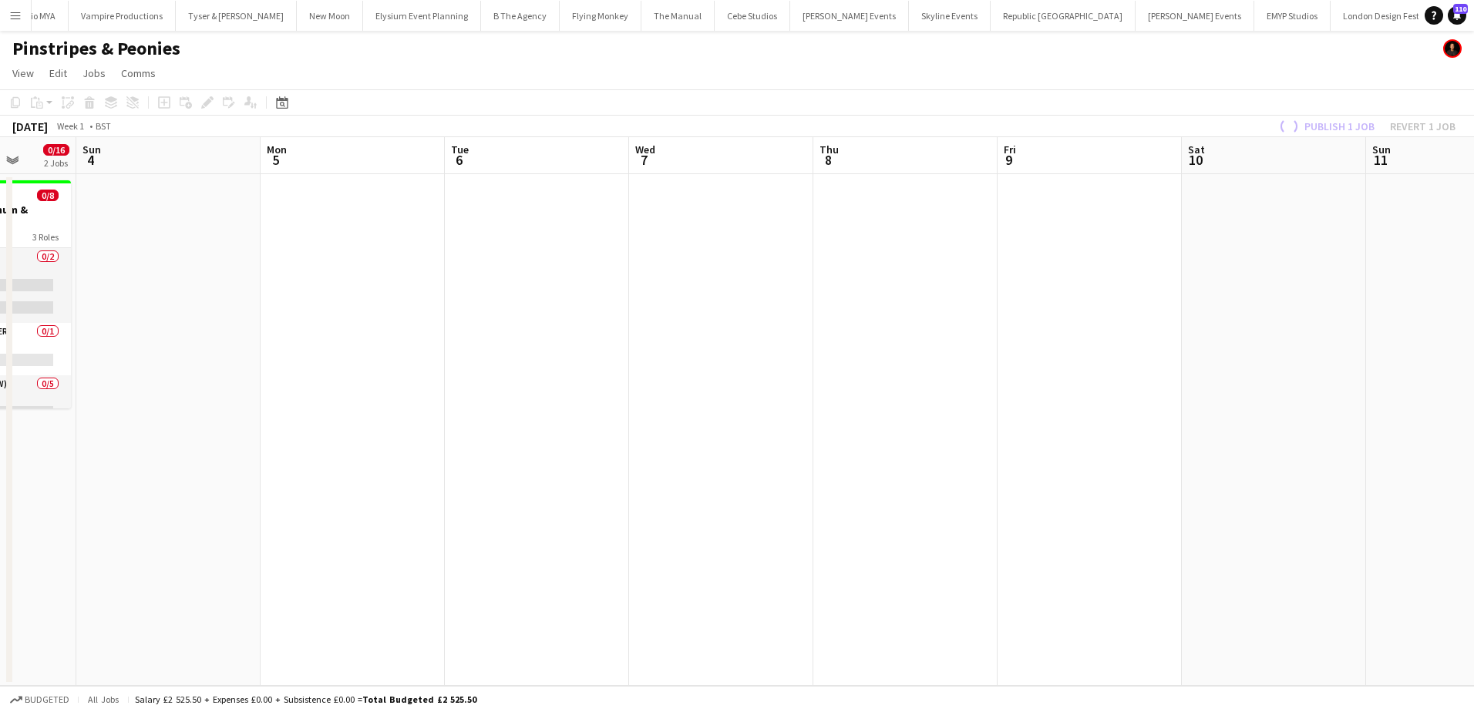
drag, startPoint x: 562, startPoint y: 318, endPoint x: 1291, endPoint y: 311, distance: 729.2
click at [1303, 311] on app-calendar-viewport "Fri 2 Sat 3 0/16 2 Jobs Sun 4 Mon 5 Tue 6 Wed 7 Thu 8 Fri 9 Sat 10 Sun 11 Mon 1…" at bounding box center [737, 411] width 1474 height 549
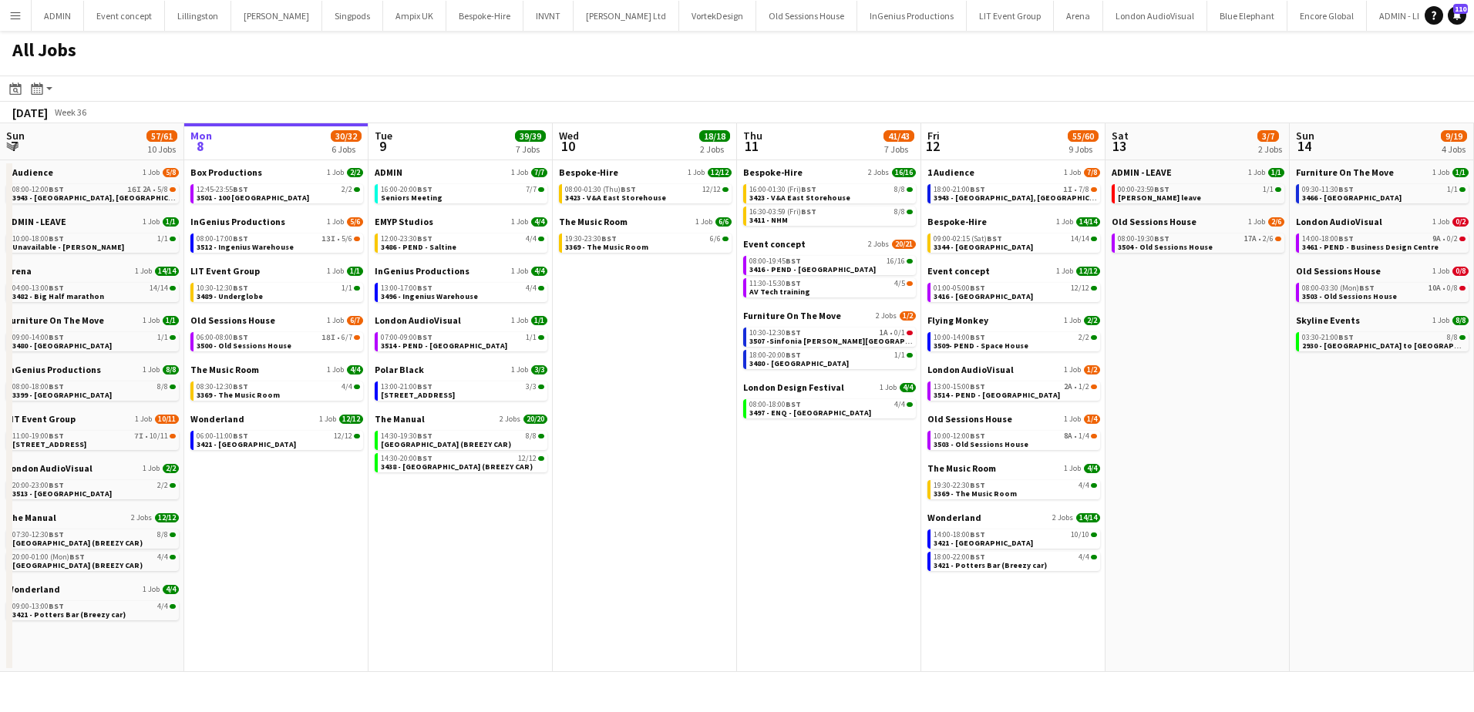
click at [9, 17] on app-icon "Menu" at bounding box center [15, 15] width 12 height 12
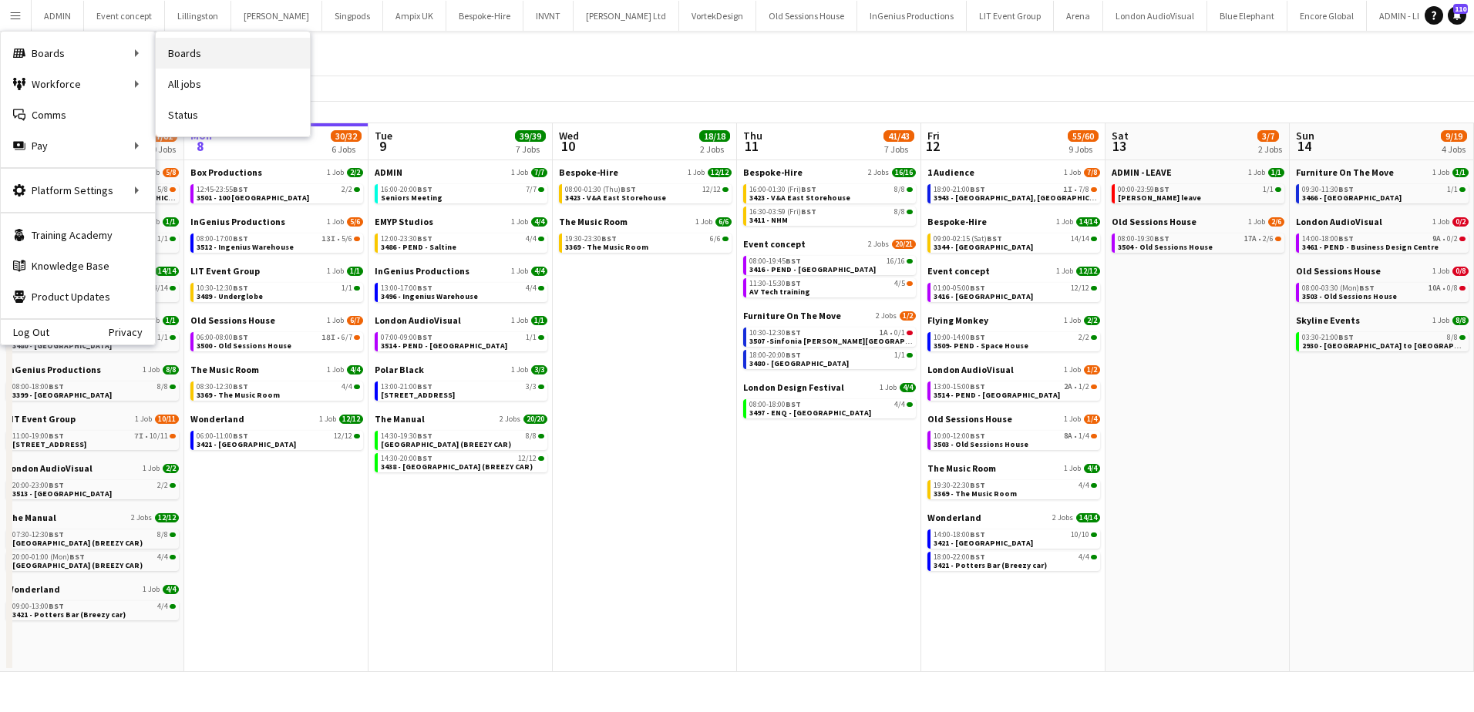
click at [206, 59] on link "Boards" at bounding box center [233, 53] width 154 height 31
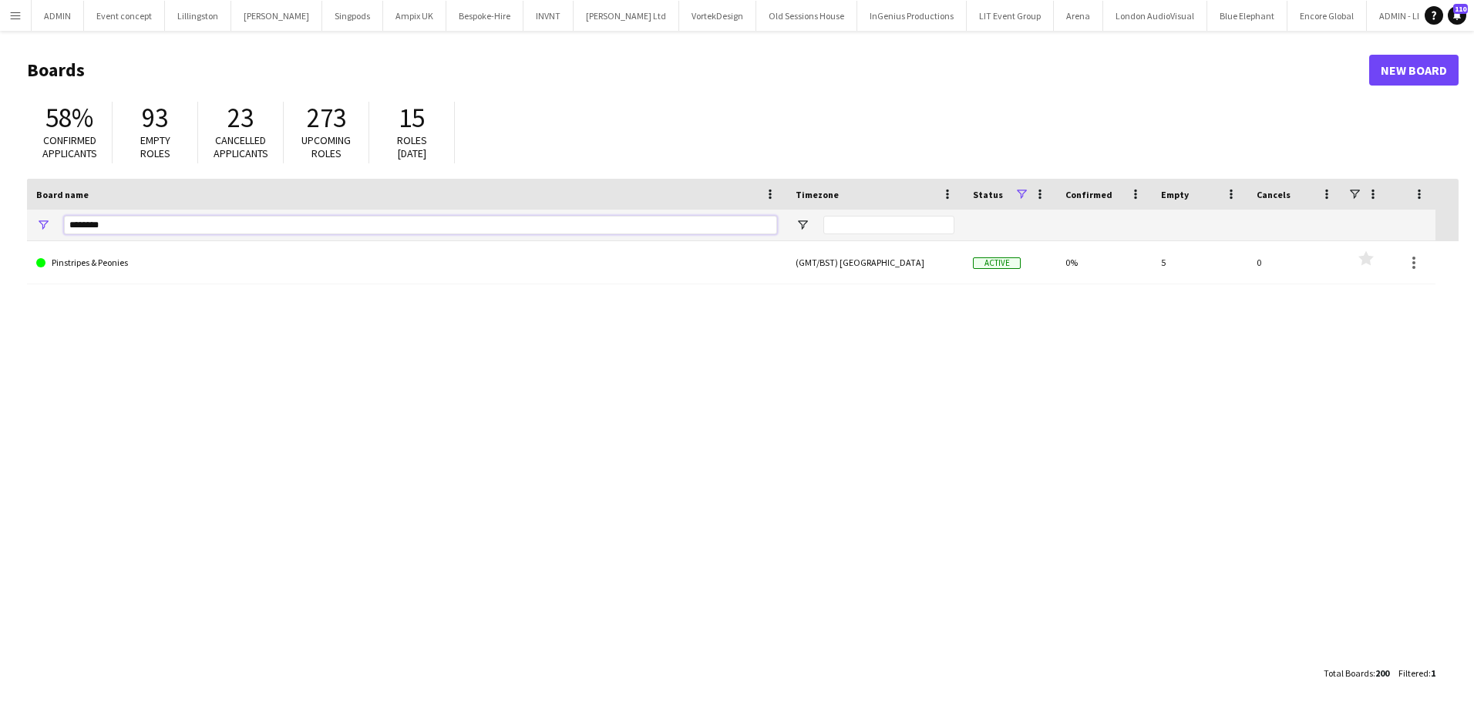
click at [129, 233] on input "********" at bounding box center [420, 225] width 713 height 18
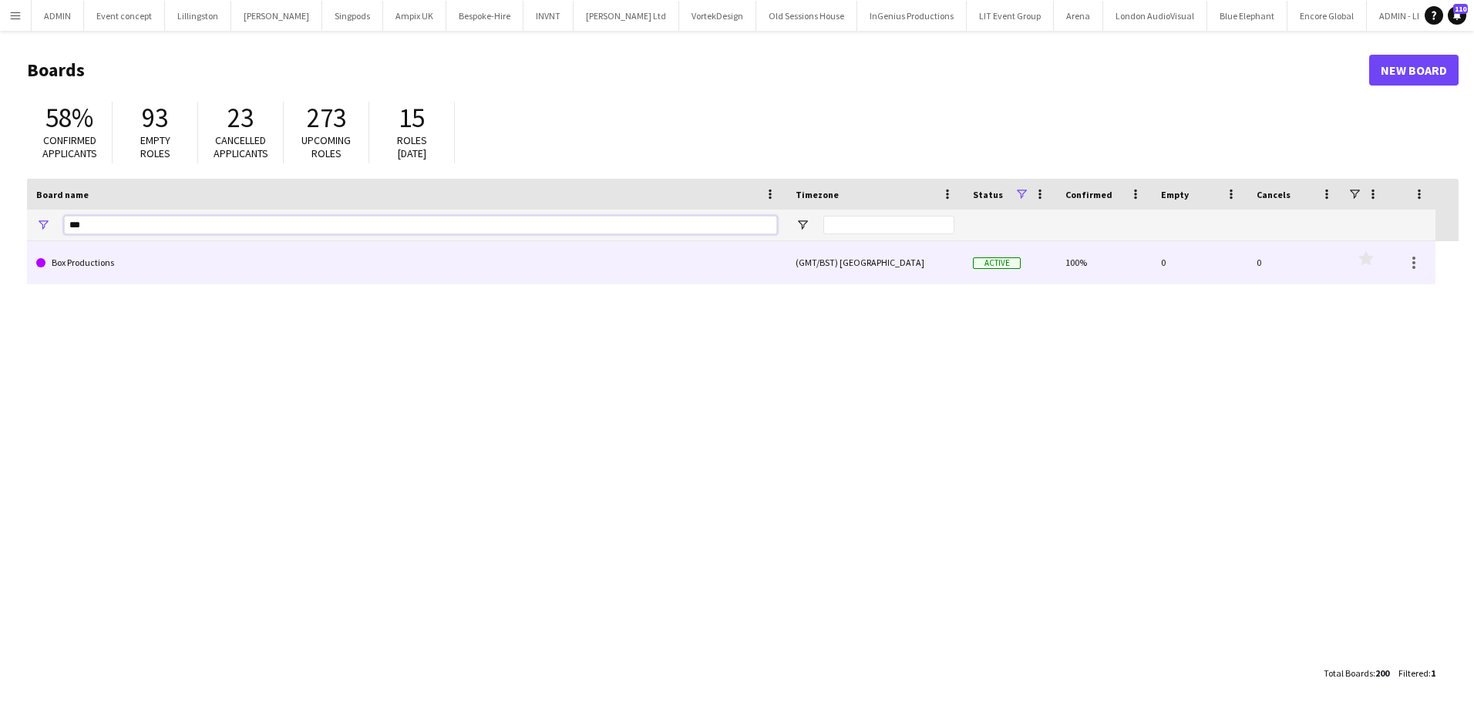
type input "***"
click at [128, 263] on link "Box Productions" at bounding box center [406, 262] width 741 height 43
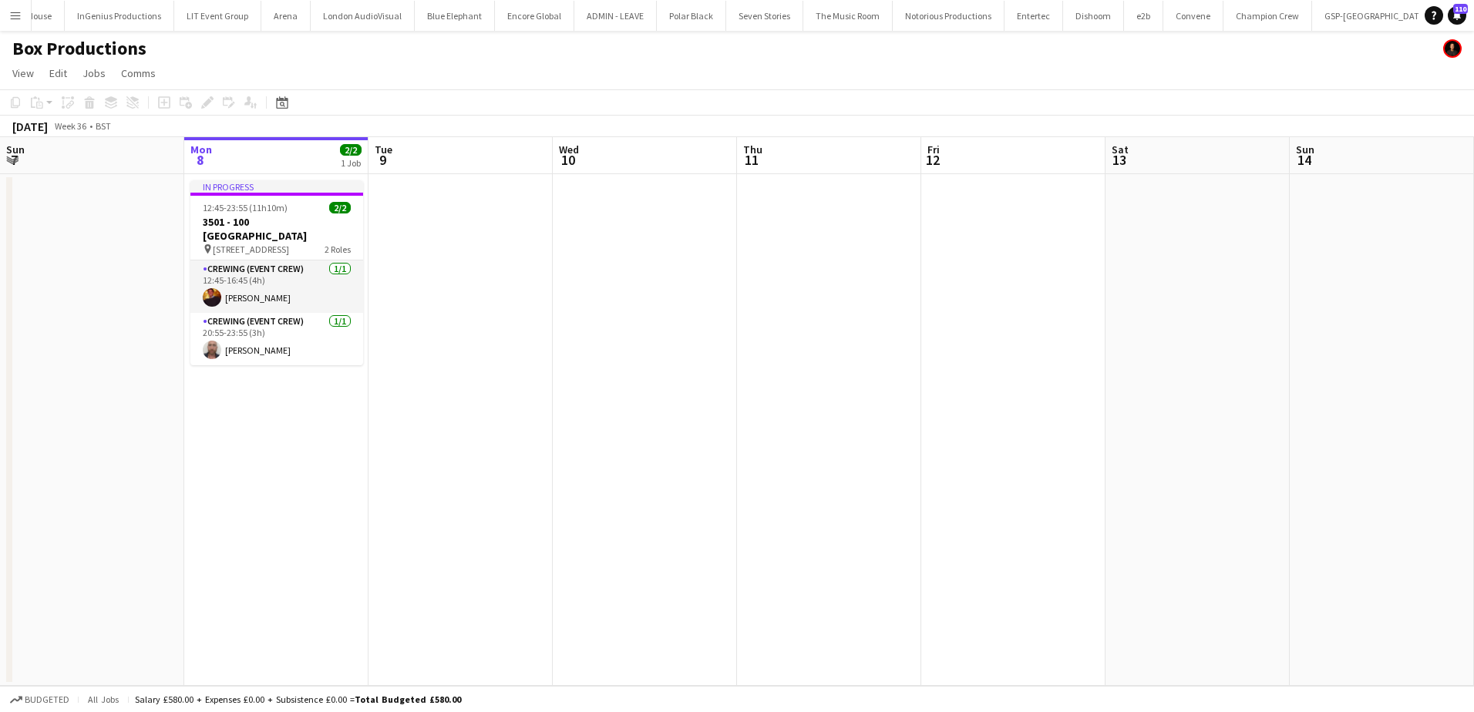
scroll to position [0, 795]
drag, startPoint x: 848, startPoint y: 298, endPoint x: 774, endPoint y: 268, distance: 79.9
click at [799, 281] on app-calendar-viewport "Fri 5 Sat 6 Sun 7 Mon 8 2/2 1 Job Tue 9 Wed 10 Thu 11 Fri 12 Sat 13 Sun 14 Mon …" at bounding box center [737, 411] width 1474 height 549
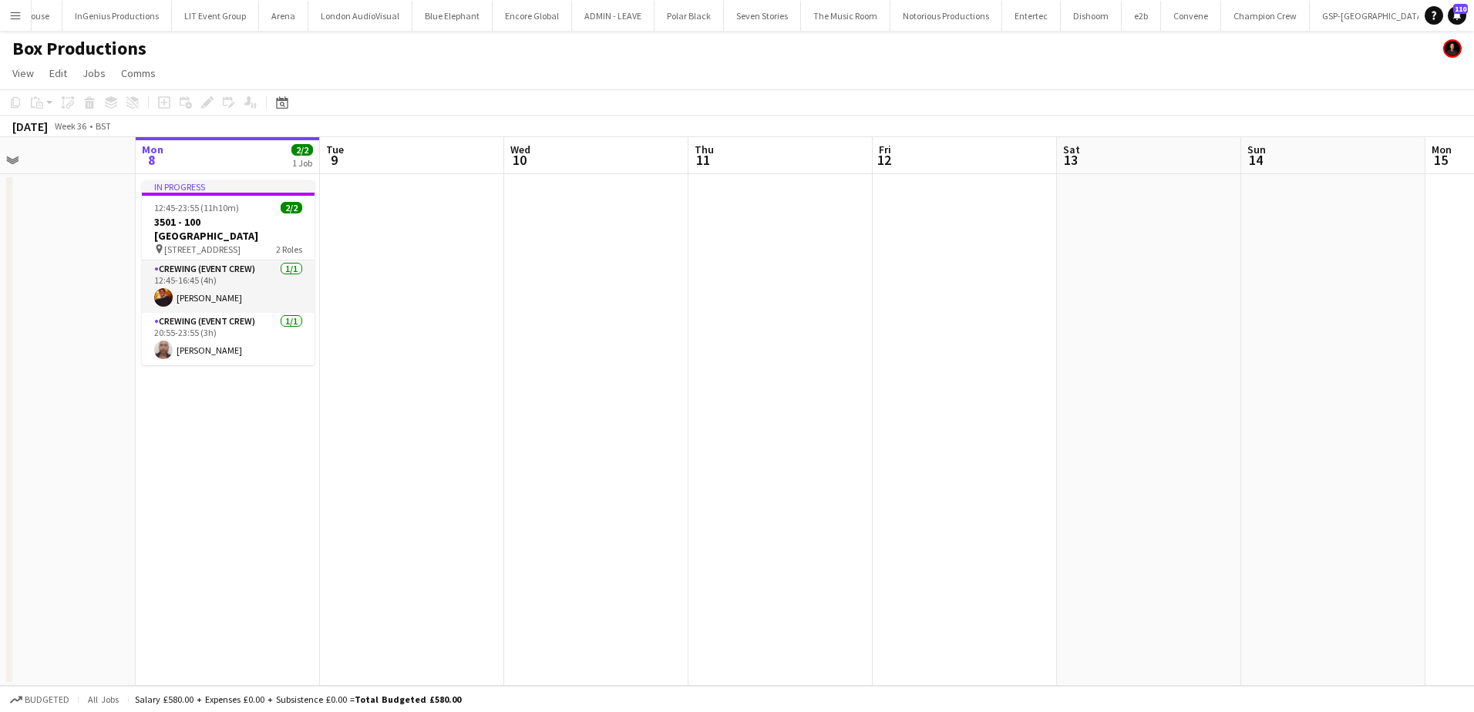
click at [584, 189] on app-date-cell at bounding box center [596, 430] width 184 height 512
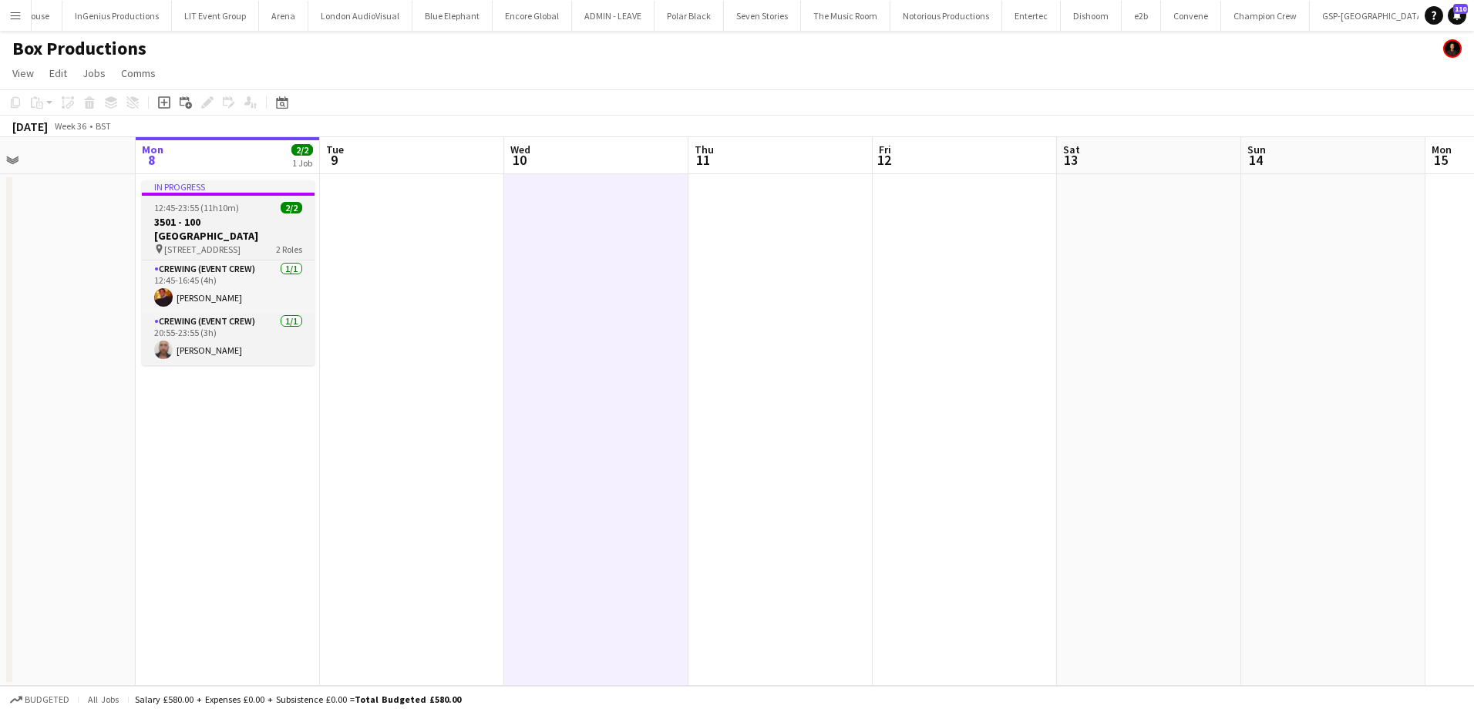
click at [190, 215] on h3 "3501 - 100 [GEOGRAPHIC_DATA]" at bounding box center [228, 229] width 173 height 28
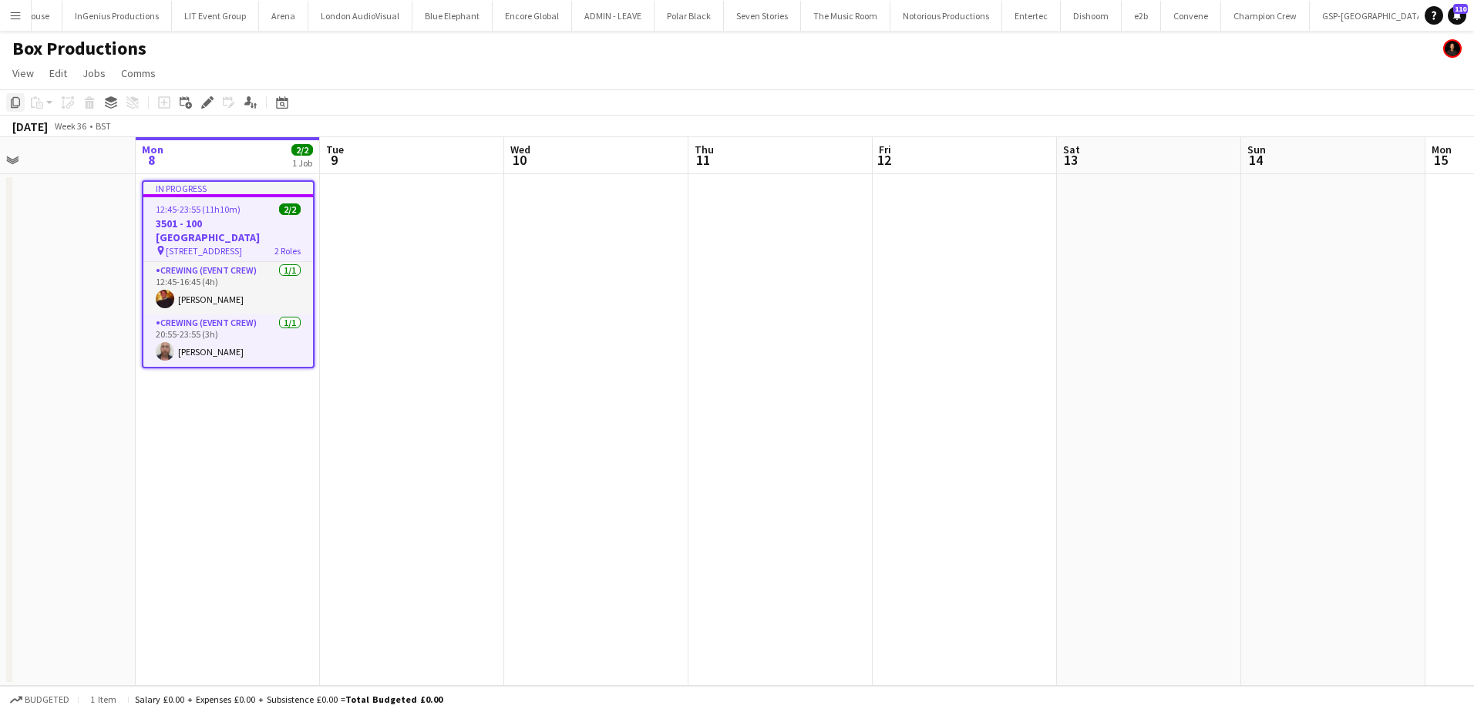
click at [14, 101] on icon "Copy" at bounding box center [15, 102] width 12 height 12
click at [559, 207] on app-date-cell at bounding box center [596, 430] width 184 height 512
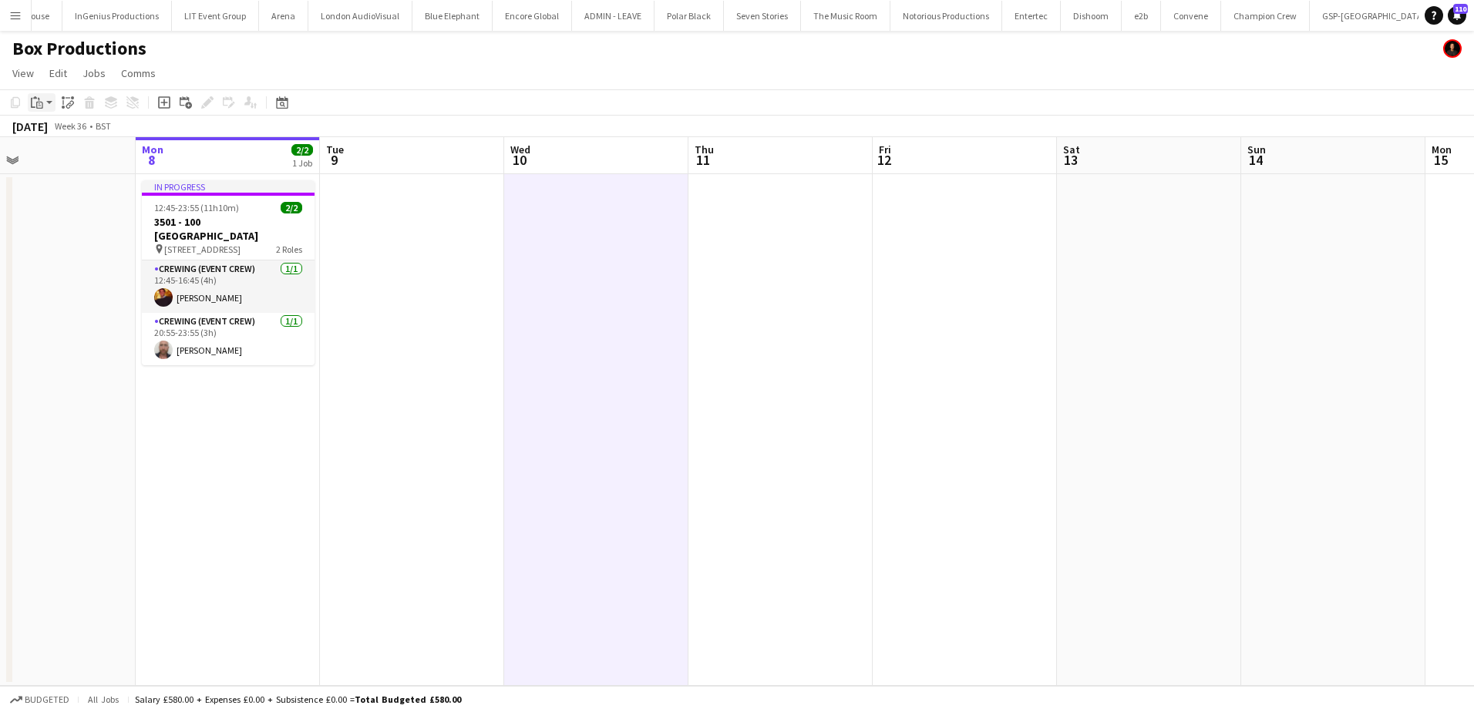
click at [44, 103] on div "Paste" at bounding box center [37, 102] width 18 height 18
click at [69, 134] on link "Paste Ctrl+V" at bounding box center [113, 132] width 145 height 14
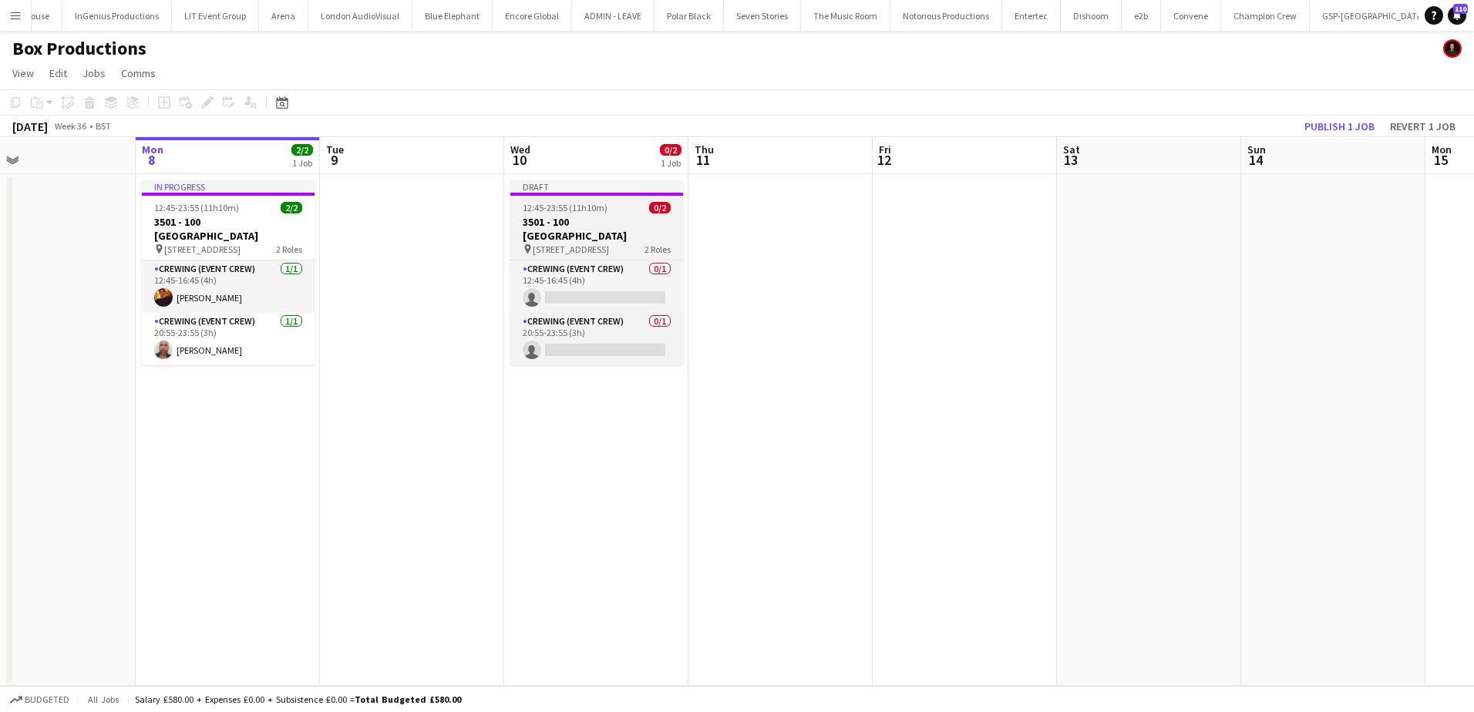
click at [543, 212] on span "12:45-23:55 (11h10m)" at bounding box center [565, 208] width 85 height 12
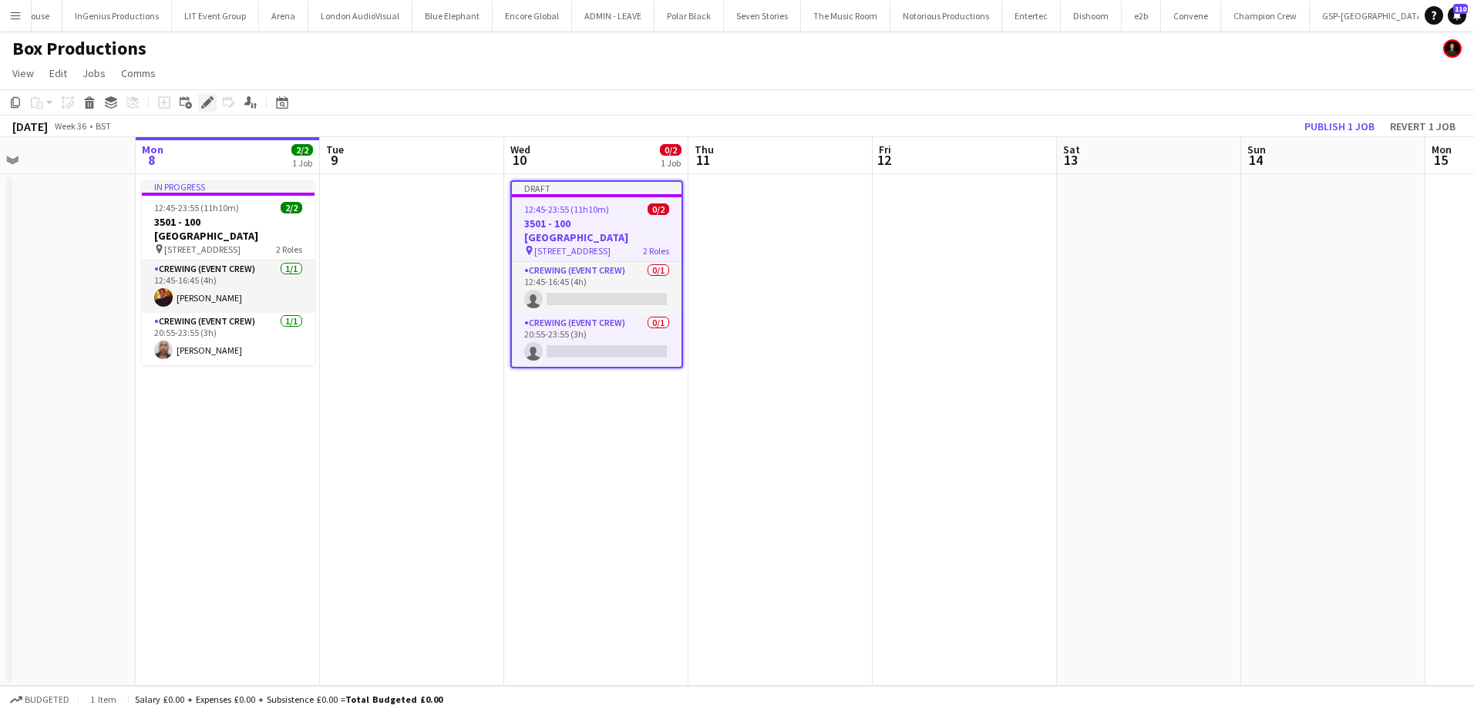
click at [206, 104] on icon at bounding box center [207, 103] width 8 height 8
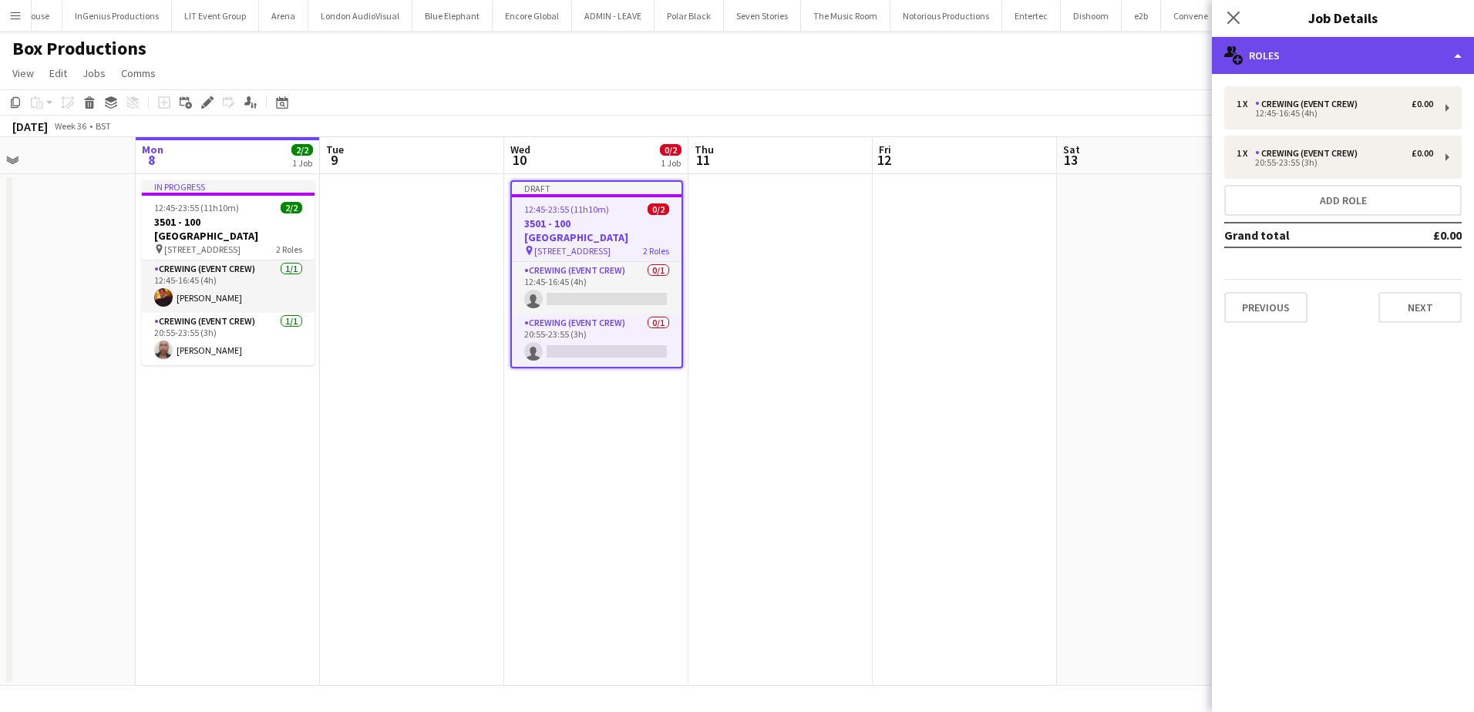
click at [1394, 57] on div "multiple-users-add Roles" at bounding box center [1343, 55] width 262 height 37
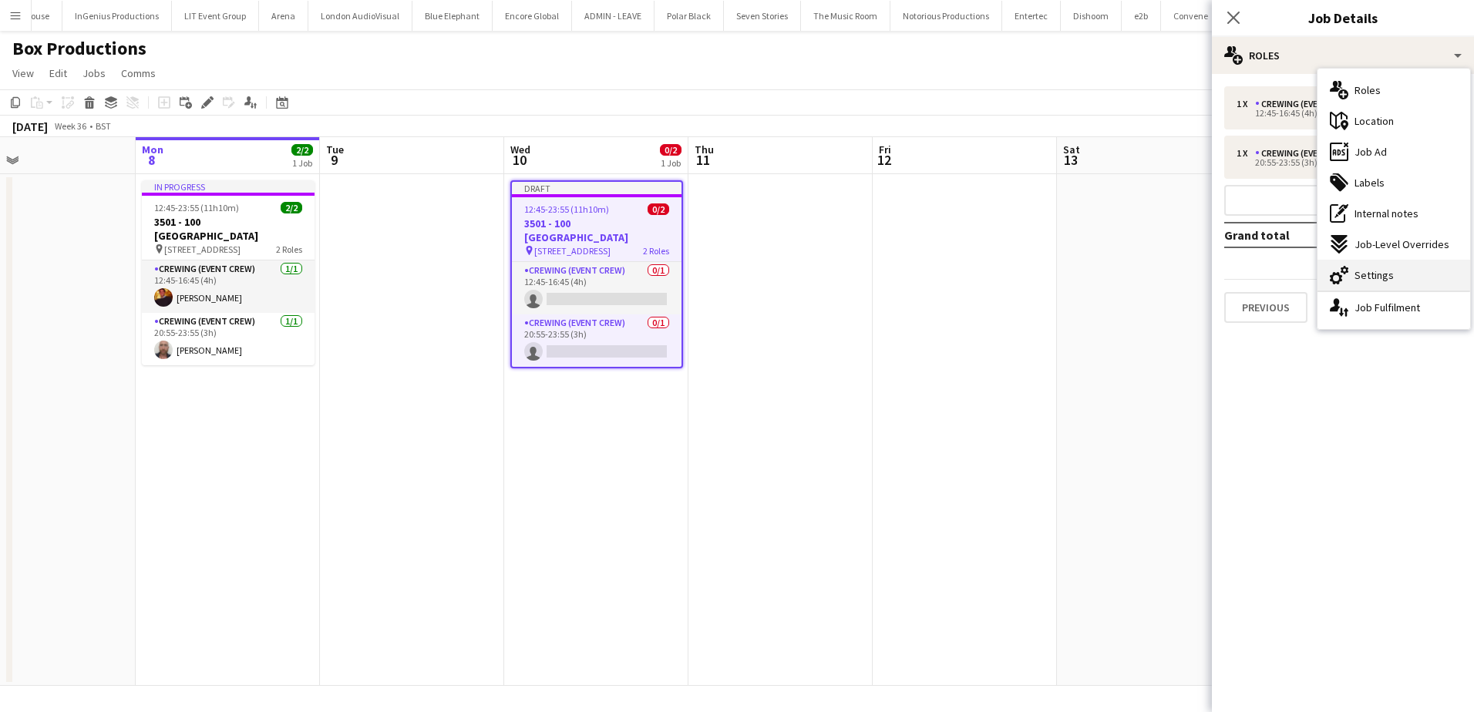
click at [1392, 274] on div "cog-double-3 Settings" at bounding box center [1393, 275] width 153 height 31
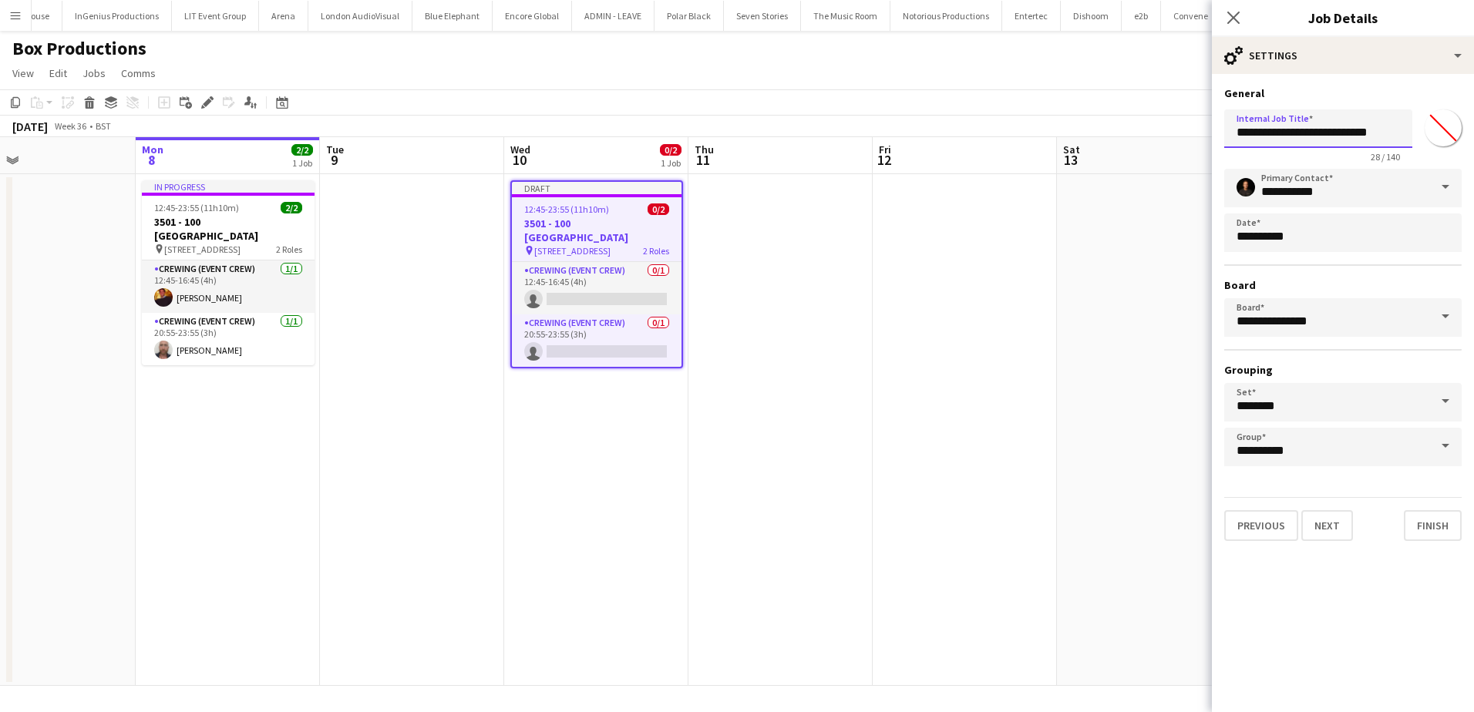
click at [1253, 136] on input "**********" at bounding box center [1318, 128] width 188 height 39
click at [1263, 130] on input "**********" at bounding box center [1318, 128] width 188 height 39
type input "**********"
click at [1321, 516] on button "Next" at bounding box center [1327, 525] width 52 height 31
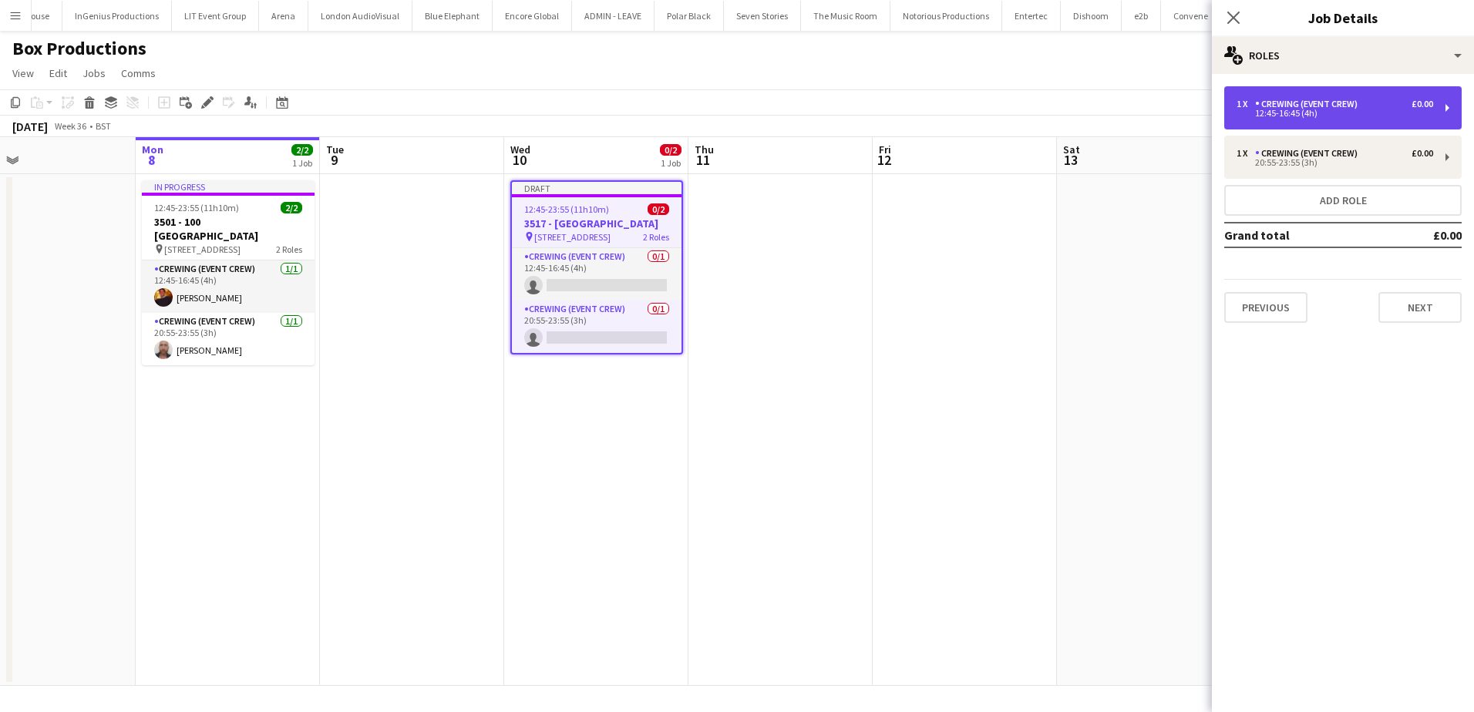
click at [1284, 114] on div "12:45-16:45 (4h)" at bounding box center [1334, 113] width 197 height 8
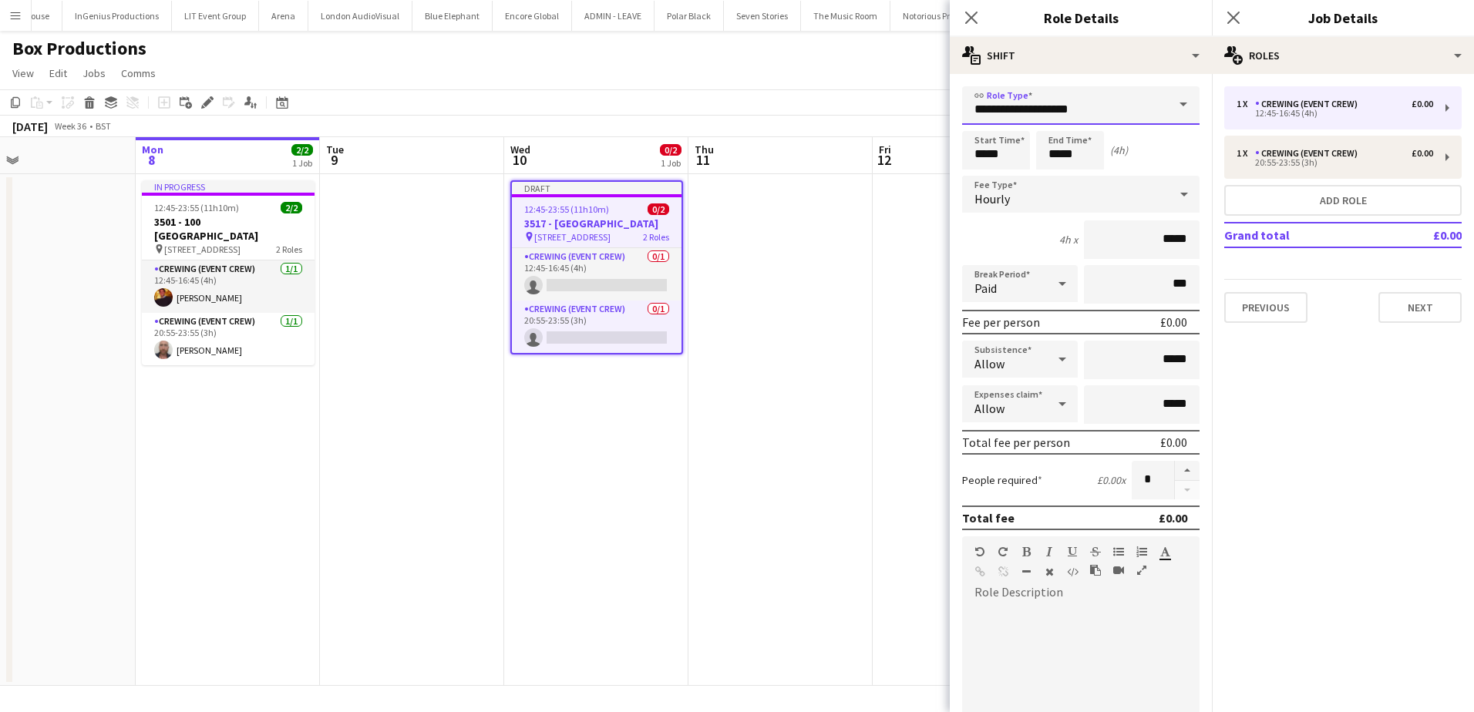
click at [1089, 104] on input "**********" at bounding box center [1080, 105] width 237 height 39
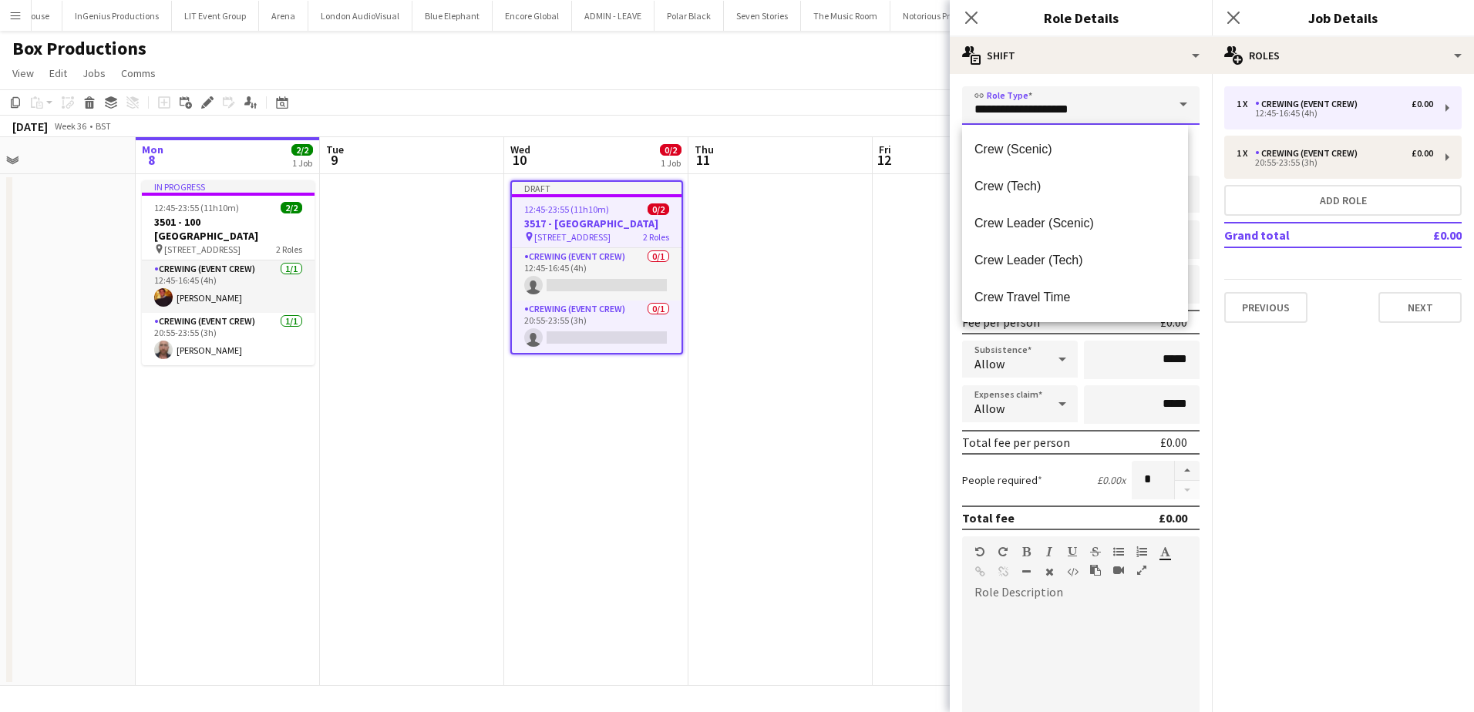
click at [1089, 104] on input "**********" at bounding box center [1080, 105] width 237 height 39
click at [1175, 472] on button "button" at bounding box center [1187, 471] width 25 height 20
type input "*"
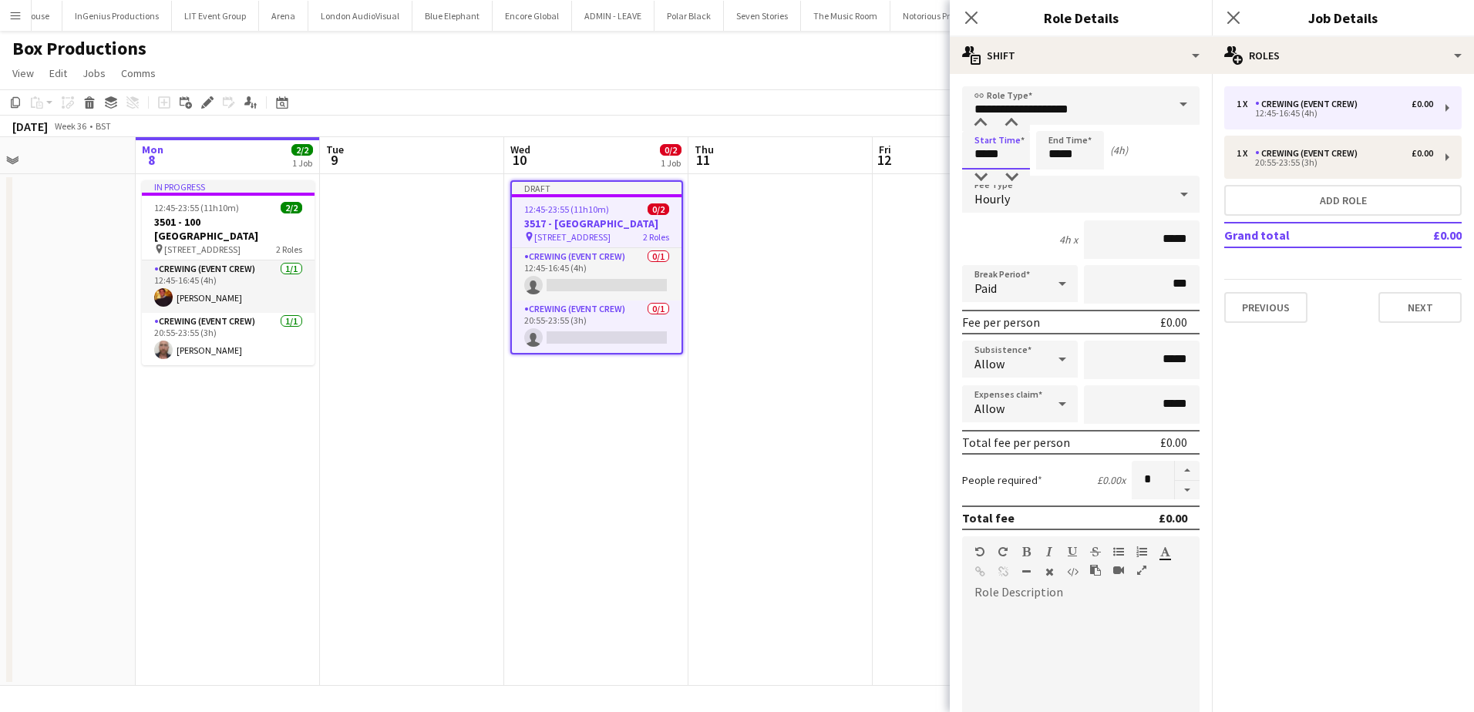
drag, startPoint x: 998, startPoint y: 150, endPoint x: 972, endPoint y: 151, distance: 26.2
click at [972, 151] on input "*****" at bounding box center [996, 150] width 68 height 39
type input "*****"
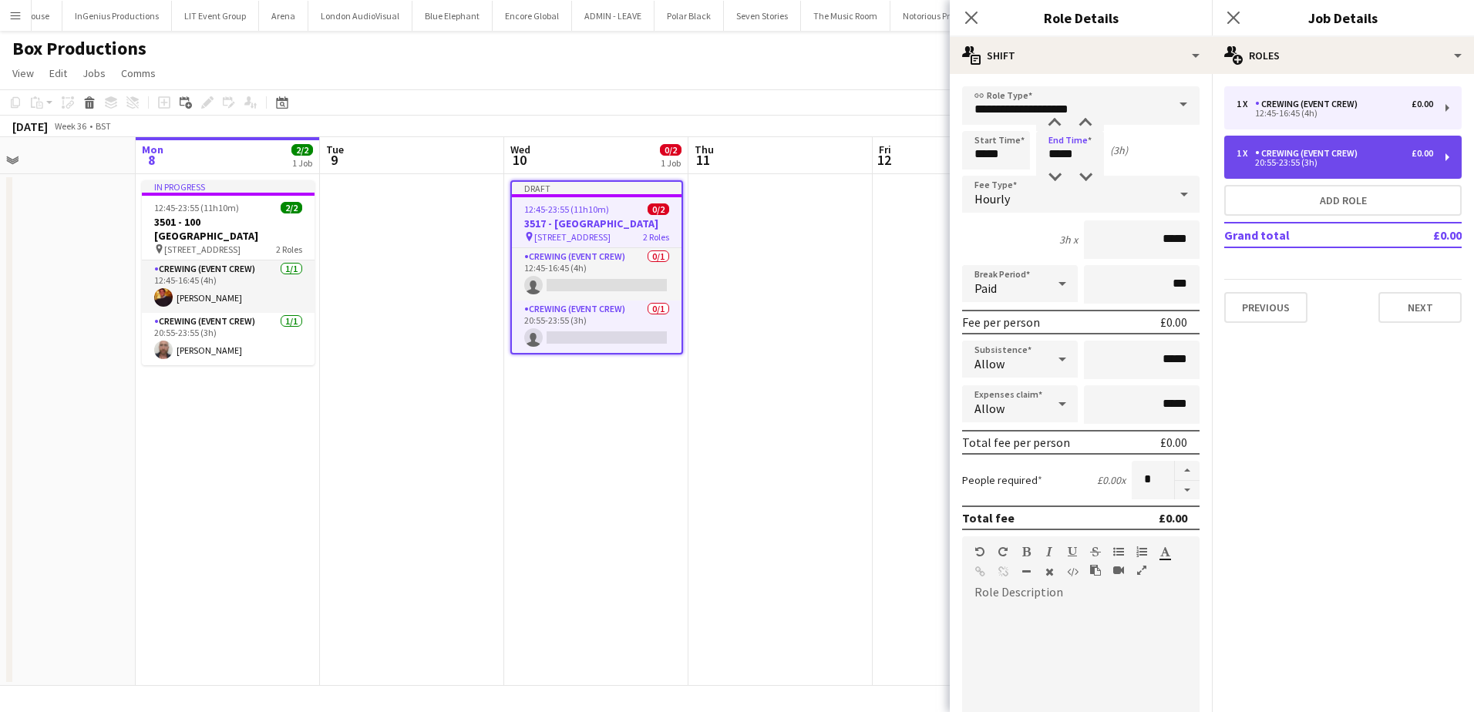
click at [1317, 160] on div "20:55-23:55 (3h)" at bounding box center [1334, 163] width 197 height 8
type input "*****"
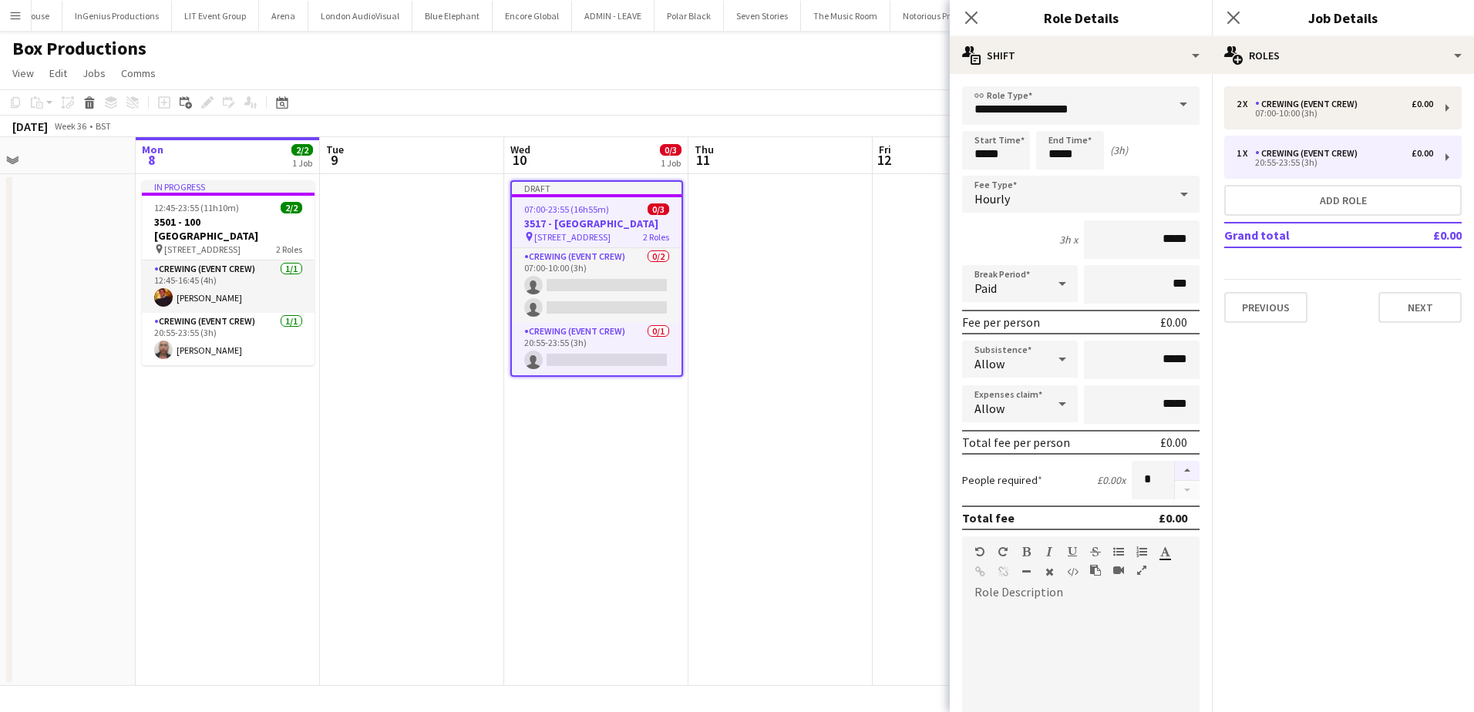
click at [1179, 472] on button "button" at bounding box center [1187, 471] width 25 height 20
type input "*"
drag, startPoint x: 1007, startPoint y: 157, endPoint x: 979, endPoint y: 157, distance: 27.7
click at [979, 157] on input "*****" at bounding box center [996, 150] width 68 height 39
type input "*****"
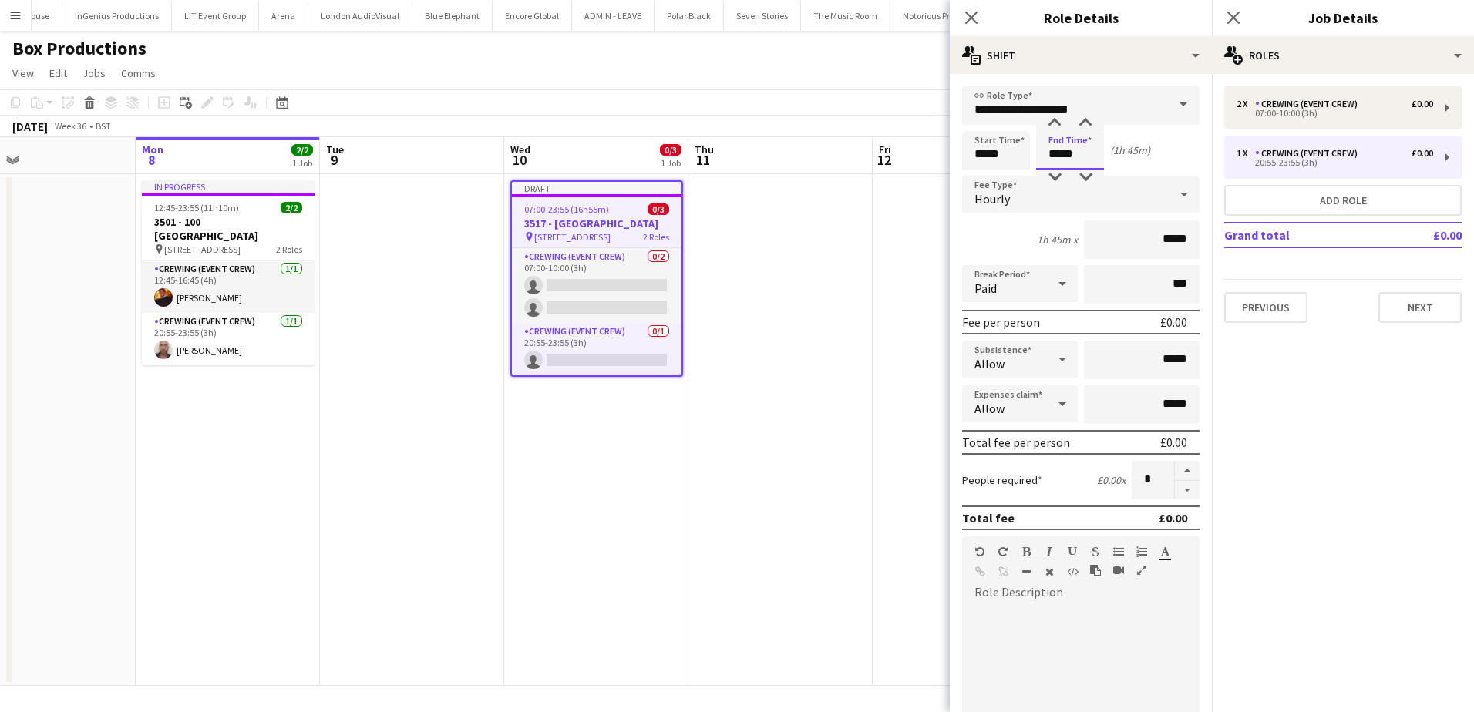
drag, startPoint x: 1068, startPoint y: 153, endPoint x: 1047, endPoint y: 155, distance: 20.9
click at [1047, 155] on input "*****" at bounding box center [1070, 150] width 68 height 39
type input "*****"
drag, startPoint x: 1005, startPoint y: 154, endPoint x: 958, endPoint y: 155, distance: 47.0
click at [958, 155] on form "**********" at bounding box center [1081, 565] width 262 height 958
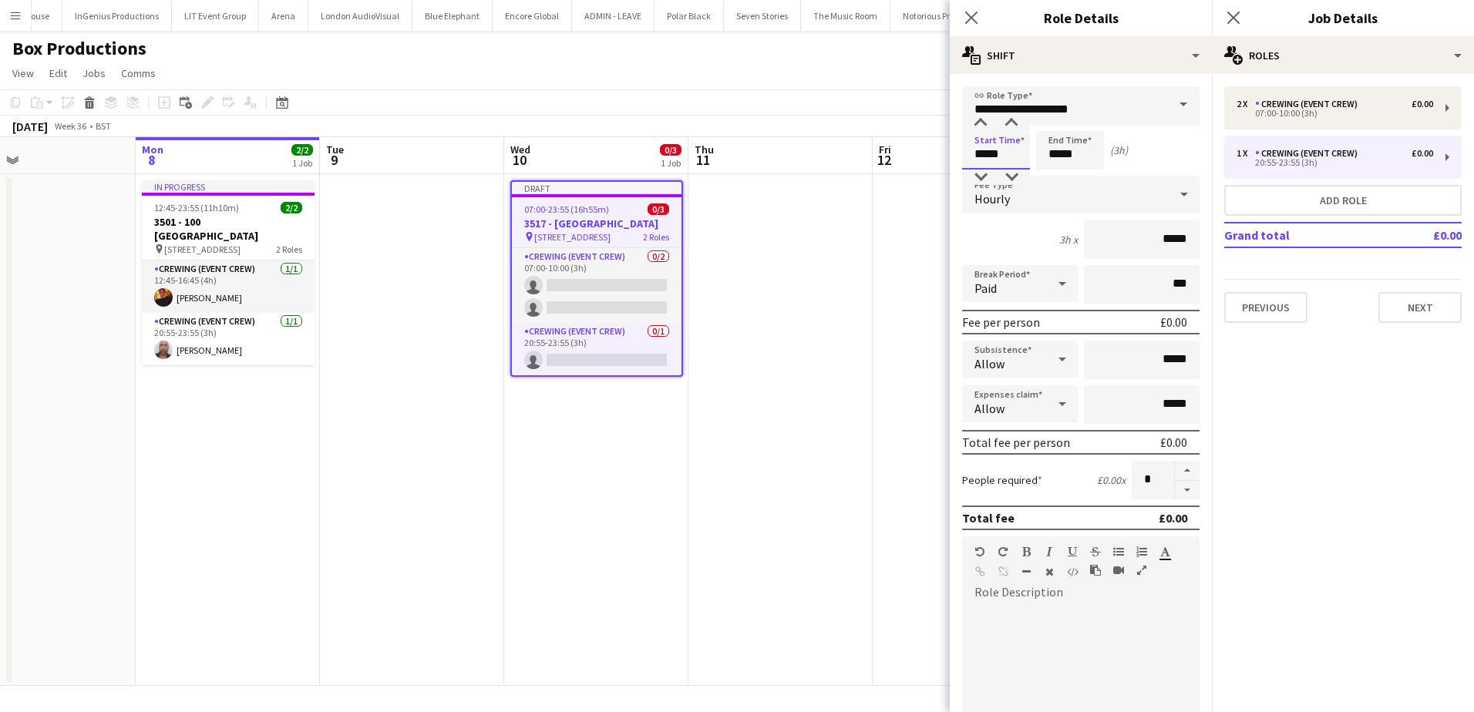
type input "*****"
click at [1161, 138] on div "Start Time ***** End Time ***** (3h)" at bounding box center [1080, 150] width 237 height 39
click at [1405, 314] on button "Next" at bounding box center [1419, 307] width 83 height 31
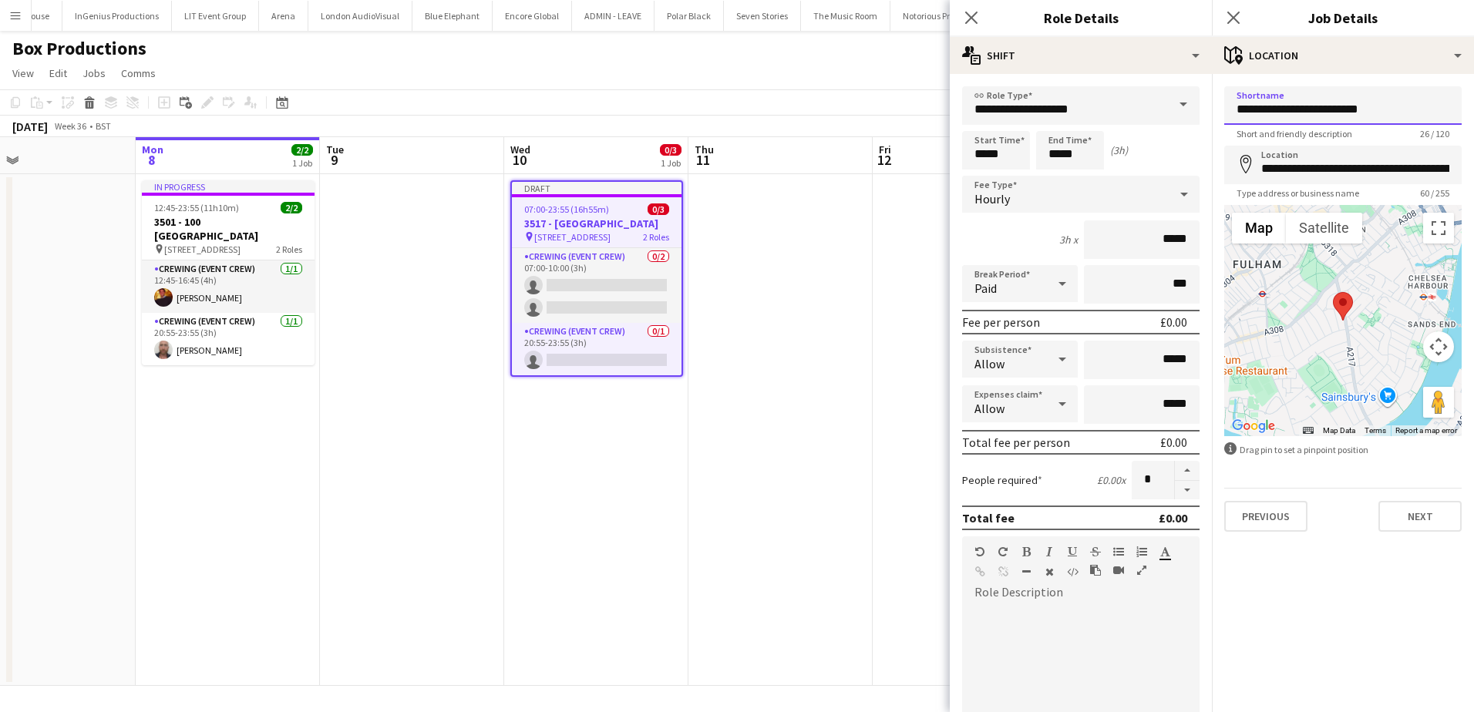
click at [1310, 117] on input "**********" at bounding box center [1342, 105] width 237 height 39
type input "**********"
click at [1343, 171] on input "**********" at bounding box center [1342, 165] width 237 height 39
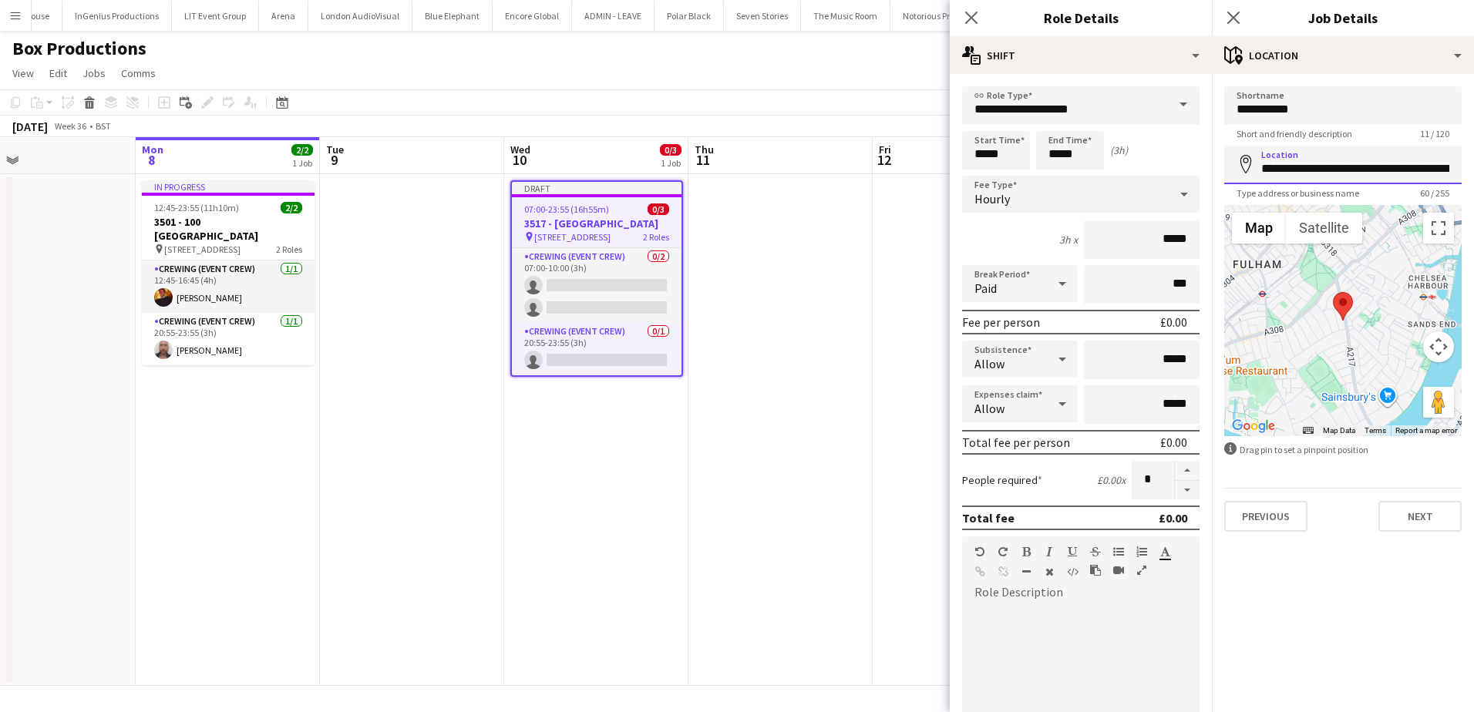
click at [1343, 171] on input "**********" at bounding box center [1342, 165] width 237 height 39
paste input
type input "**********"
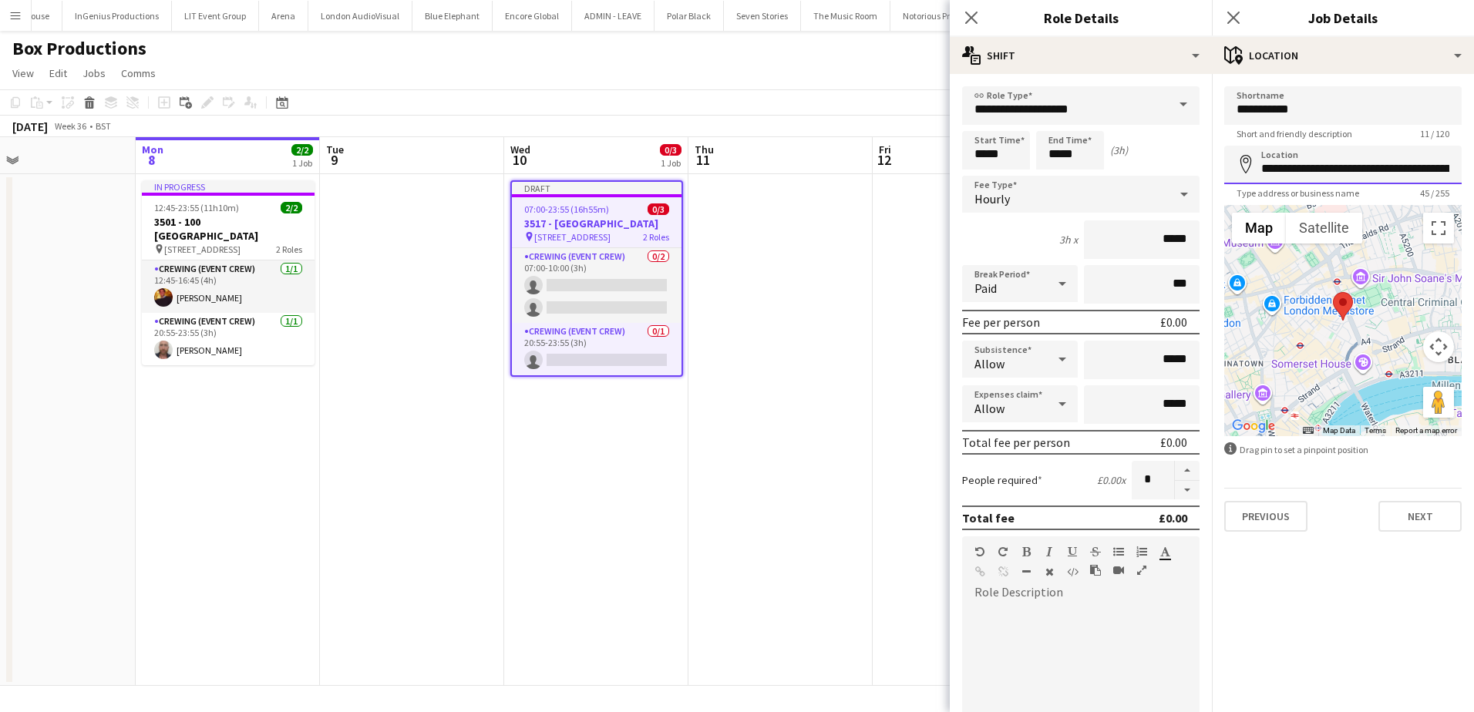
click at [1395, 177] on input "**********" at bounding box center [1342, 165] width 237 height 39
click at [1410, 533] on div "**********" at bounding box center [1343, 309] width 262 height 470
click at [1409, 512] on button "Next" at bounding box center [1419, 516] width 83 height 31
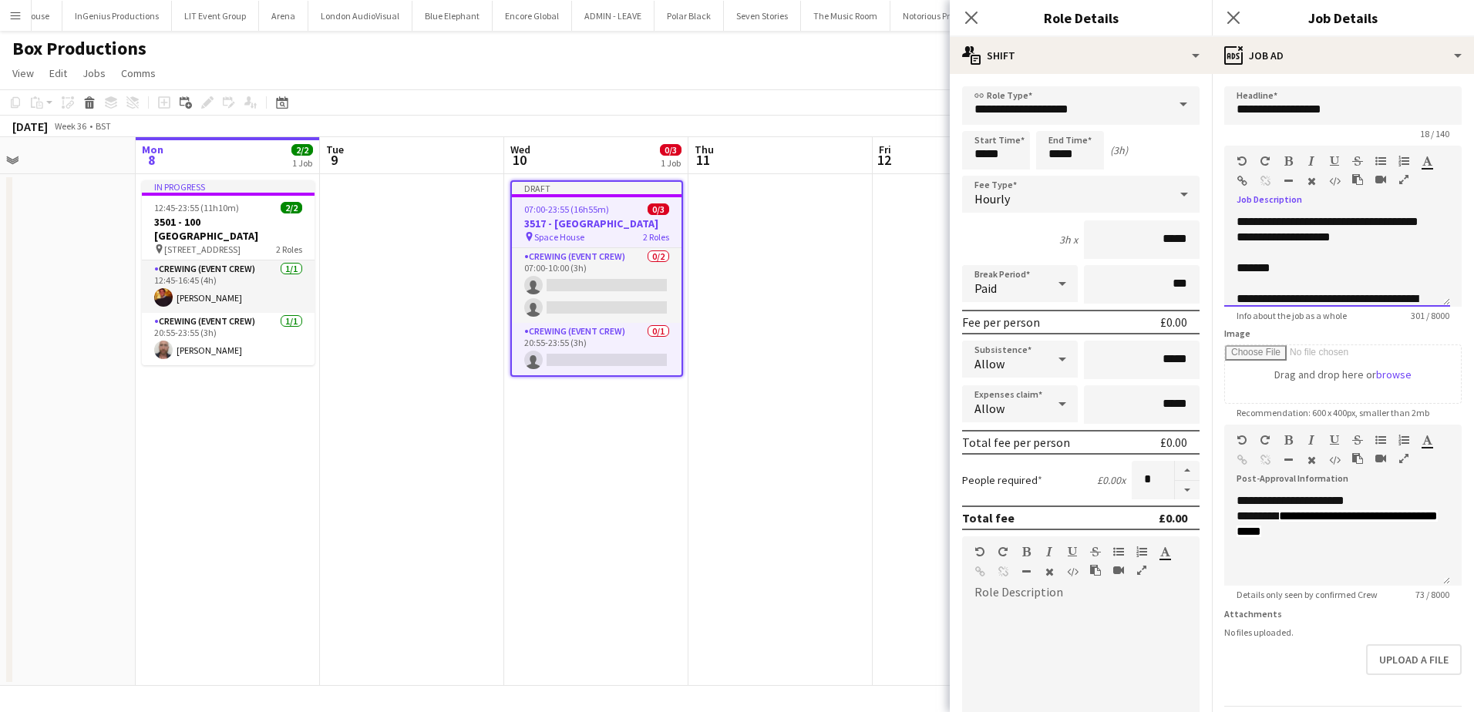
drag, startPoint x: 1362, startPoint y: 250, endPoint x: 1211, endPoint y: 234, distance: 151.9
click at [1211, 234] on body "Menu Boards Boards Boards All jobs Status Workforce Workforce My Workforce Recr…" at bounding box center [737, 356] width 1474 height 712
drag, startPoint x: 1403, startPoint y: 237, endPoint x: 1225, endPoint y: 223, distance: 178.6
click at [1225, 223] on div "**********" at bounding box center [1337, 260] width 226 height 92
paste div
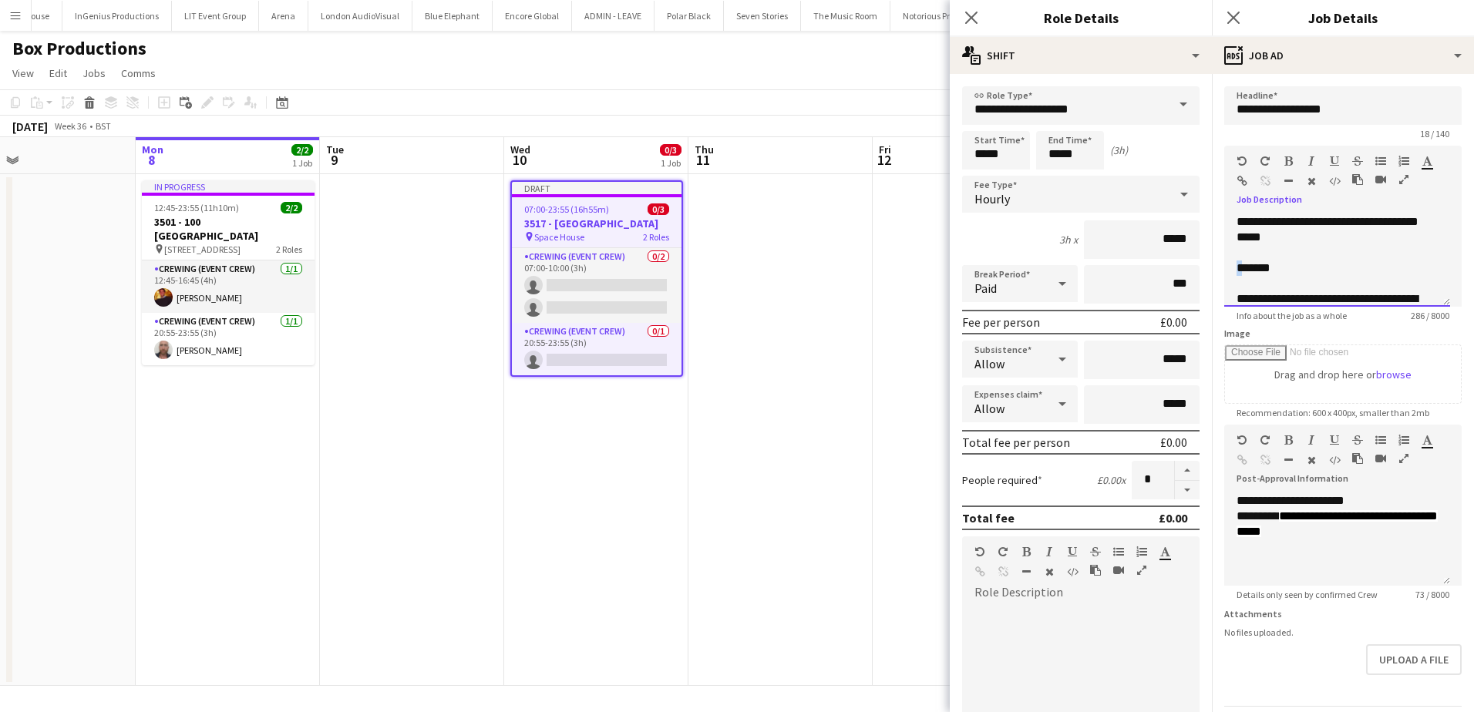
click at [1236, 267] on div "**********" at bounding box center [1337, 260] width 226 height 92
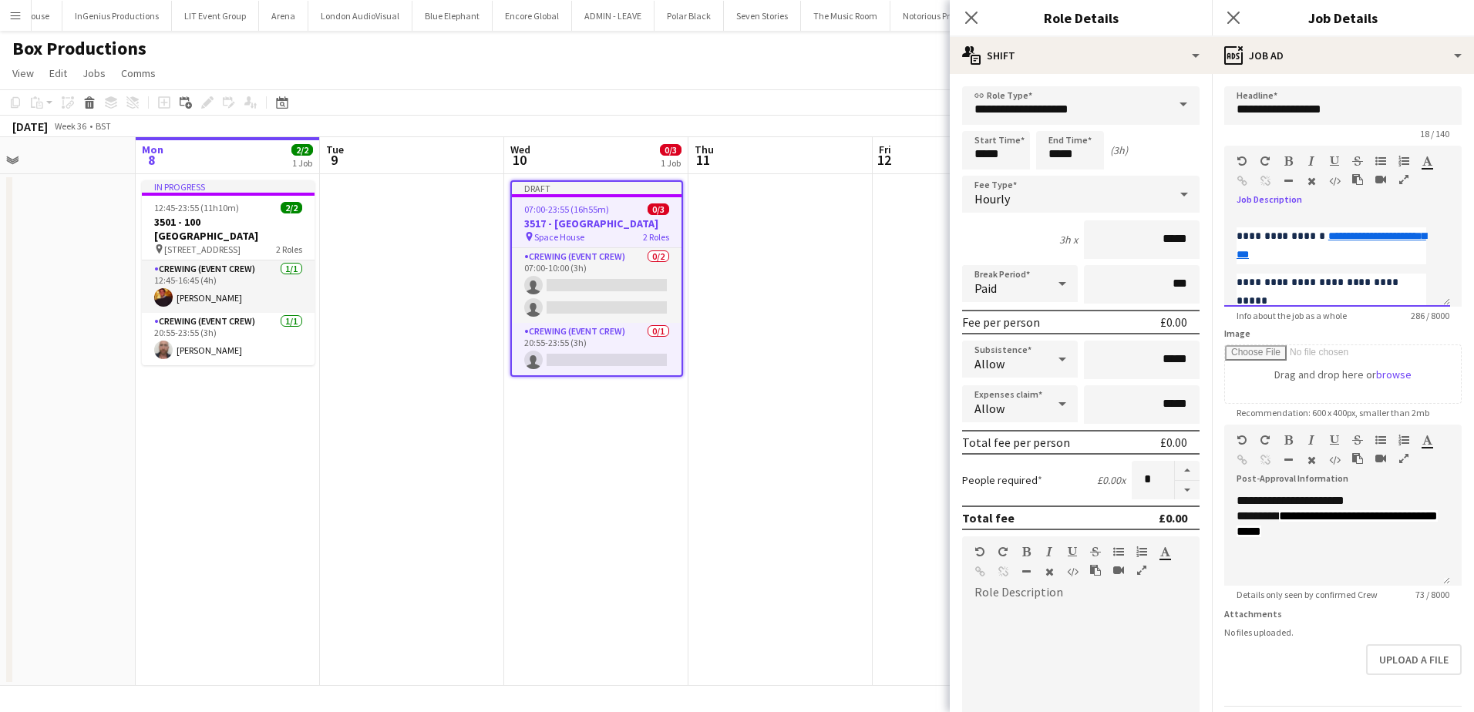
scroll to position [154, 0]
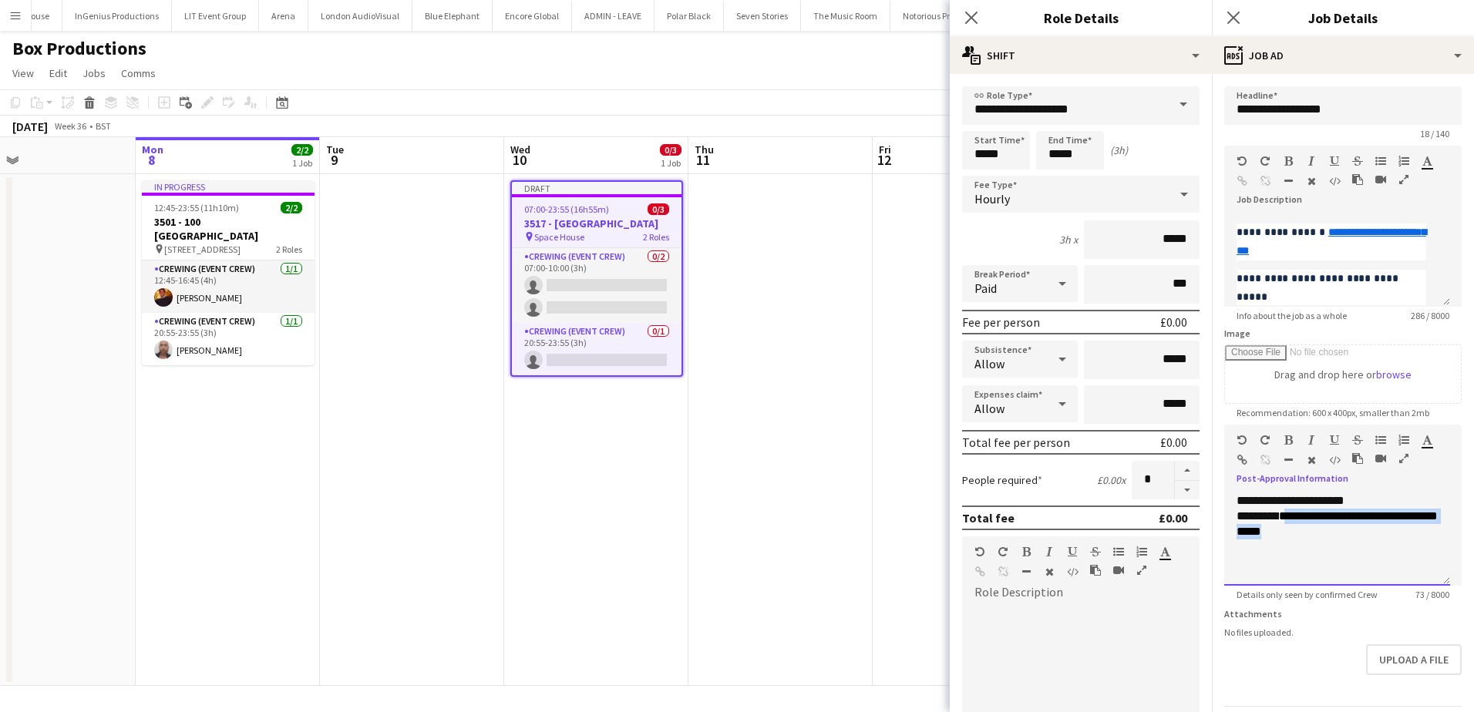
drag, startPoint x: 1312, startPoint y: 533, endPoint x: 1286, endPoint y: 523, distance: 27.8
click at [1286, 523] on div "**********" at bounding box center [1336, 525] width 201 height 32
click at [1288, 514] on span "****" at bounding box center [1288, 516] width 19 height 12
click at [1347, 512] on div "******** ***" at bounding box center [1336, 517] width 201 height 16
click at [1306, 516] on div "******** ***" at bounding box center [1336, 517] width 201 height 16
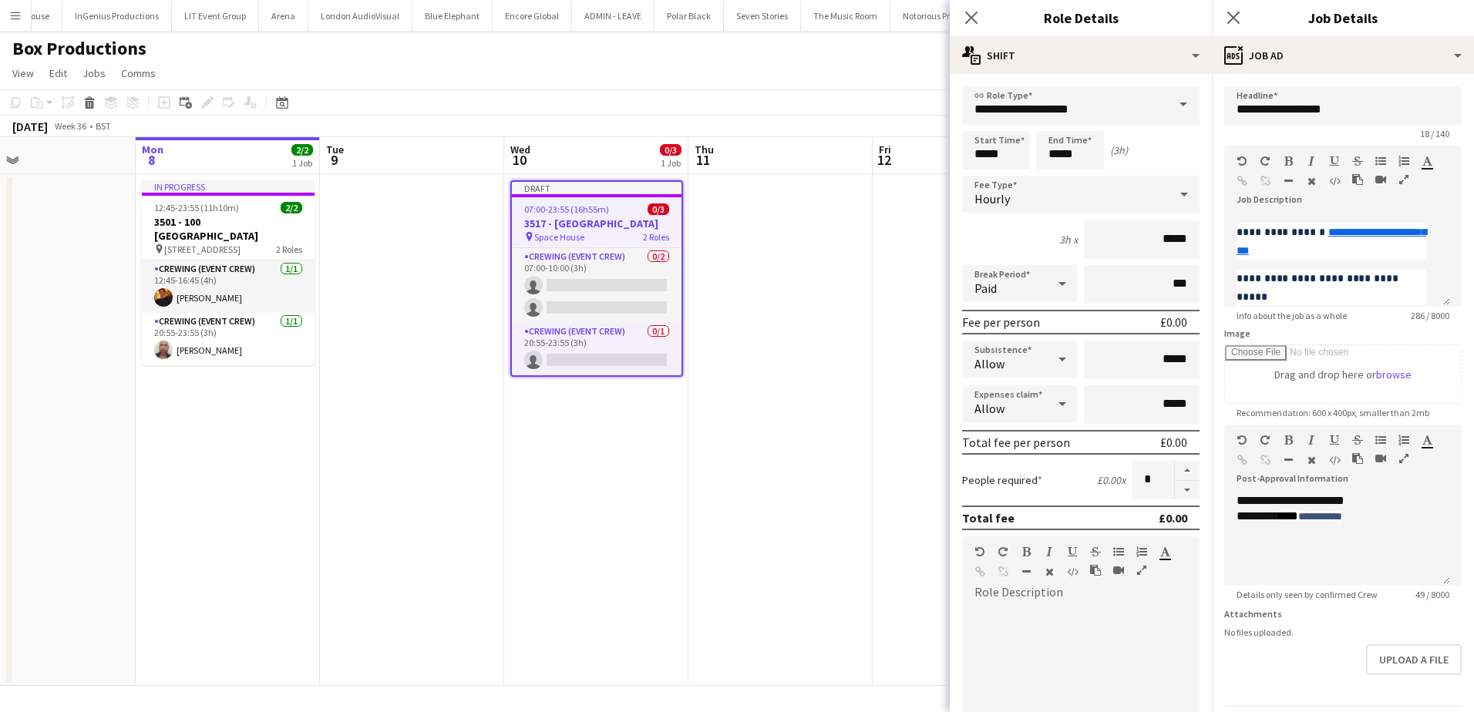
click at [889, 434] on app-date-cell at bounding box center [965, 430] width 184 height 512
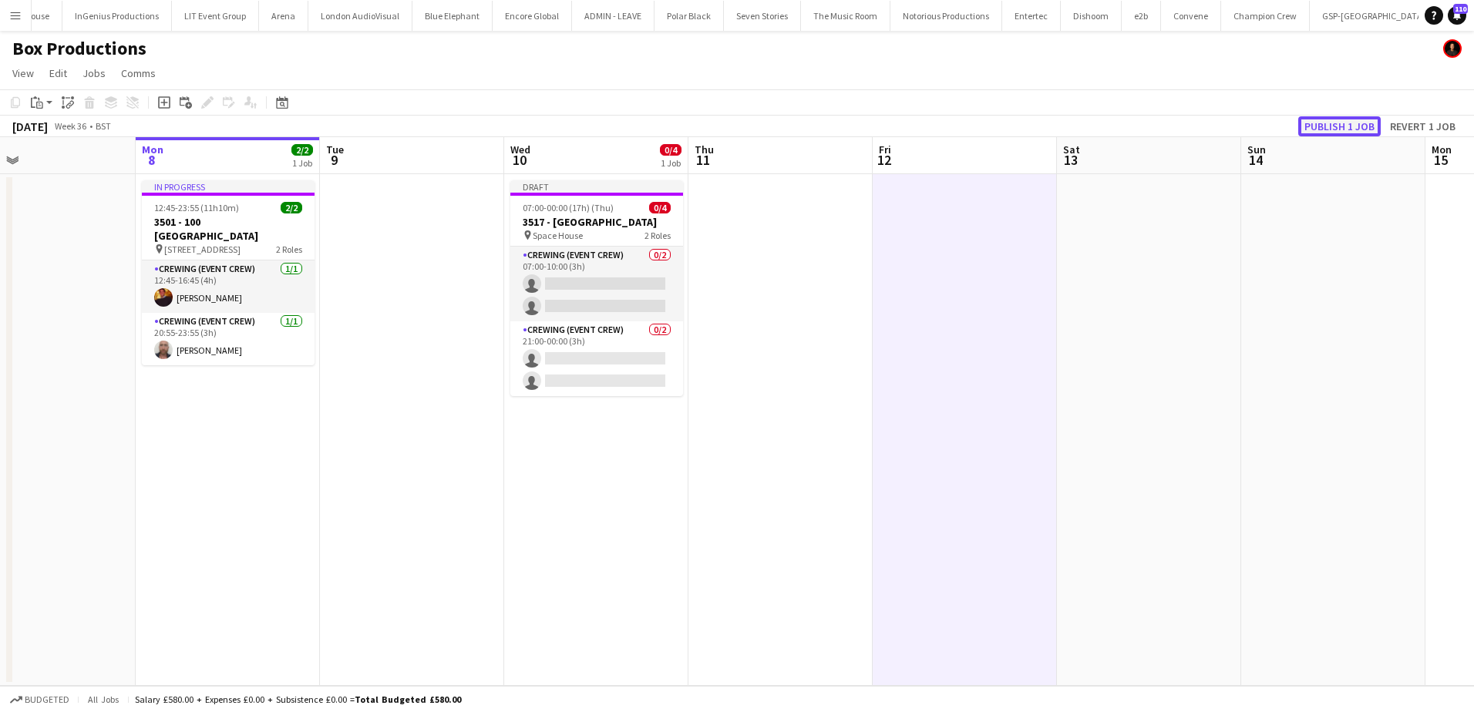
click at [1340, 120] on button "Publish 1 job" at bounding box center [1339, 126] width 82 height 20
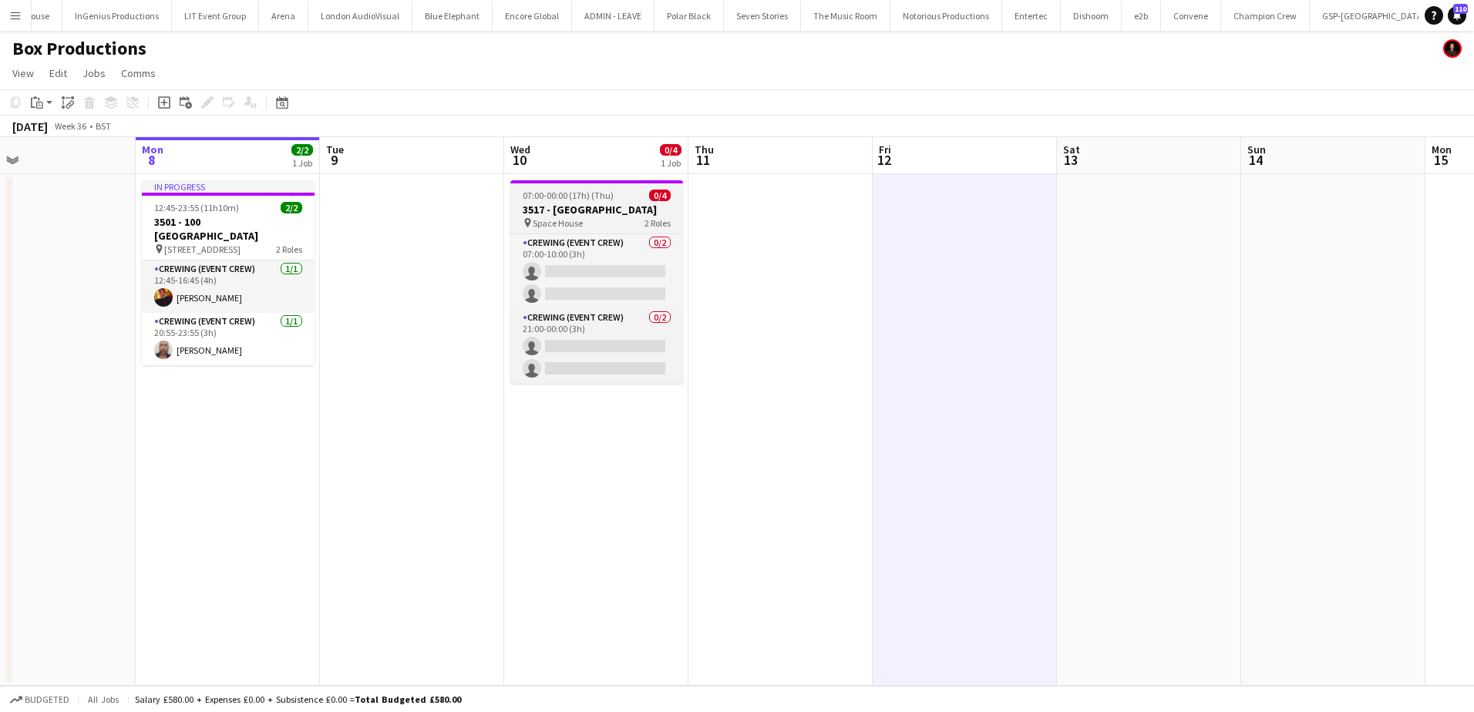
click at [530, 229] on app-job-card "07:00-00:00 (17h) (Thu) 0/4 3517 - Space House pin Space House 2 Roles Crewing …" at bounding box center [596, 281] width 173 height 203
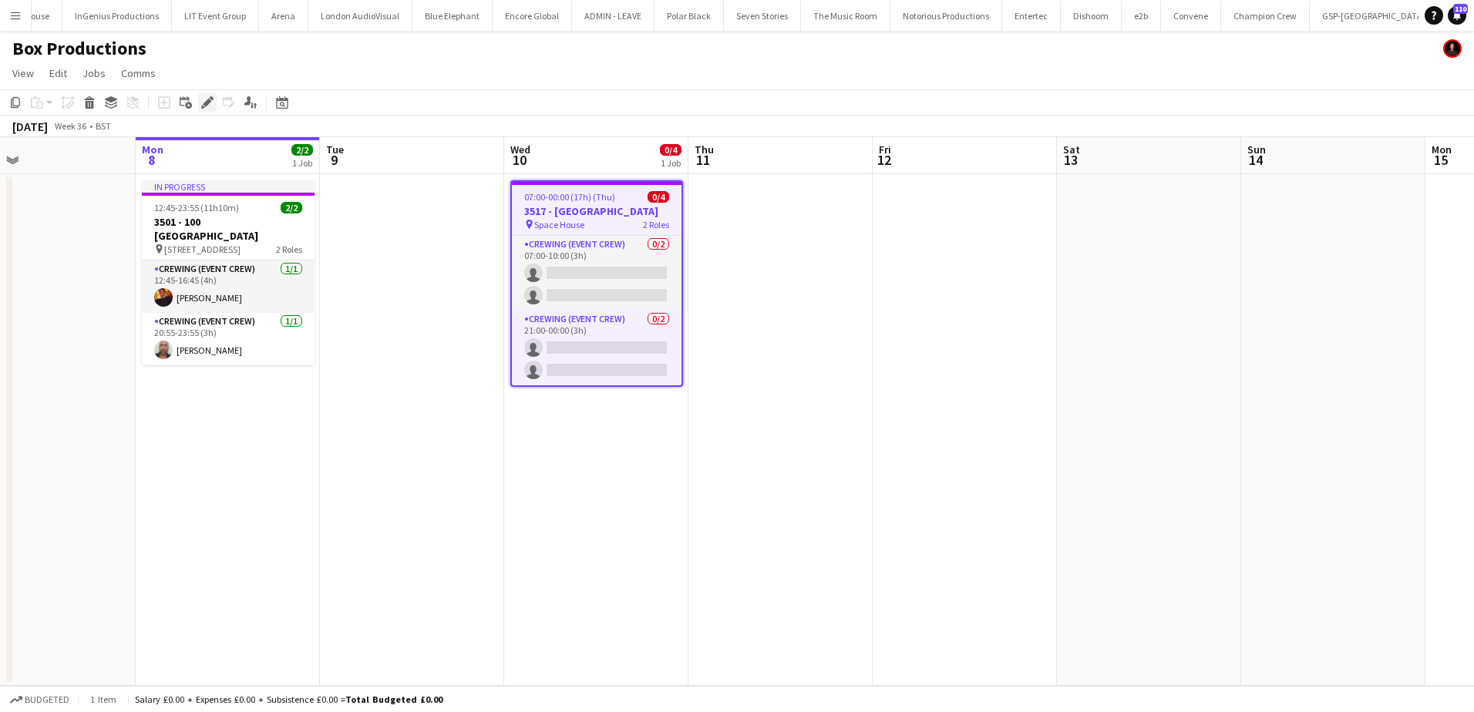
click at [206, 105] on icon at bounding box center [207, 103] width 8 height 8
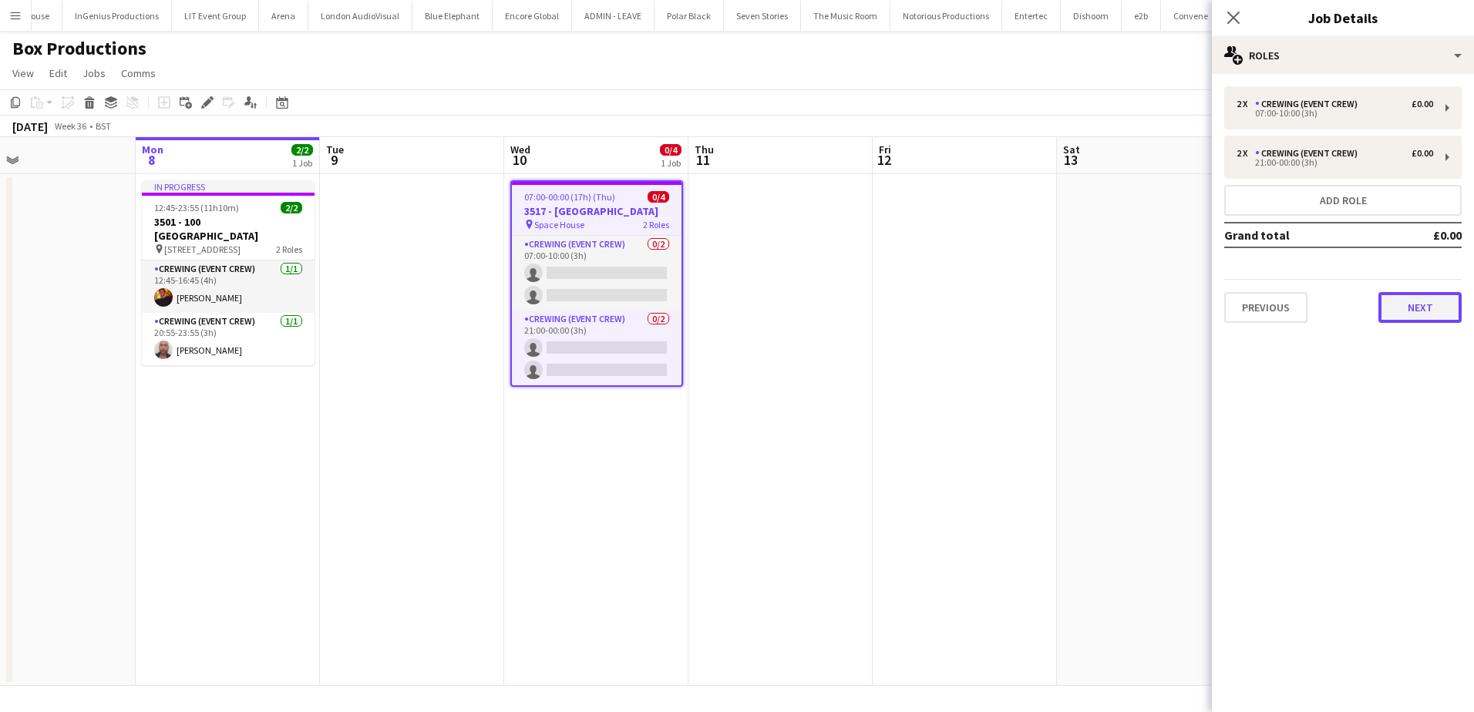
click at [1410, 300] on button "Next" at bounding box center [1419, 307] width 83 height 31
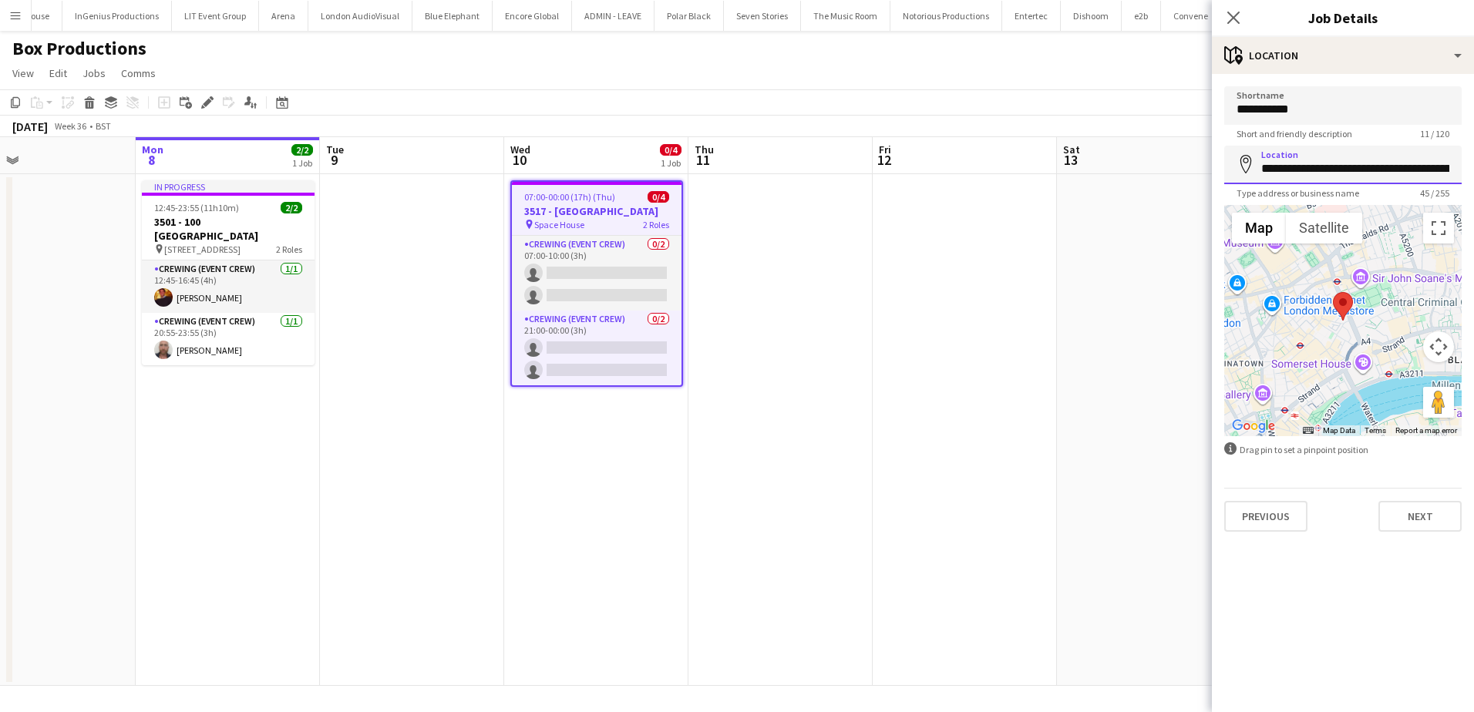
click at [1327, 163] on input "**********" at bounding box center [1342, 165] width 237 height 39
click at [558, 500] on app-date-cell "07:00-00:00 (17h) (Thu) 0/4 3517 - Space House pin Space House 2 Roles Crewing …" at bounding box center [596, 430] width 184 height 512
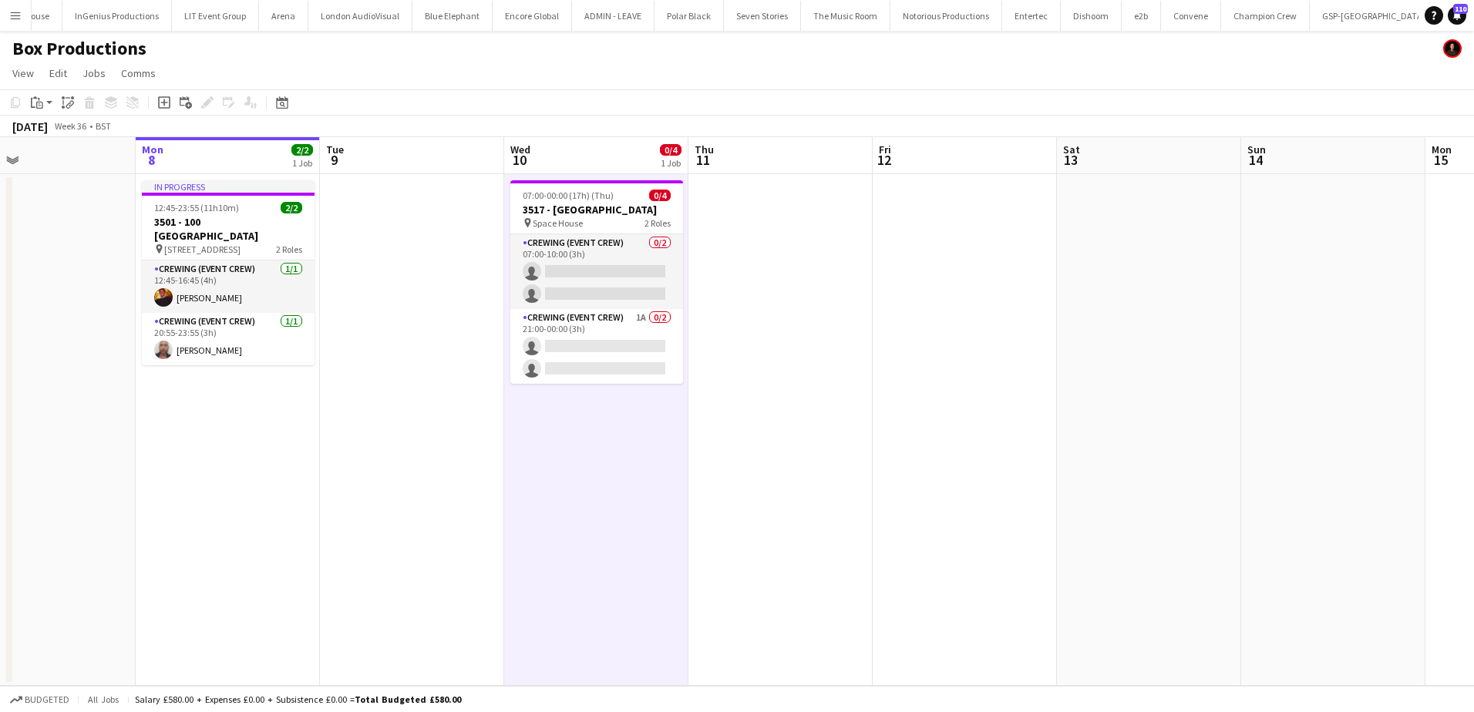
scroll to position [0, 417]
click at [325, 431] on app-date-cell at bounding box center [412, 430] width 184 height 512
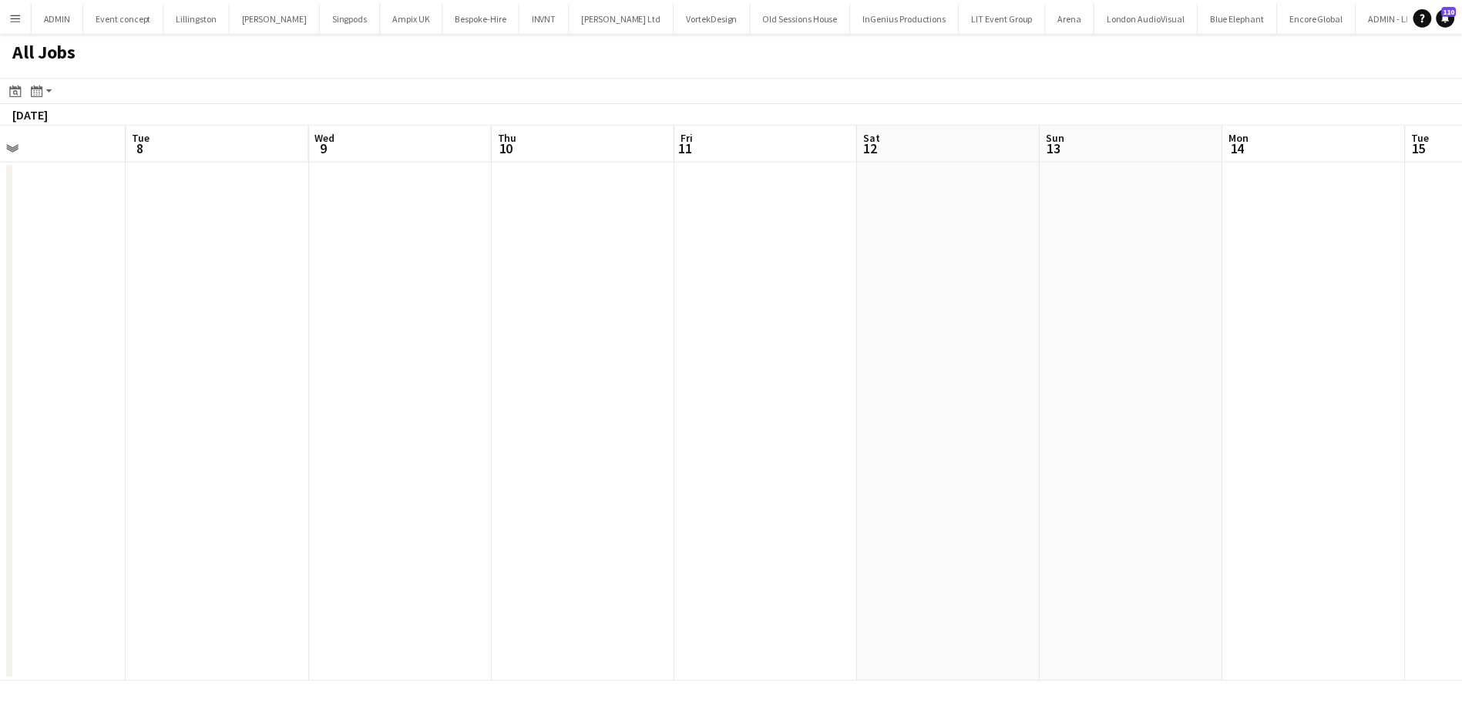
scroll to position [0, 493]
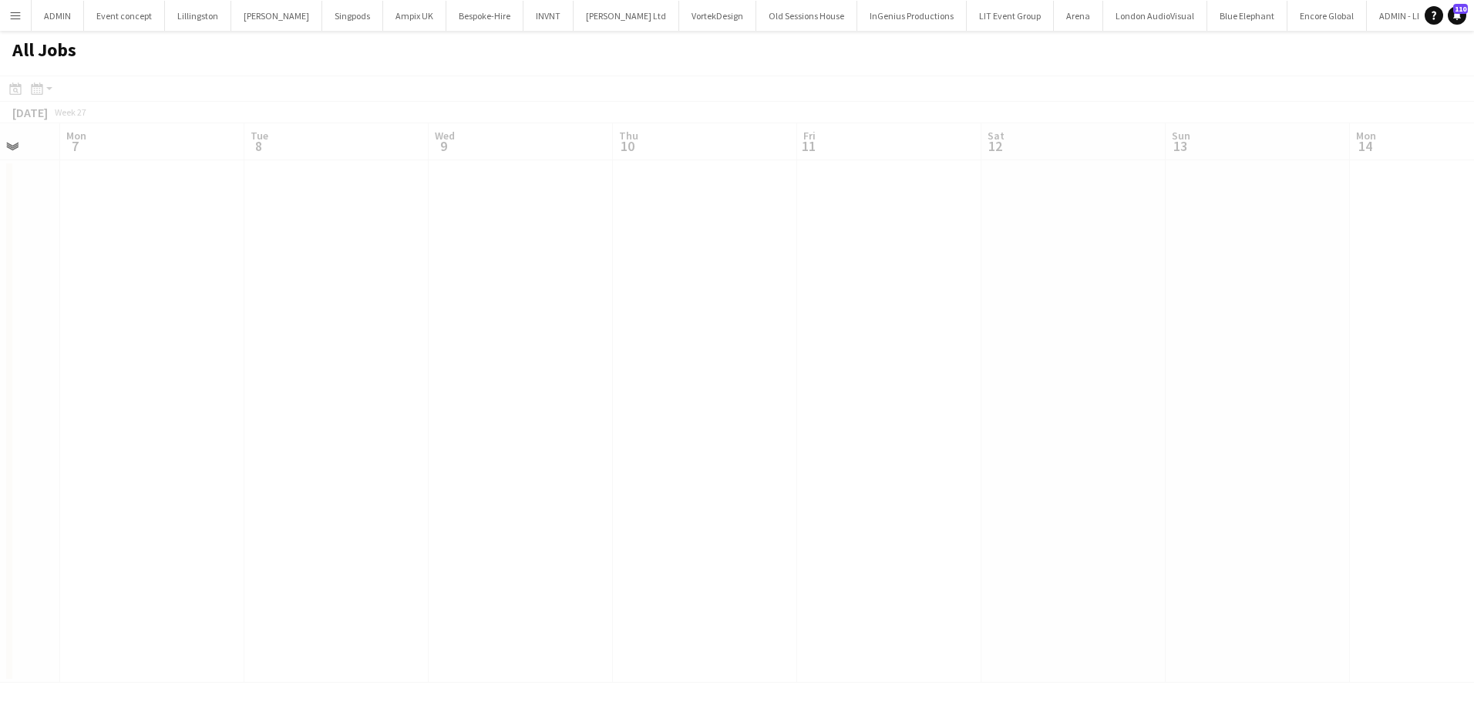
drag, startPoint x: 401, startPoint y: 397, endPoint x: 995, endPoint y: 397, distance: 594.3
click at [995, 397] on app-calendar-viewport "Fri 4 Sat 5 Sun 6 Mon 7 Tue 8 Wed 9 Thu 10 Fri 11 Sat 12 Sun 13 Mon 14 Tue 15 W…" at bounding box center [737, 403] width 1474 height 560
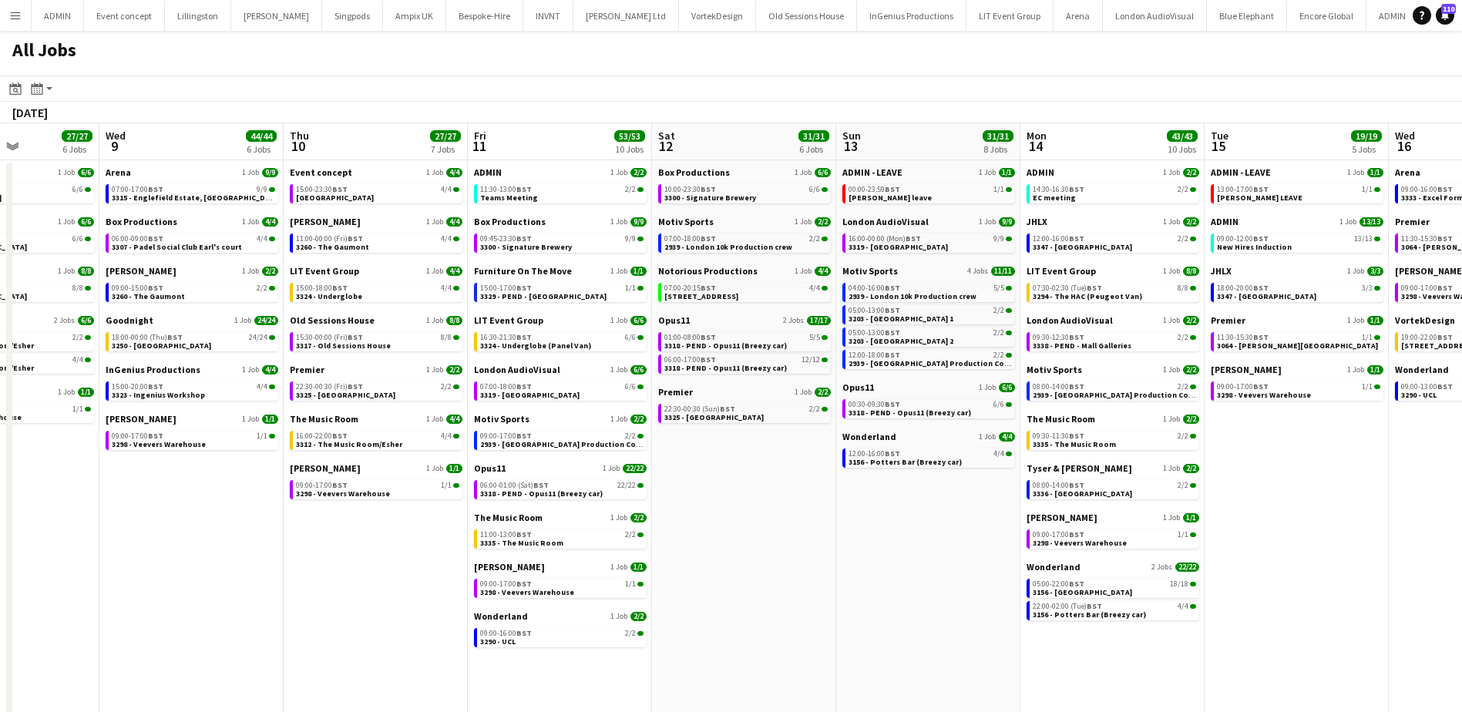
drag, startPoint x: 1088, startPoint y: 500, endPoint x: -407, endPoint y: 419, distance: 1497.6
click at [0, 419] on html "Menu Boards Boards Boards All jobs Status Workforce Workforce My Workforce Recr…" at bounding box center [731, 382] width 1462 height 765
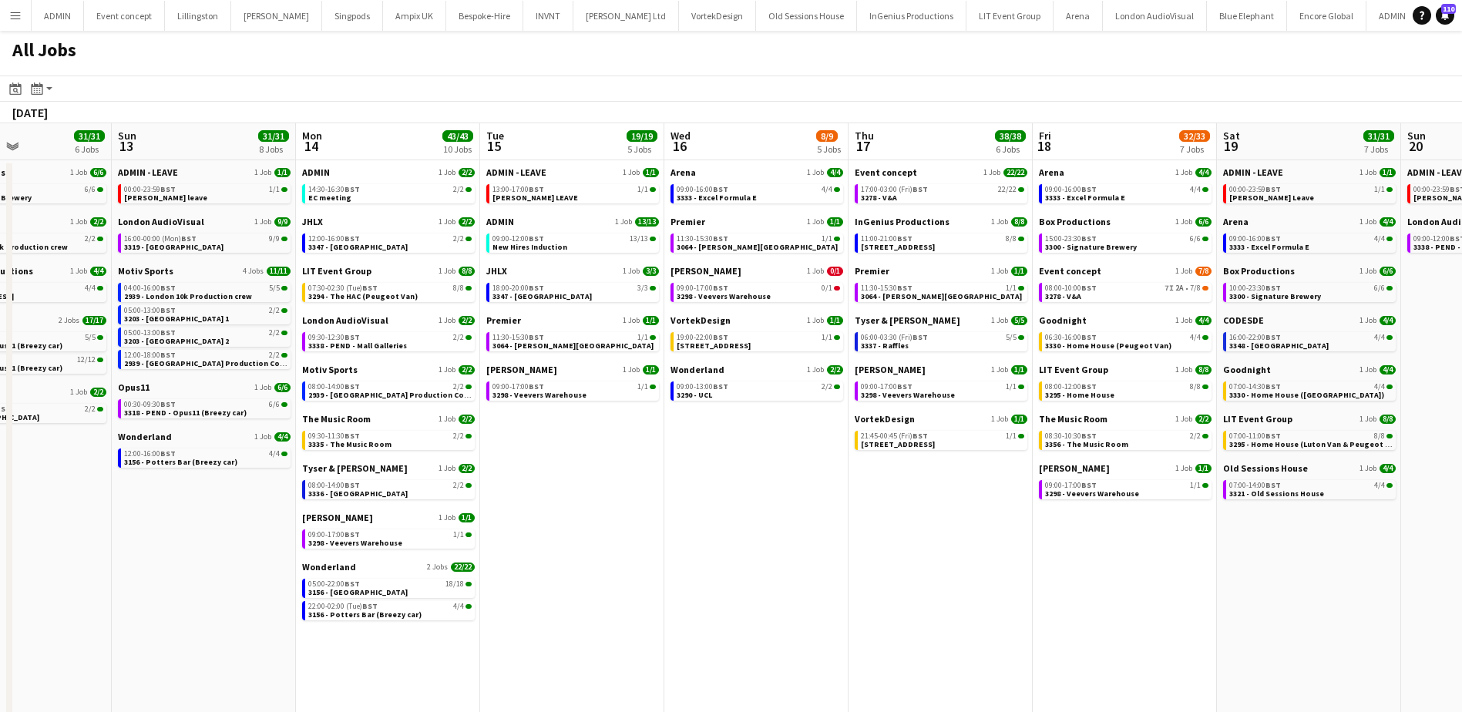
drag, startPoint x: 658, startPoint y: 422, endPoint x: -206, endPoint y: 378, distance: 865.2
click at [0, 378] on html "Menu Boards Boards Boards All jobs Status Workforce Workforce My Workforce Recr…" at bounding box center [731, 382] width 1462 height 765
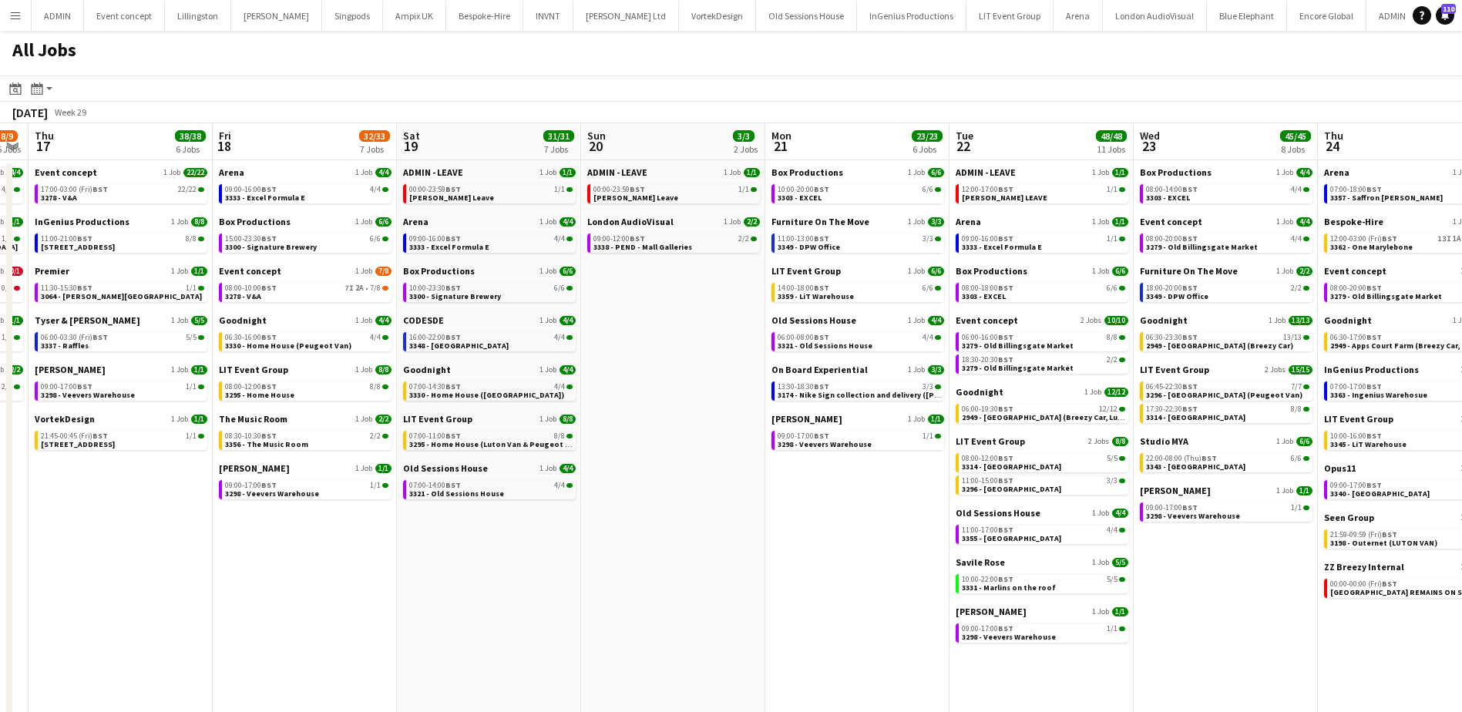
drag, startPoint x: 535, startPoint y: 402, endPoint x: -704, endPoint y: 394, distance: 1238.7
click at [0, 394] on html "Menu Boards Boards Boards All jobs Status Workforce Workforce My Workforce Recr…" at bounding box center [731, 382] width 1462 height 765
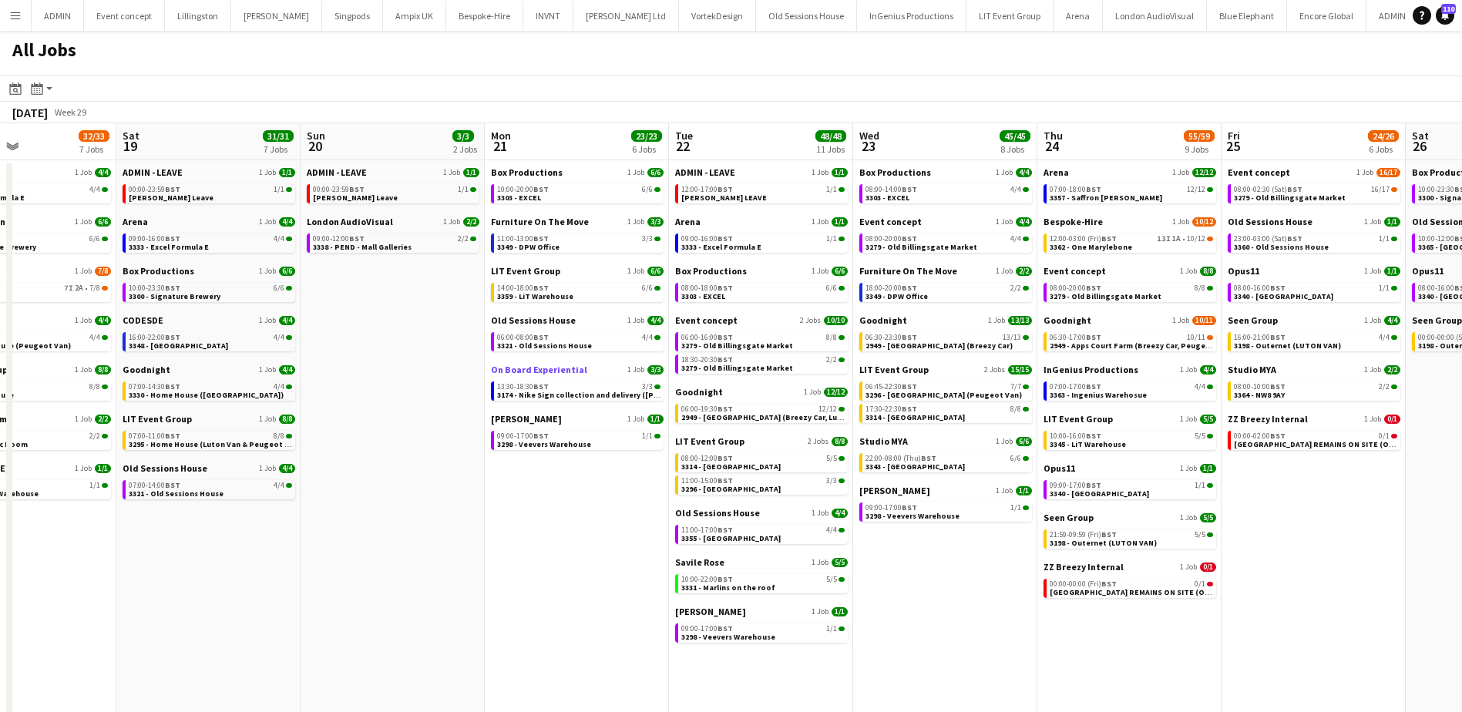
drag, startPoint x: 350, startPoint y: 384, endPoint x: 543, endPoint y: 368, distance: 194.1
click at [0, 367] on html "Menu Boards Boards Boards All jobs Status Workforce Workforce My Workforce Recr…" at bounding box center [731, 382] width 1462 height 765
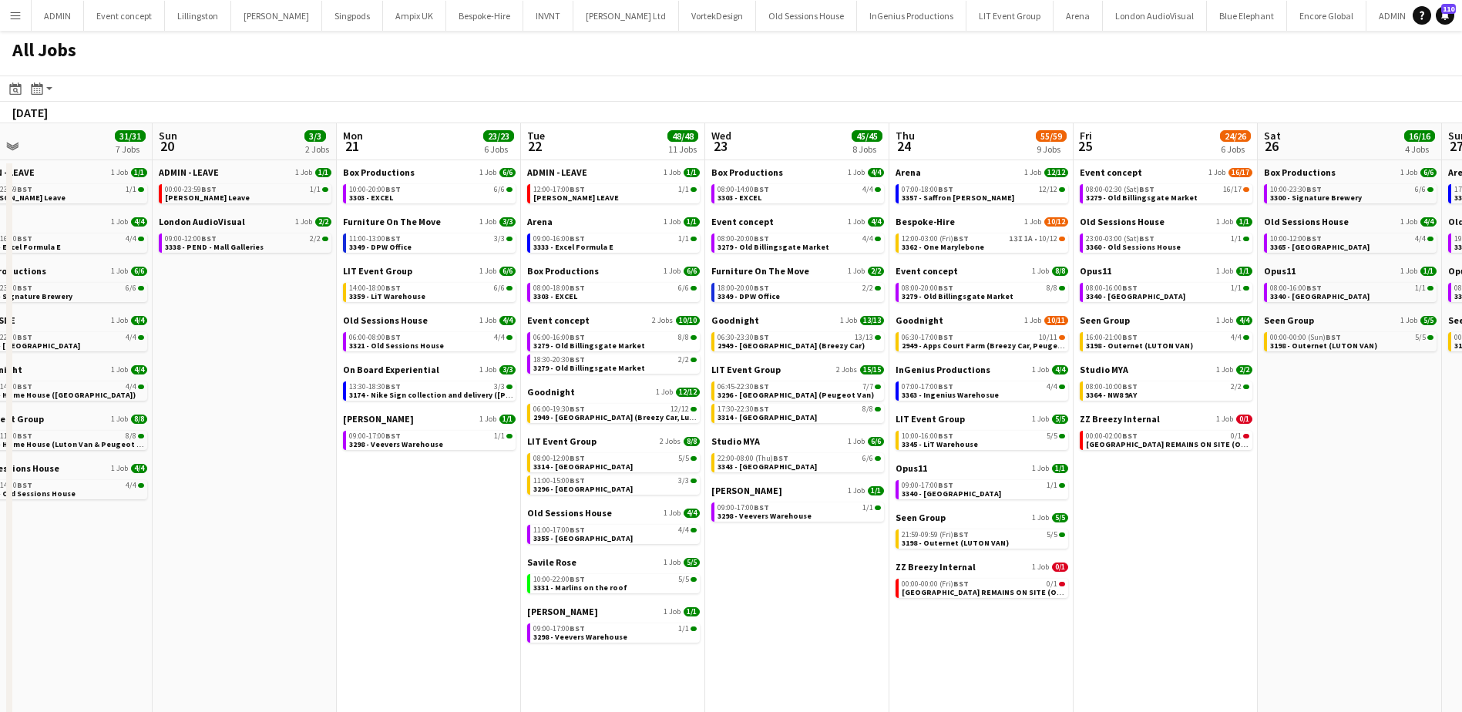
drag, startPoint x: 910, startPoint y: 351, endPoint x: 89, endPoint y: 351, distance: 820.9
click at [89, 351] on app-calendar-viewport "Wed 16 8/9 5 Jobs Thu 17 38/38 6 Jobs Fri 18 32/33 7 Jobs Sat 19 31/31 7 Jobs S…" at bounding box center [731, 444] width 1462 height 642
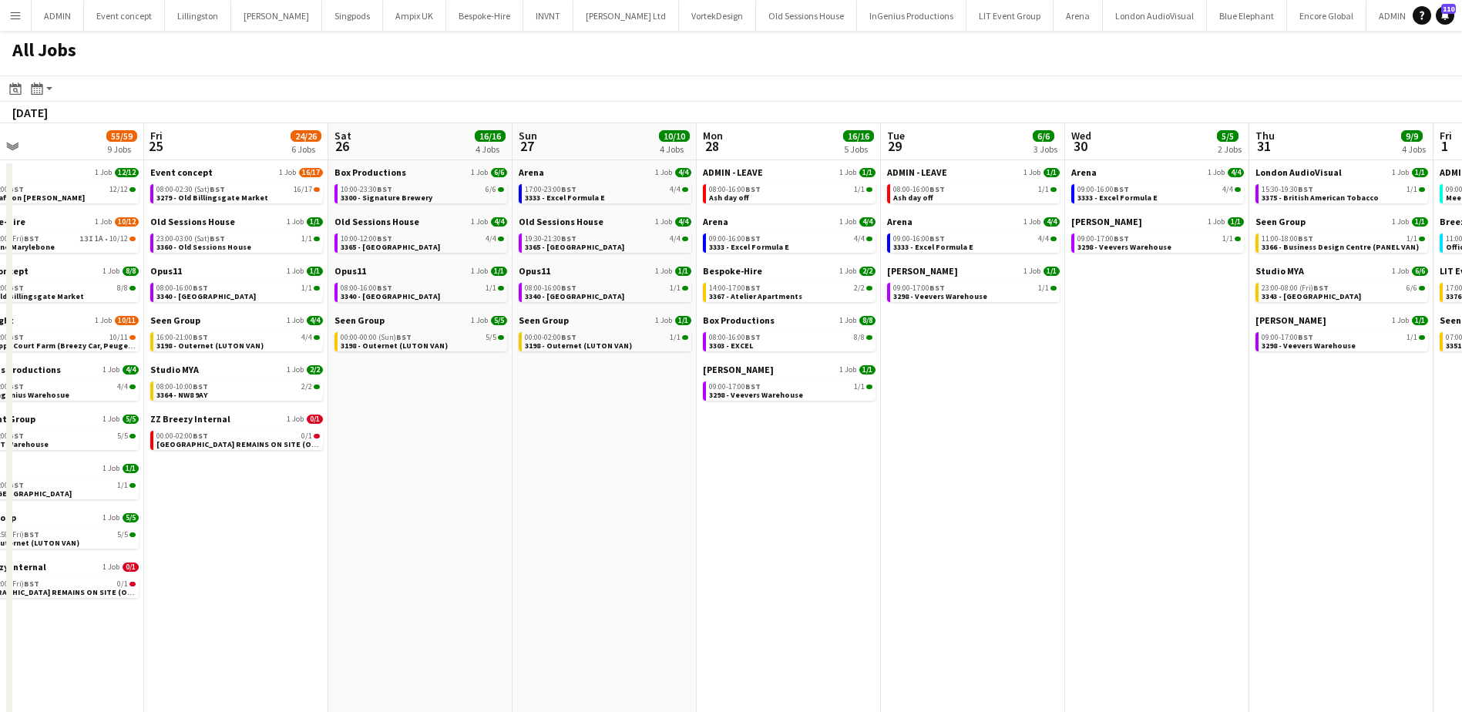
drag, startPoint x: 1218, startPoint y: 355, endPoint x: -62, endPoint y: 362, distance: 1280.3
click at [0, 362] on html "Menu Boards Boards Boards All jobs Status Workforce Workforce My Workforce Recr…" at bounding box center [731, 382] width 1462 height 765
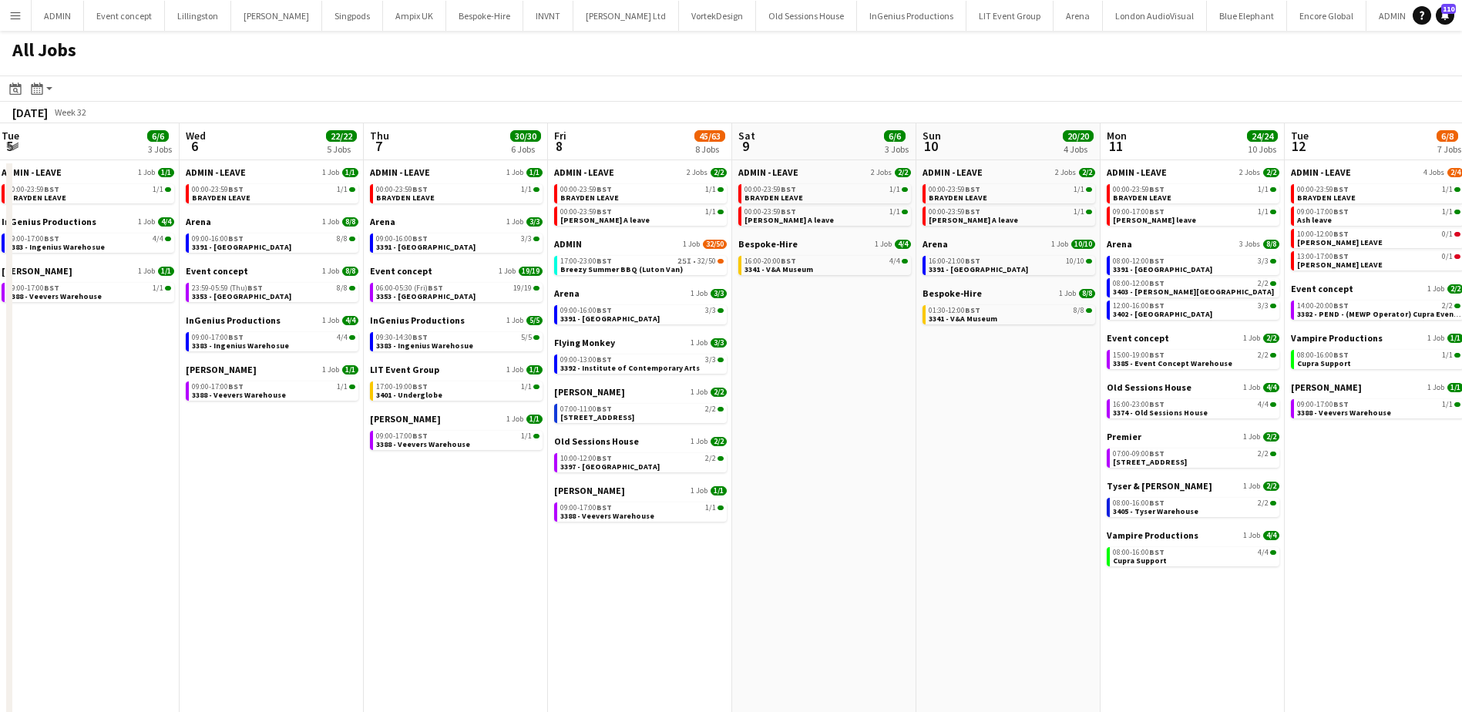
drag, startPoint x: 1335, startPoint y: 400, endPoint x: -85, endPoint y: 388, distance: 1419.9
click at [0, 388] on html "Menu Boards Boards Boards All jobs Status Workforce Workforce My Workforce Recr…" at bounding box center [731, 382] width 1462 height 765
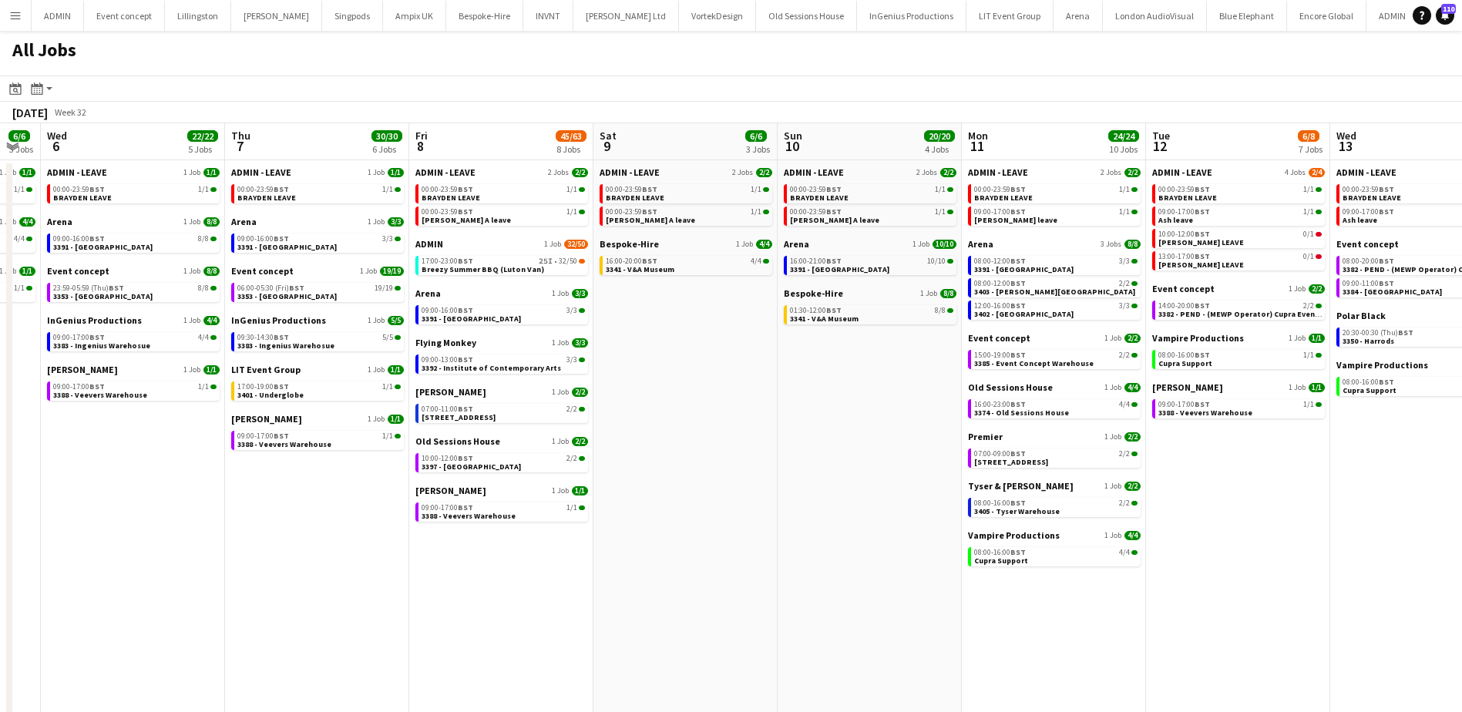
drag, startPoint x: 1132, startPoint y: 452, endPoint x: -104, endPoint y: 402, distance: 1236.6
click at [0, 402] on html "Menu Boards Boards Boards All jobs Status Workforce Workforce My Workforce Recr…" at bounding box center [731, 382] width 1462 height 765
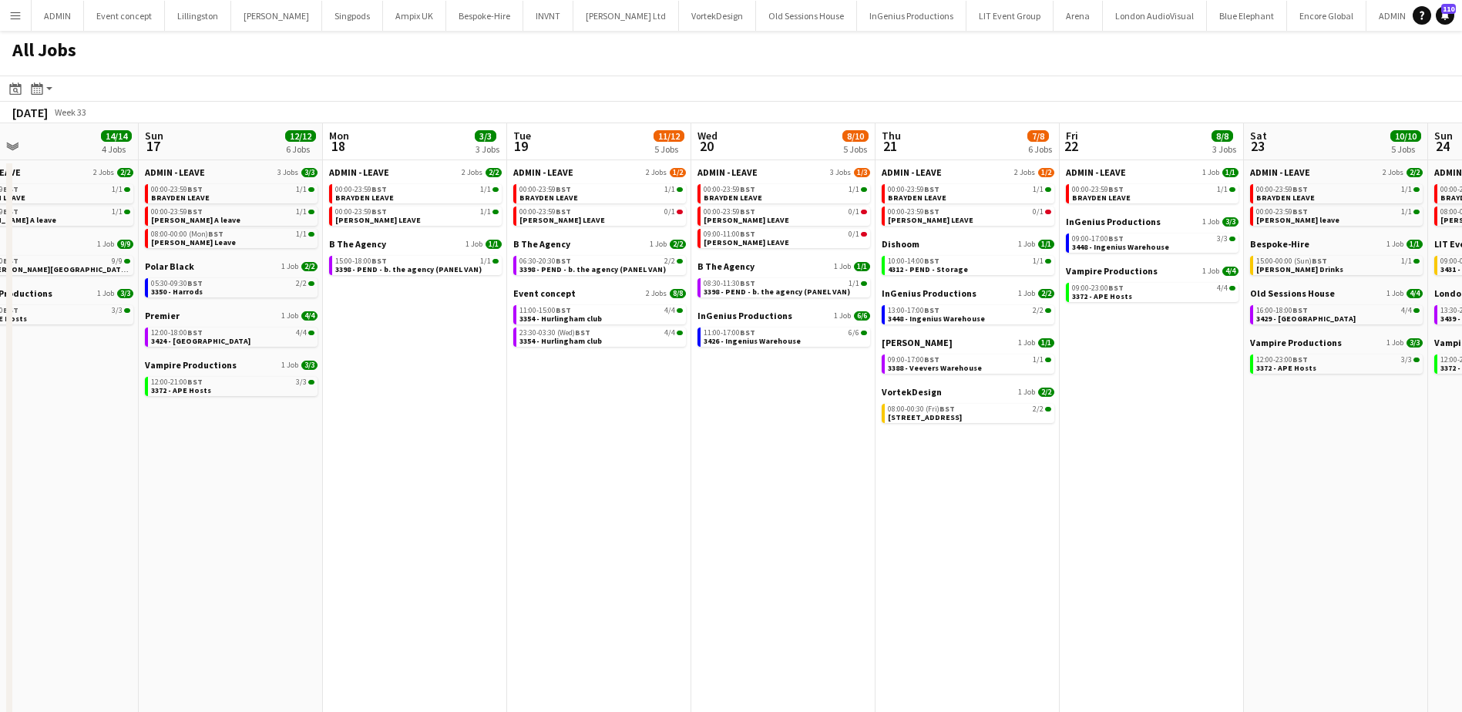
scroll to position [0, 607]
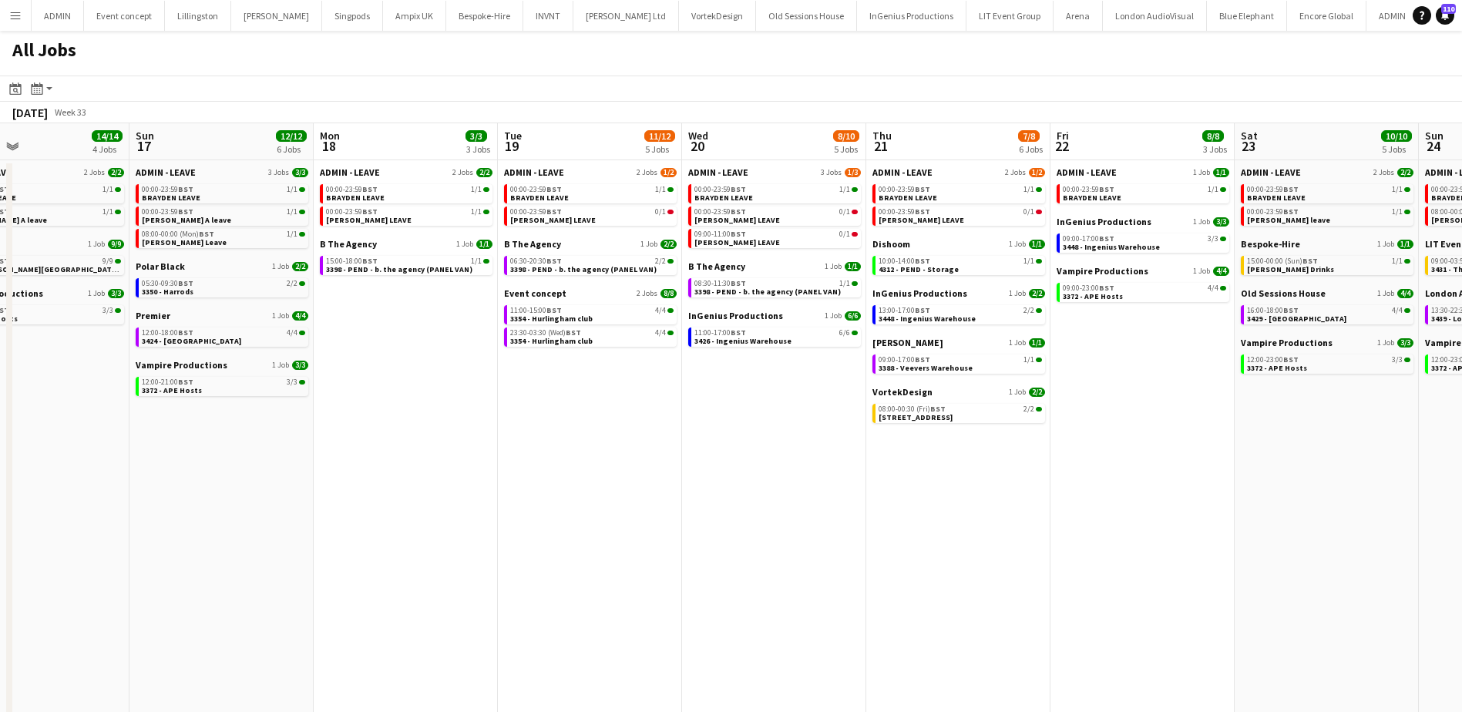
drag, startPoint x: 832, startPoint y: 452, endPoint x: -123, endPoint y: 402, distance: 956.4
click at [0, 402] on html "Menu Boards Boards Boards All jobs Status Workforce Workforce My Workforce Recr…" at bounding box center [731, 382] width 1462 height 765
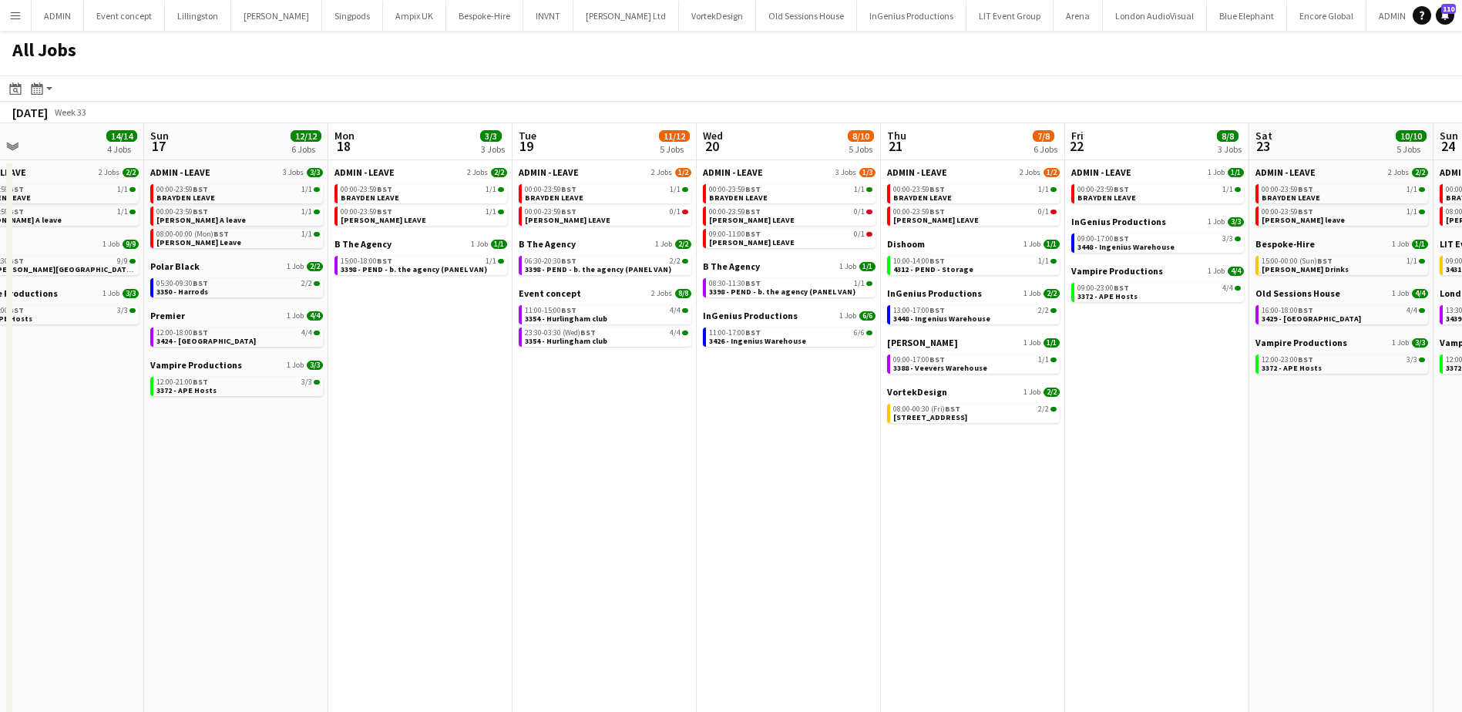
drag, startPoint x: 442, startPoint y: 411, endPoint x: 399, endPoint y: 411, distance: 43.2
click at [456, 412] on app-calendar-viewport "Wed 13 9/9 6 Jobs Thu 14 8/8 4 Jobs Fri 15 31/31 9 Jobs Sat 16 14/14 4 Jobs Sun…" at bounding box center [731, 444] width 1462 height 642
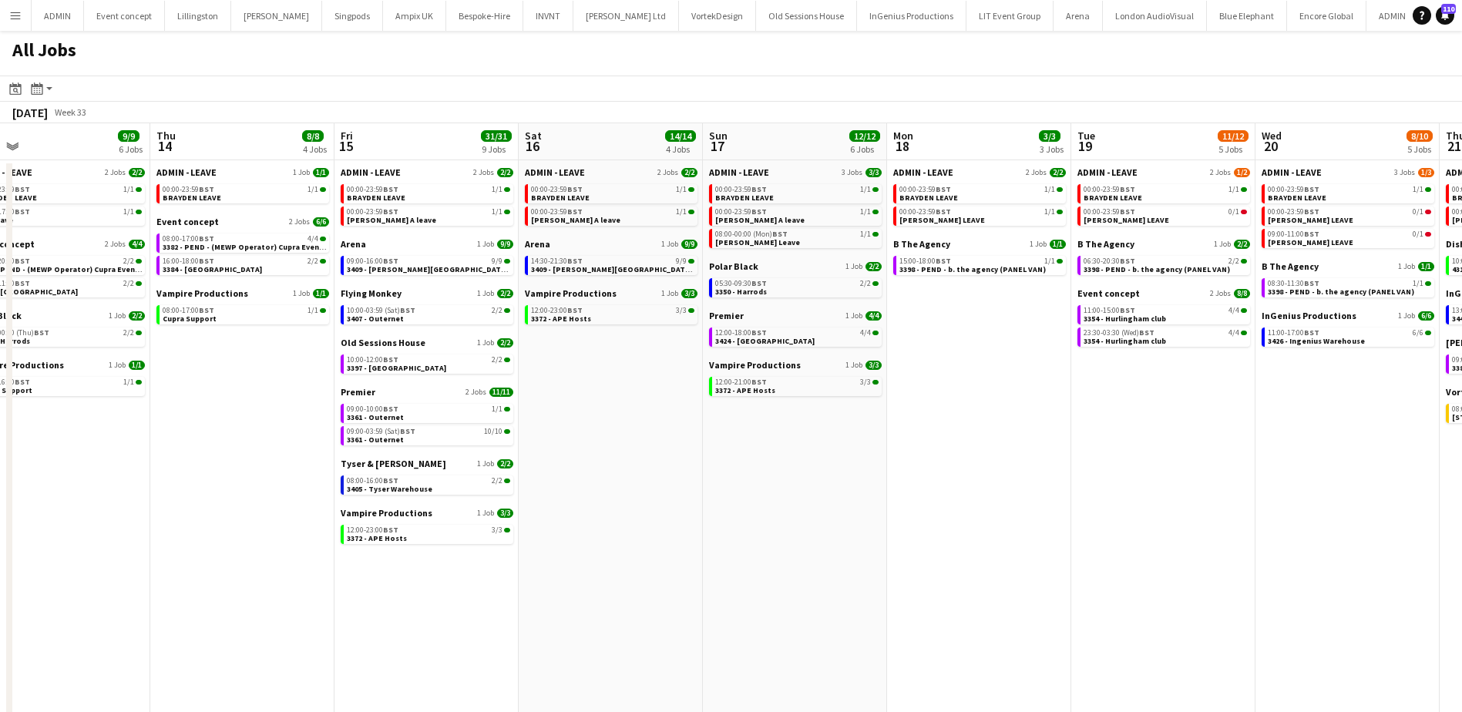
drag, startPoint x: 217, startPoint y: 461, endPoint x: 760, endPoint y: 445, distance: 543.7
click at [759, 448] on app-calendar-viewport "Mon 11 24/24 10 Jobs Tue 12 6/8 7 Jobs Wed 13 9/9 6 Jobs Thu 14 8/8 4 Jobs Fri …" at bounding box center [731, 444] width 1462 height 642
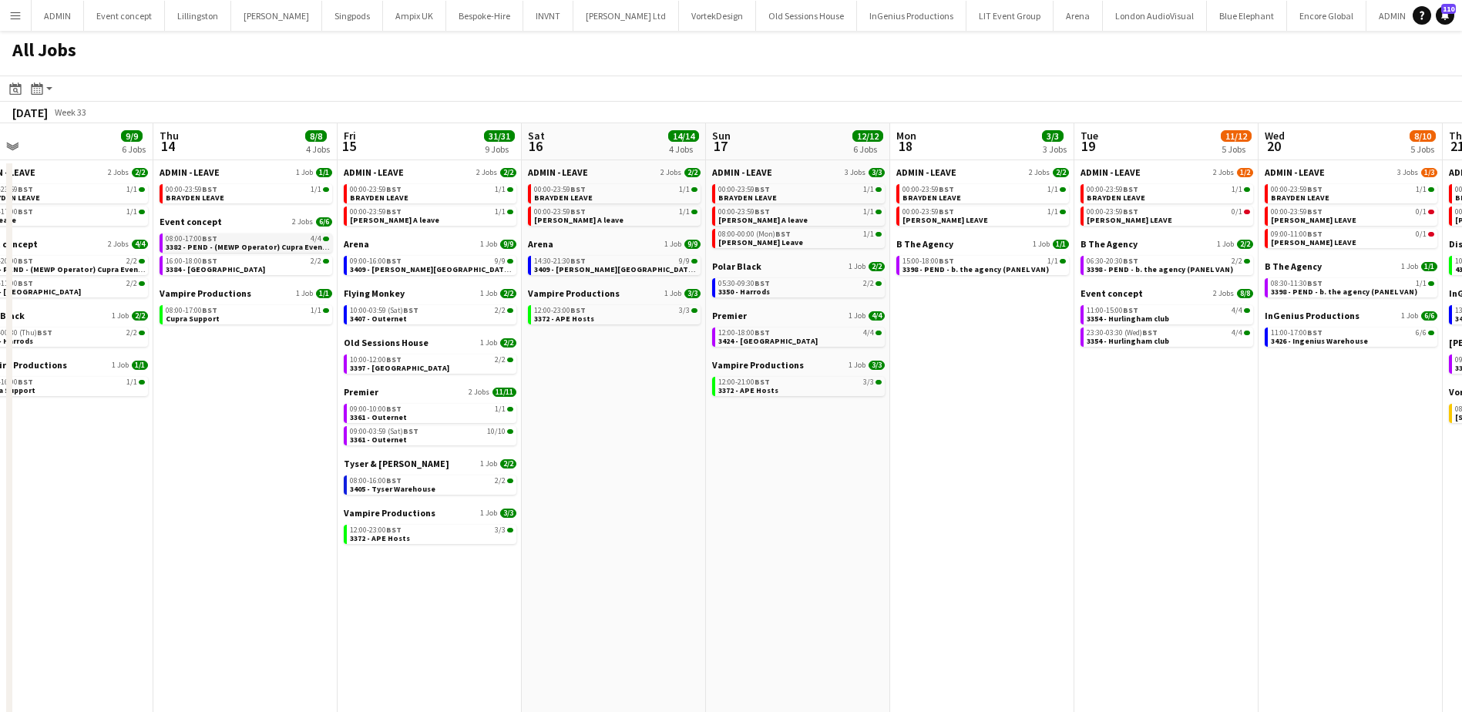
click at [244, 245] on span "3382 - PEND - (MEWP Operator) Cupra Event Day" at bounding box center [254, 247] width 176 height 10
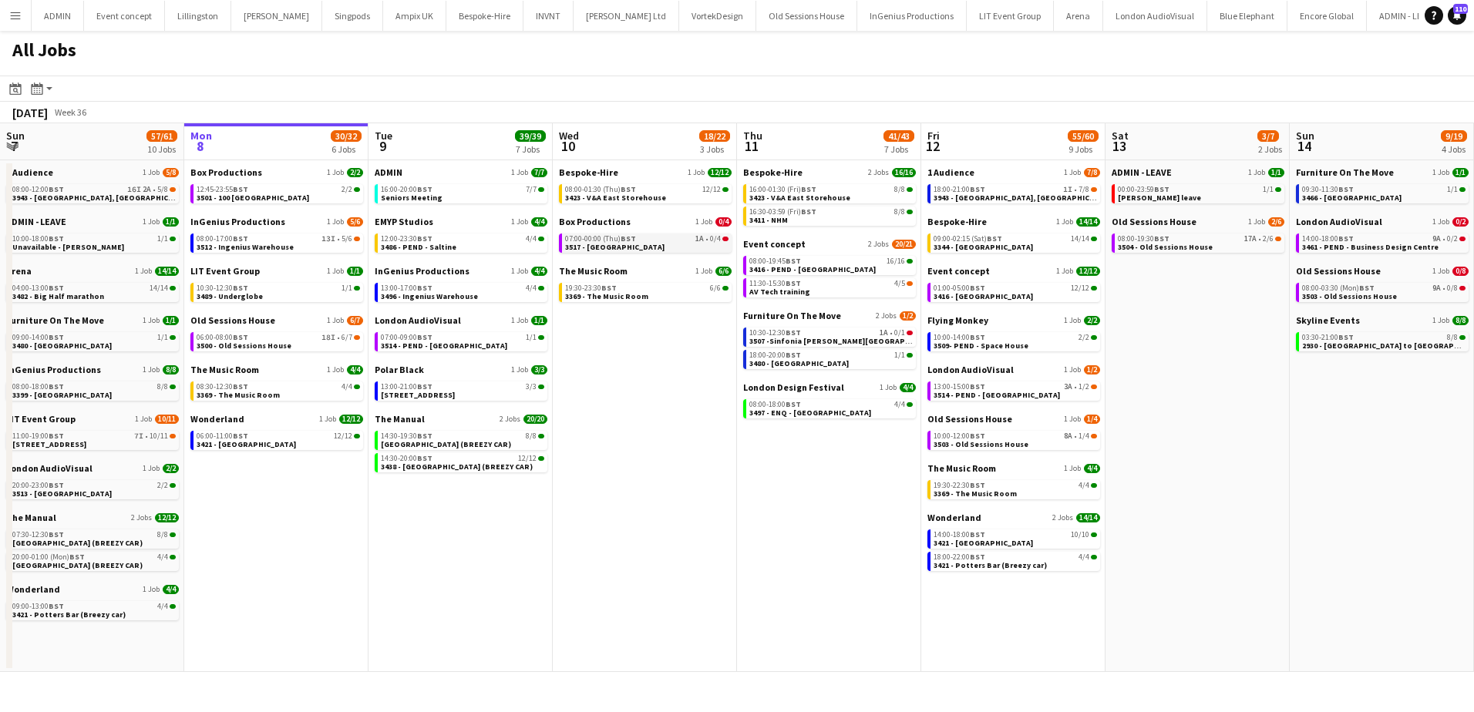
click at [634, 251] on link "07:00-00:00 (Thu) BST 1A • 0/4 3517 - [GEOGRAPHIC_DATA]" at bounding box center [646, 243] width 163 height 18
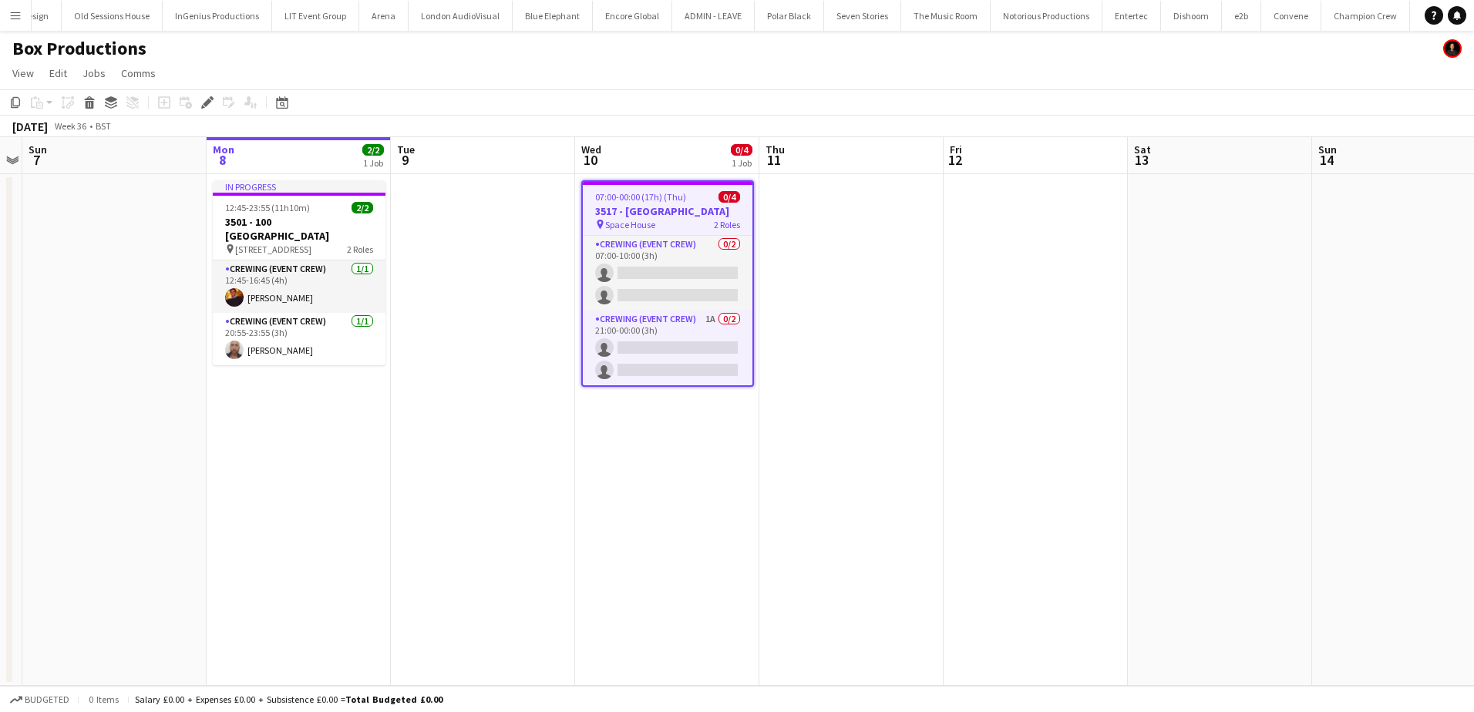
scroll to position [0, 795]
click at [641, 190] on app-job-card "07:00-00:00 (17h) (Thu) 0/4 3517 - Space House pin Space House 2 Roles Crewing …" at bounding box center [667, 283] width 173 height 207
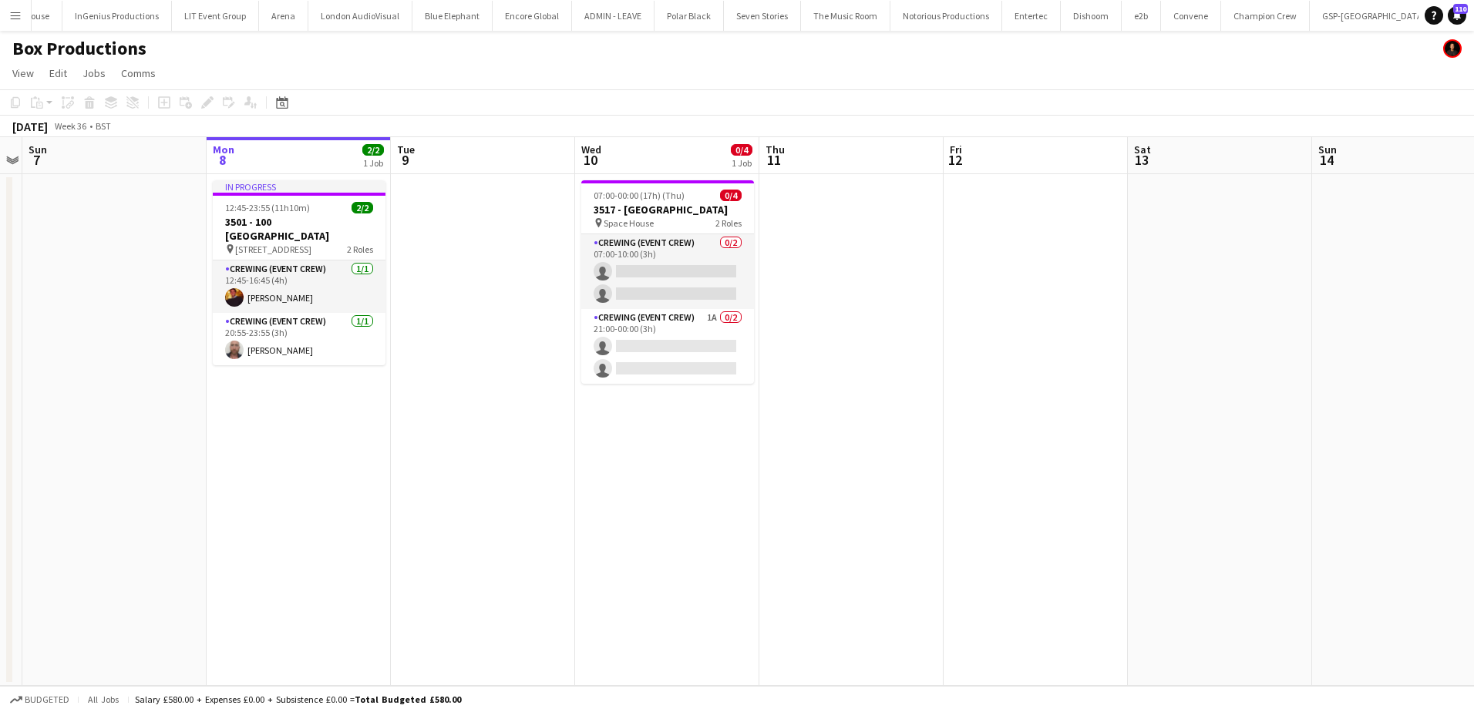
drag, startPoint x: 661, startPoint y: 227, endPoint x: 545, endPoint y: 191, distance: 120.9
click at [659, 227] on div "pin Space House 2 Roles" at bounding box center [667, 223] width 173 height 12
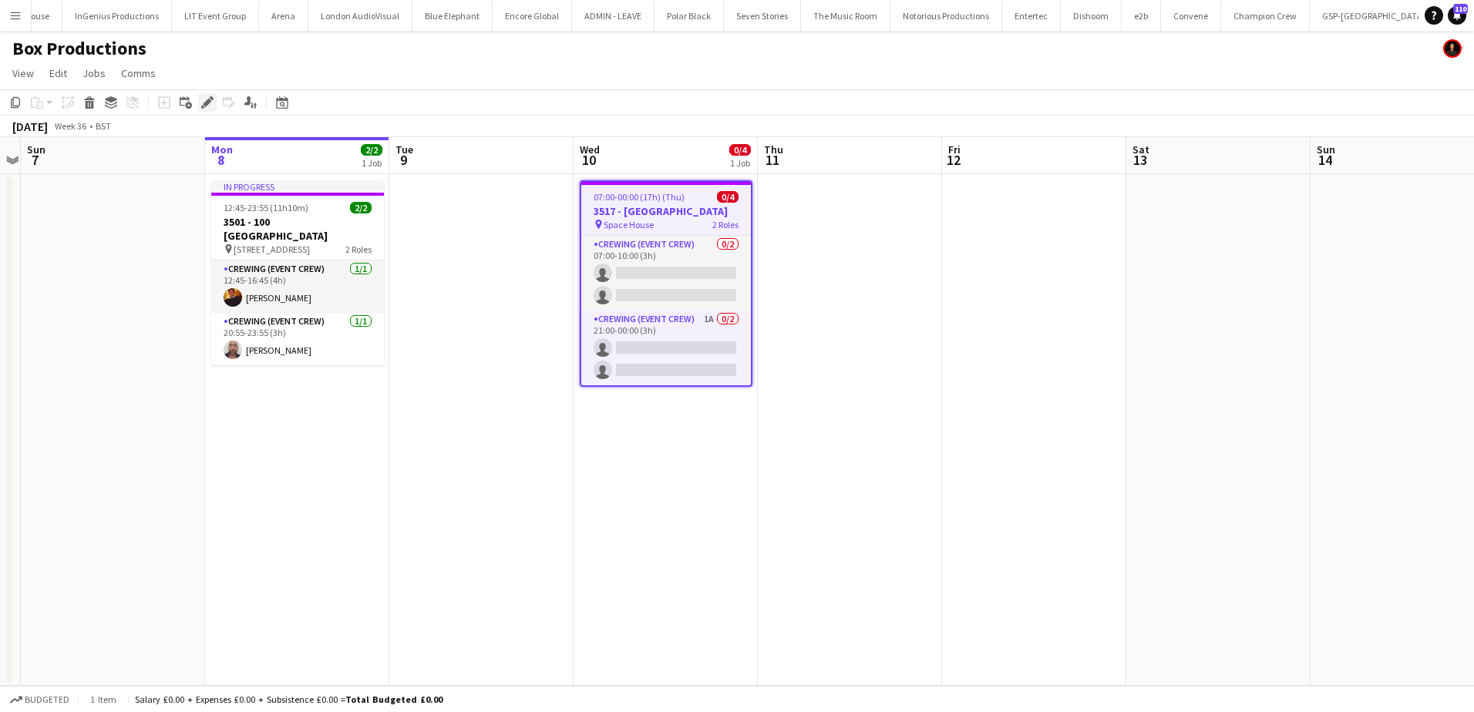
click at [207, 105] on icon at bounding box center [207, 103] width 8 height 8
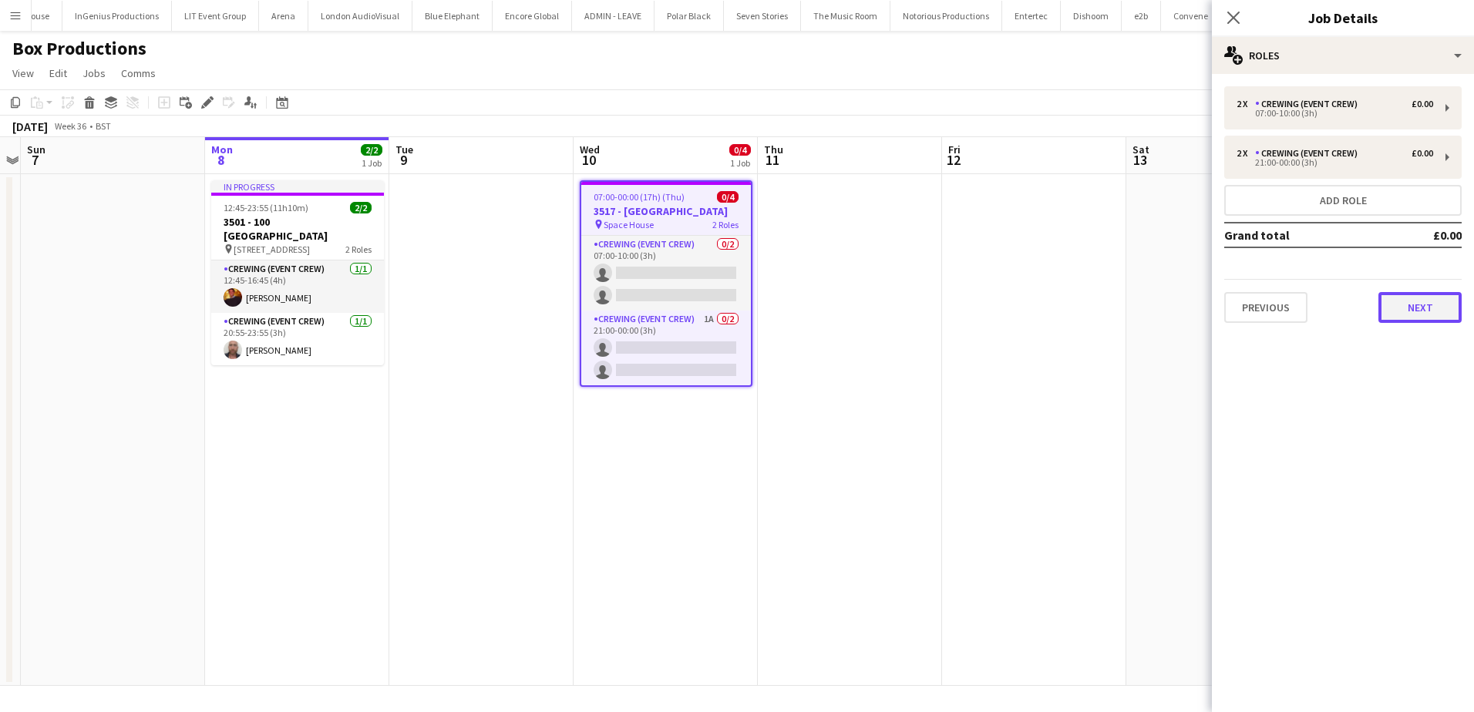
click at [1405, 294] on button "Next" at bounding box center [1419, 307] width 83 height 31
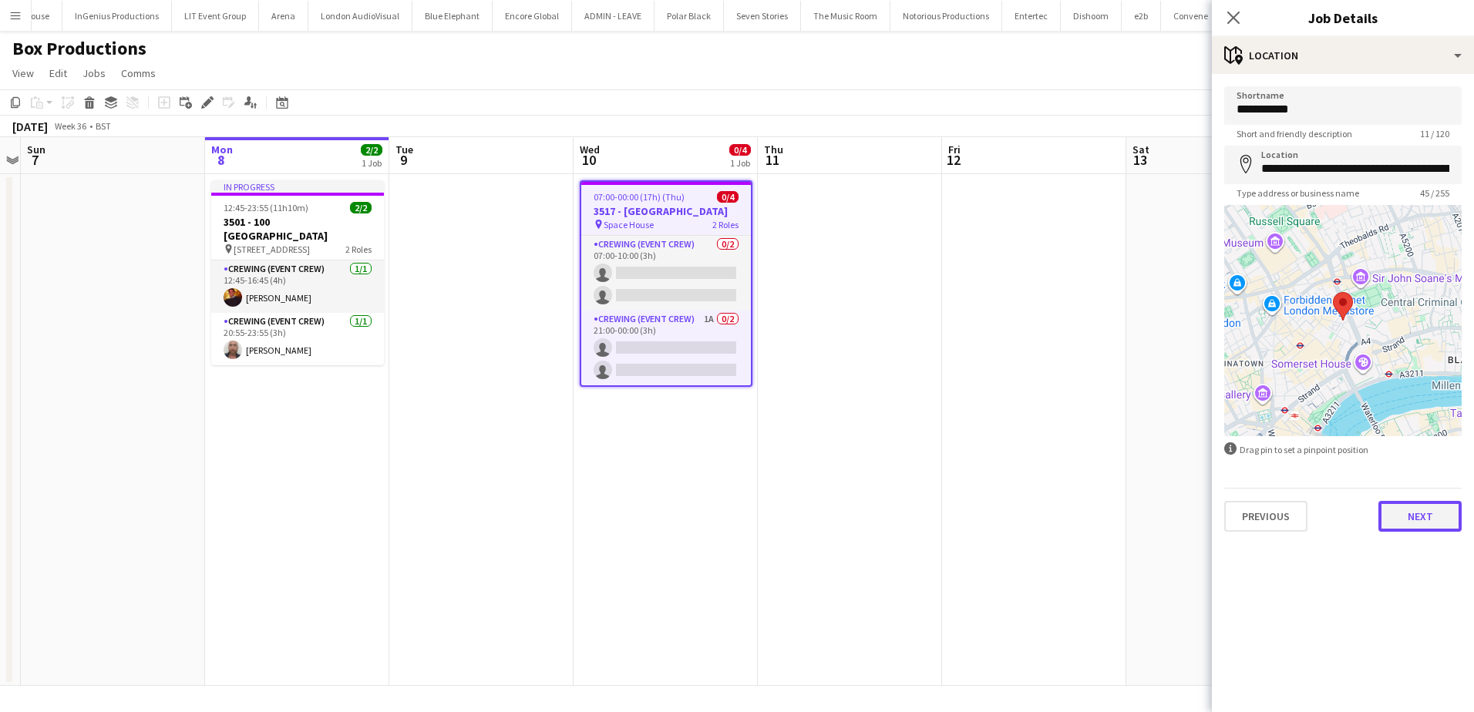
click at [1413, 511] on button "Next" at bounding box center [1419, 516] width 83 height 31
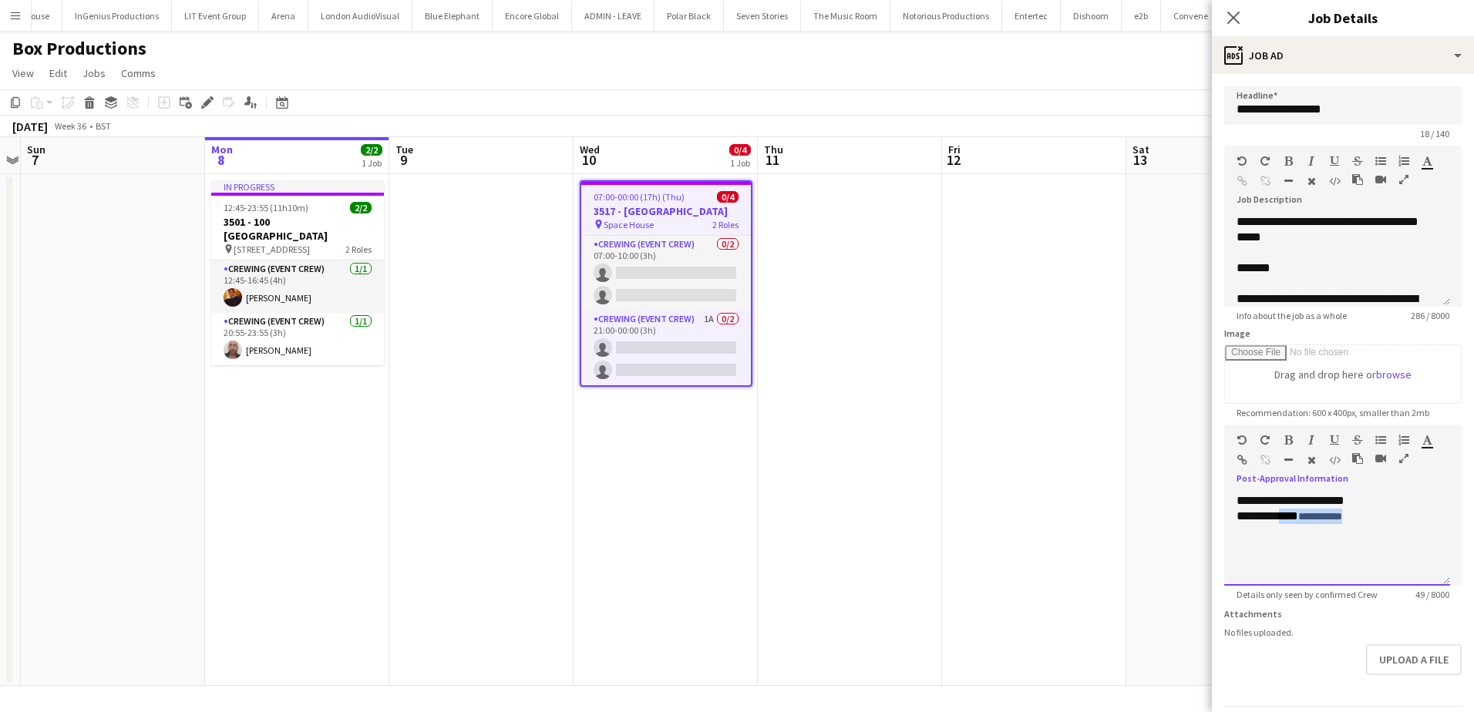
drag, startPoint x: 1344, startPoint y: 549, endPoint x: 1283, endPoint y: 532, distance: 64.0
click at [1283, 532] on div "**********" at bounding box center [1337, 539] width 226 height 92
paste div
click at [964, 367] on app-date-cell at bounding box center [1034, 430] width 184 height 512
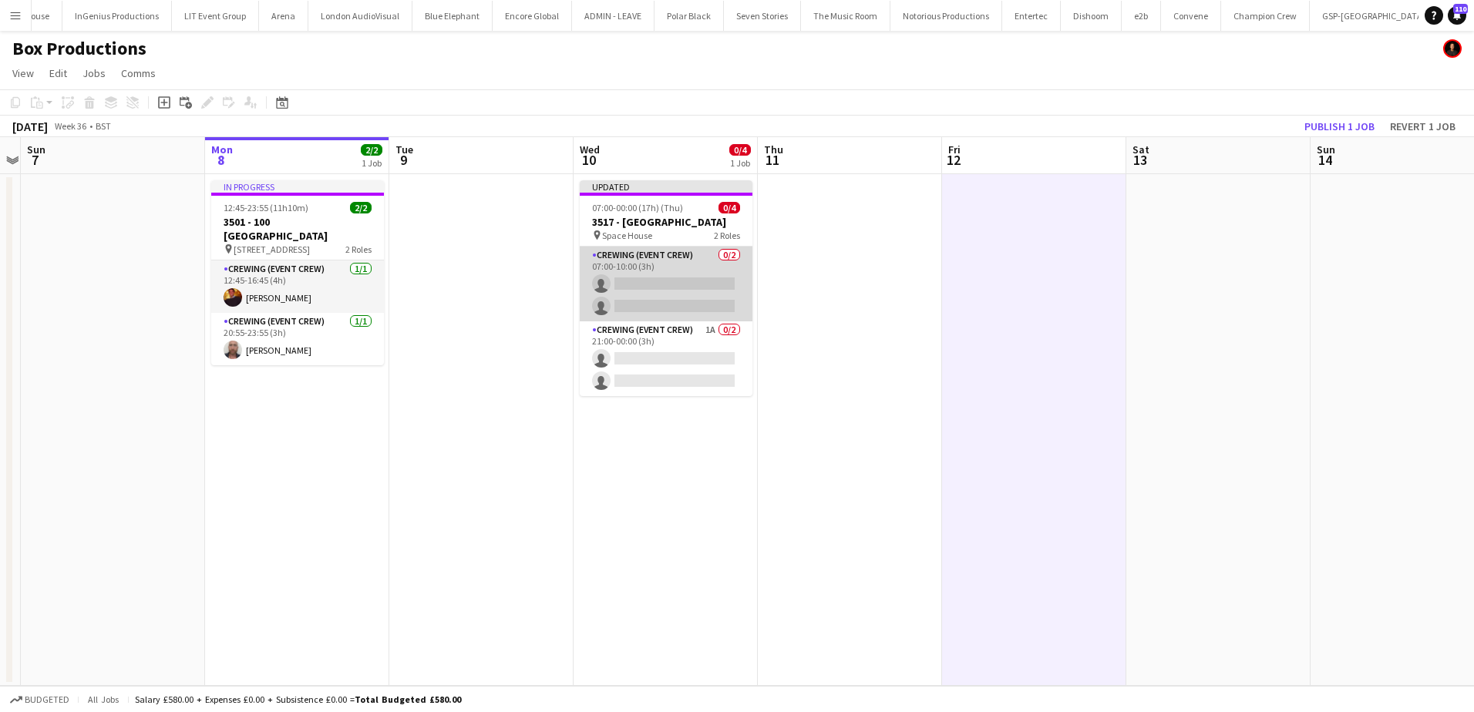
click at [649, 277] on app-card-role "Crewing (Event Crew) 0/2 07:00-10:00 (3h) single-neutral-actions single-neutral…" at bounding box center [666, 284] width 173 height 75
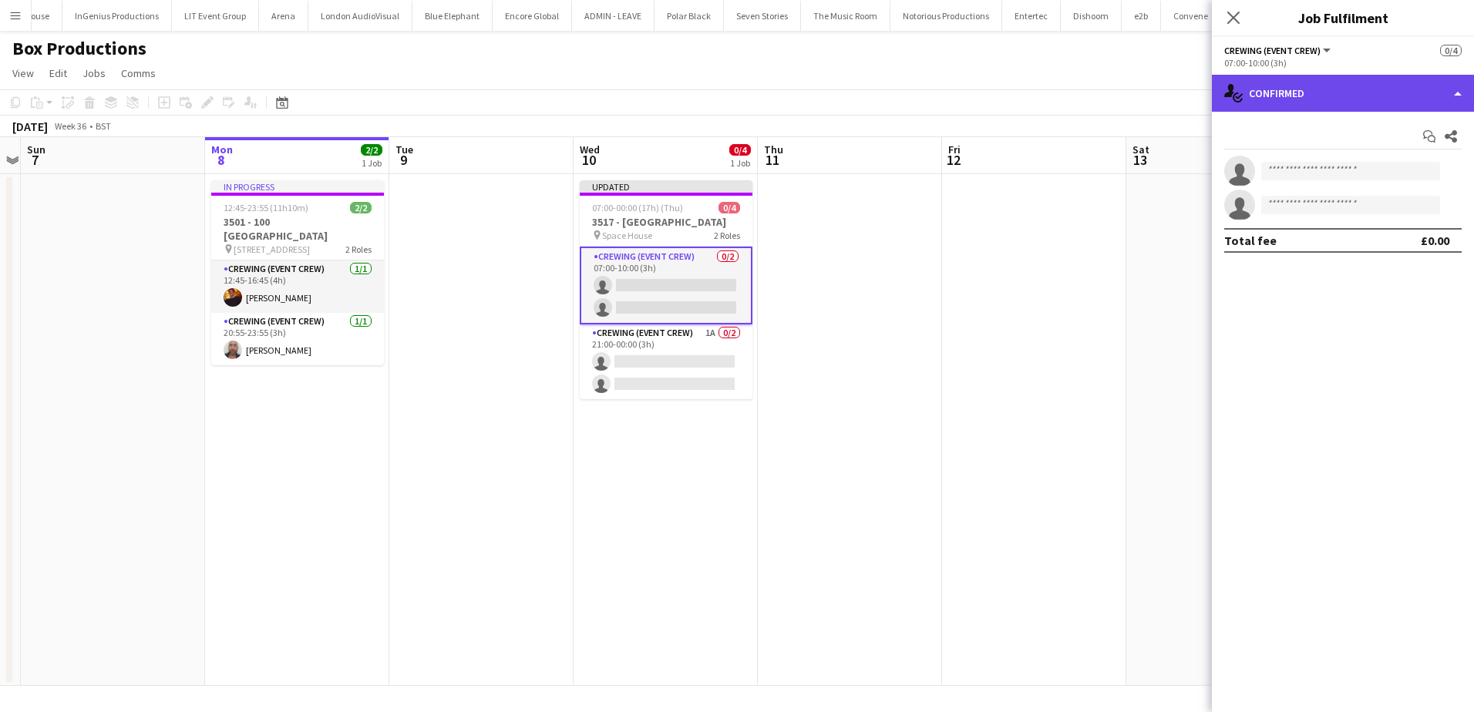
click at [1354, 79] on div "single-neutral-actions-check-2 Confirmed" at bounding box center [1343, 93] width 262 height 37
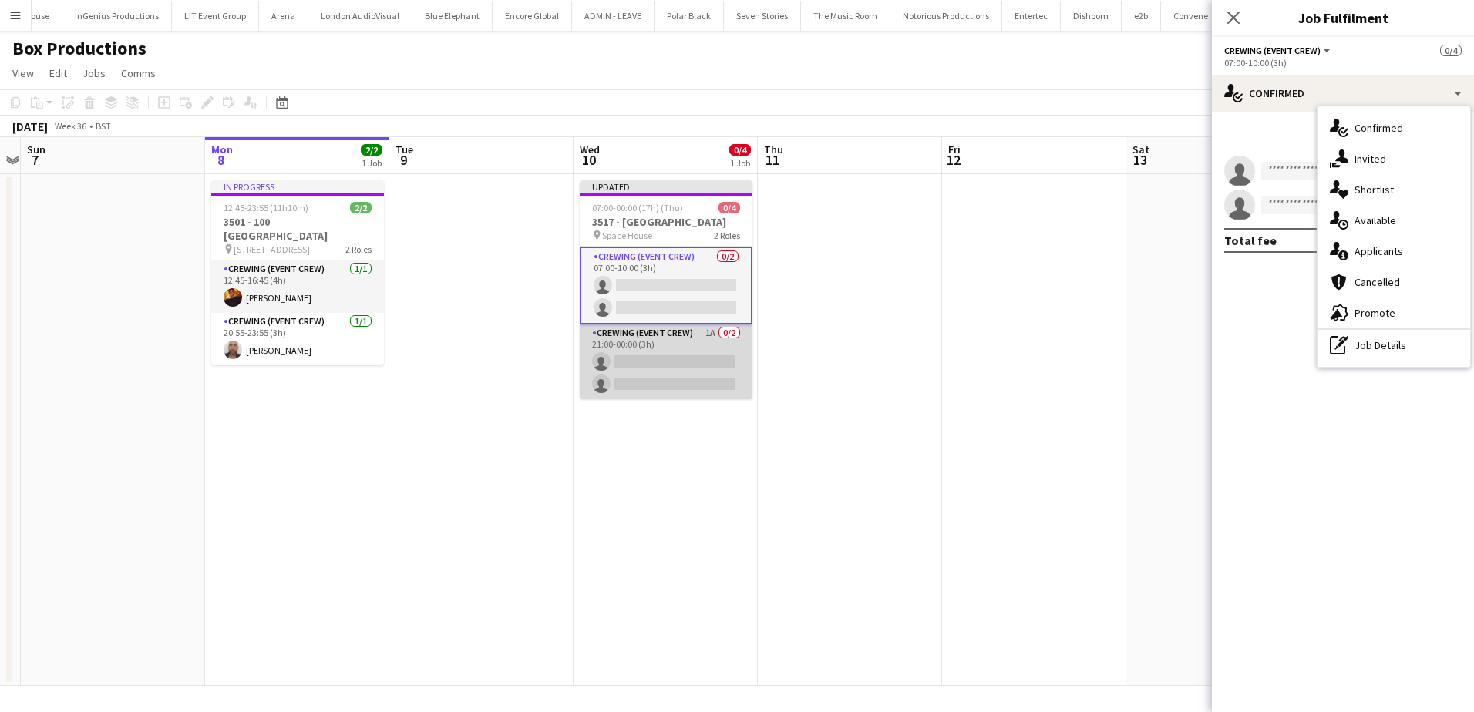
click at [716, 355] on app-card-role "Crewing (Event Crew) 1A 0/2 21:00-00:00 (3h) single-neutral-actions single-neut…" at bounding box center [666, 362] width 173 height 75
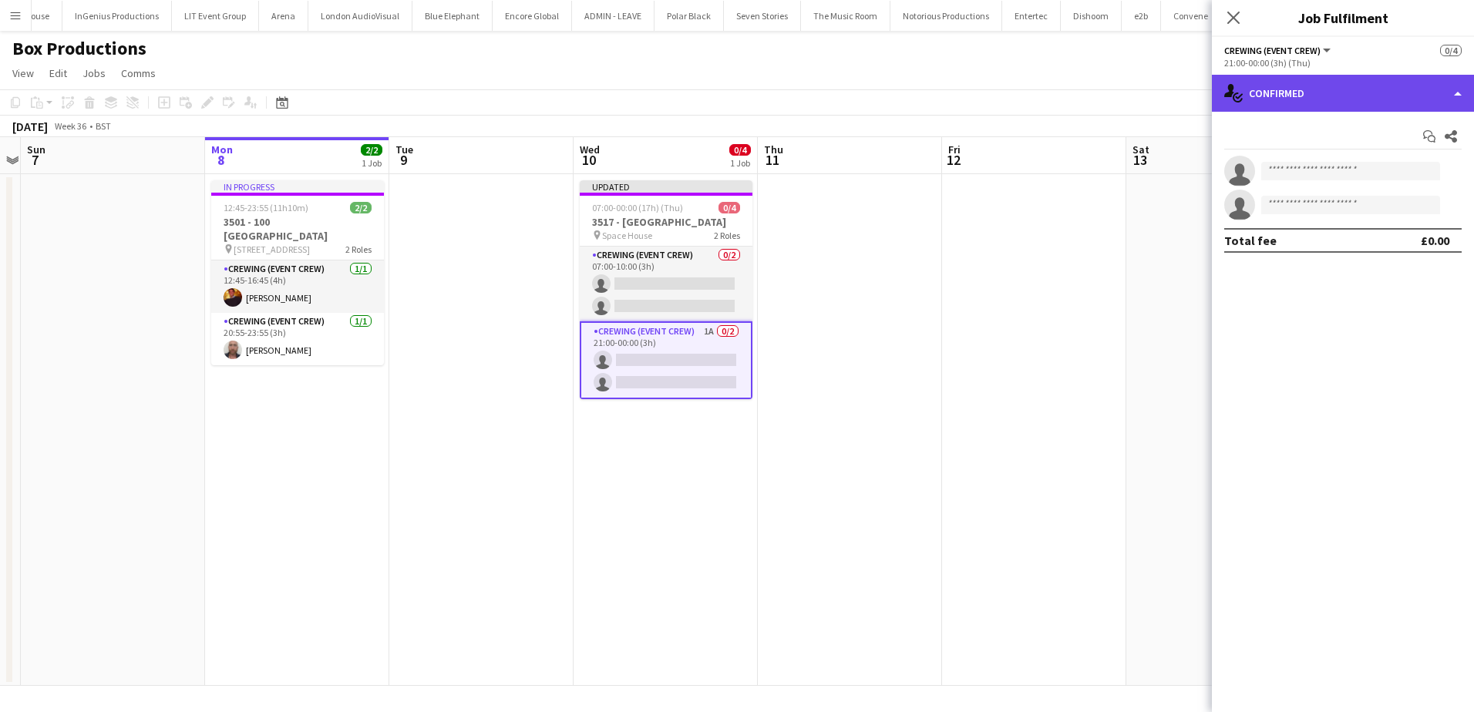
click at [1338, 81] on div "single-neutral-actions-check-2 Confirmed" at bounding box center [1343, 93] width 262 height 37
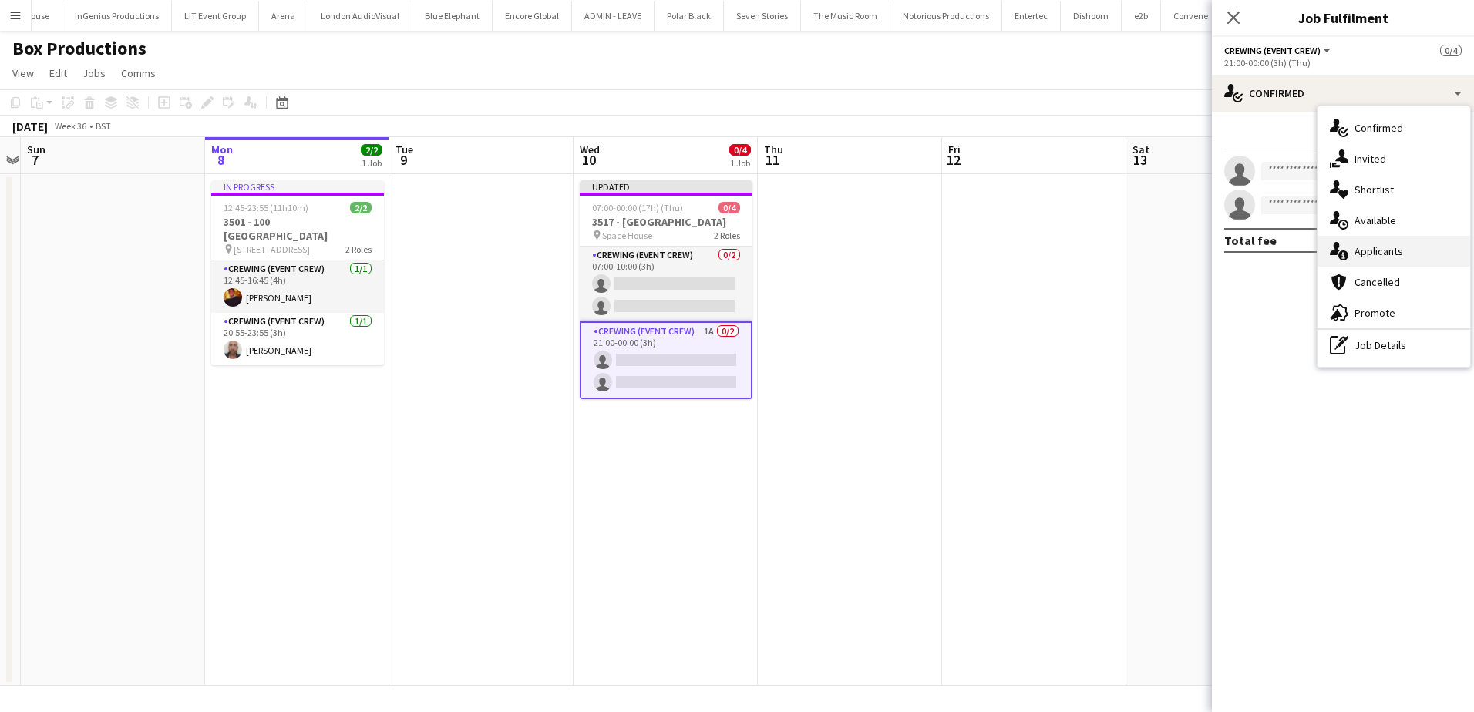
click at [1384, 245] on span "Applicants" at bounding box center [1378, 251] width 49 height 14
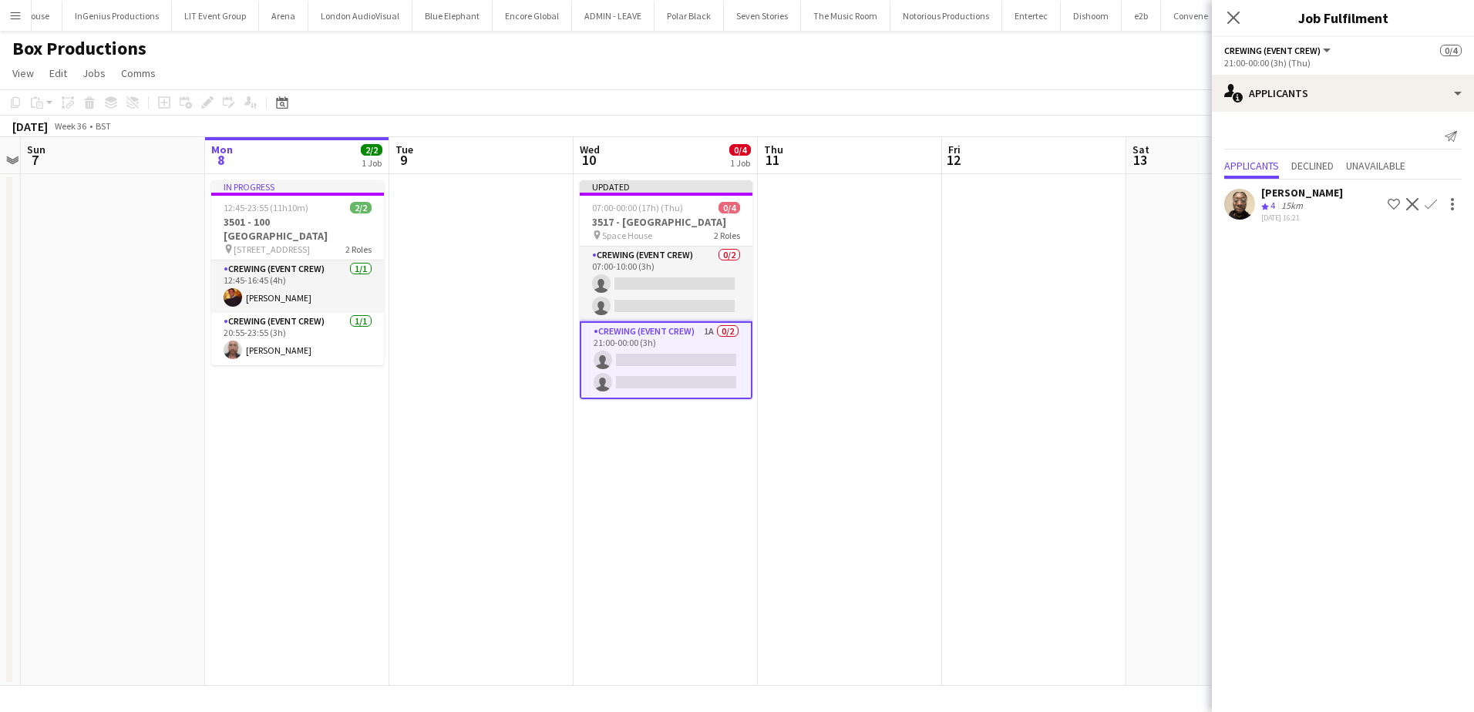
click at [1079, 271] on app-date-cell at bounding box center [1034, 430] width 184 height 512
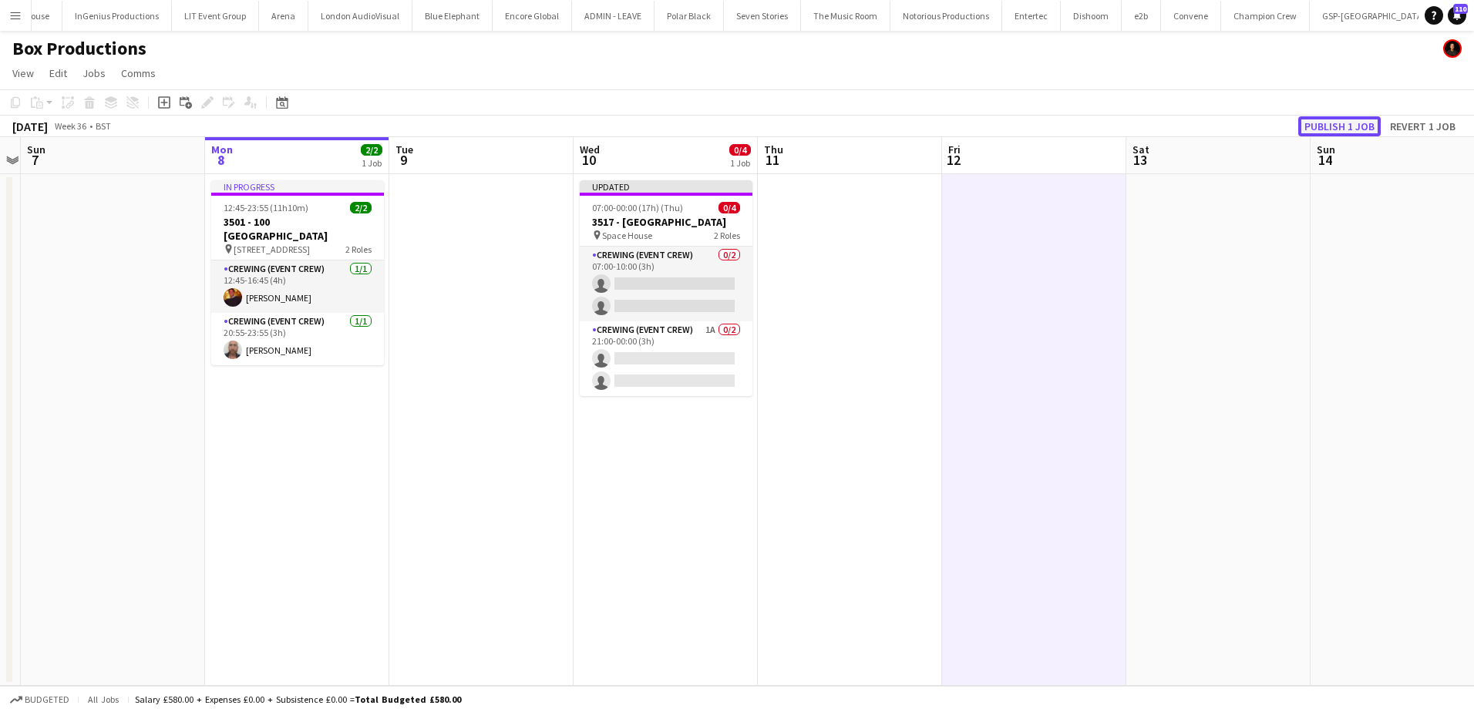
click at [1360, 116] on button "Publish 1 job" at bounding box center [1339, 126] width 82 height 20
